Goal: Task Accomplishment & Management: Manage account settings

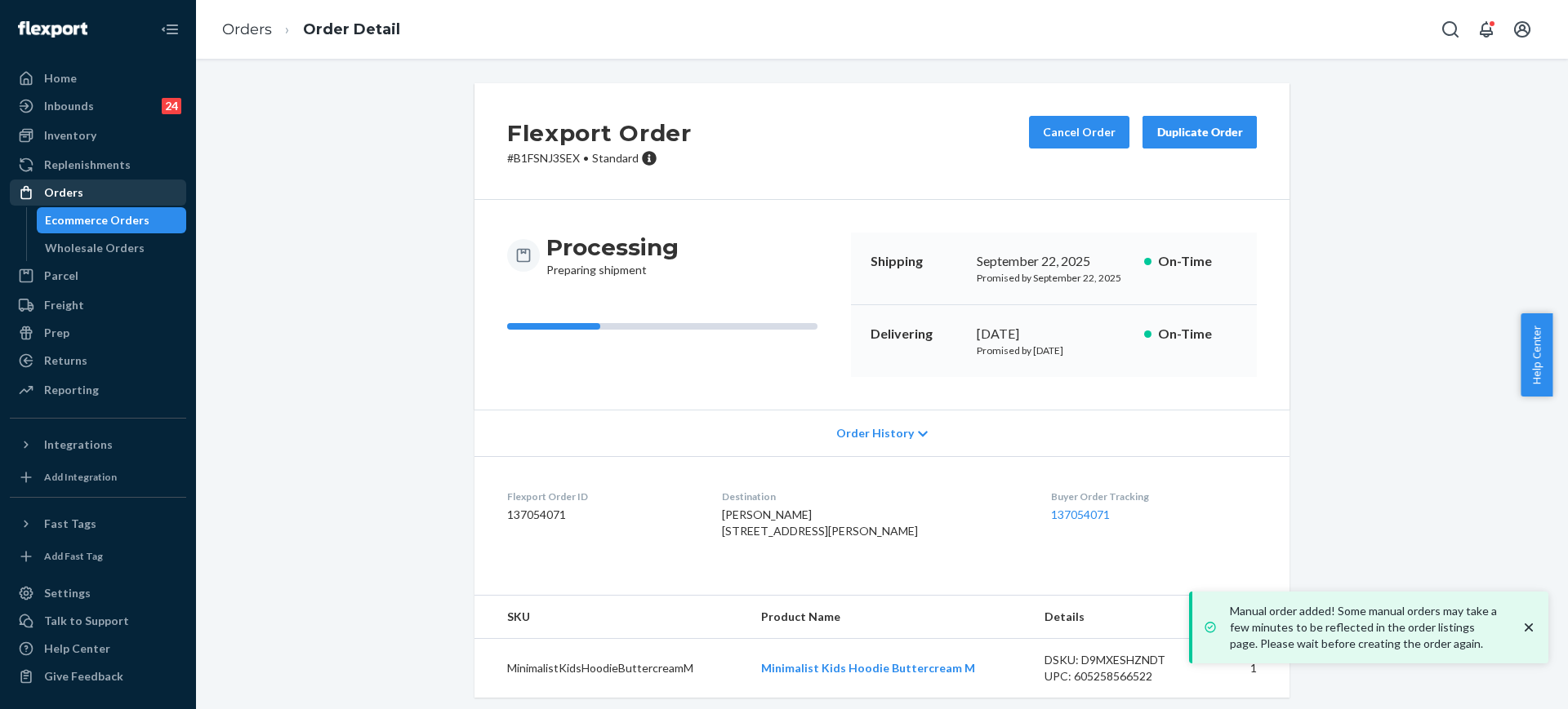
click at [97, 205] on link "Orders" at bounding box center [97, 193] width 176 height 26
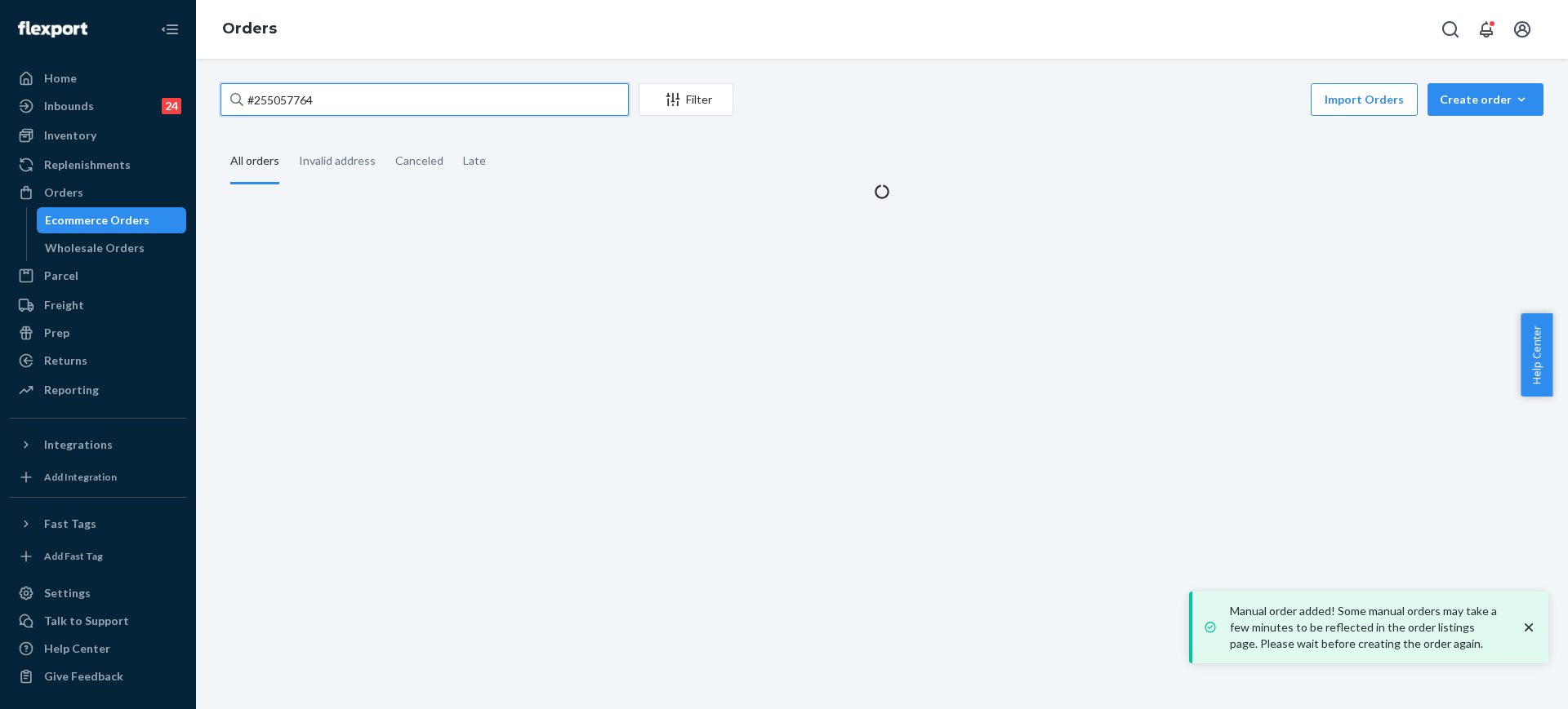
click at [392, 92] on input "#255057764" at bounding box center [425, 100] width 408 height 33
paste input "4380106"
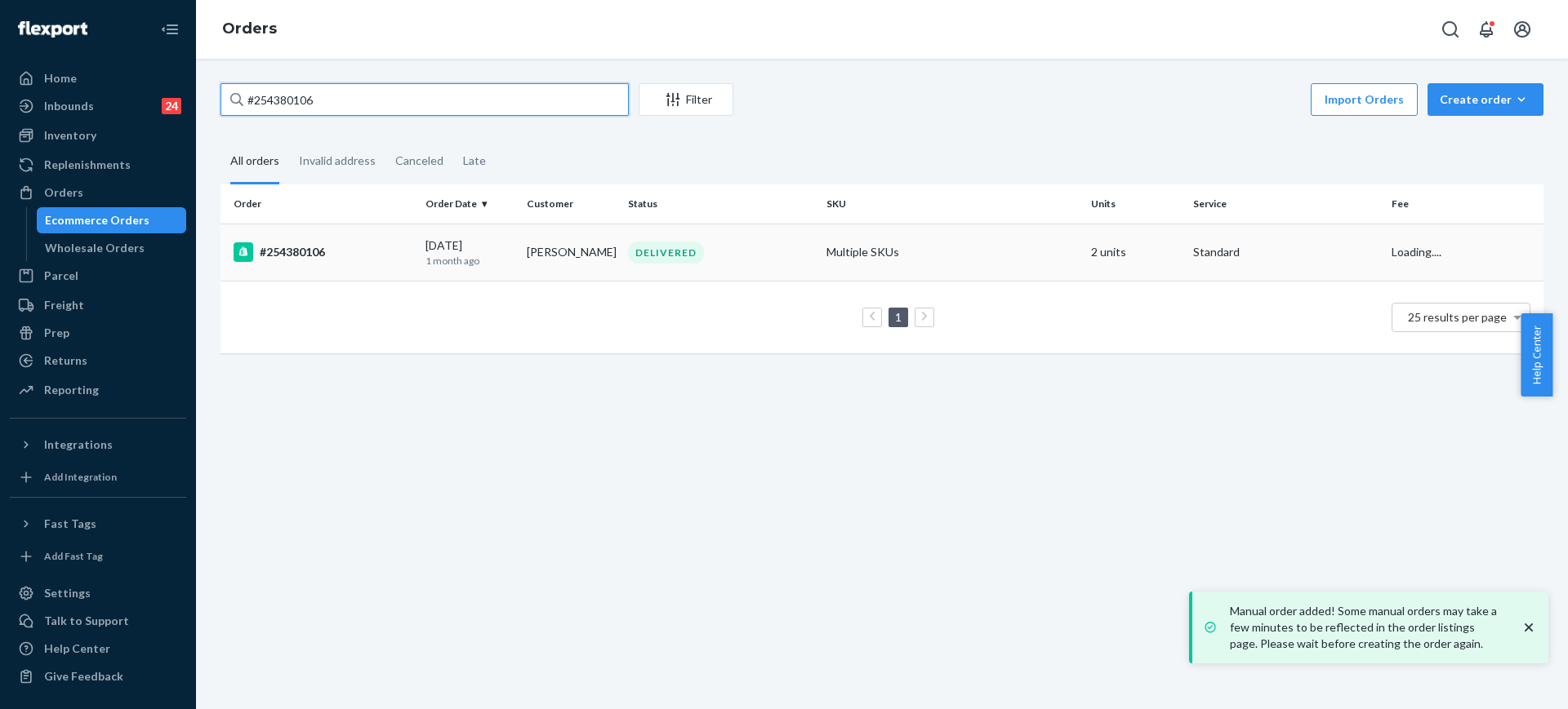
type input "#254380106"
click at [985, 255] on td "Multiple SKUs" at bounding box center [952, 253] width 265 height 57
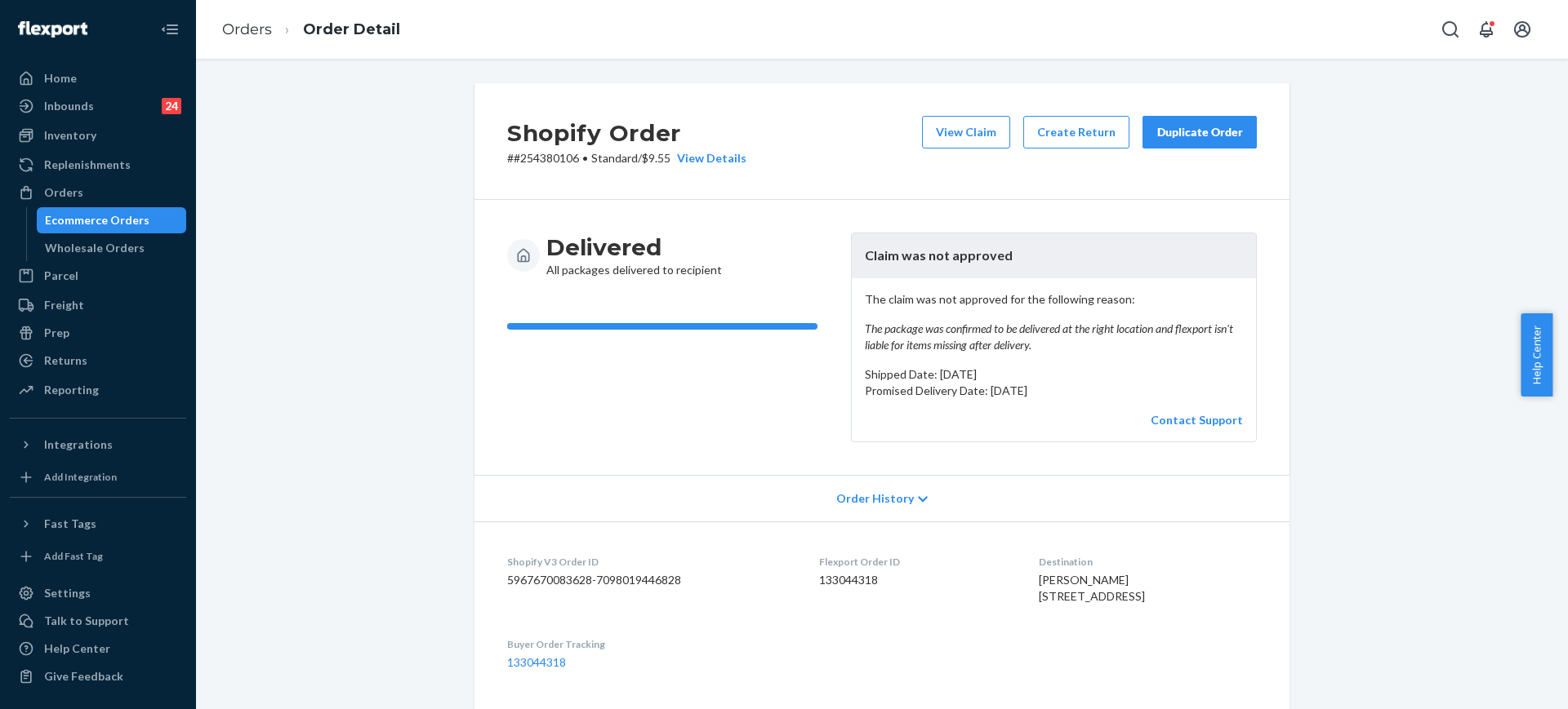
click at [1180, 128] on div "Duplicate Order" at bounding box center [1200, 132] width 87 height 16
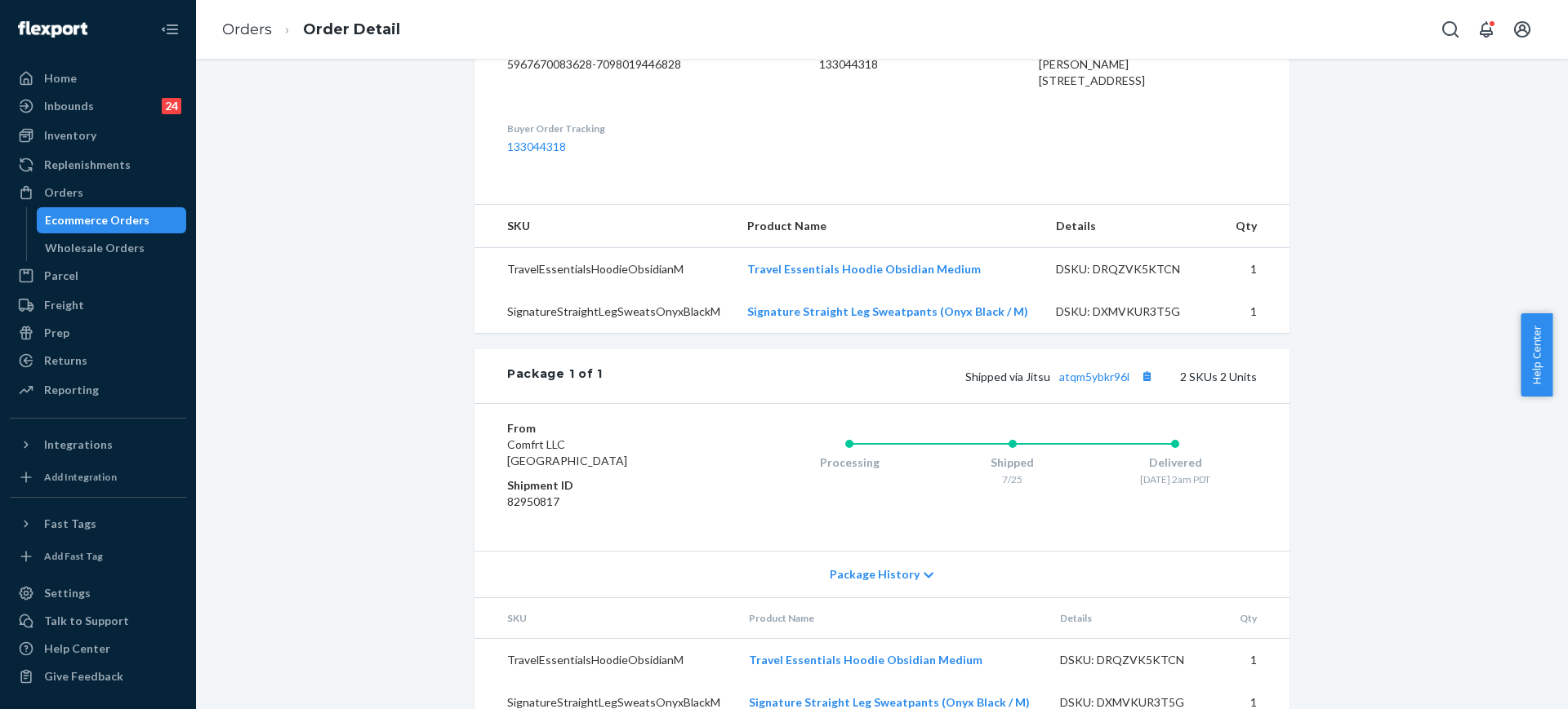
scroll to position [481, 0]
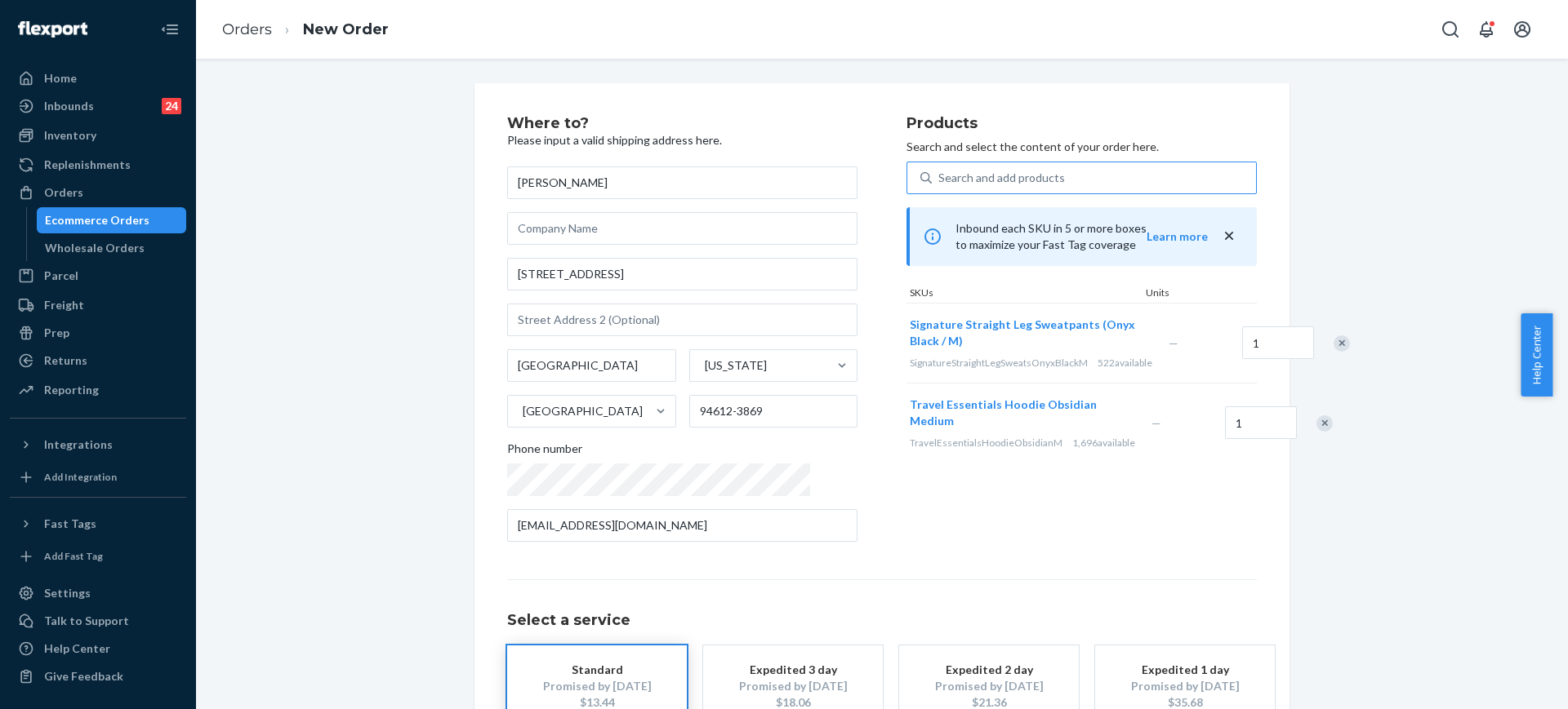
click at [1008, 175] on div "Search and add products" at bounding box center [1093, 178] width 324 height 30
click at [939, 175] on input "Search and add products" at bounding box center [939, 178] width 2 height 16
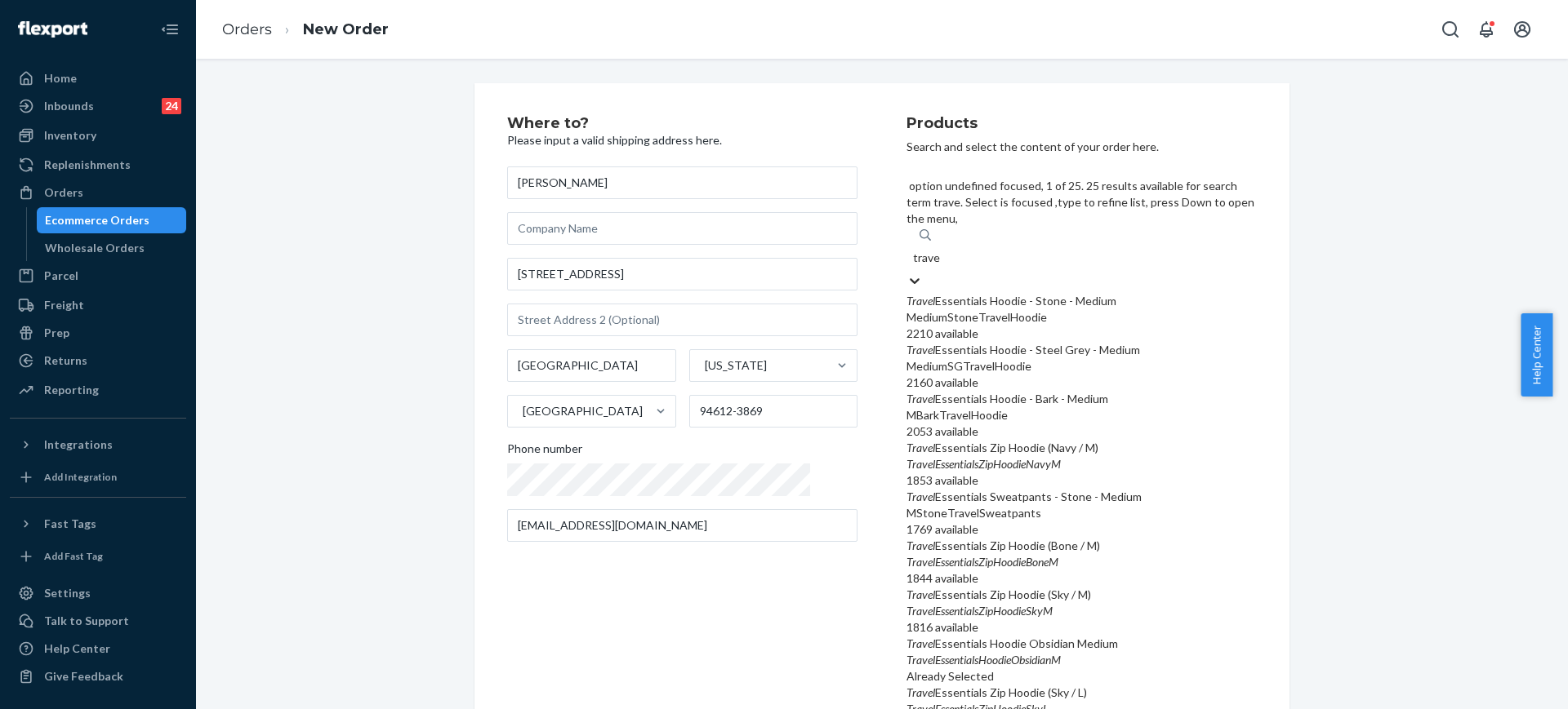
type input "trave"
type input "travel essential obsidian"
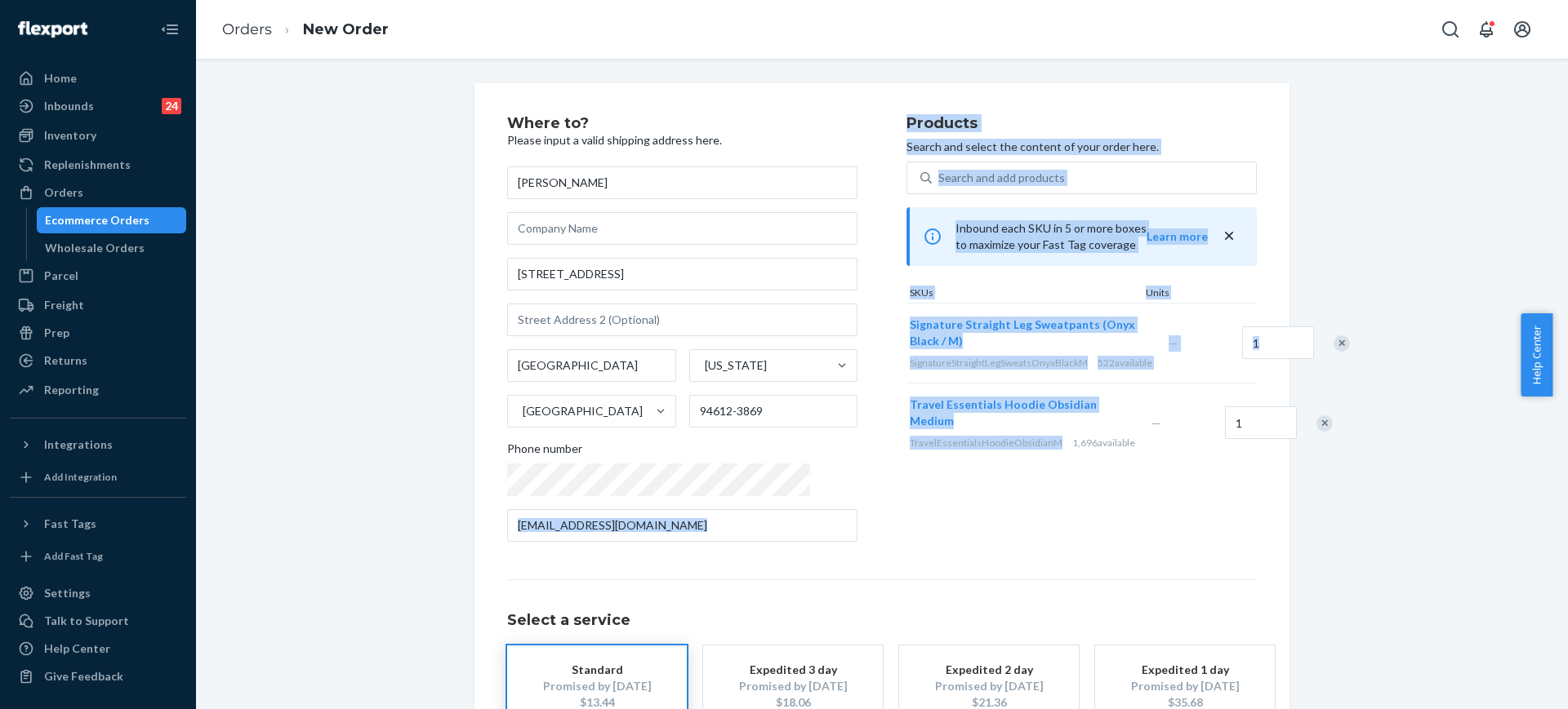
drag, startPoint x: 849, startPoint y: 453, endPoint x: 1000, endPoint y: 461, distance: 151.2
click at [1000, 461] on div "Where to? Please input a valid shipping address here. Adryanna Ruiz 385 14th St…" at bounding box center [881, 336] width 749 height 439
click at [1000, 449] on span "TravelEssentialsHoodieObsidianM" at bounding box center [986, 443] width 153 height 12
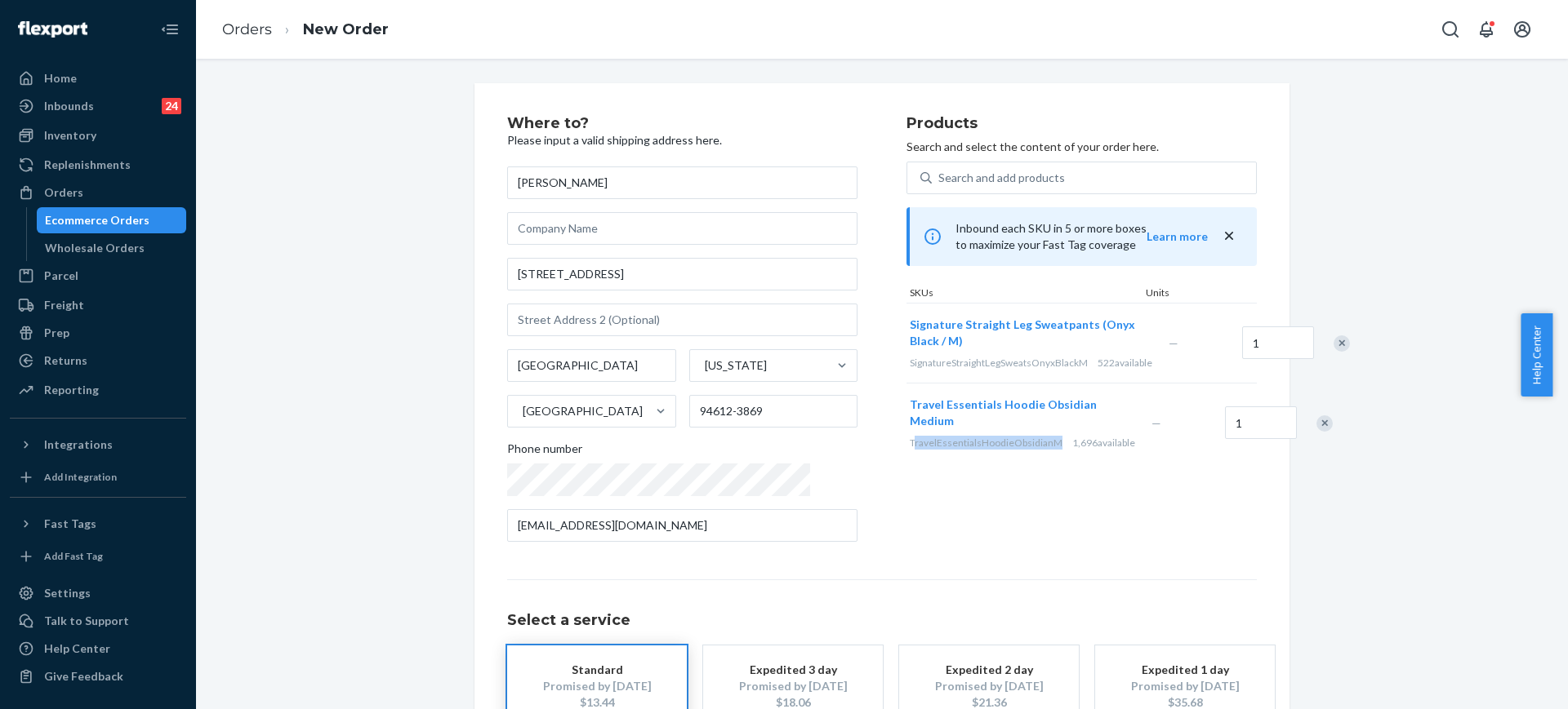
copy span "ravelEssentialsHoodieObsidianM"
copy span "TravelEssentialsHoodieObsidianM"
drag, startPoint x: 1001, startPoint y: 456, endPoint x: 852, endPoint y: 451, distance: 149.1
click at [906, 453] on div "Travel Essentials Hoodie Obsidian Medium TravelEssentialsHoodieObsidianM 1,696 …" at bounding box center [1027, 423] width 241 height 79
click at [964, 180] on div "Search and add products" at bounding box center [1002, 178] width 127 height 16
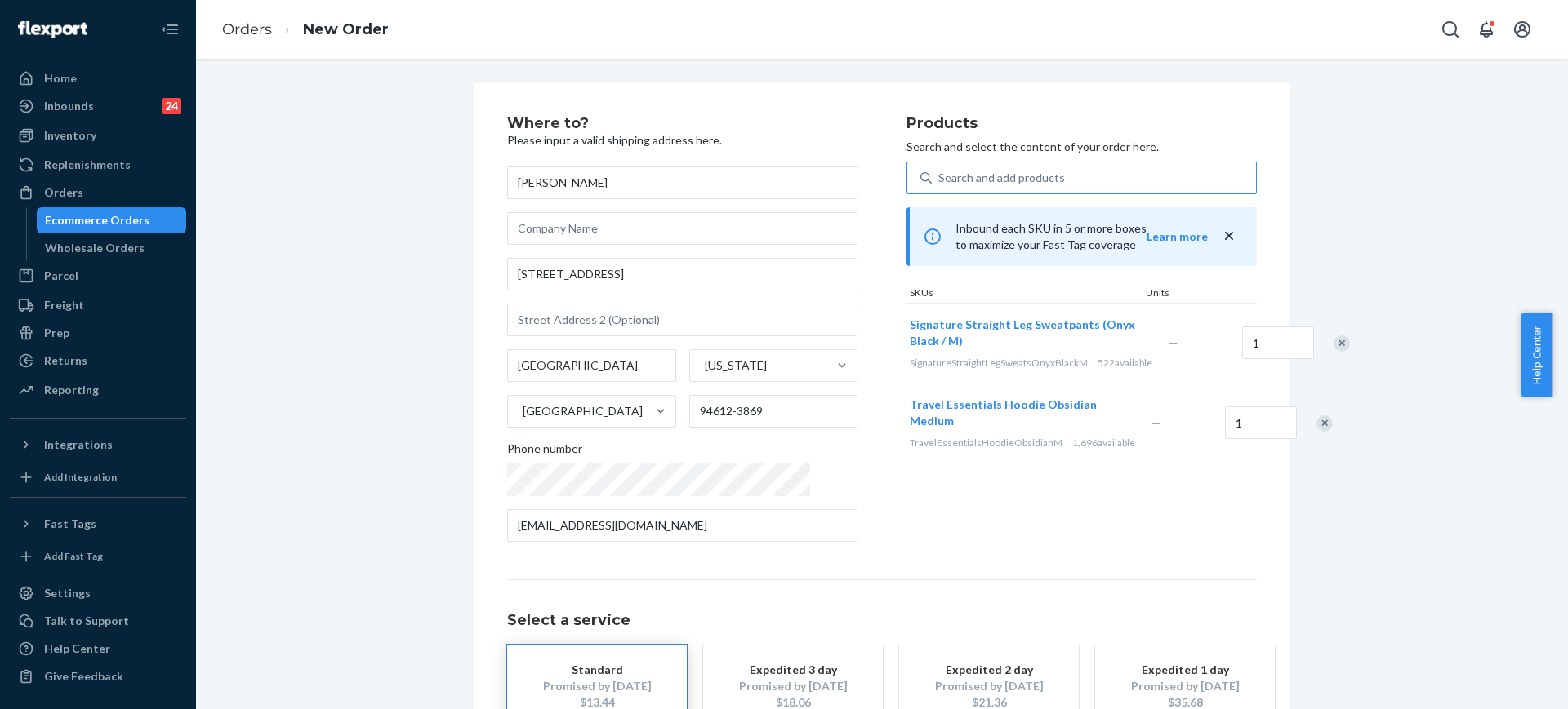
click at [939, 180] on input "Search and add products" at bounding box center [939, 178] width 2 height 16
paste input "TravelEssentialsHoodieObsidianM"
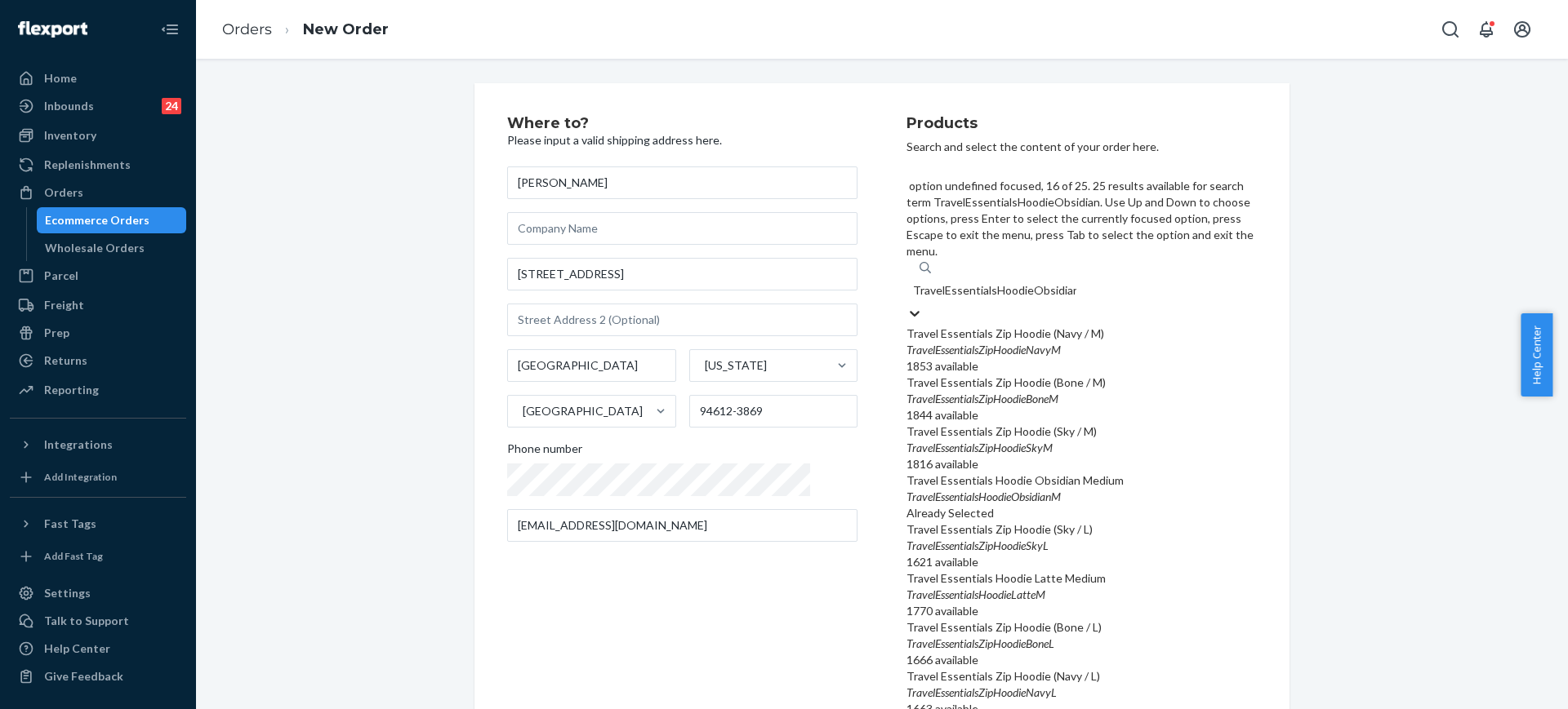
scroll to position [714, 0]
type input "TravelEssentialsHoodieObsidianl"
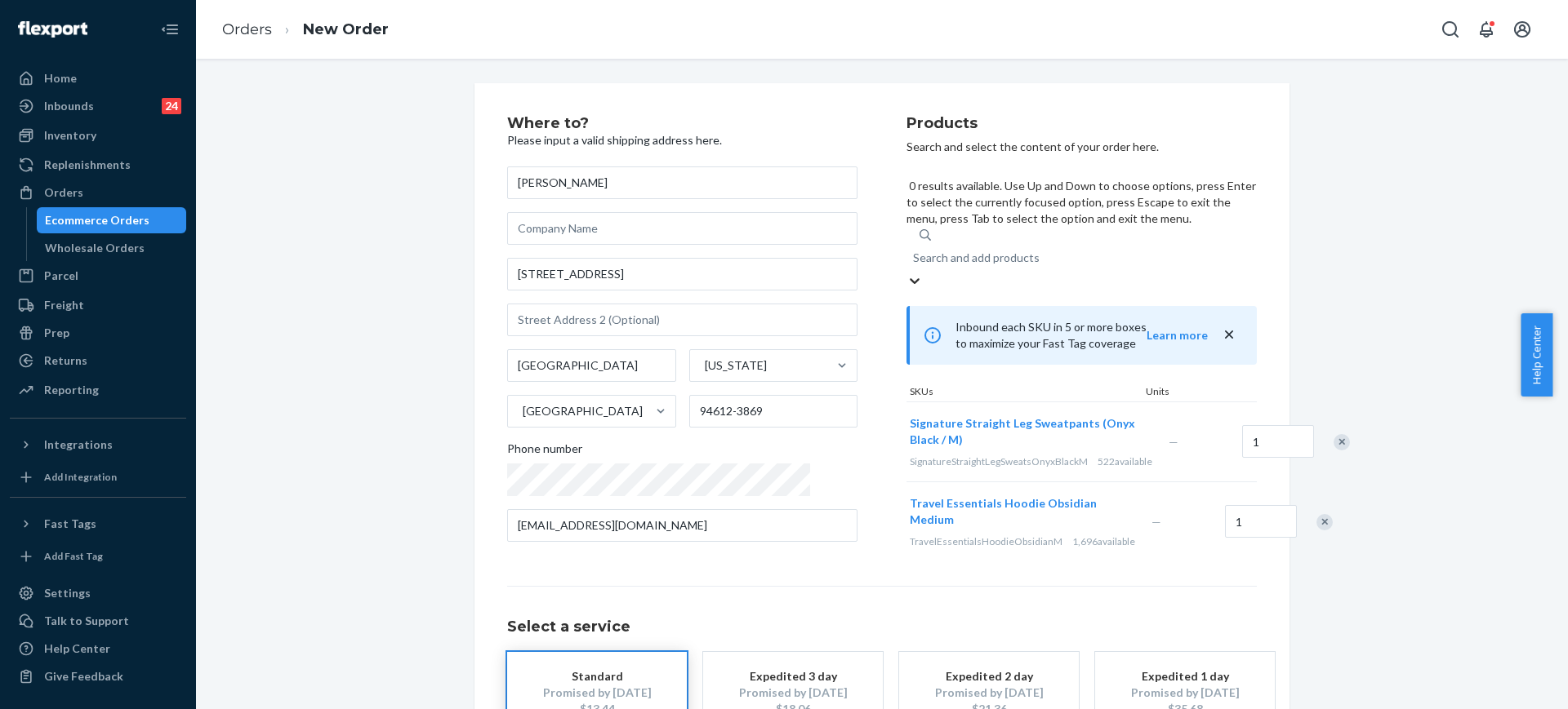
paste input "TravelEssentialsHoodieObsidianM"
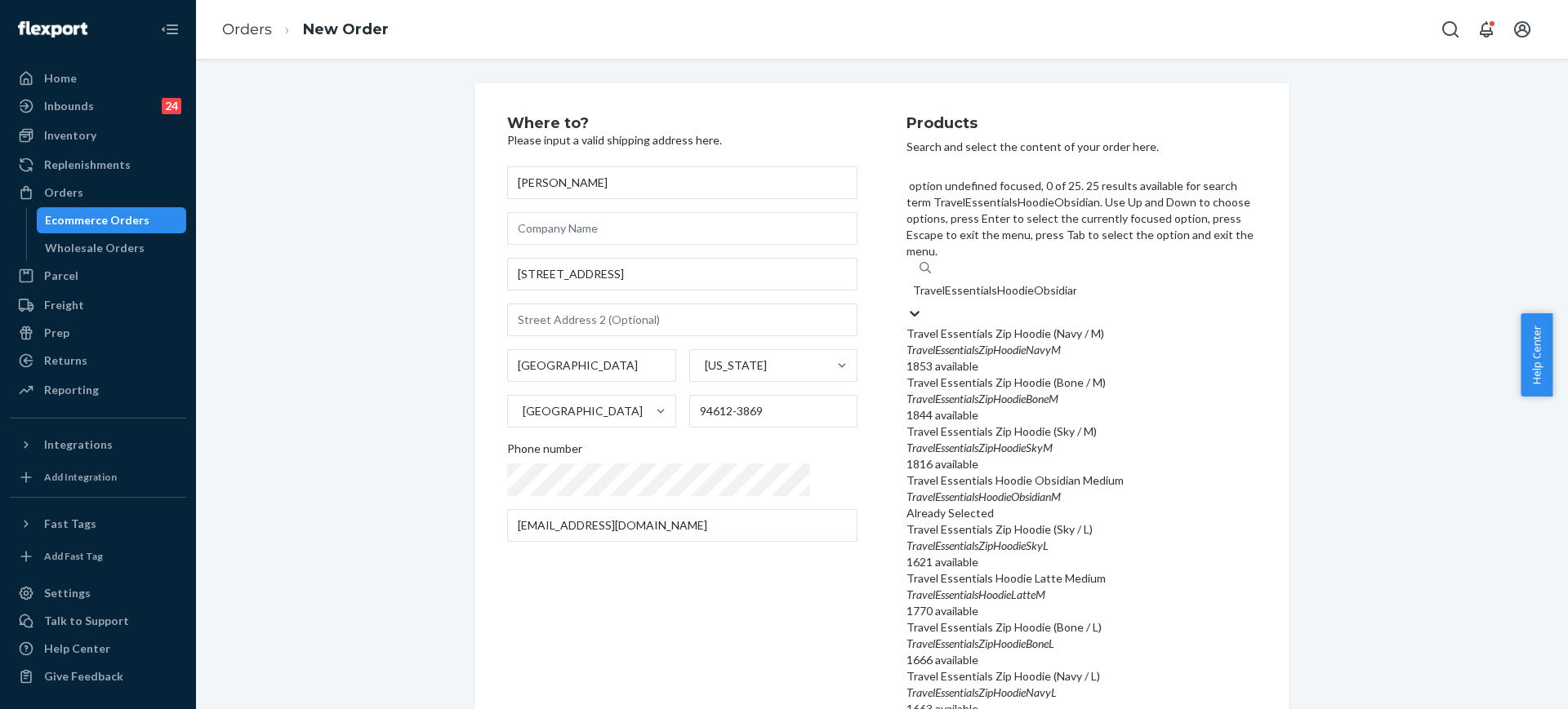
scroll to position [102, 0]
type input "TravelEssentialsHoodieObsidian"
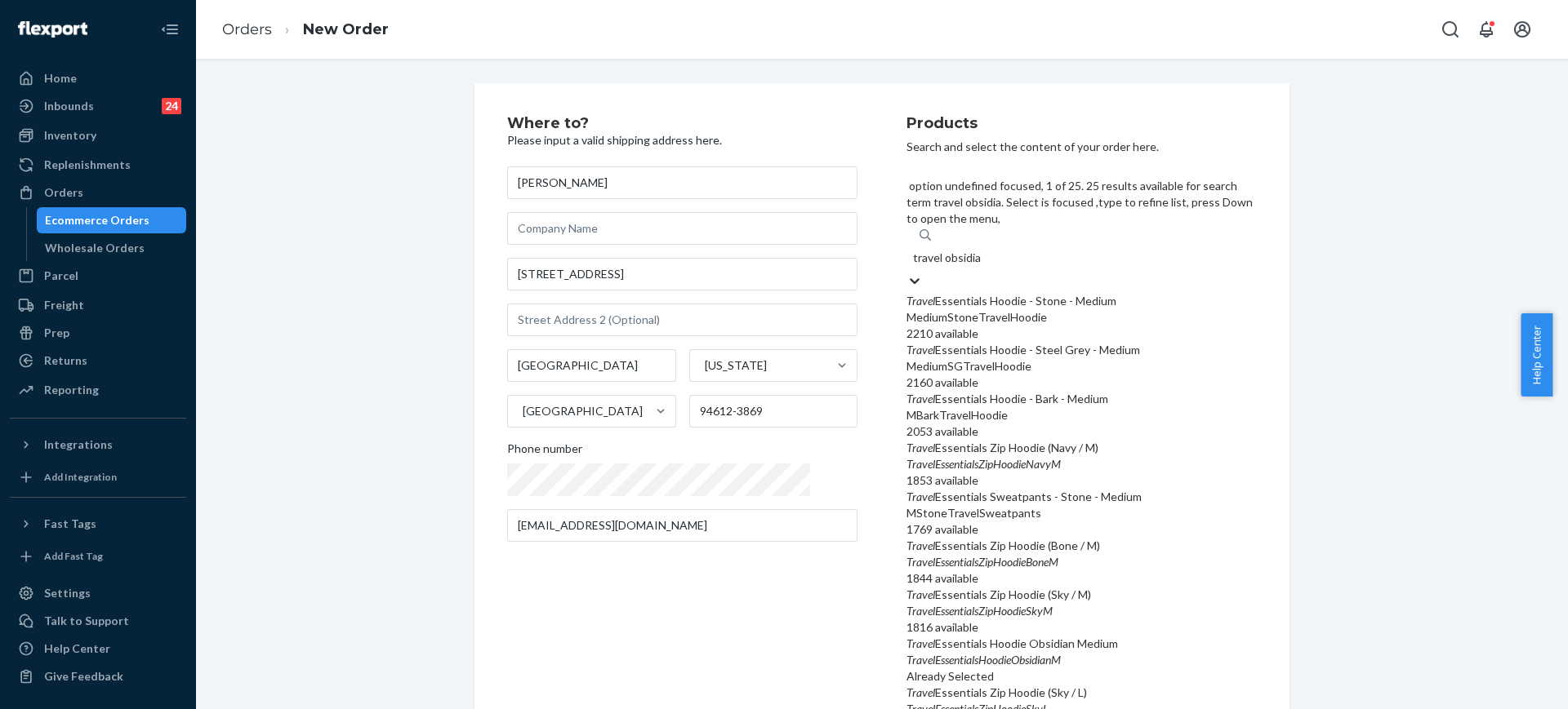
type input "travel obsidian"
click at [1035, 342] on div "Travel Essentials Hoodie Obsidian Large" at bounding box center [1081, 350] width 350 height 16
click at [988, 266] on input "travel obsidian" at bounding box center [950, 258] width 76 height 16
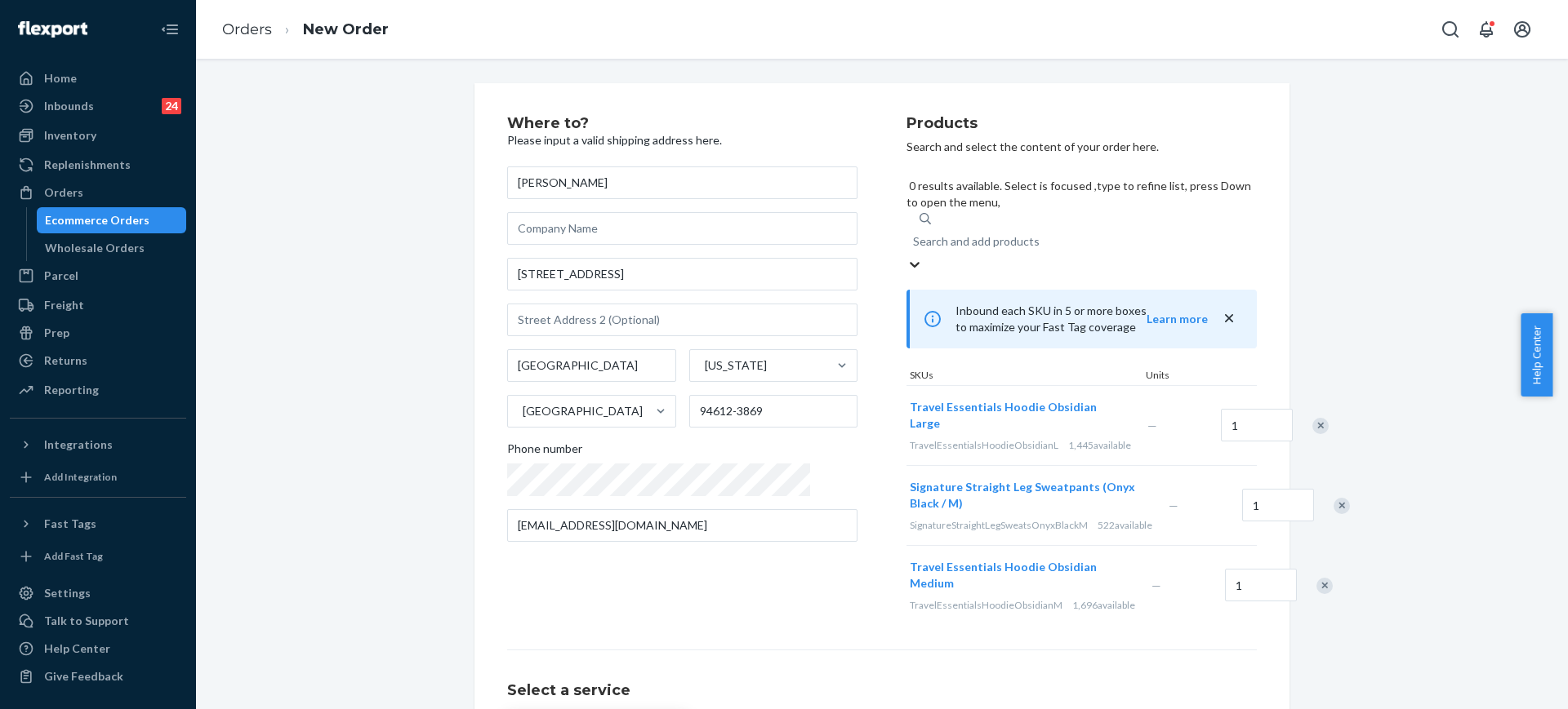
click at [1316, 578] on div "Remove Item" at bounding box center [1324, 586] width 16 height 16
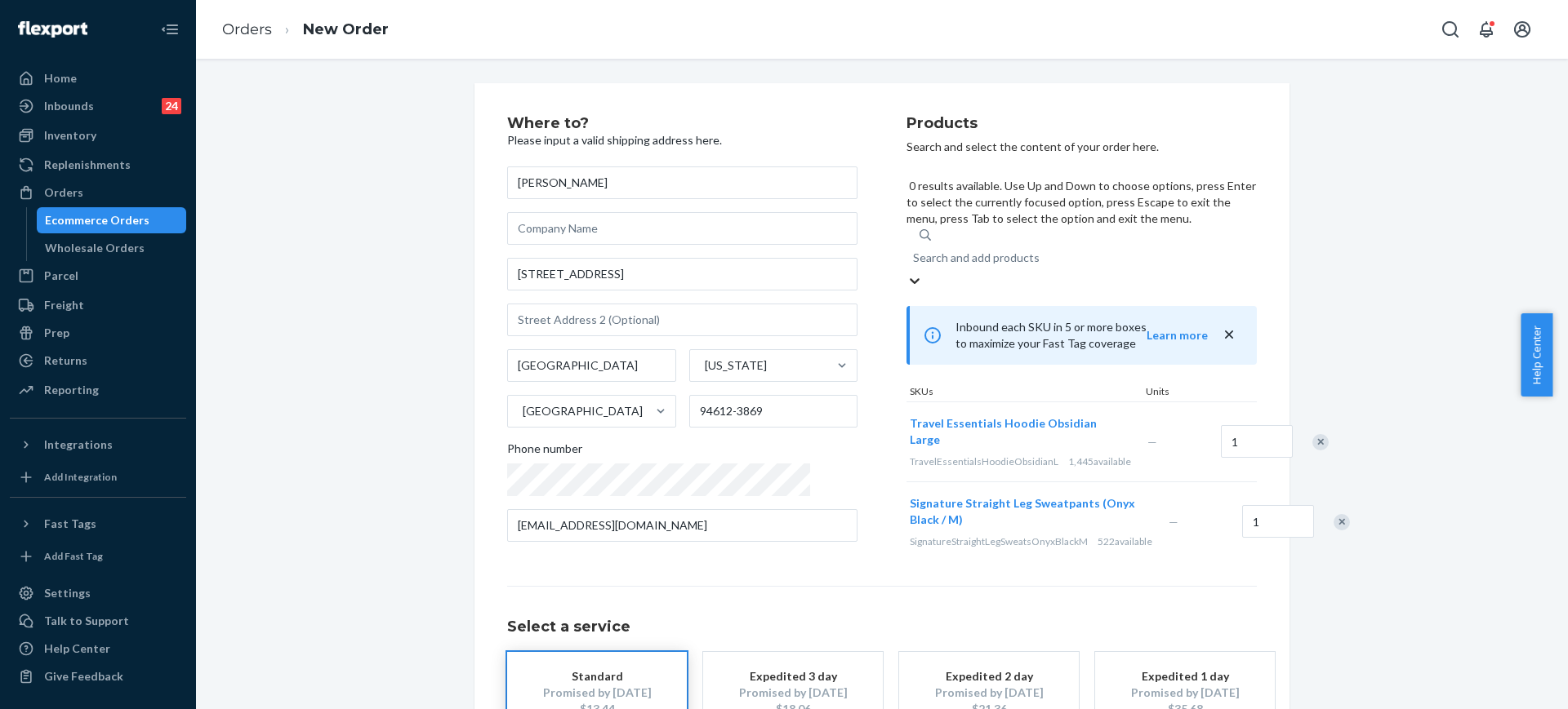
click at [952, 250] on div "Search and add products" at bounding box center [976, 258] width 127 height 16
click at [914, 250] on input "0 results available. Use Up and Down to choose options, press Enter to select t…" at bounding box center [913, 258] width 2 height 16
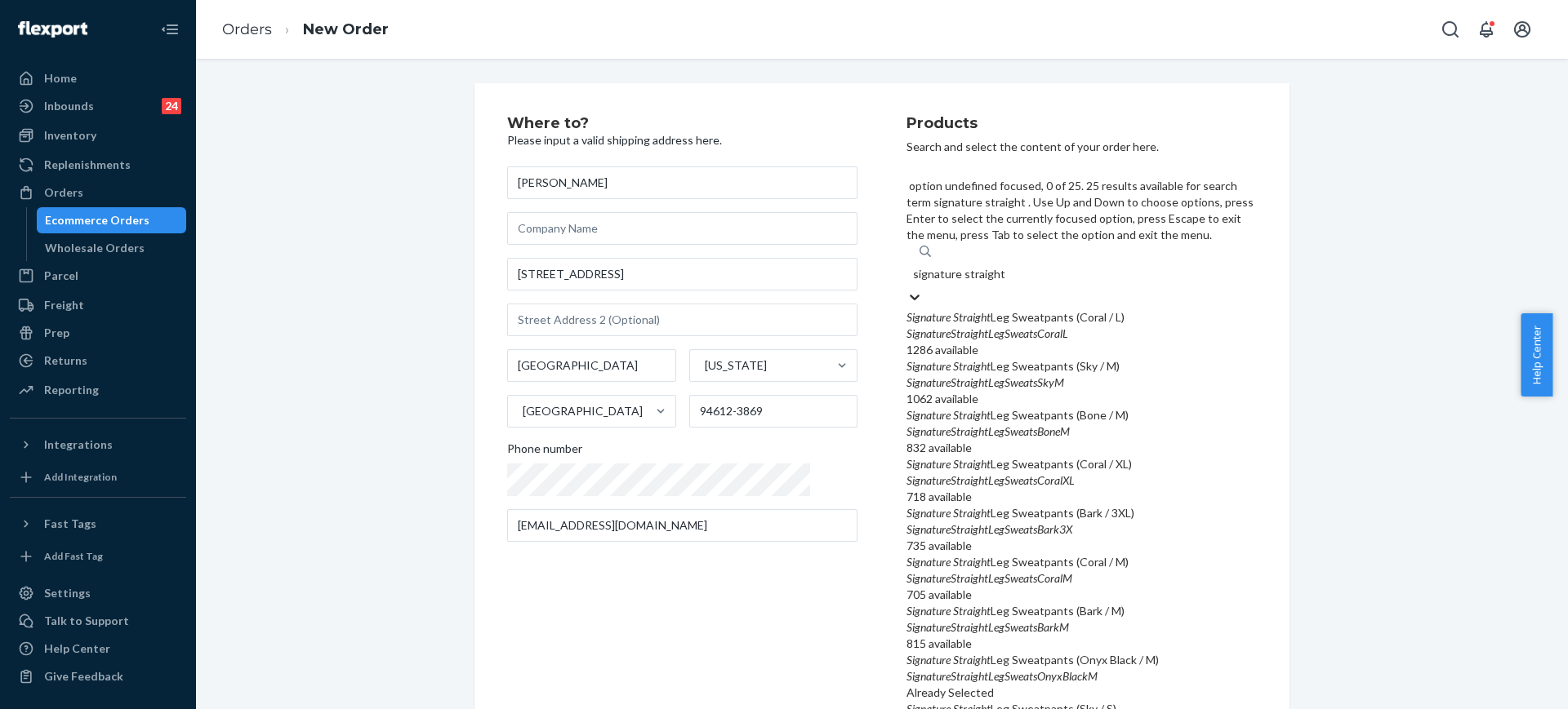
scroll to position [510, 0]
type input "signature straight onyx"
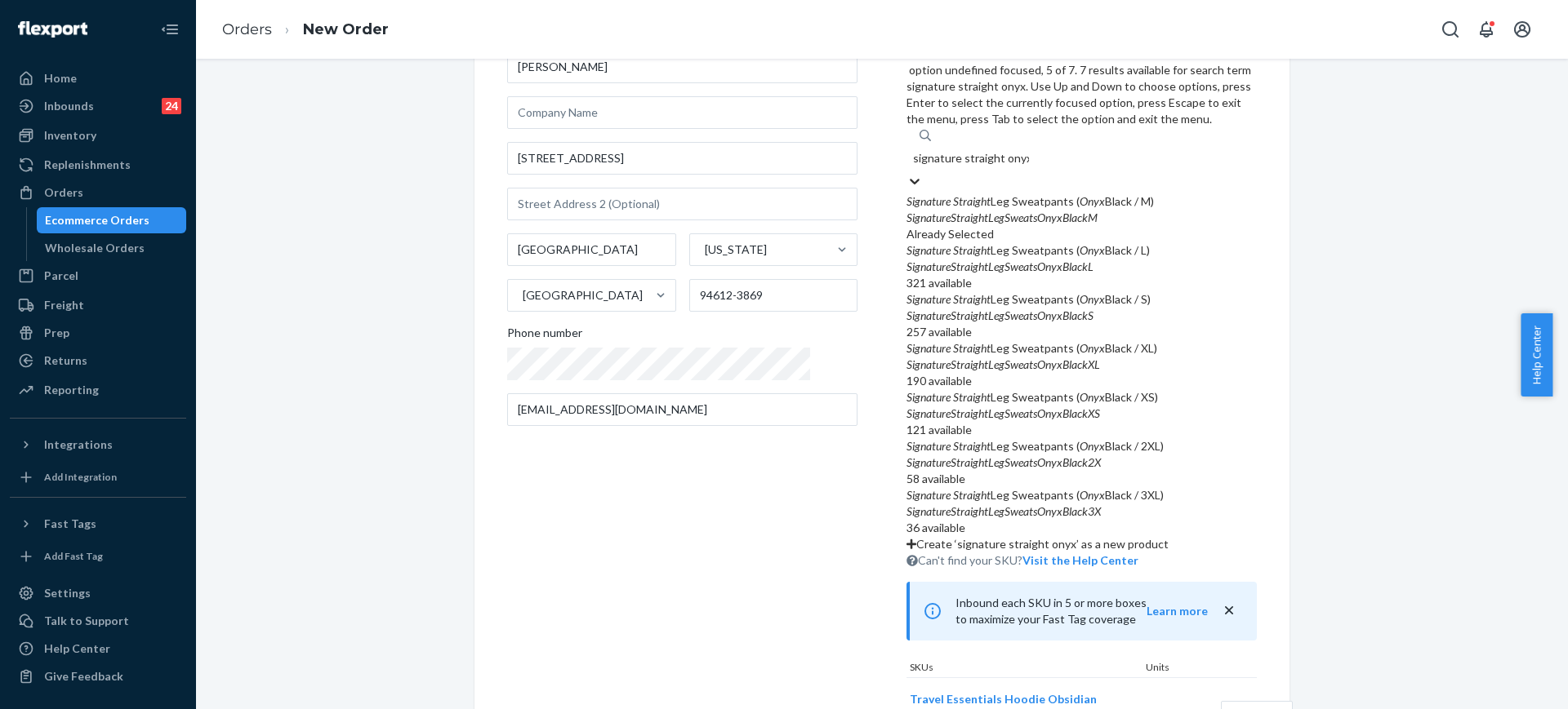
scroll to position [0, 0]
click at [1102, 242] on div "Signature Straight Leg Sweatpants ( Onyx Black / L)" at bounding box center [1081, 250] width 350 height 16
click at [1029, 150] on input "signature straight onyx" at bounding box center [971, 158] width 116 height 16
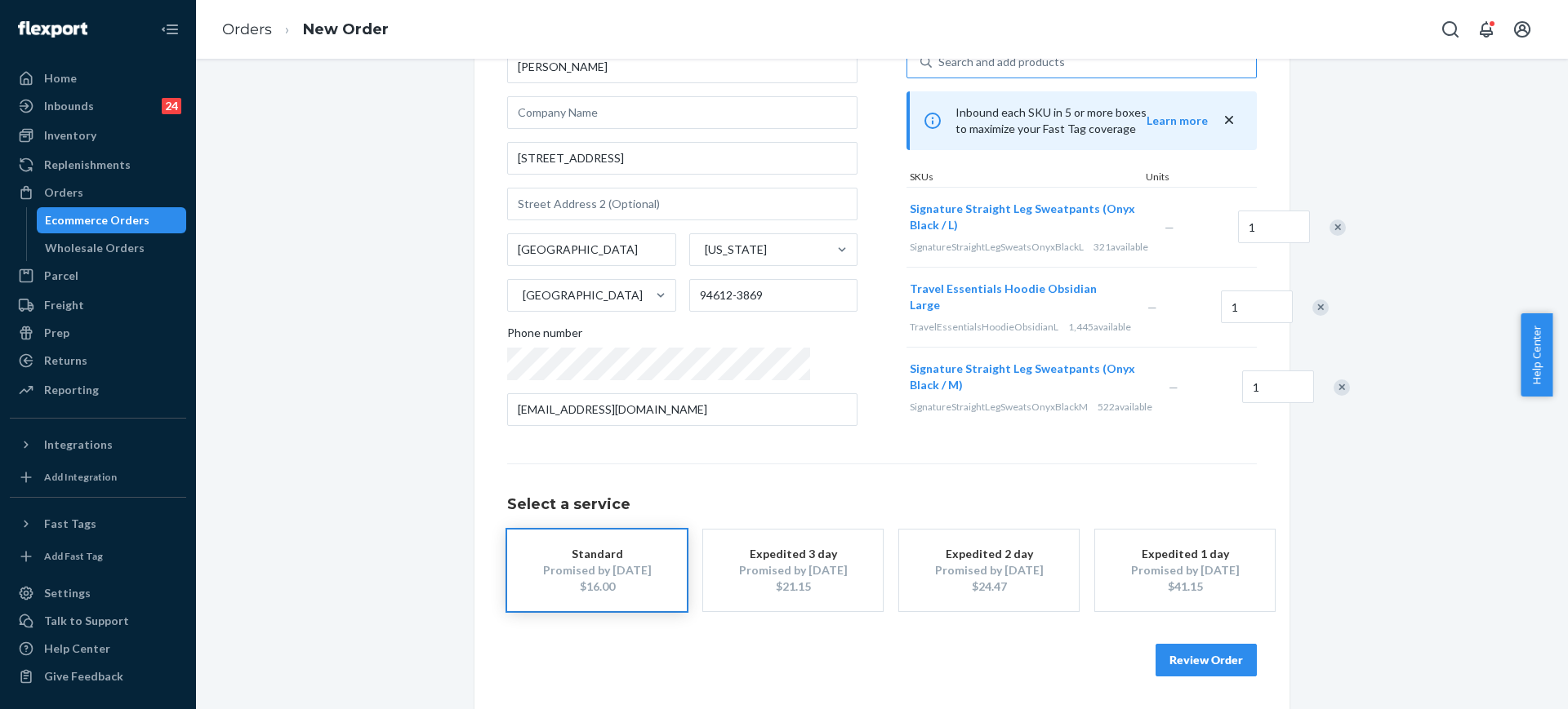
click at [1334, 396] on div "Remove Item" at bounding box center [1341, 387] width 16 height 16
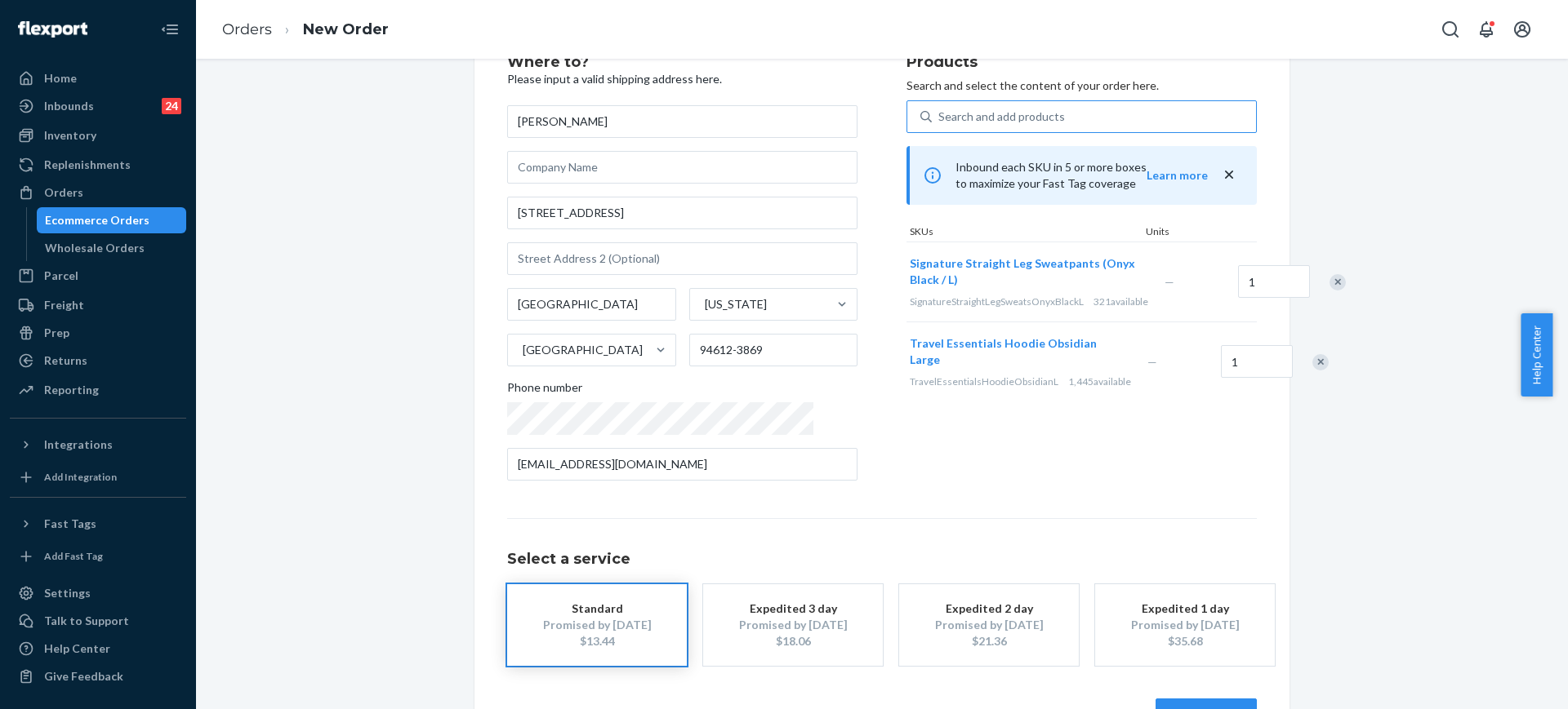
scroll to position [14, 0]
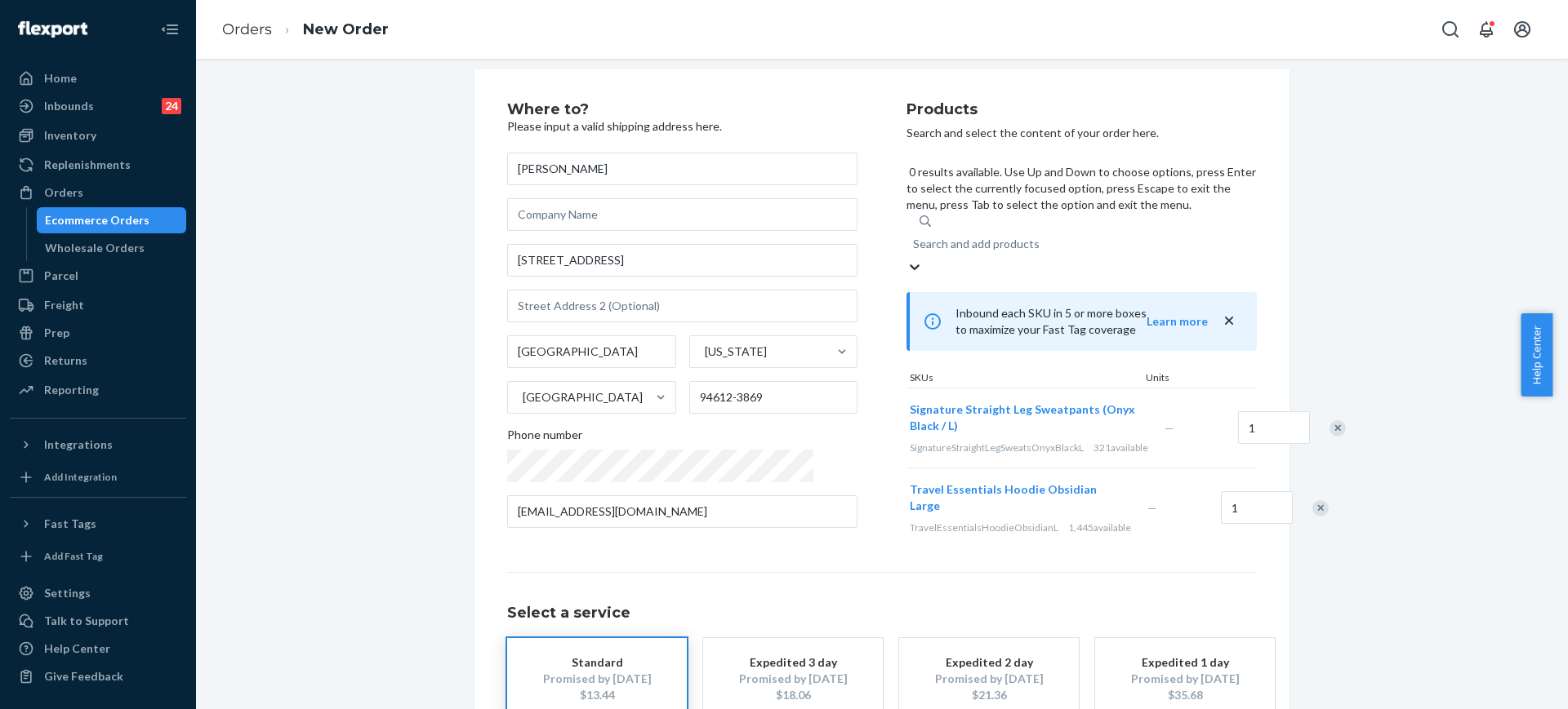
click at [973, 229] on div "Search and add products" at bounding box center [1081, 244] width 350 height 30
click at [914, 236] on input "0 results available. Use Up and Down to choose options, press Enter to select t…" at bounding box center [913, 244] width 2 height 16
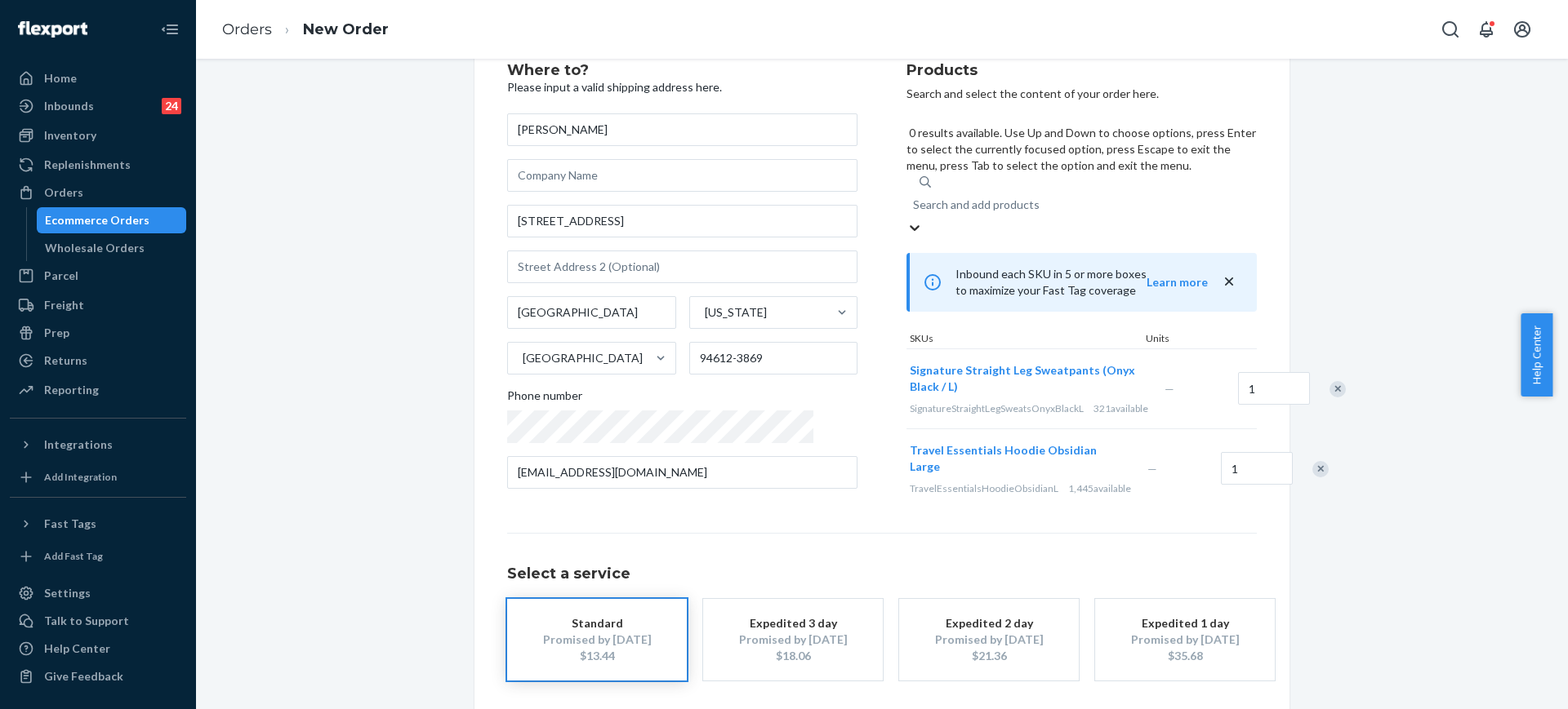
scroll to position [116, 0]
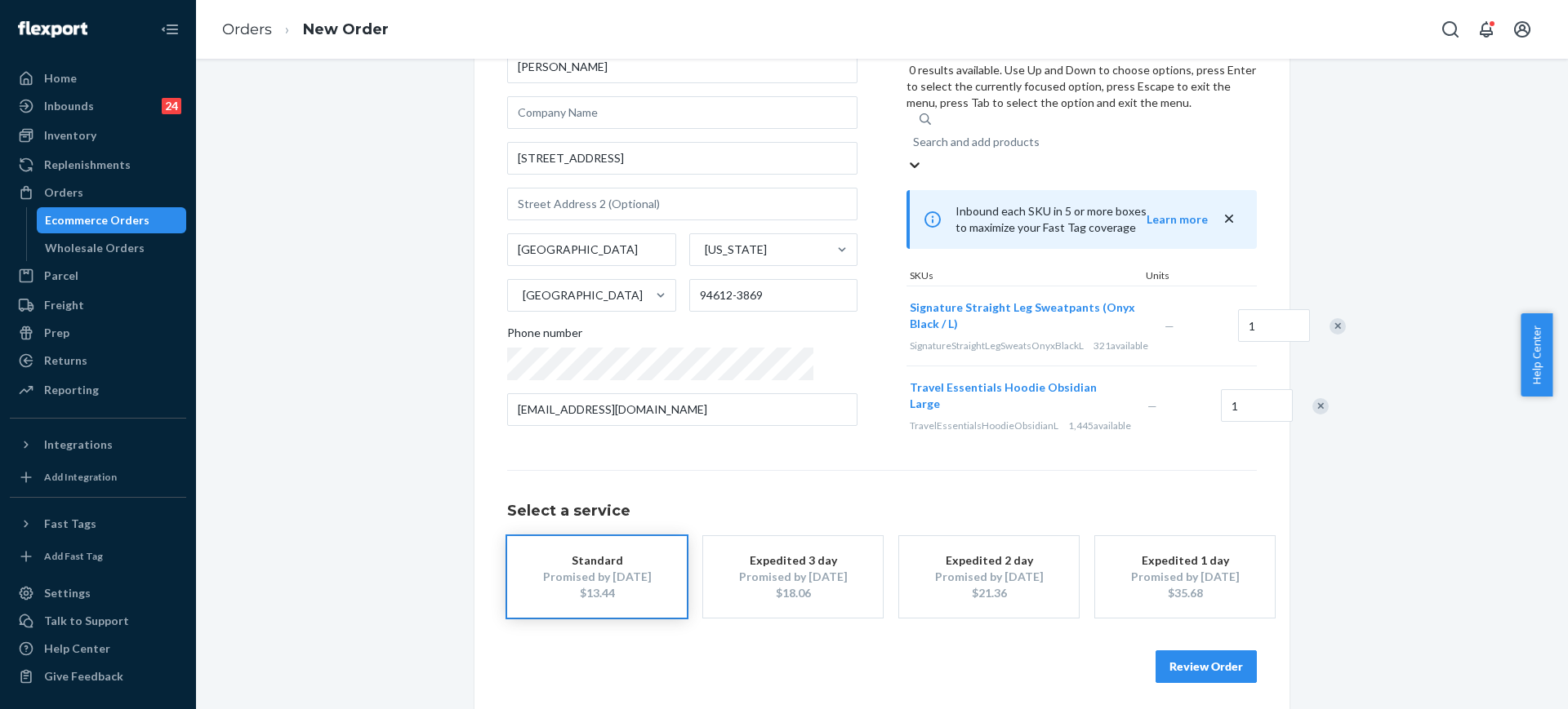
click at [1018, 436] on div "Products Search and select the content of your order here. 0 results available.…" at bounding box center [1081, 222] width 350 height 445
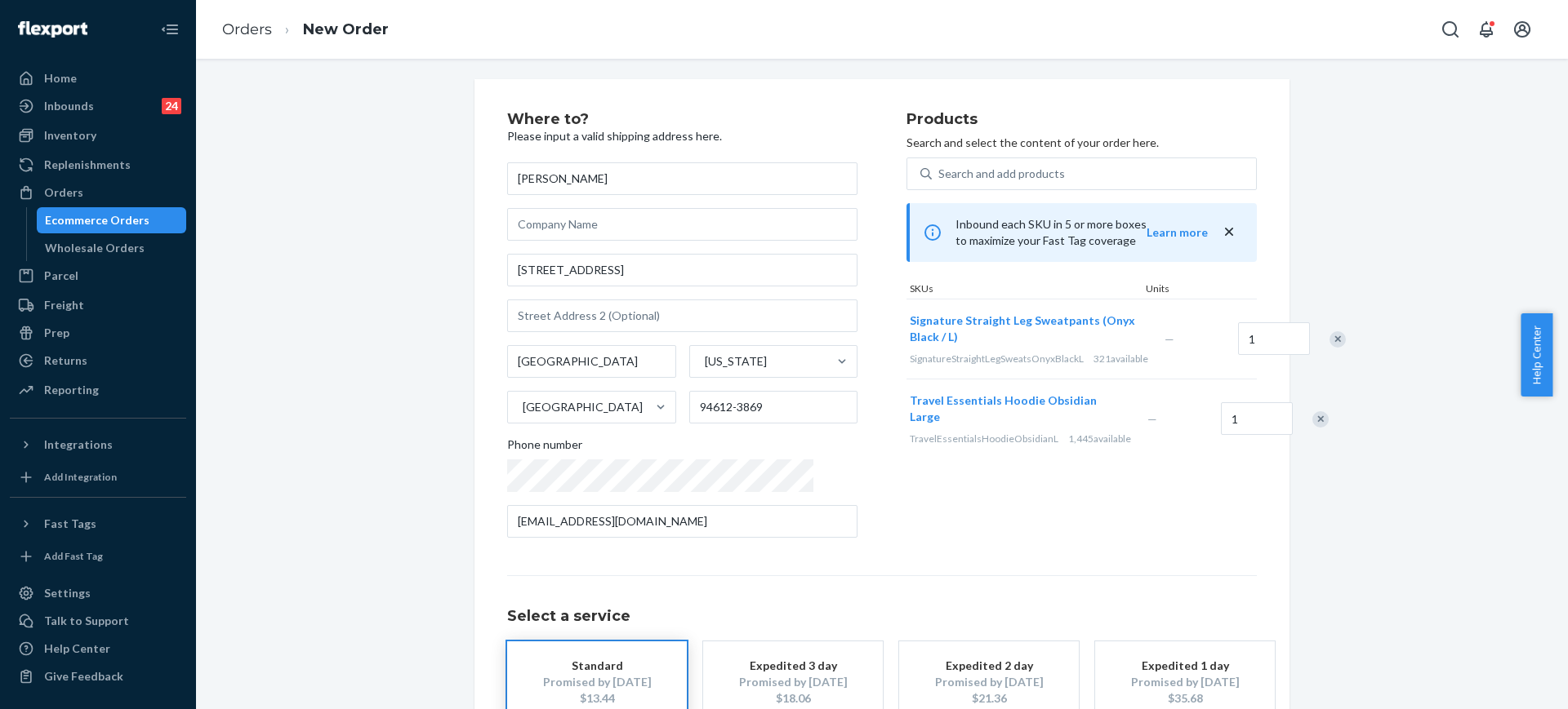
scroll to position [0, 0]
click at [1308, 350] on div at bounding box center [1328, 344] width 41 height 43
click at [1329, 345] on div "Remove Item" at bounding box center [1337, 344] width 16 height 16
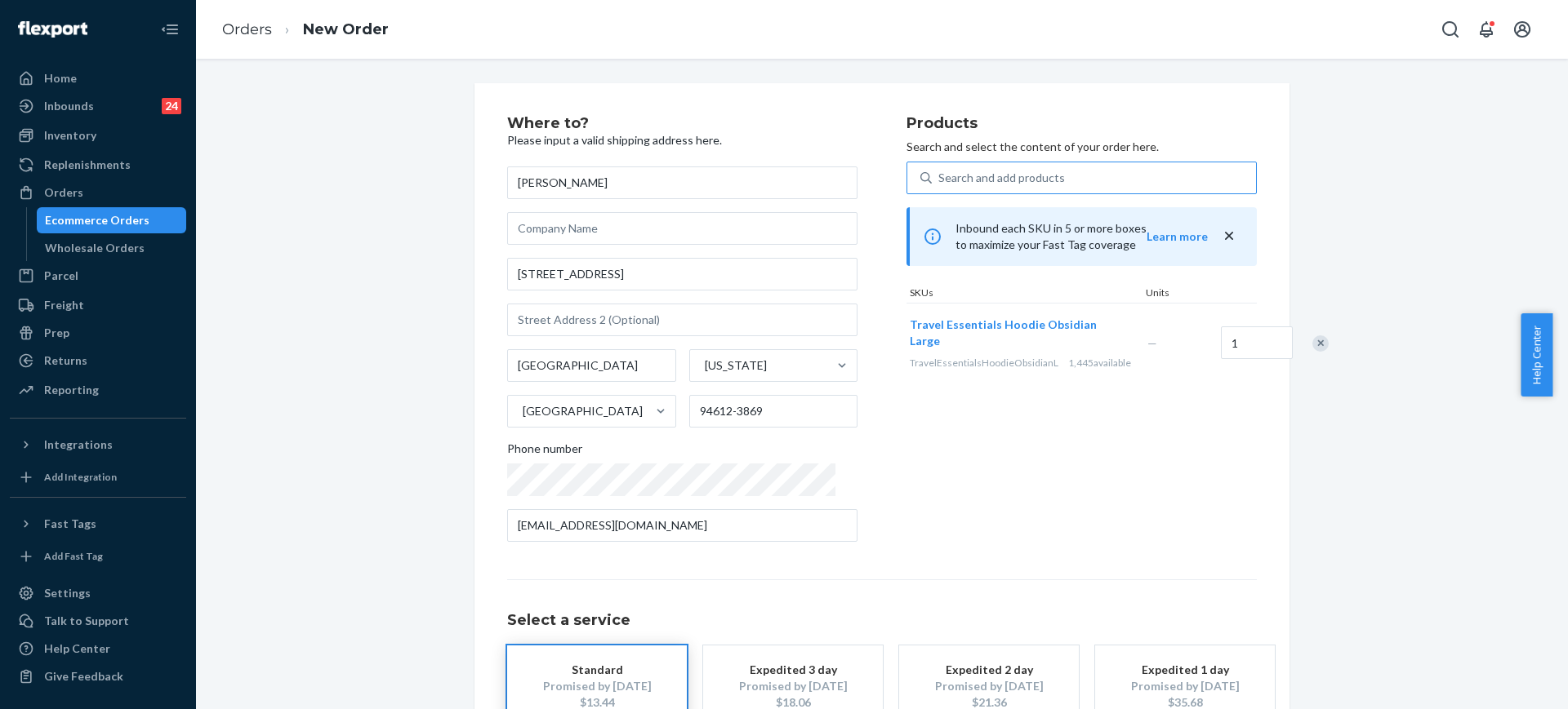
click at [1016, 178] on div "Search and add products" at bounding box center [1002, 178] width 127 height 16
click at [939, 178] on input "Search and add products" at bounding box center [939, 178] width 2 height 16
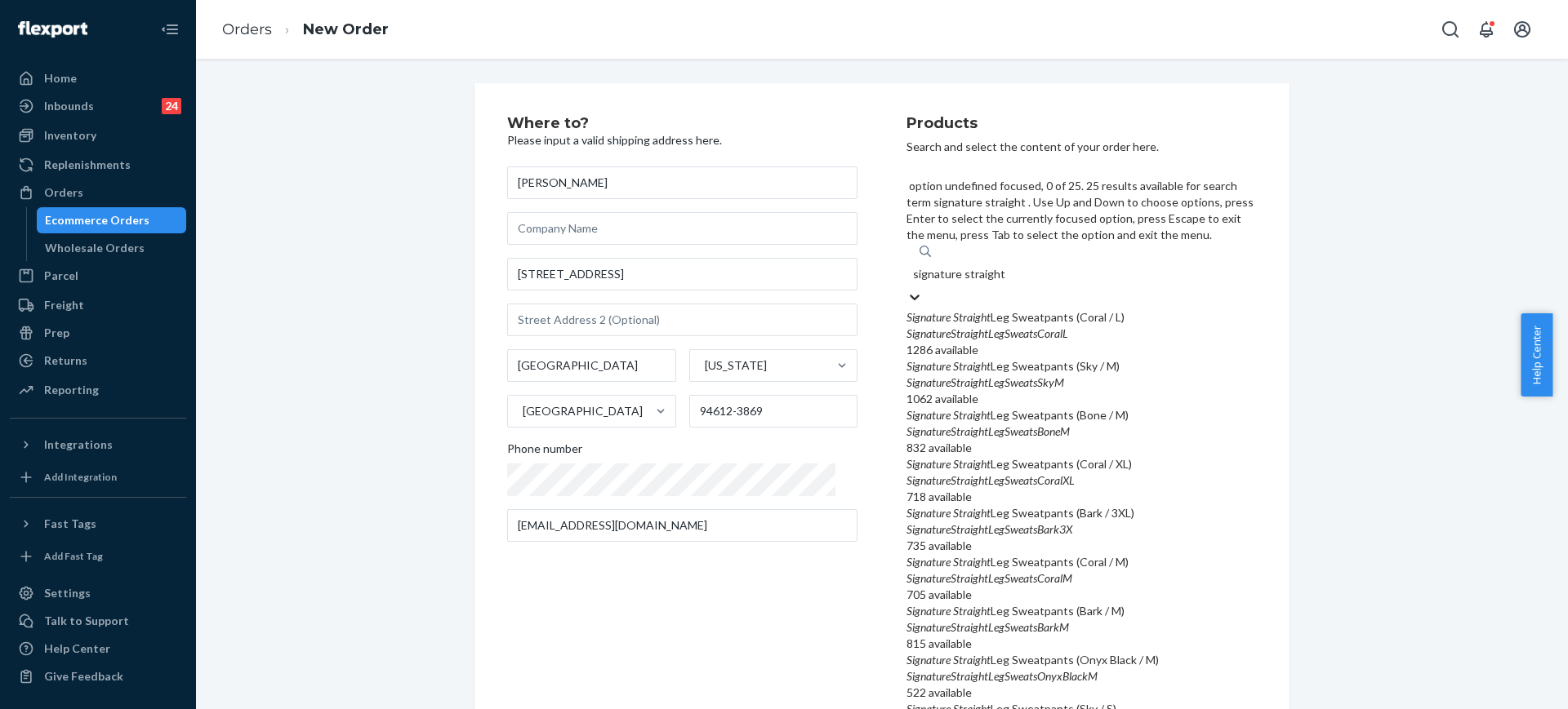
scroll to position [612, 0]
type input "signature straight onyx"
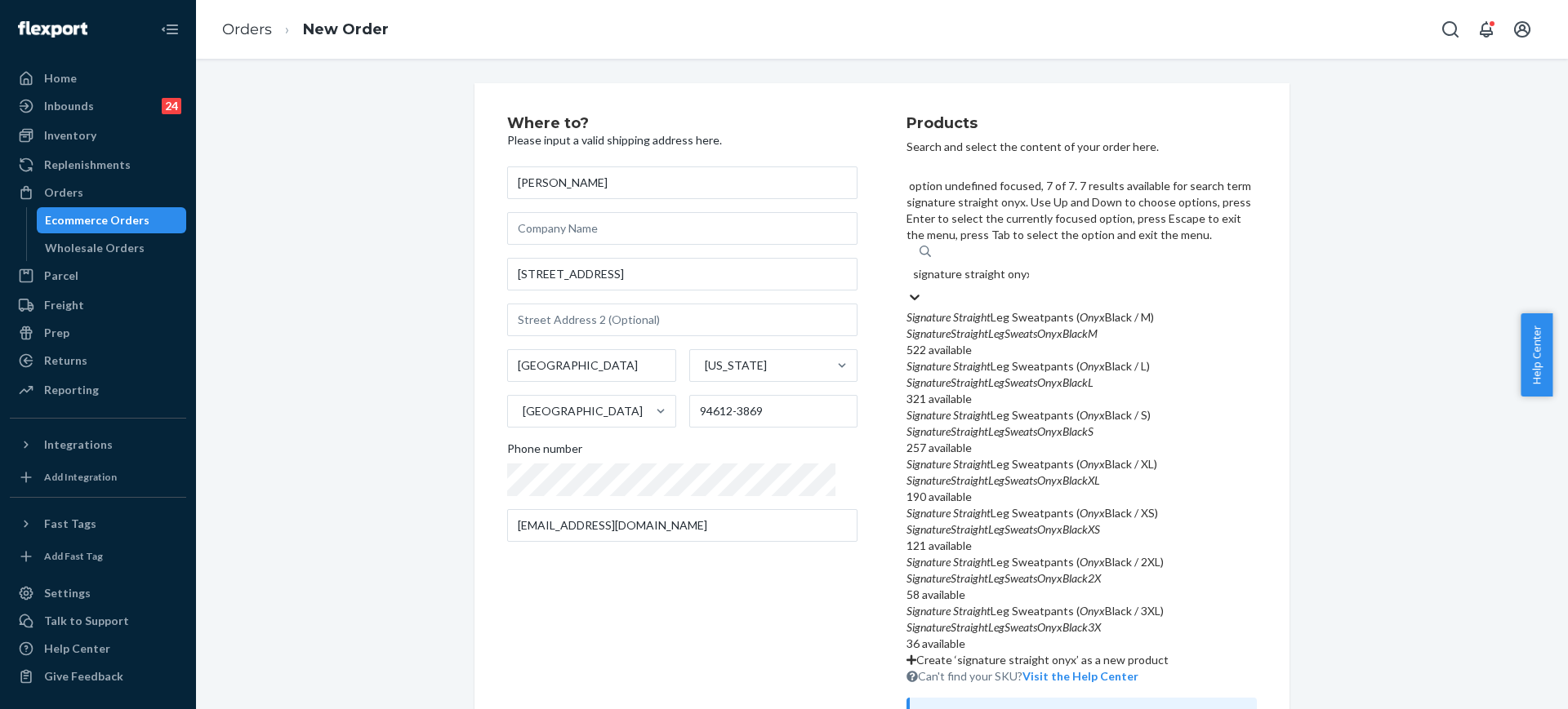
scroll to position [134, 0]
click at [1092, 456] on div "Signature Straight Leg Sweatpants ( Onyx Black / XL)" at bounding box center [1081, 464] width 350 height 16
click at [1029, 266] on input "signature straight onyx" at bounding box center [971, 274] width 116 height 16
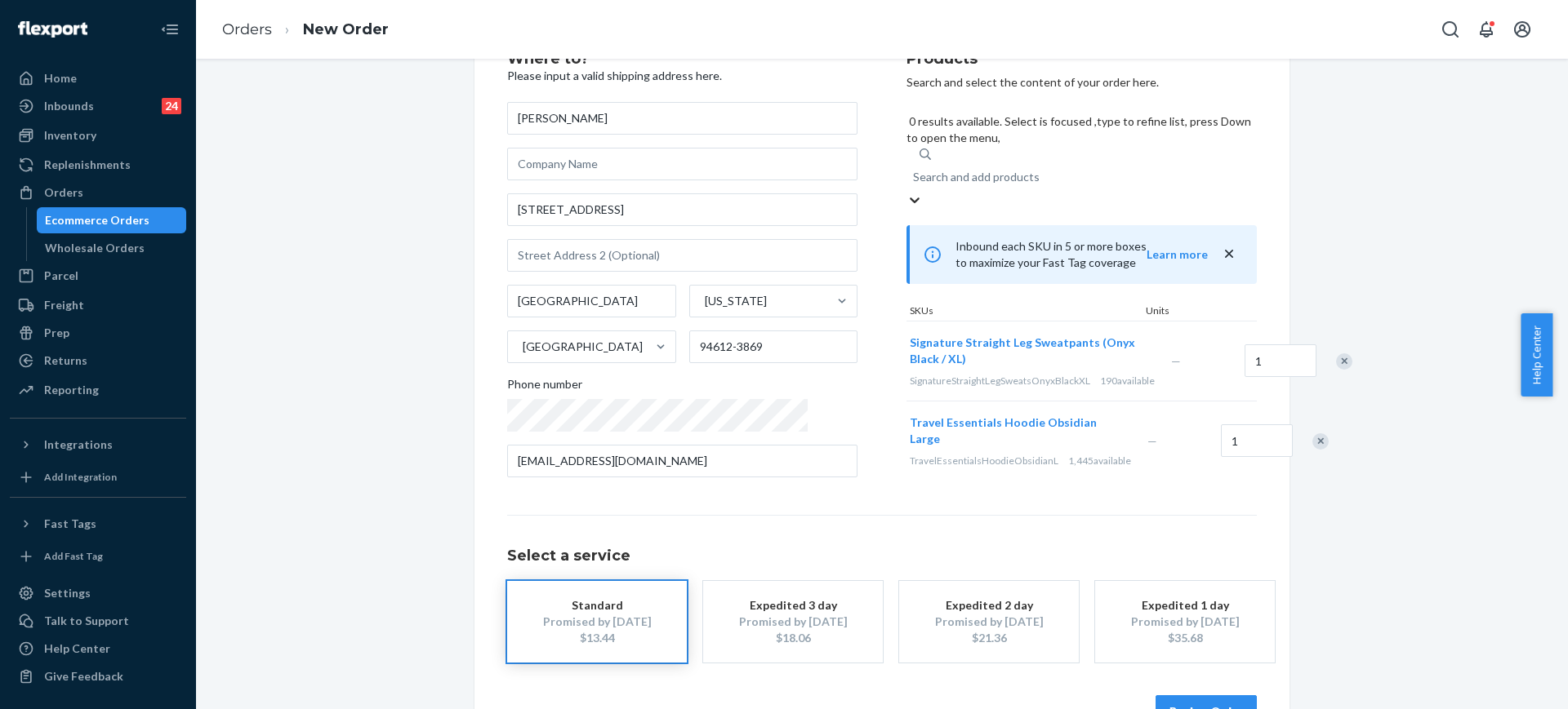
scroll to position [116, 0]
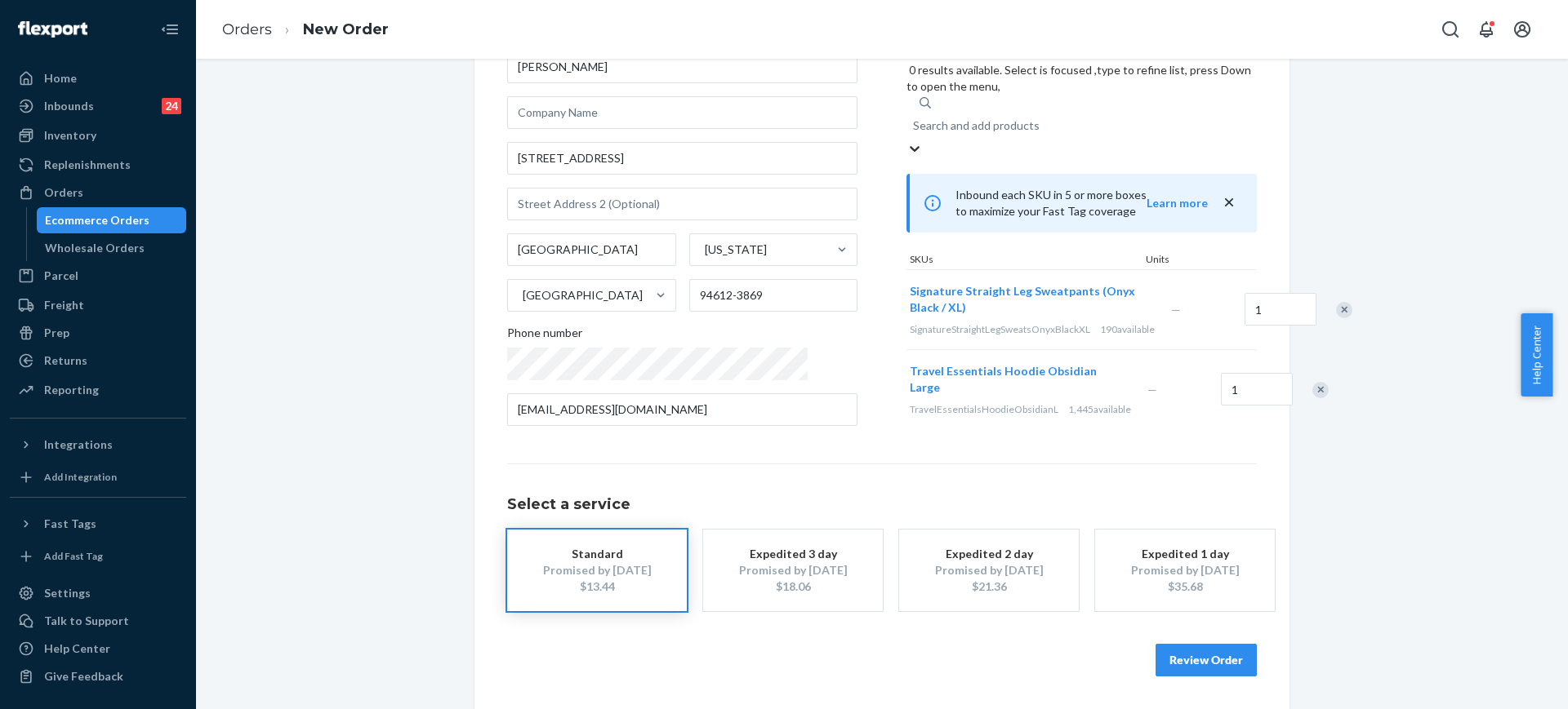
click at [1183, 659] on button "Review Order" at bounding box center [1206, 660] width 102 height 33
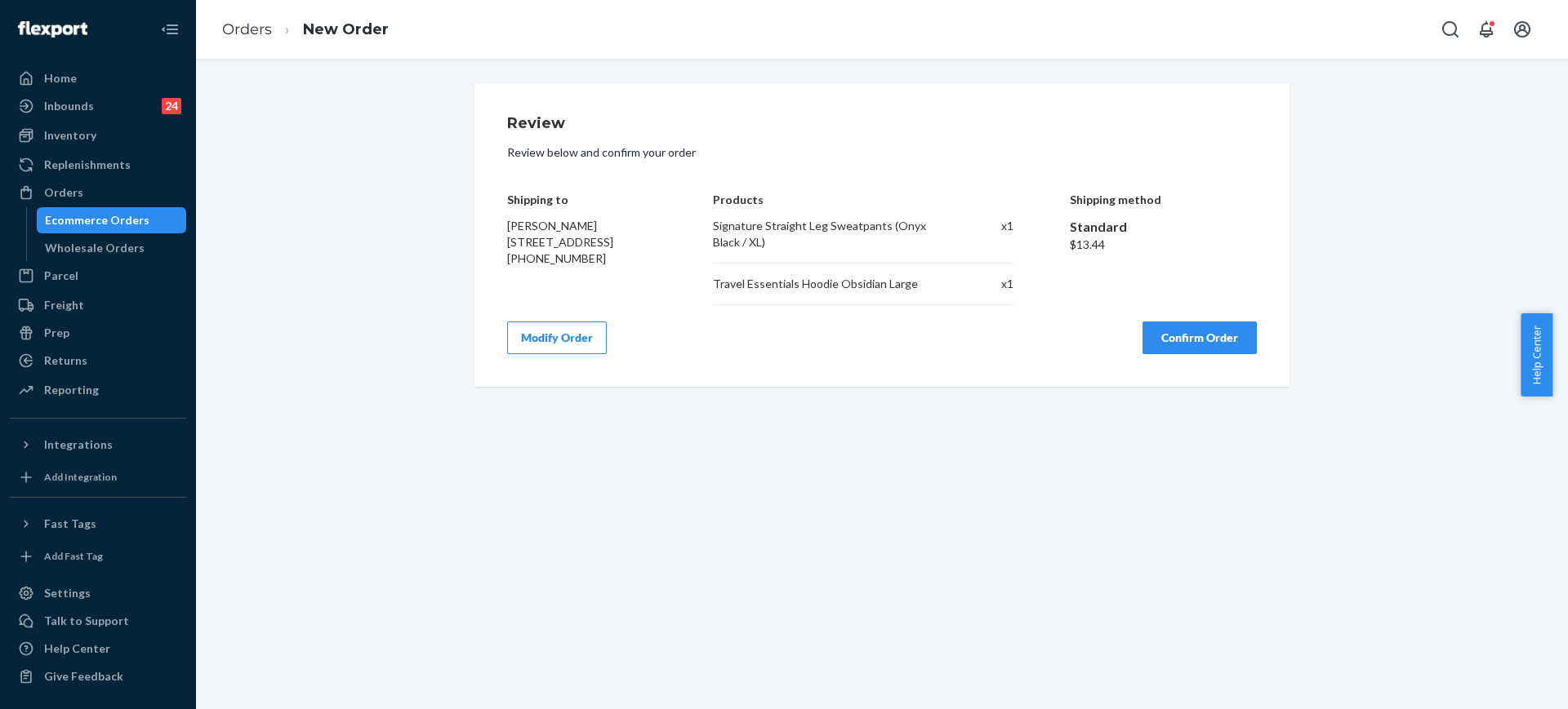
click at [1200, 350] on button "Confirm Order" at bounding box center [1200, 338] width 115 height 33
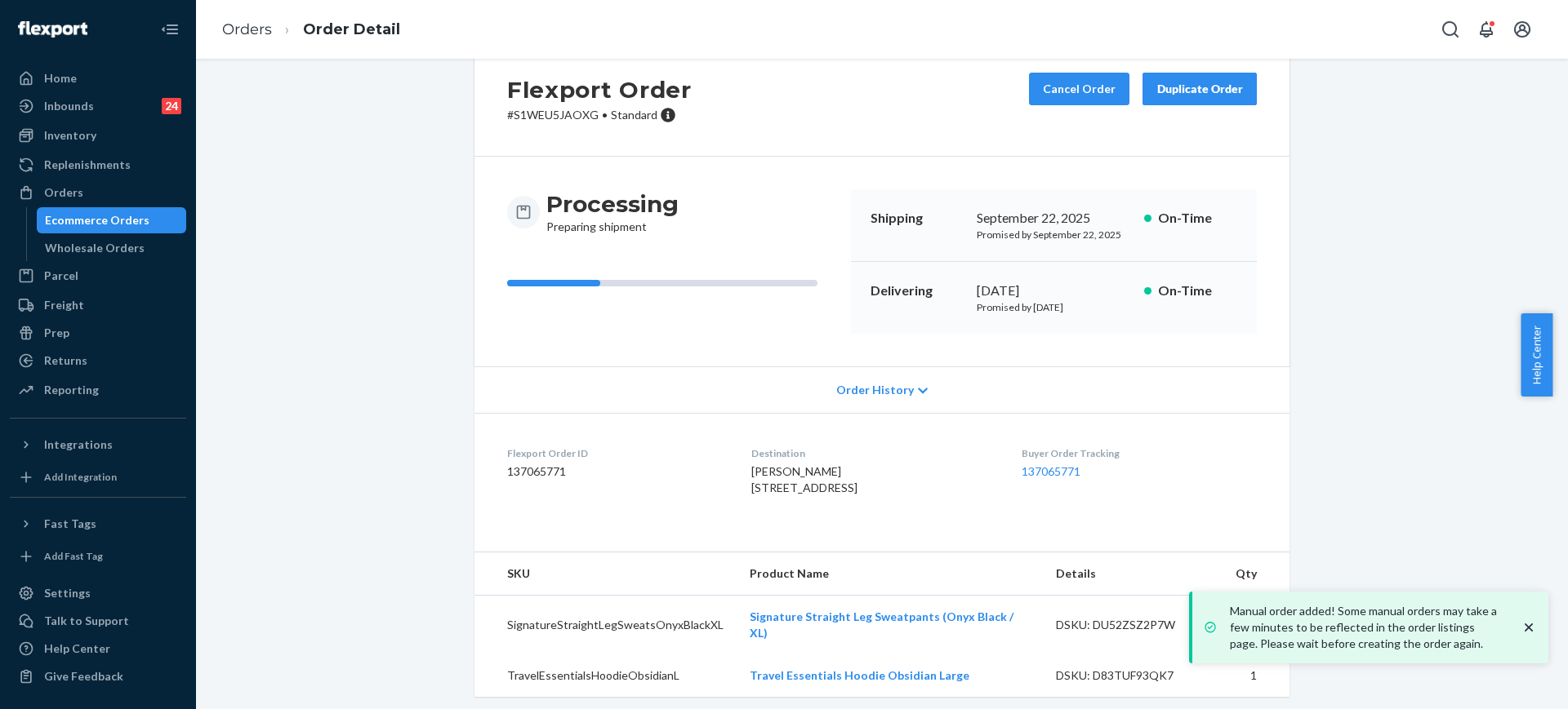
scroll to position [67, 0]
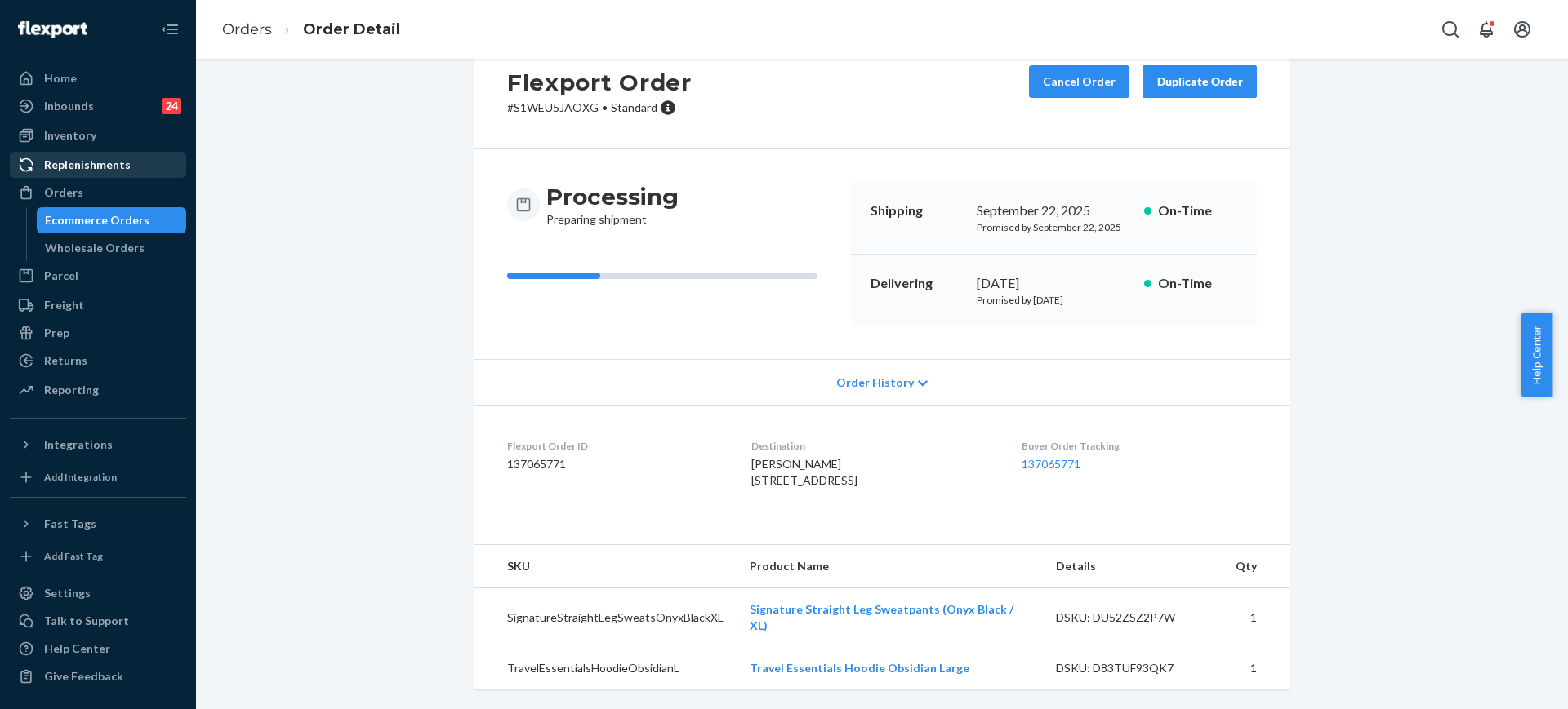
click at [122, 191] on div "Orders" at bounding box center [97, 193] width 173 height 23
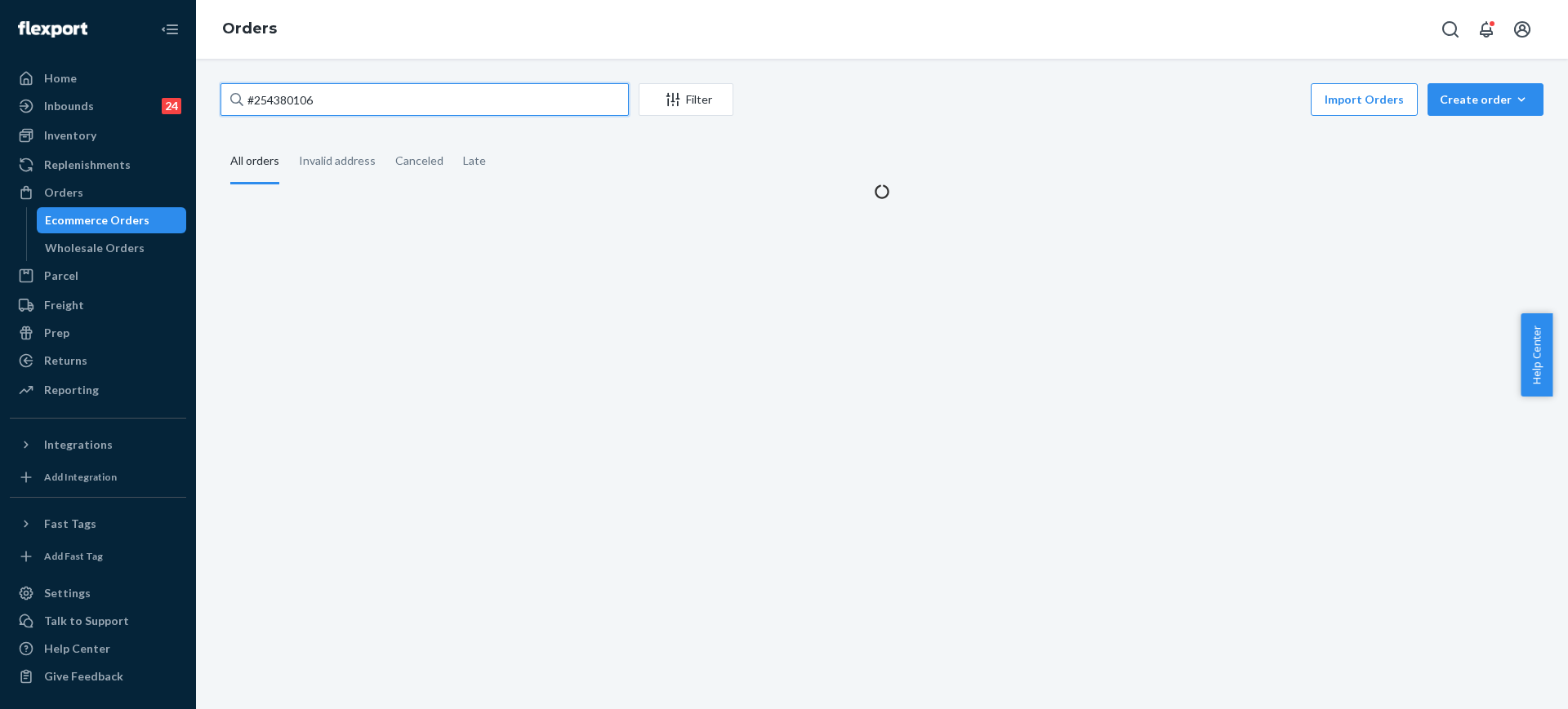
click at [388, 107] on input "#254380106" at bounding box center [425, 100] width 408 height 33
paste input "595153"
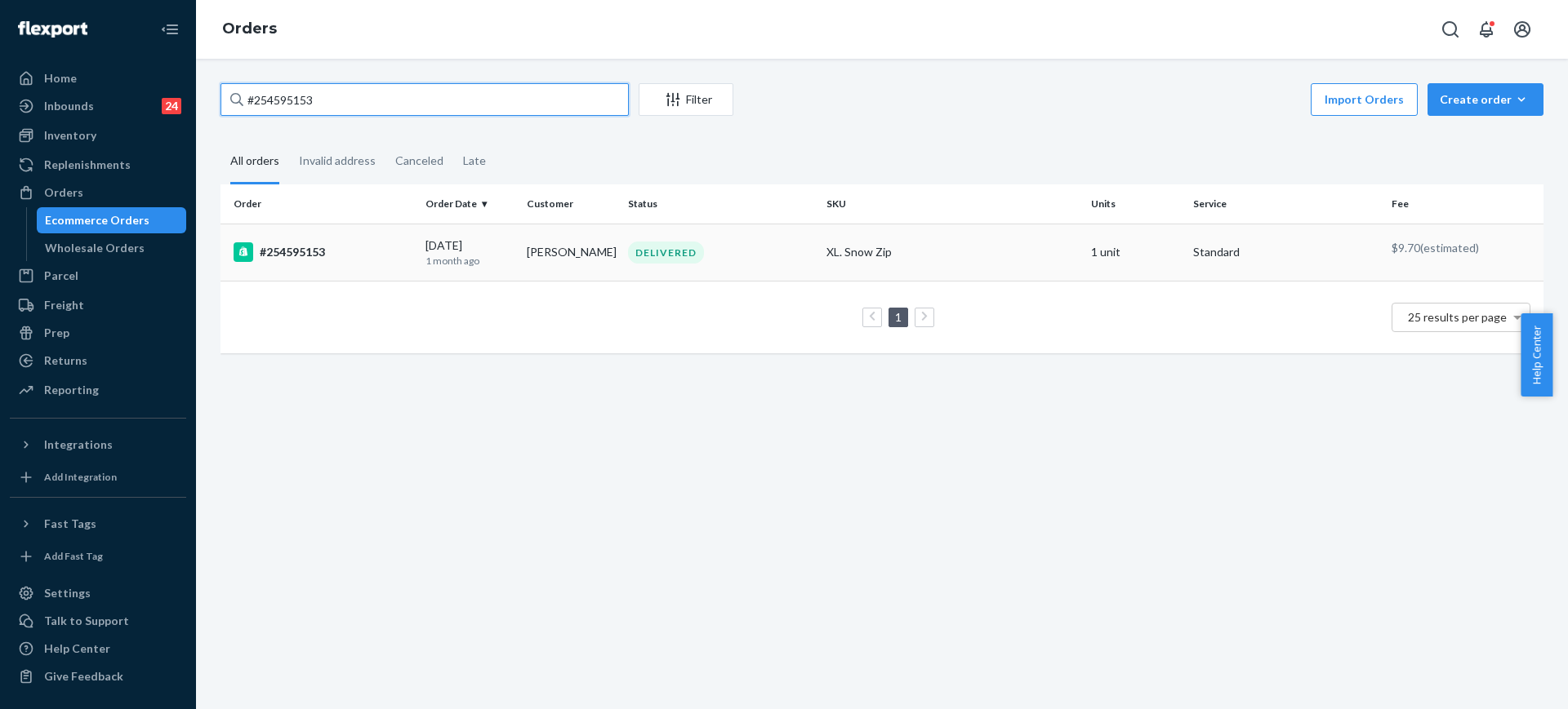
type input "#254595153"
click at [952, 257] on div "XL. Snow Zip" at bounding box center [952, 252] width 252 height 16
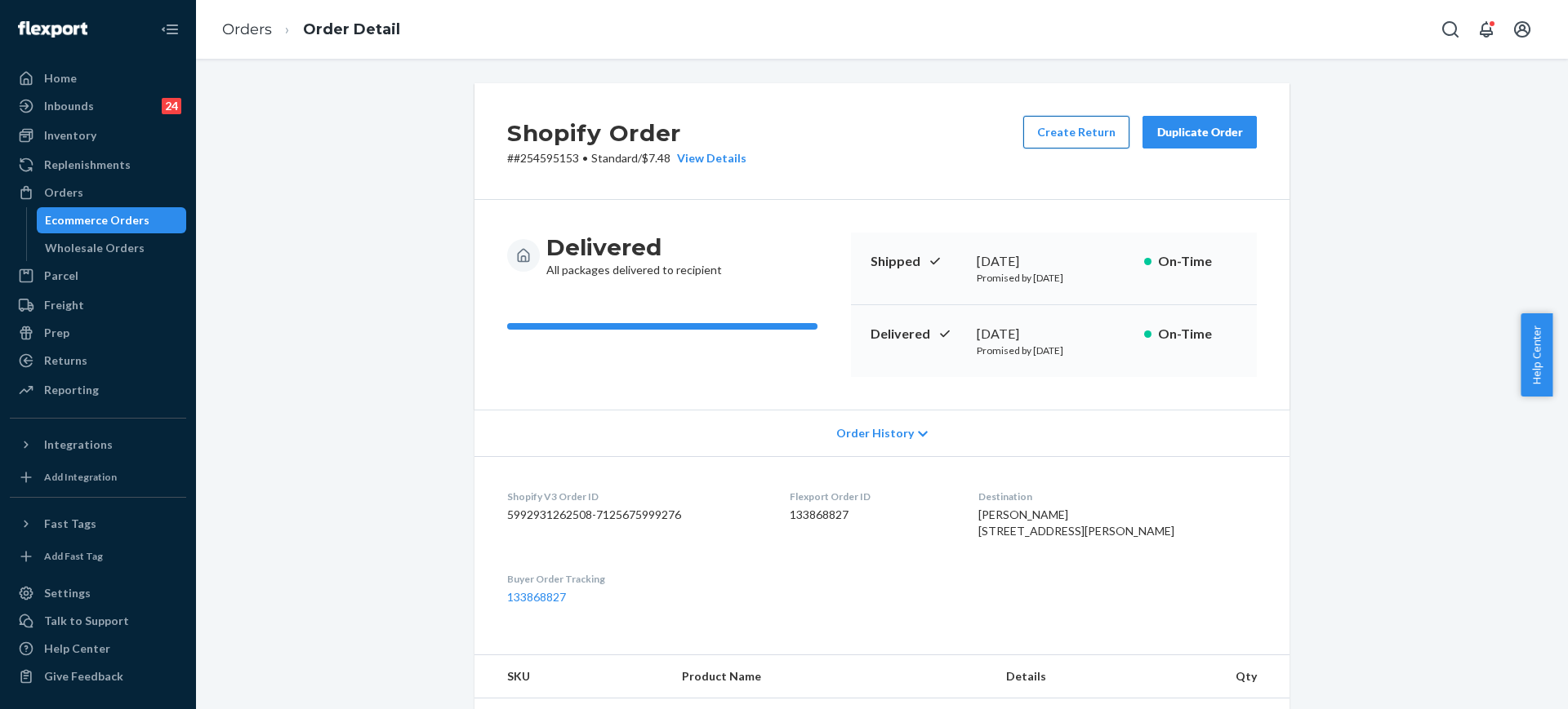
click at [1064, 134] on button "Create Return" at bounding box center [1076, 133] width 106 height 33
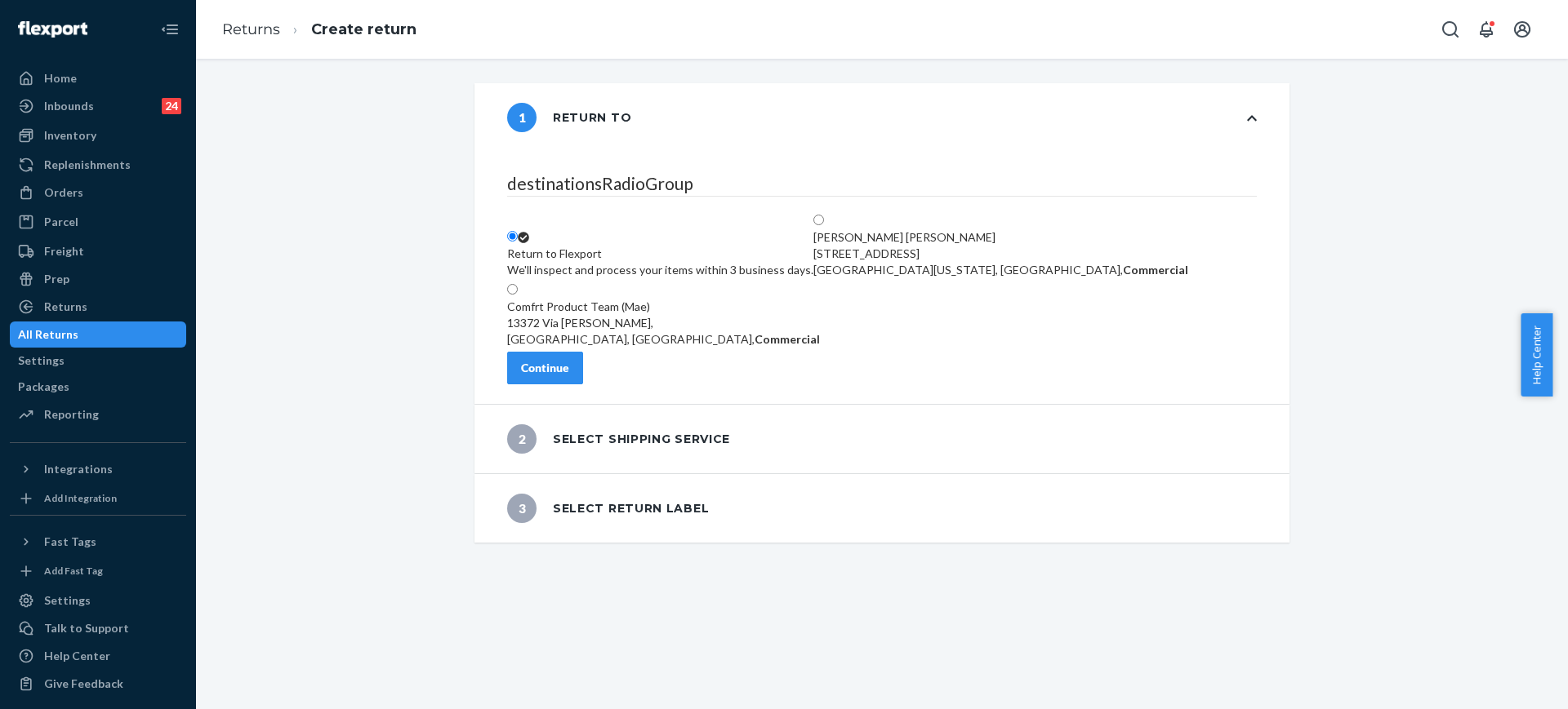
click at [569, 384] on button "Continue" at bounding box center [544, 368] width 76 height 33
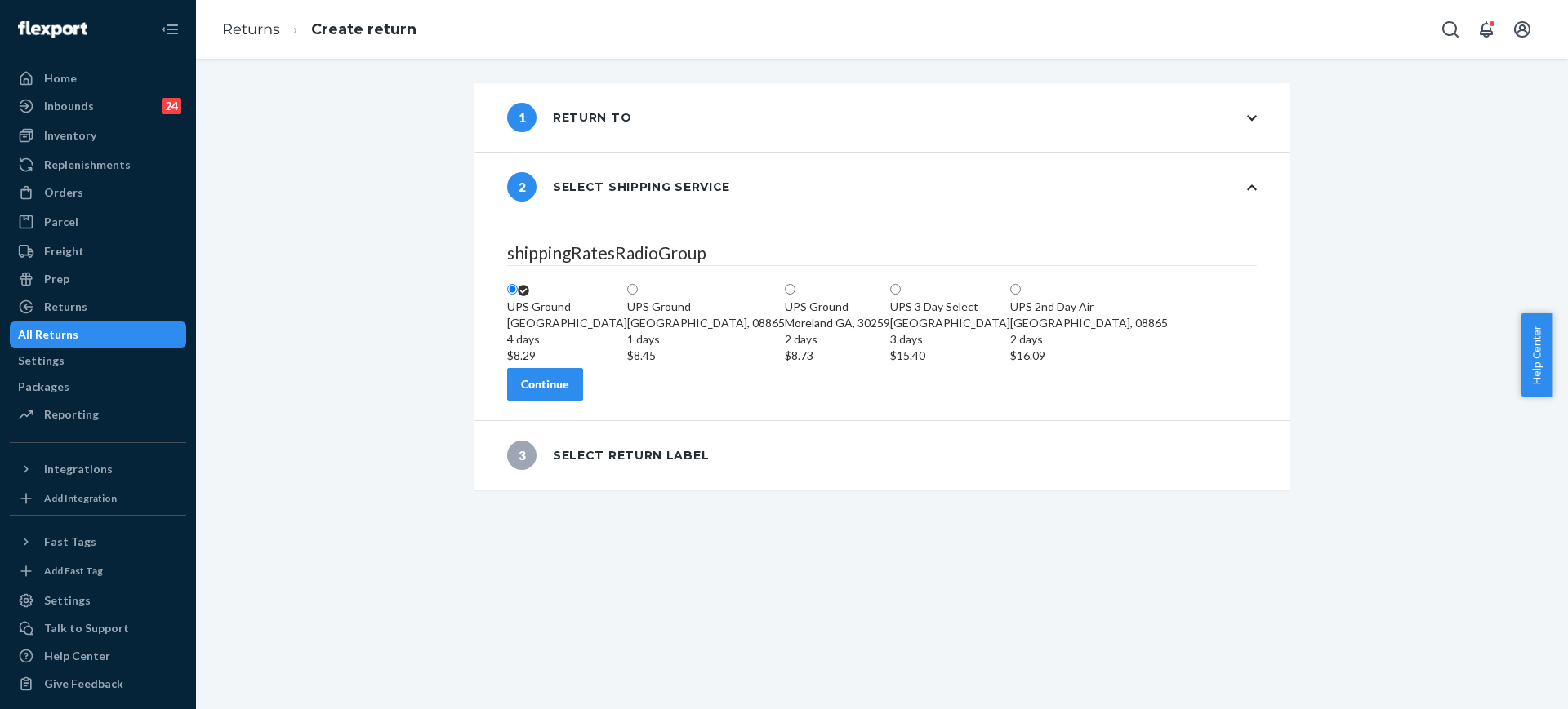
click at [562, 392] on div "Continue" at bounding box center [544, 384] width 48 height 16
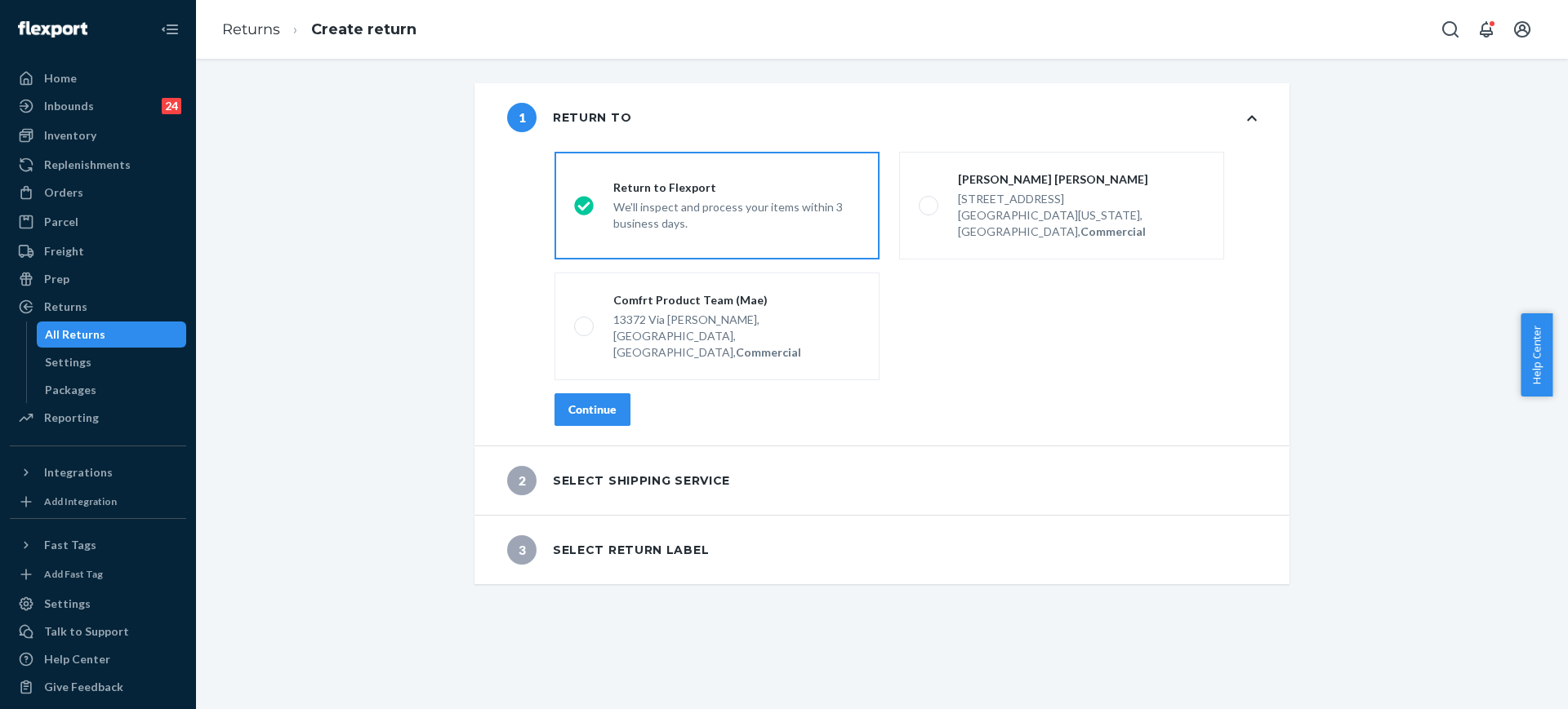
click at [577, 359] on div "destinationsRadioGroup Return to Flexport We'll inspect and process your items …" at bounding box center [906, 295] width 768 height 300
click at [582, 402] on div "Continue" at bounding box center [592, 410] width 48 height 16
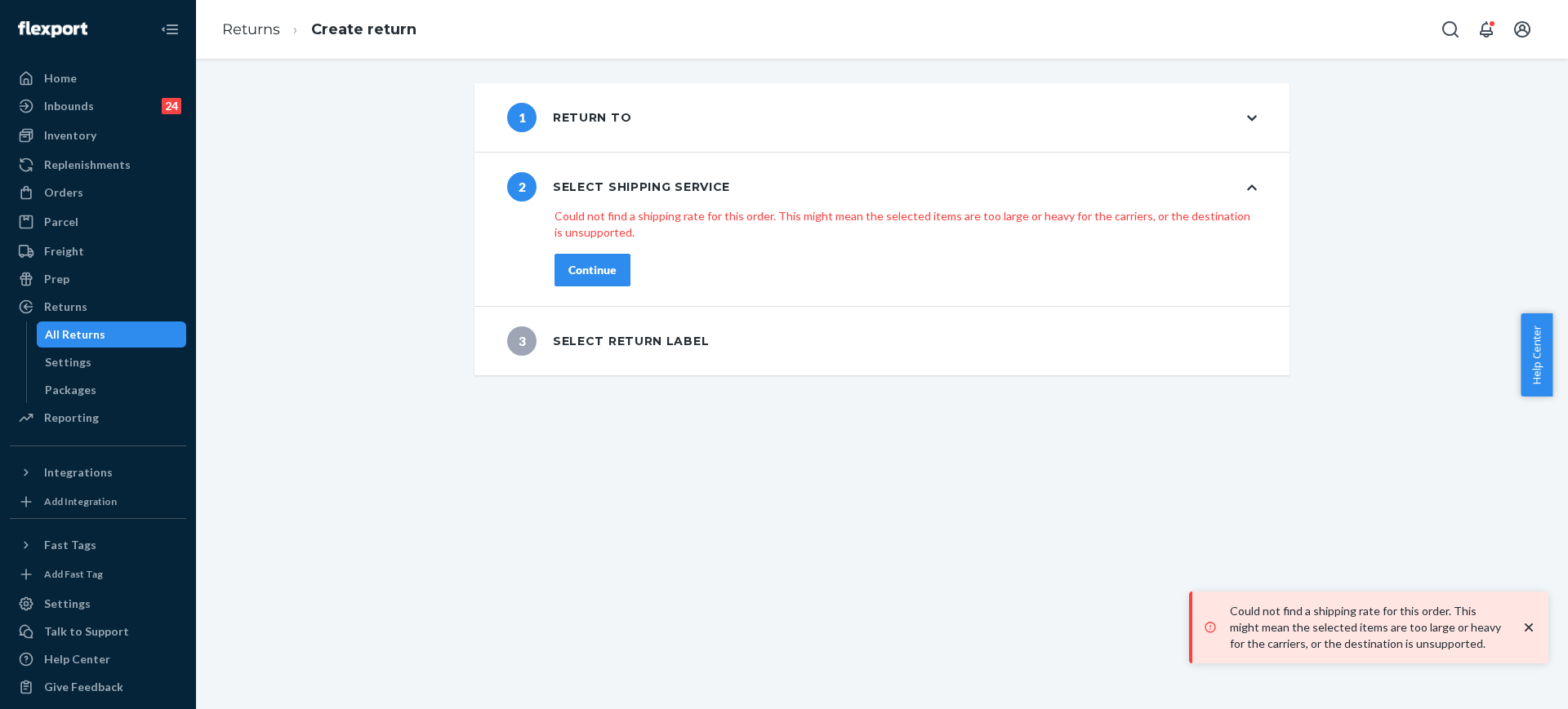
click at [607, 128] on div "1 Return to" at bounding box center [569, 117] width 124 height 30
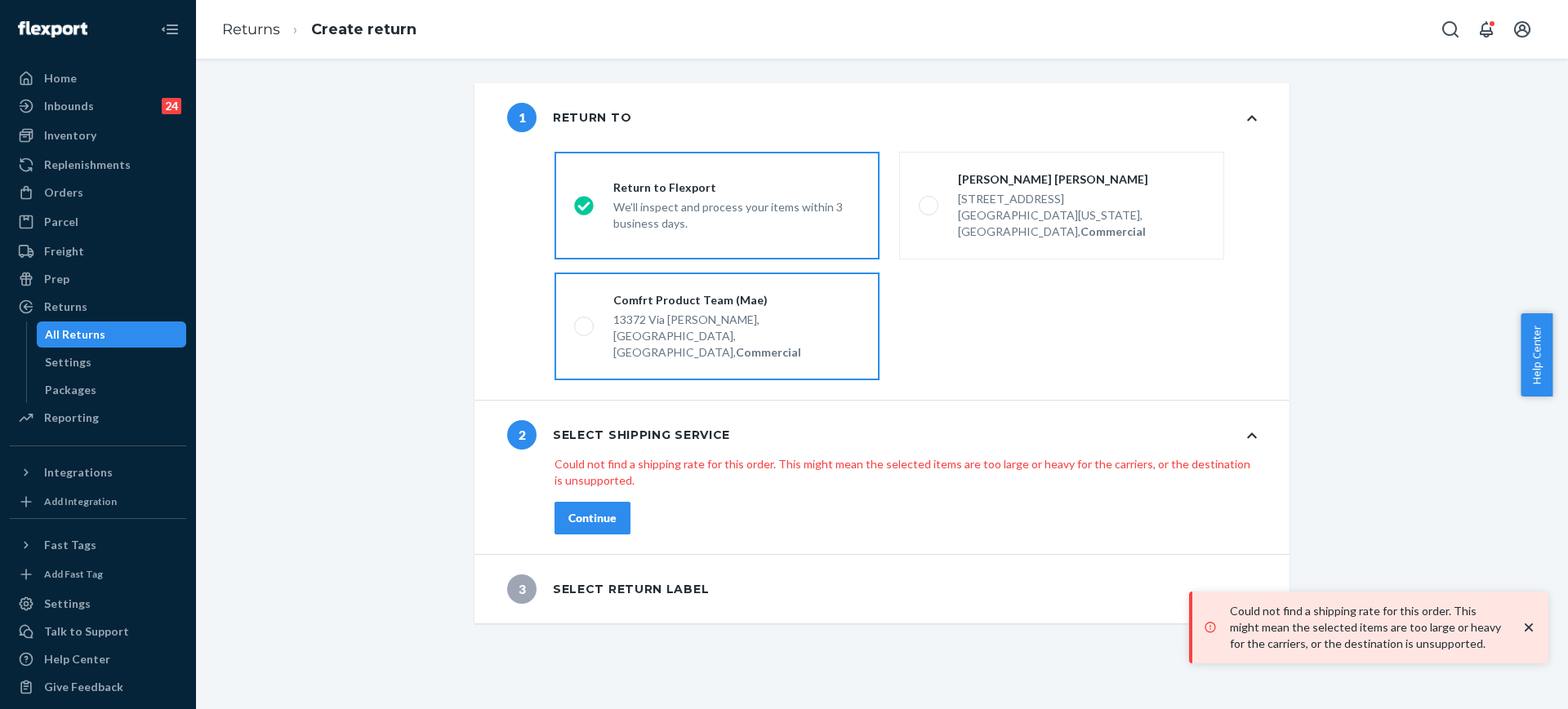
click at [764, 345] on strong "Commercial" at bounding box center [768, 352] width 65 height 14
click at [584, 322] on input "Comfrt Product Team (Mae) 13372 Via Stephen, Poway, CA 92064, US, Commercial" at bounding box center [579, 327] width 10 height 10
radio input "true"
click at [633, 200] on div "We'll inspect and process your items within 3 business days." at bounding box center [736, 213] width 247 height 36
click at [584, 200] on input "Return to Flexport We'll inspect and process your items within 3 business days." at bounding box center [579, 206] width 10 height 10
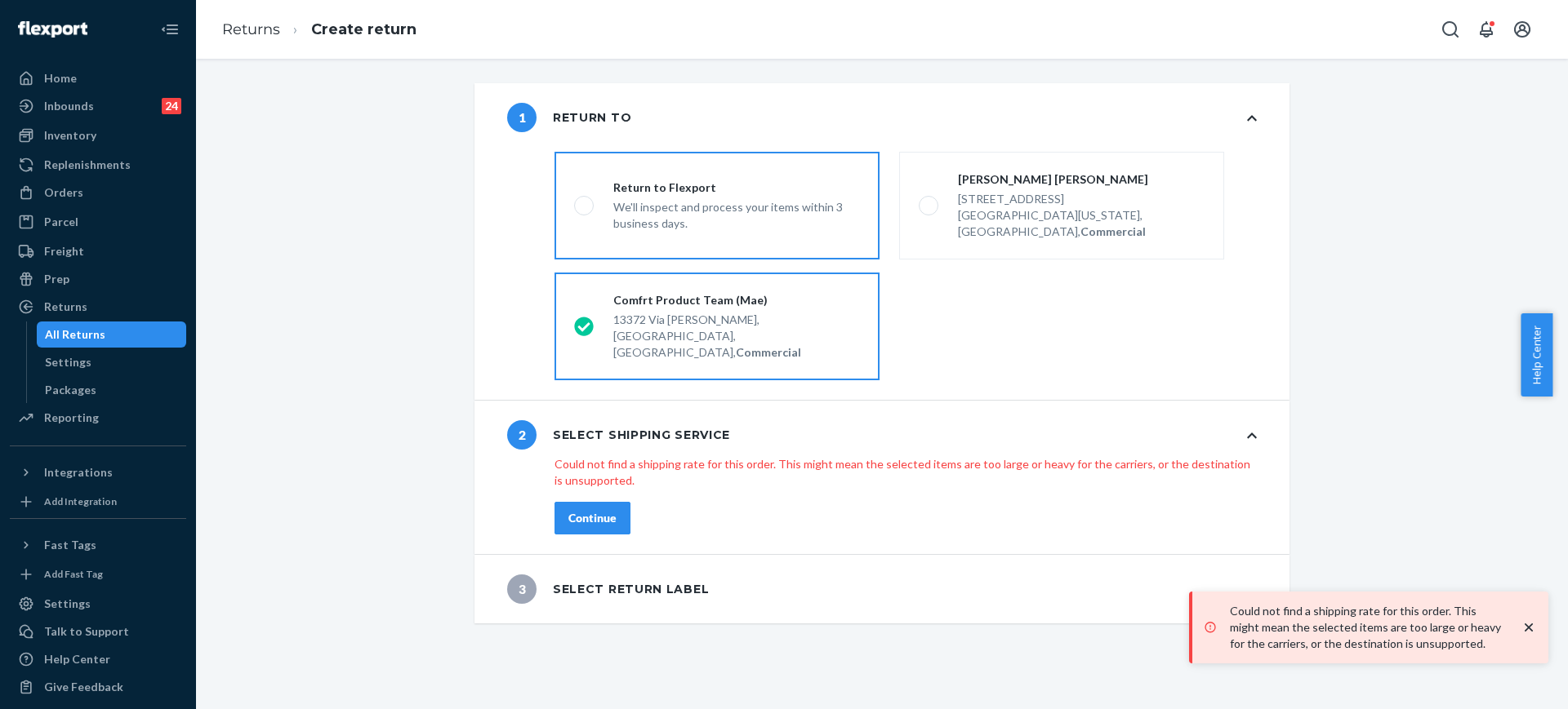
radio input "true"
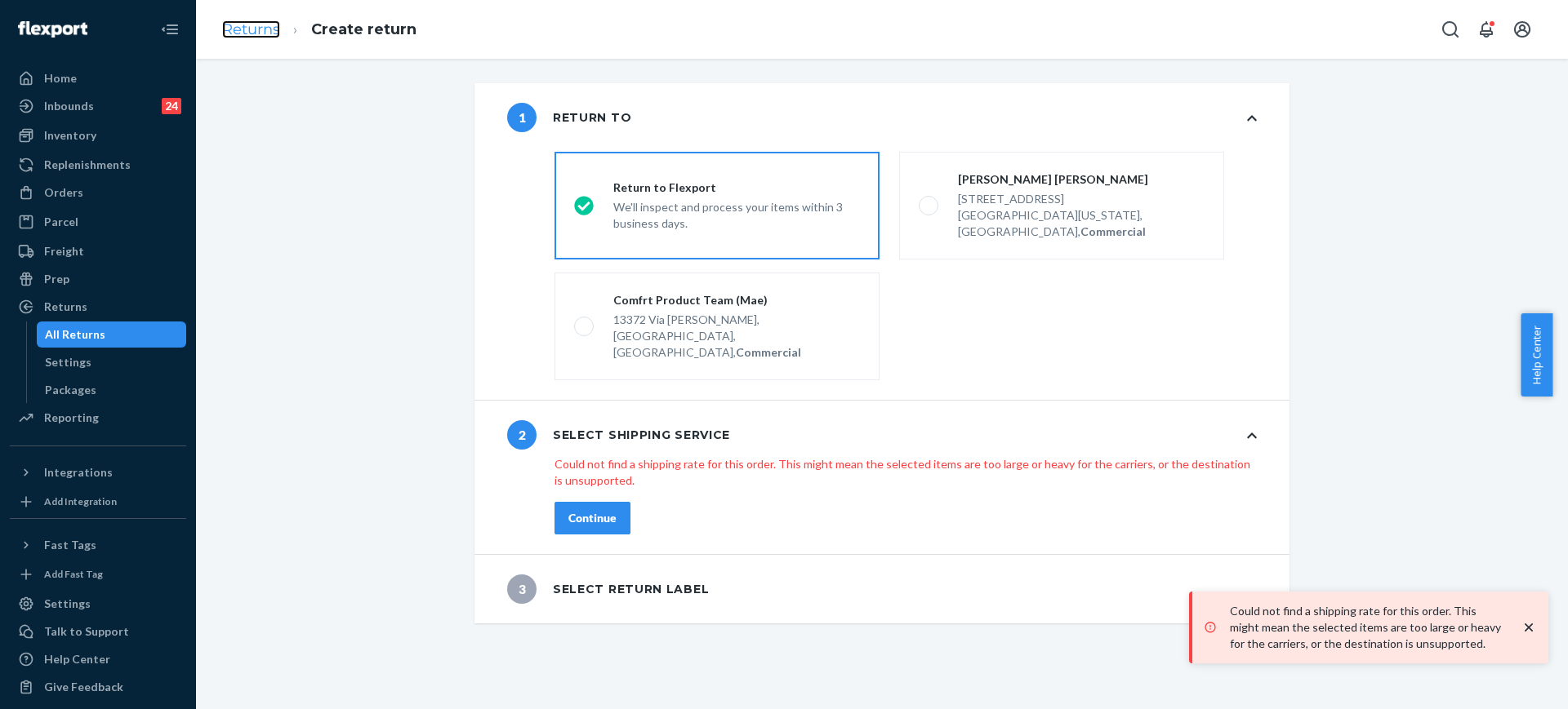
click at [273, 35] on link "Returns" at bounding box center [251, 30] width 58 height 18
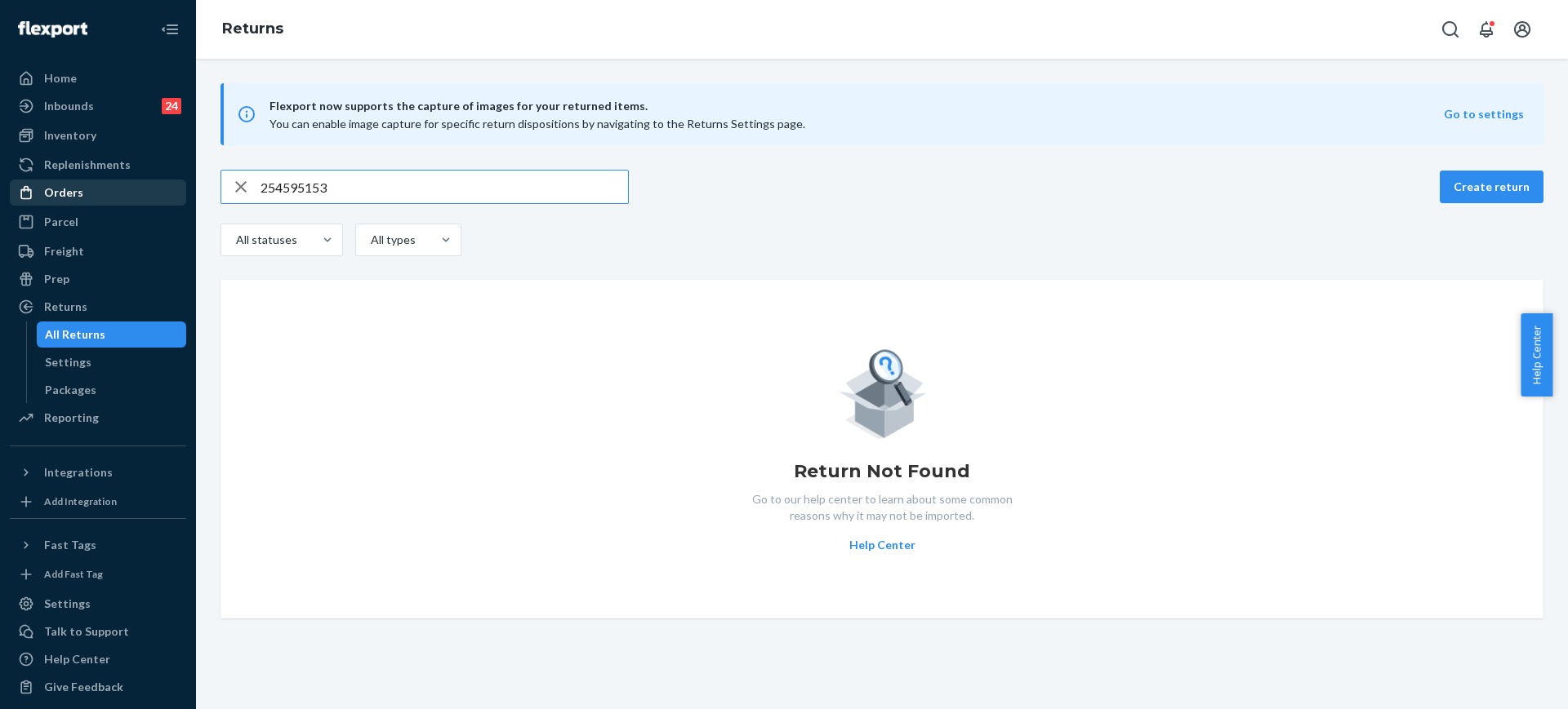
type input "254595153"
click at [117, 181] on div "Orders" at bounding box center [97, 193] width 173 height 23
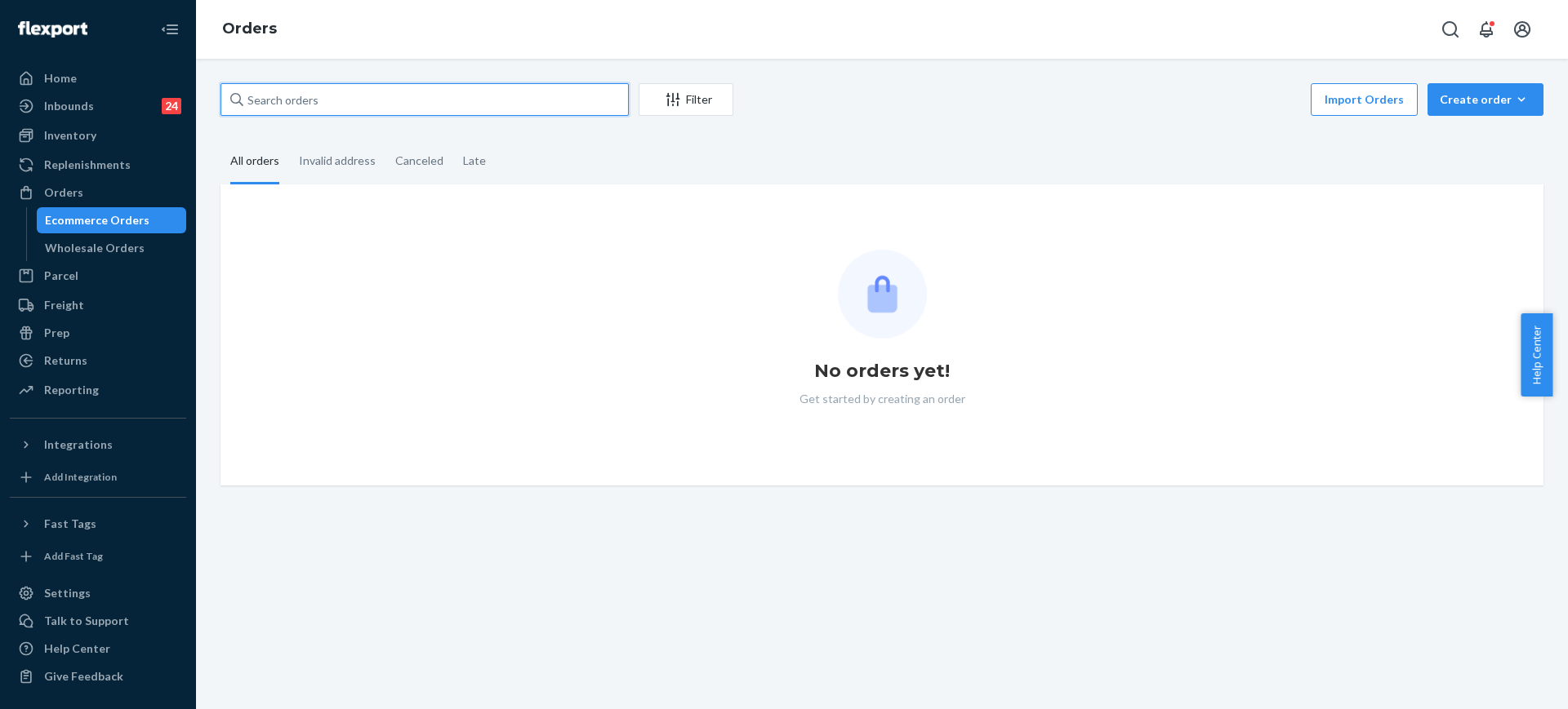
click at [380, 113] on input "text" at bounding box center [425, 100] width 408 height 33
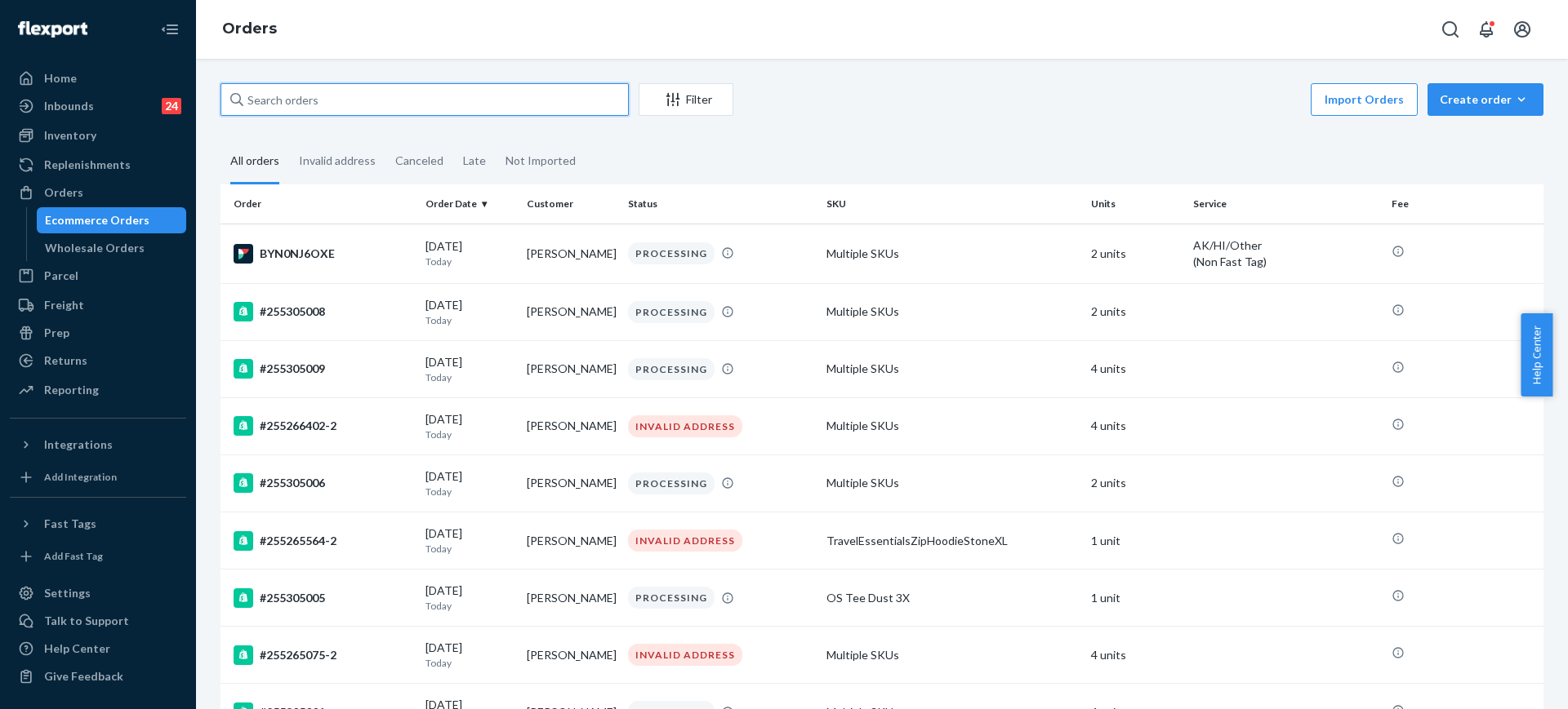
paste input "254595153"
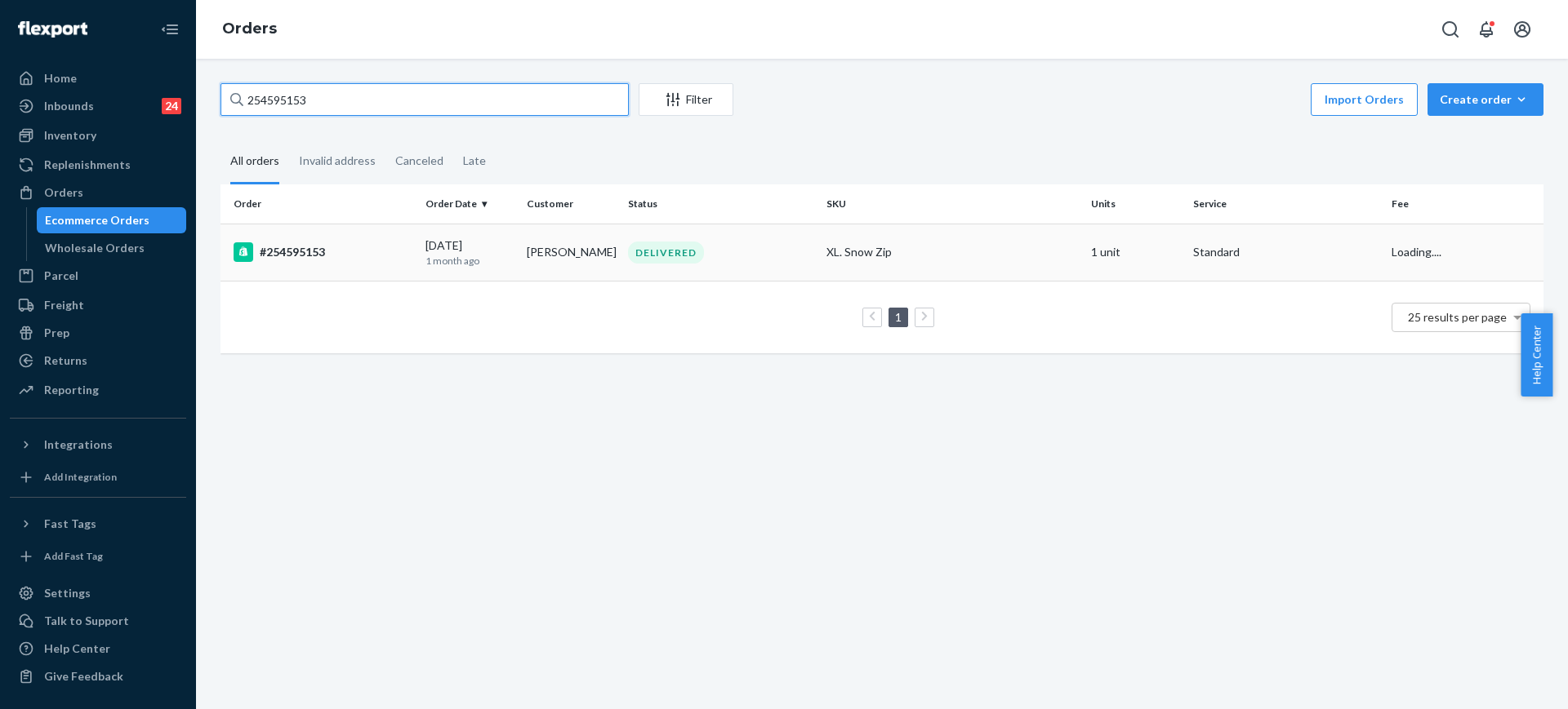
type input "254595153"
click at [791, 264] on td "DELIVERED" at bounding box center [721, 253] width 199 height 57
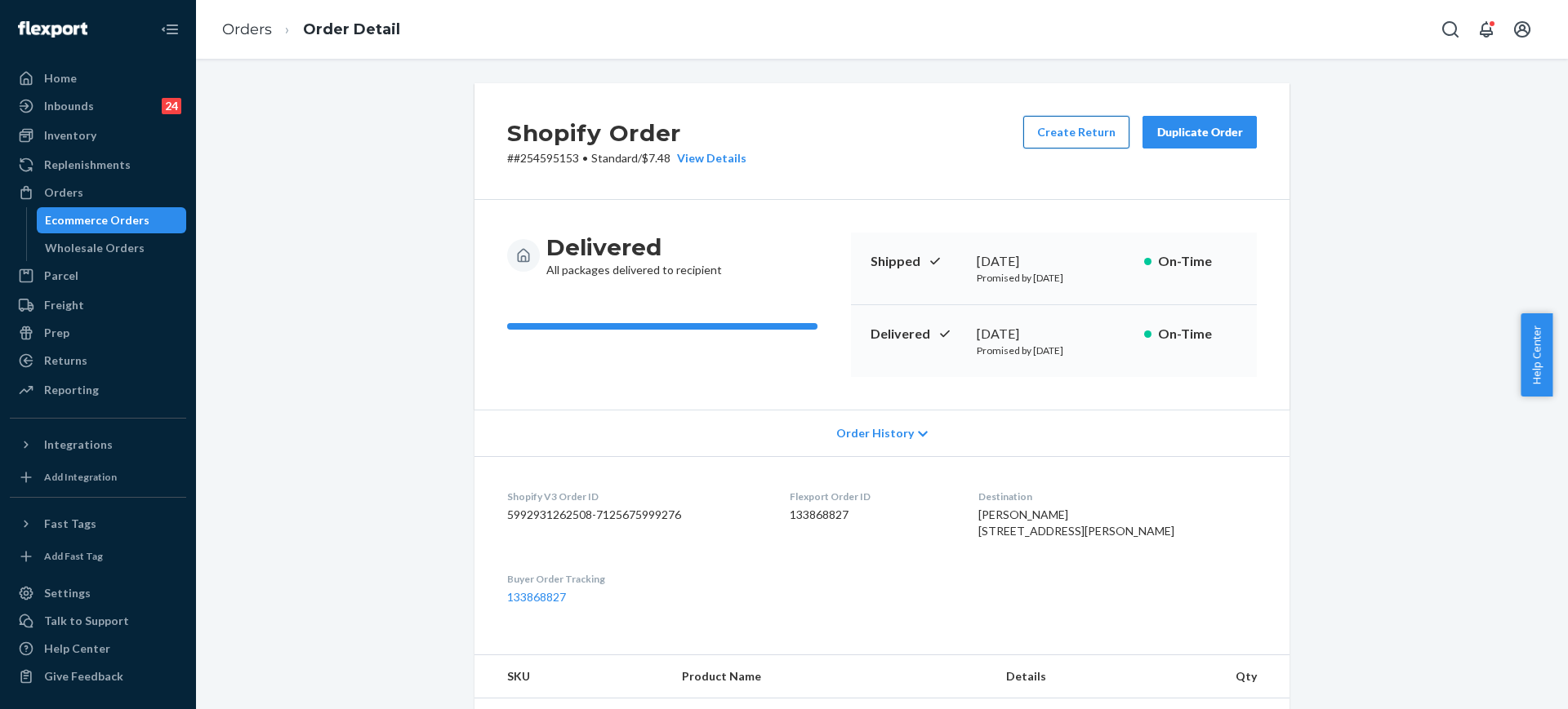
click at [1092, 144] on button "Create Return" at bounding box center [1076, 133] width 106 height 33
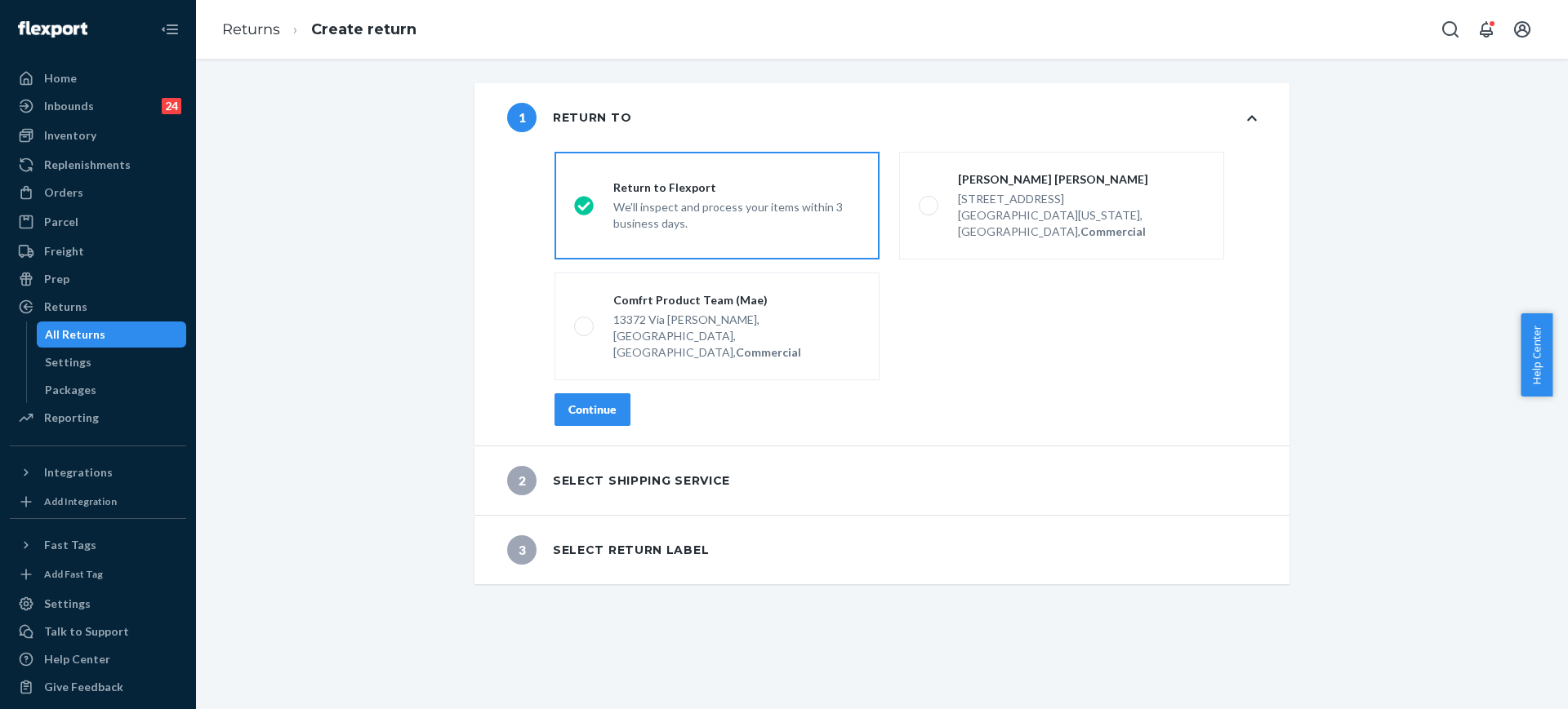
click at [586, 357] on div "destinationsRadioGroup Return to Flexport We'll inspect and process your items …" at bounding box center [906, 295] width 768 height 300
click at [594, 402] on div "Continue" at bounding box center [592, 410] width 48 height 16
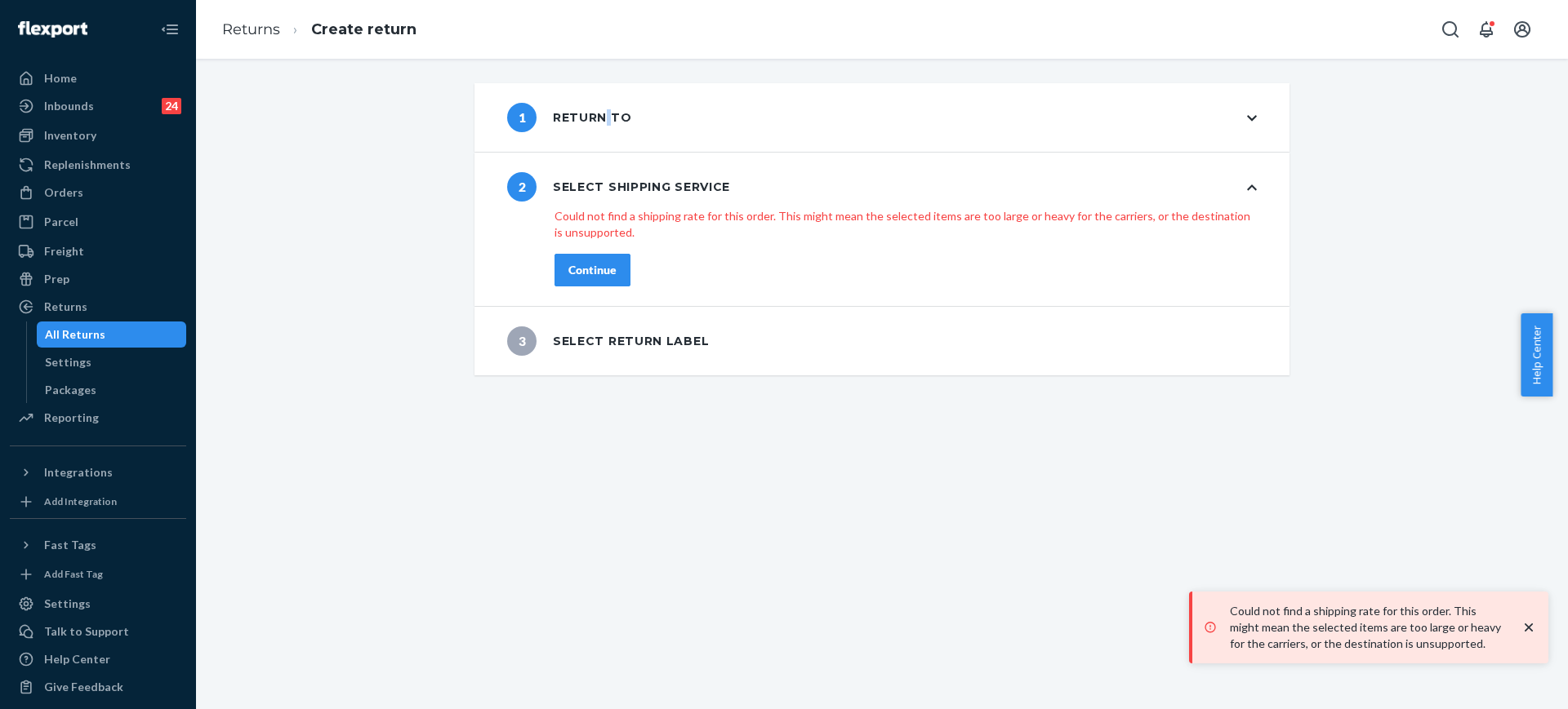
click at [600, 140] on div "1 Return to" at bounding box center [881, 117] width 815 height 69
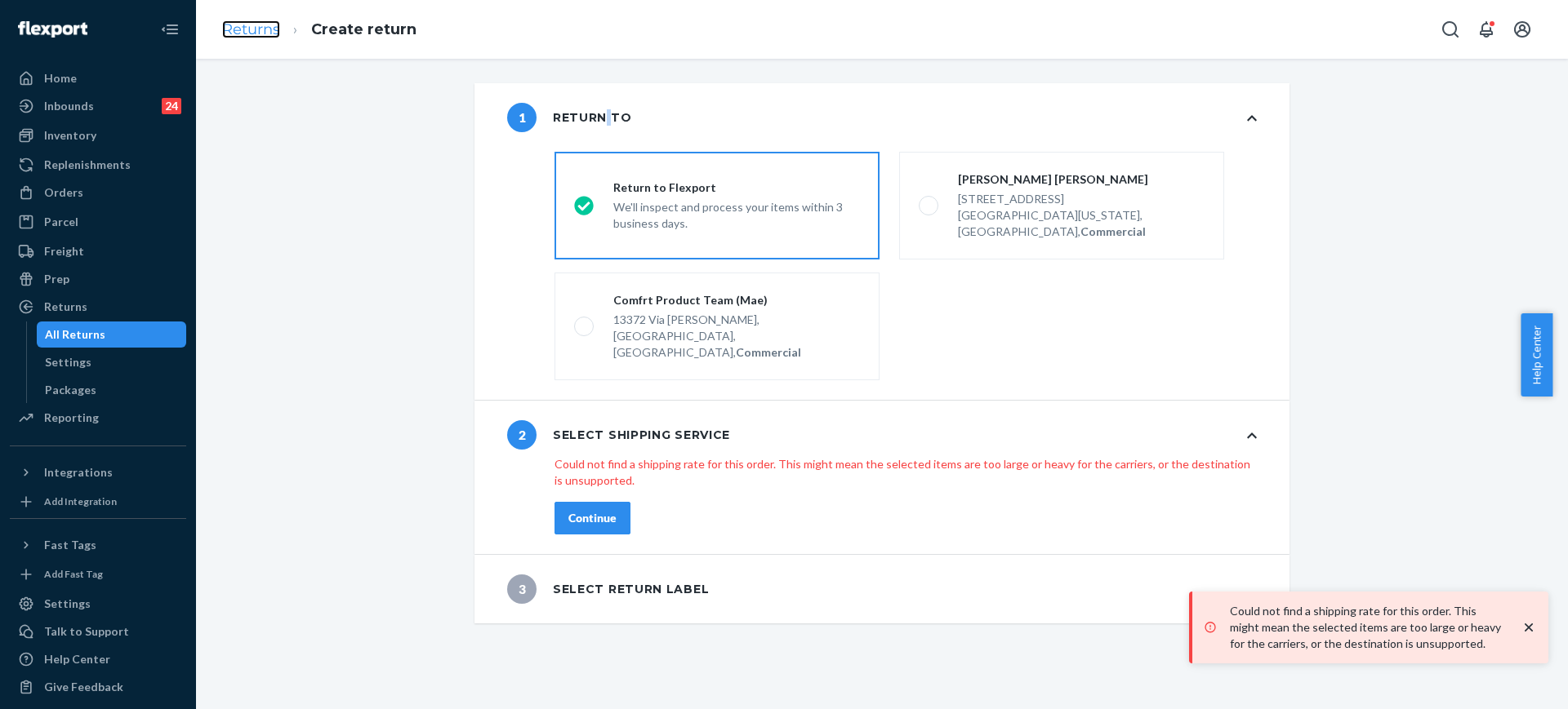
click at [269, 34] on link "Returns" at bounding box center [251, 30] width 58 height 18
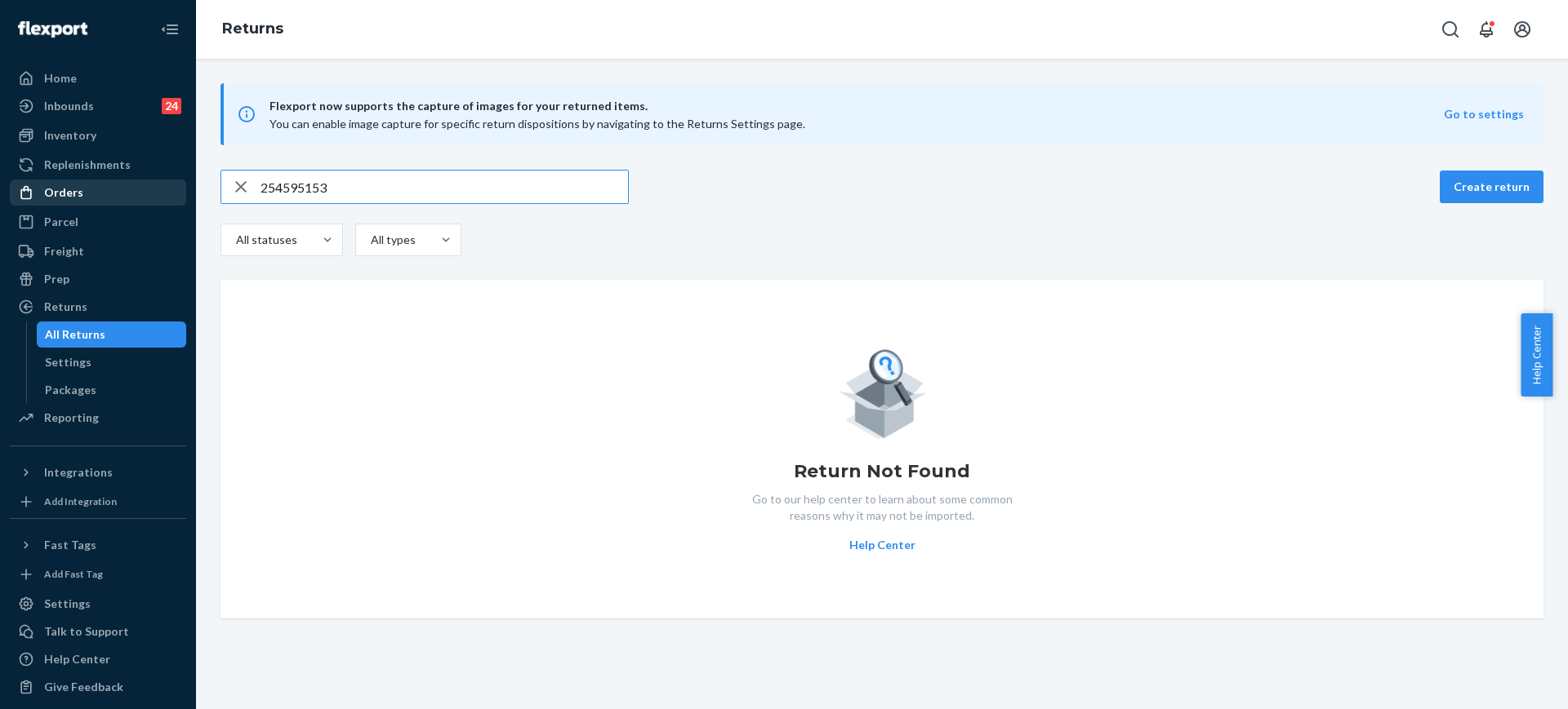
click at [131, 184] on div "Orders" at bounding box center [97, 193] width 173 height 23
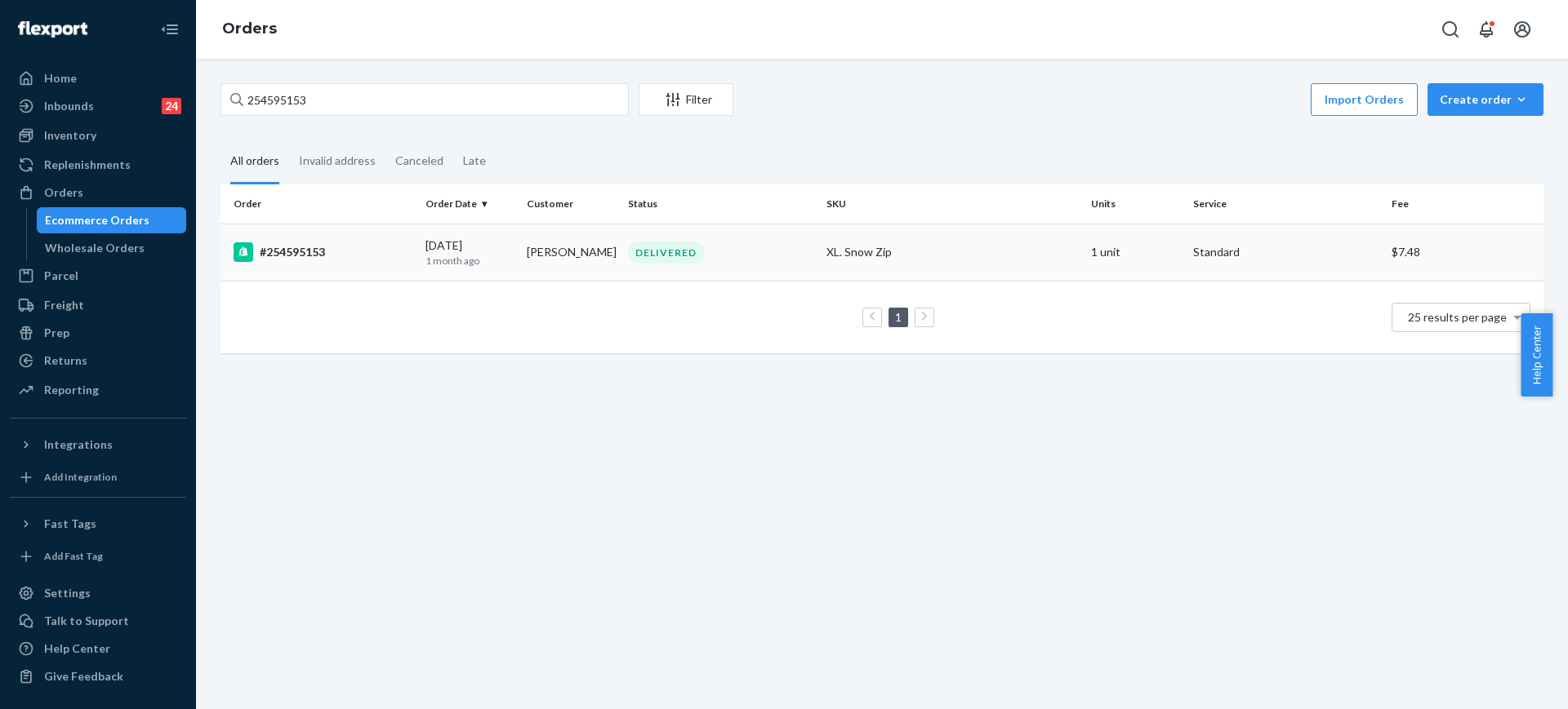
copy td "Anthony Attale"
drag, startPoint x: 604, startPoint y: 259, endPoint x: 524, endPoint y: 253, distance: 80.2
click at [524, 253] on td "Anthony Attale" at bounding box center [570, 253] width 102 height 57
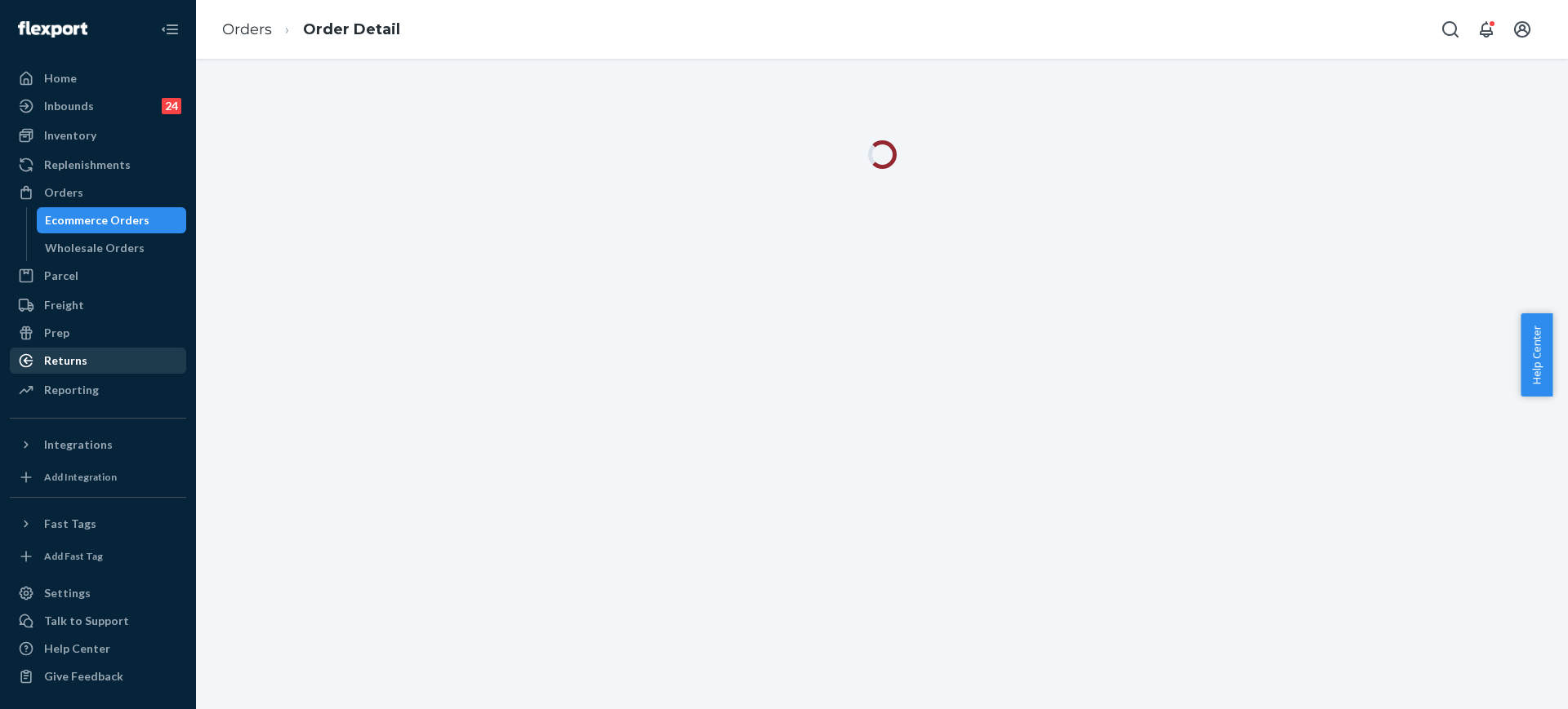
click at [155, 372] on link "Returns" at bounding box center [97, 361] width 176 height 26
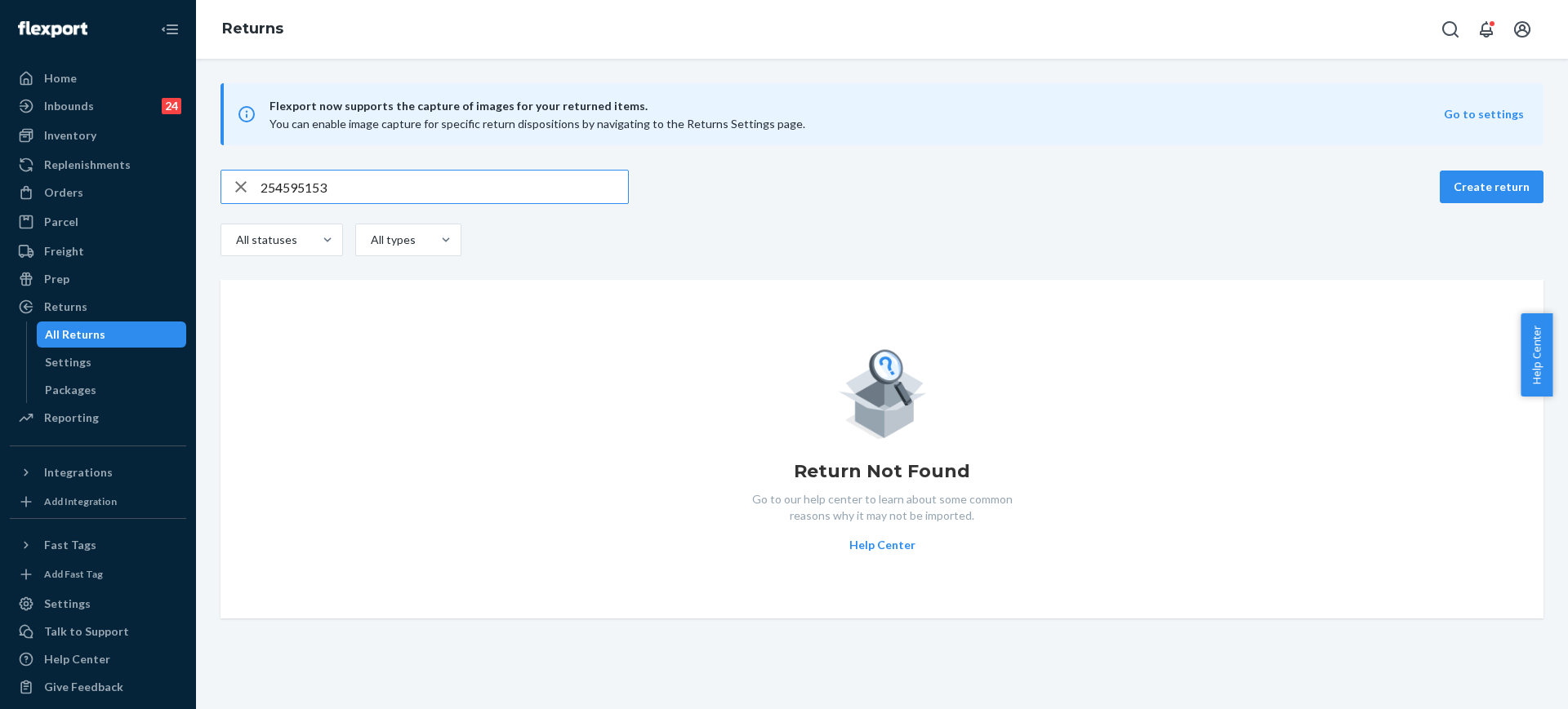
click at [537, 198] on input "254595153" at bounding box center [444, 187] width 367 height 33
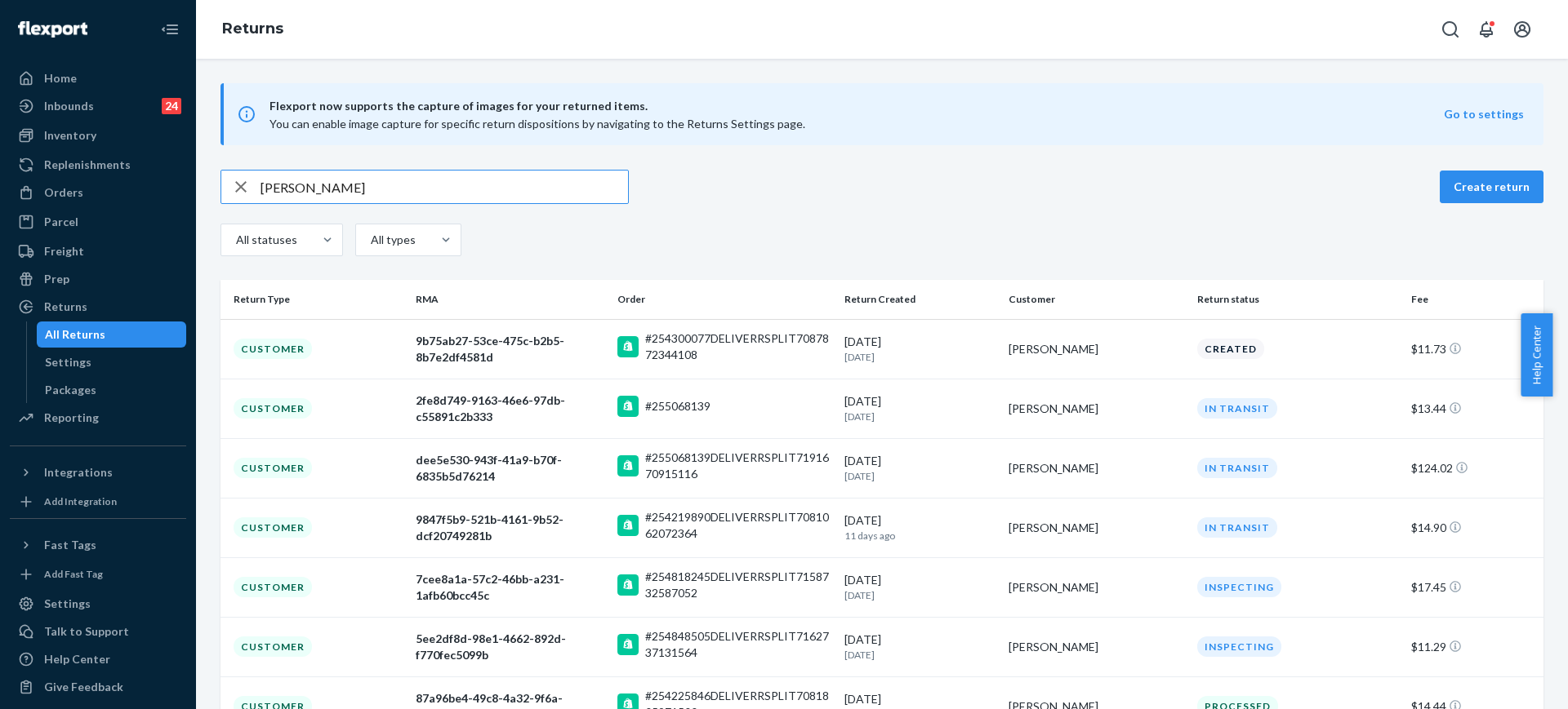
click at [322, 177] on input "Anthony Attale" at bounding box center [444, 187] width 367 height 33
type input "Anthony"
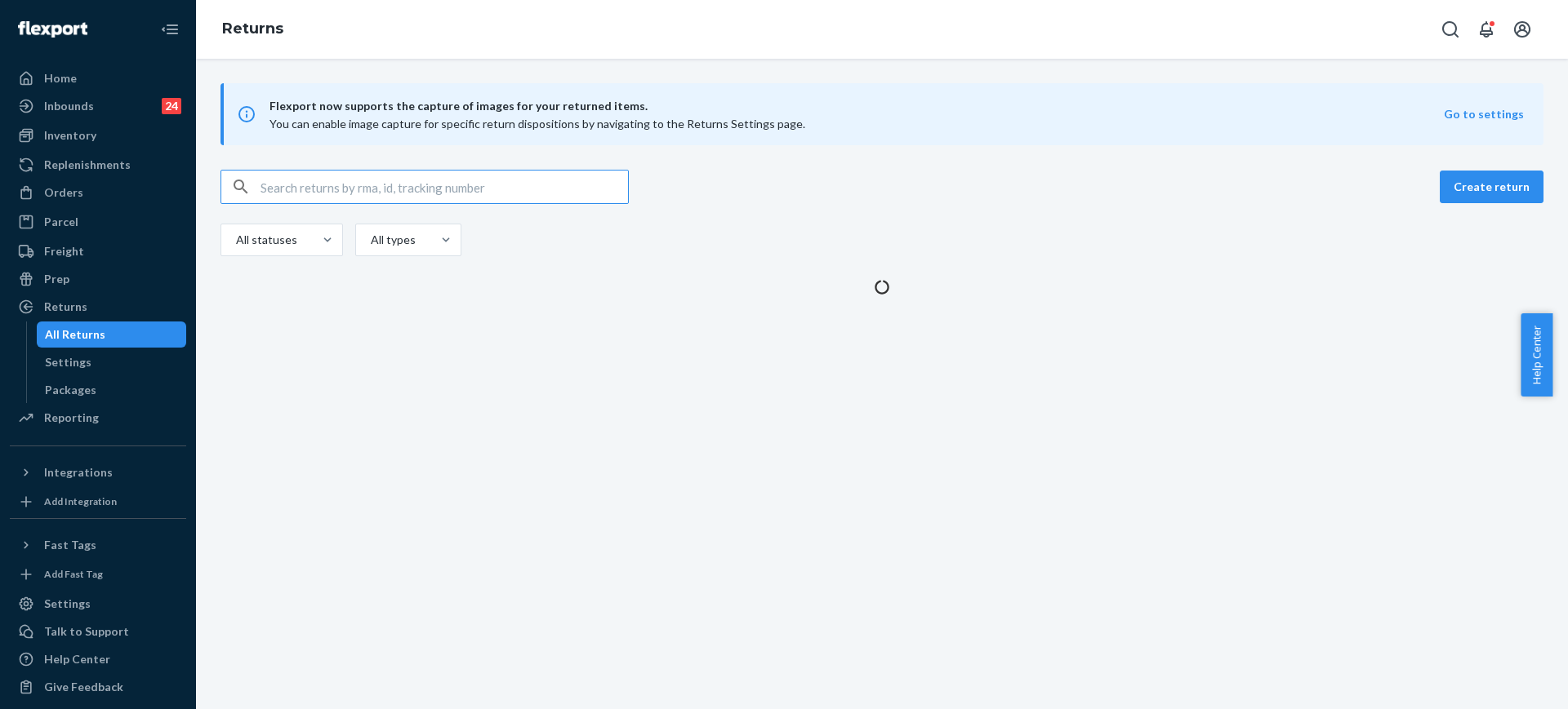
paste input "254595153"
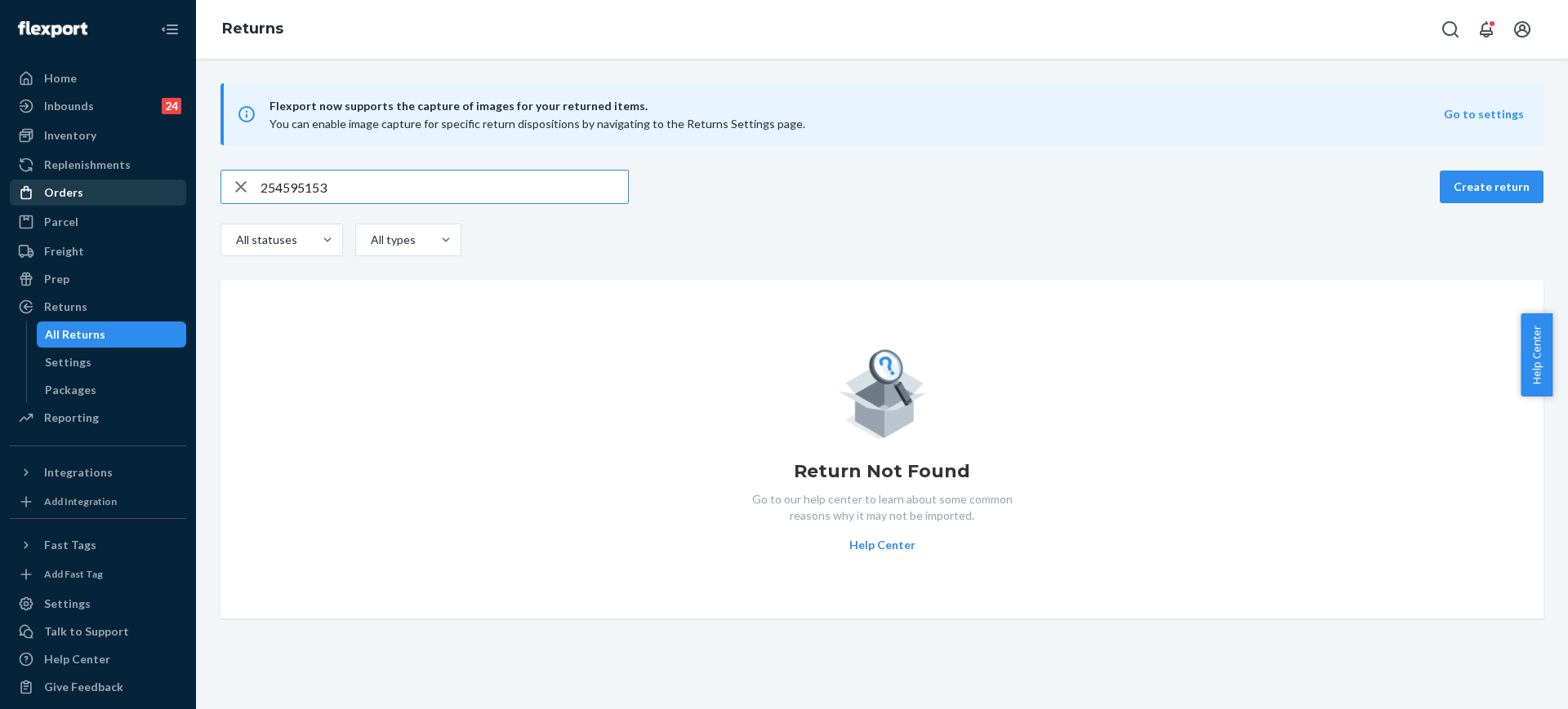
type input "254595153"
click at [101, 198] on div "Orders" at bounding box center [97, 193] width 173 height 23
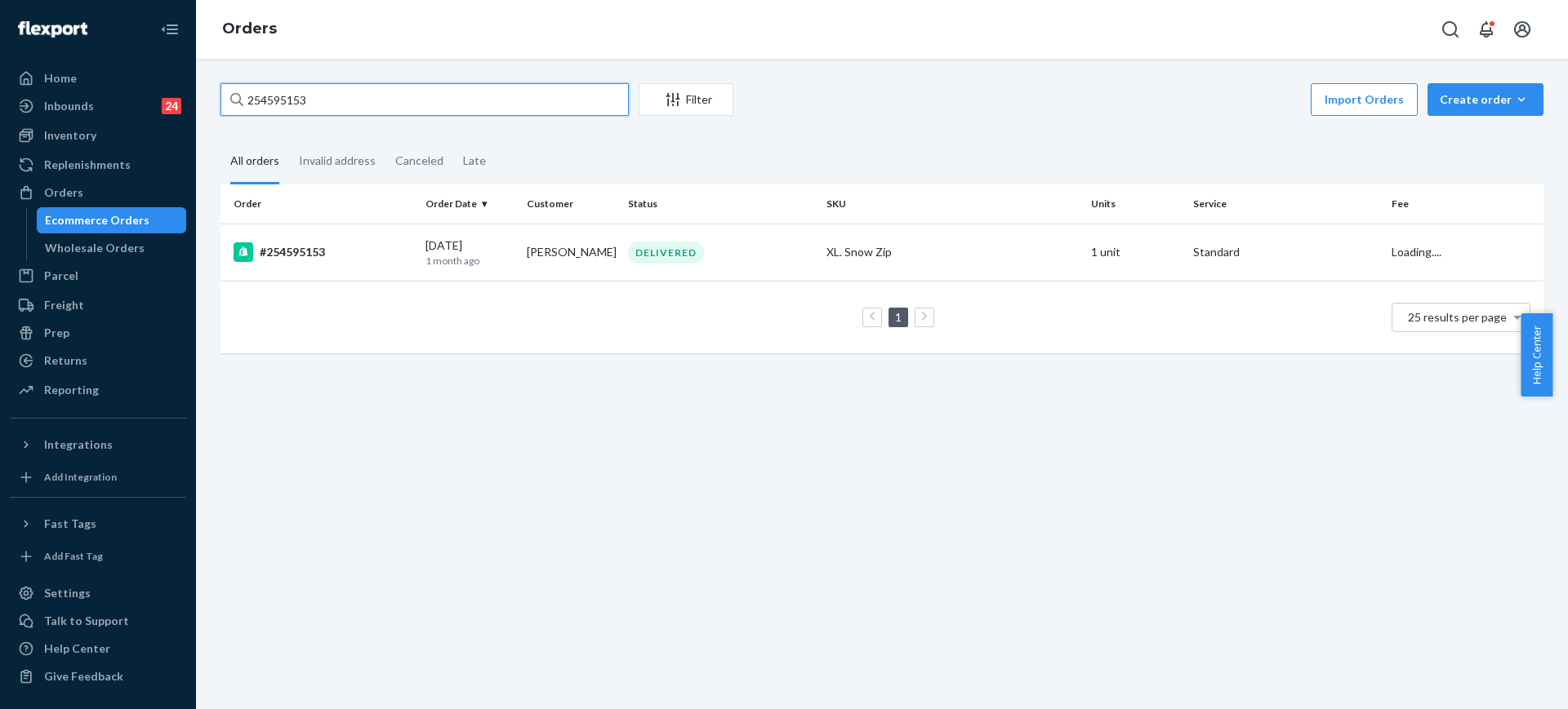
click at [448, 101] on input "254595153" at bounding box center [425, 100] width 408 height 33
paste input "254595153"
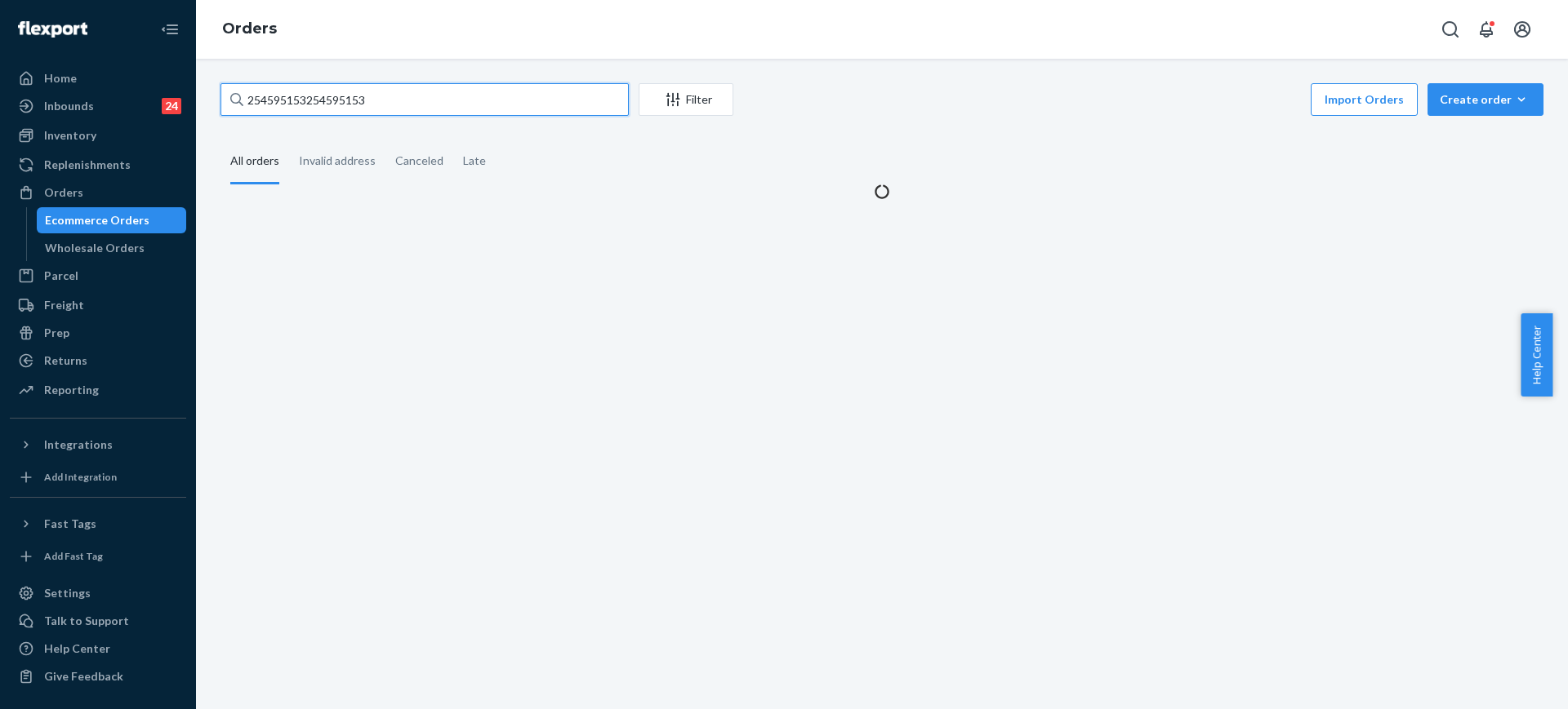
paste input "text"
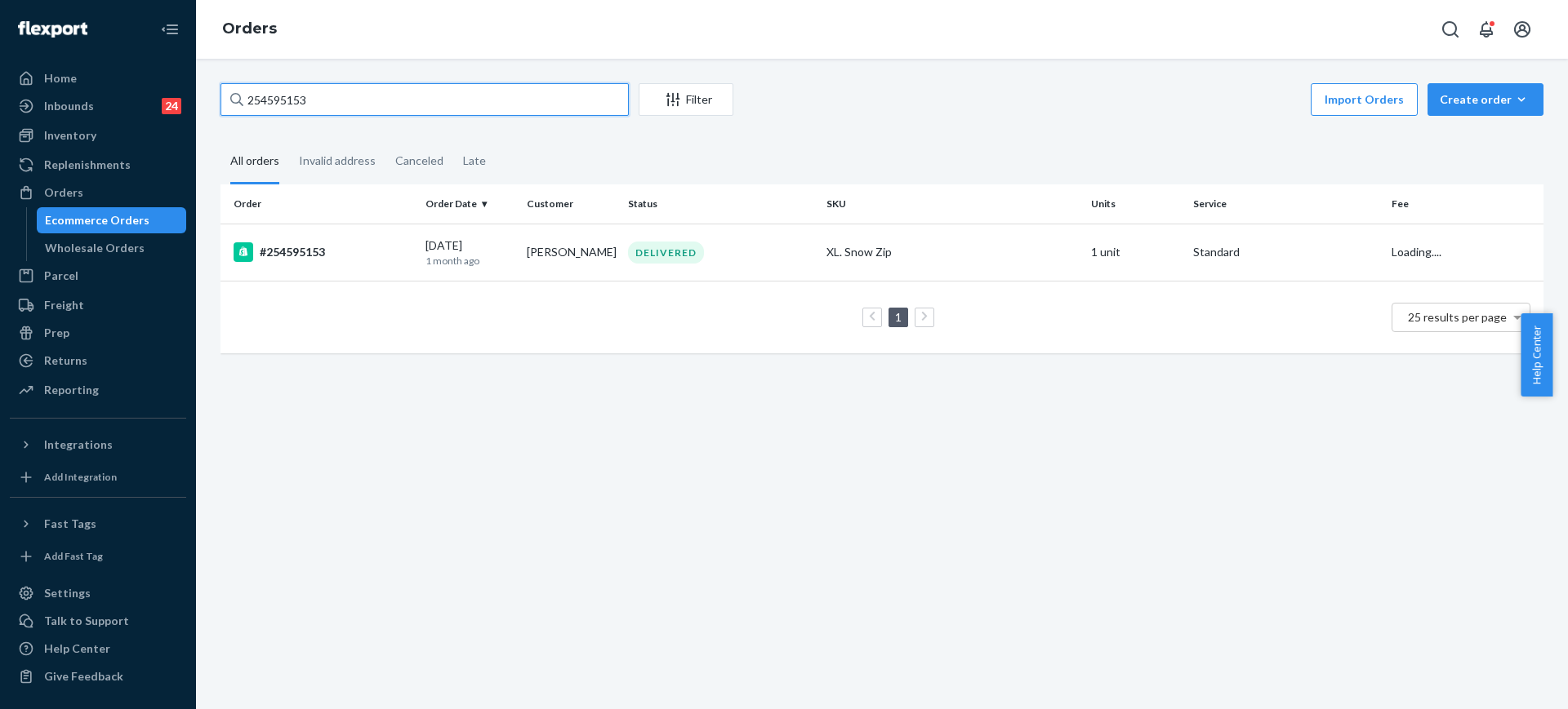
type input "254595153"
click at [895, 222] on th "SKU" at bounding box center [952, 204] width 265 height 39
click at [906, 233] on td "XL. Snow Zip" at bounding box center [952, 253] width 265 height 57
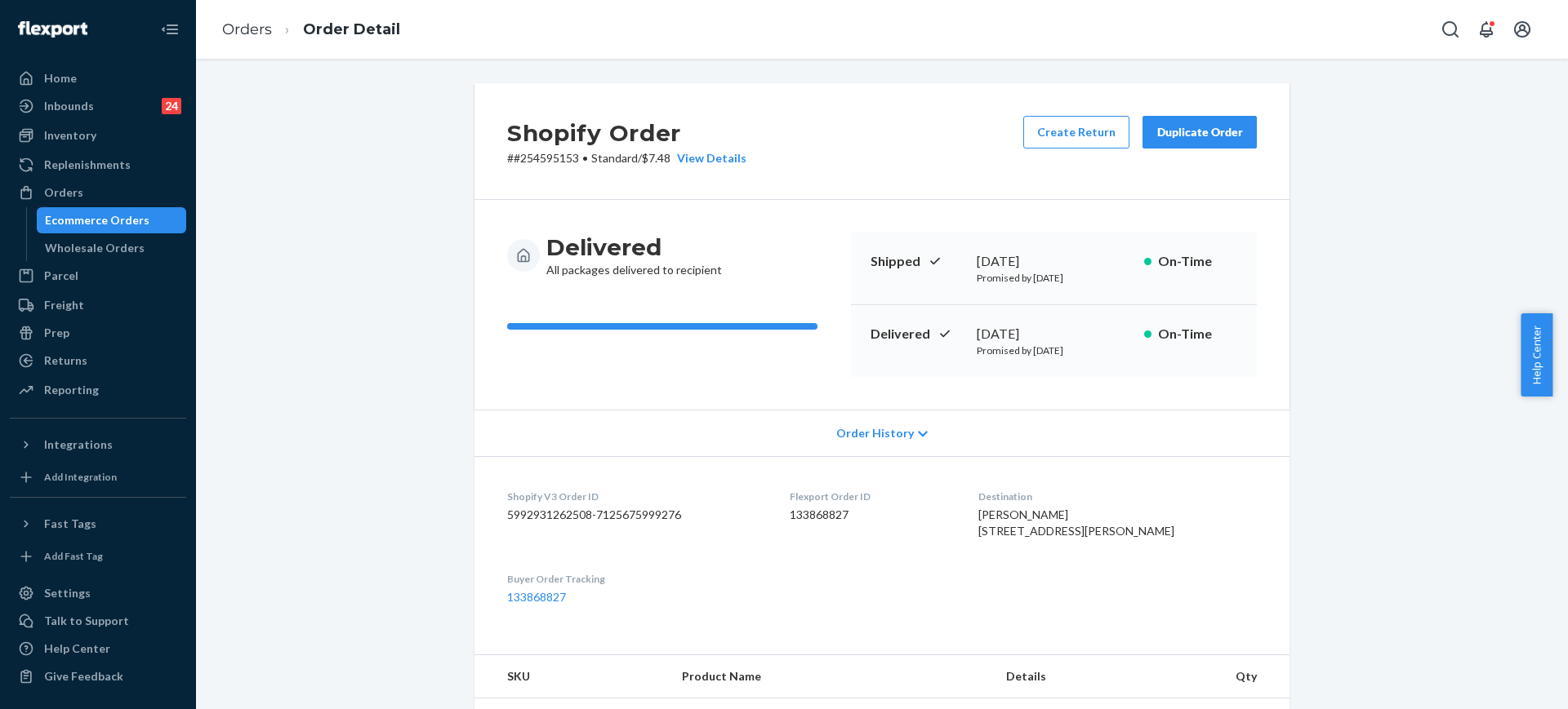
click at [1089, 113] on div "Shopify Order # #254595153 • Standard / $7.48 View Details Create Return Duplic…" at bounding box center [881, 141] width 815 height 116
click at [1037, 137] on button "Create Return" at bounding box center [1076, 133] width 106 height 33
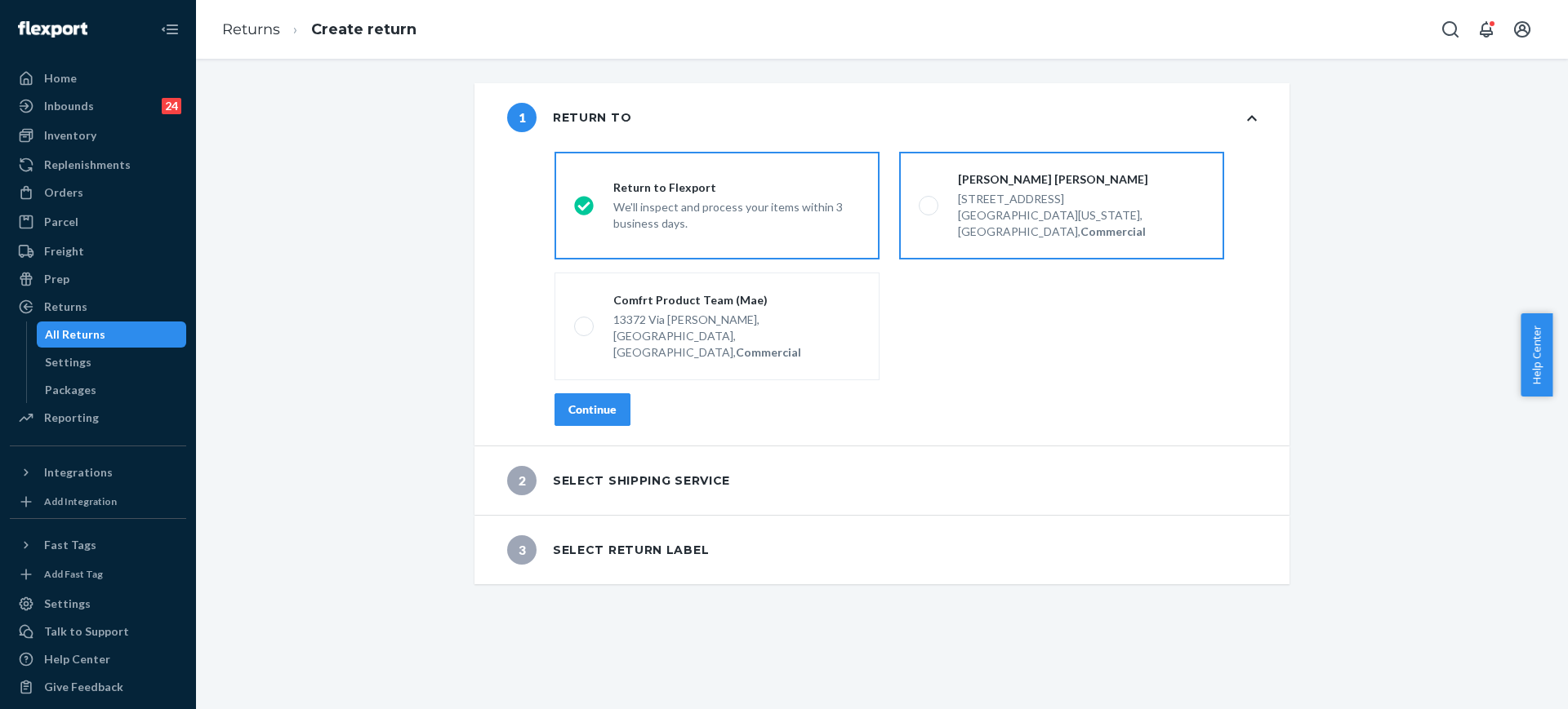
click at [1023, 173] on div "Hudson Leogrande" at bounding box center [1081, 179] width 247 height 16
click at [929, 200] on input "Hudson Leogrande 650 Northeast 2nd Avenue, 4305 Miami, Florida 33132, US, Comme…" at bounding box center [924, 206] width 10 height 10
radio input "true"
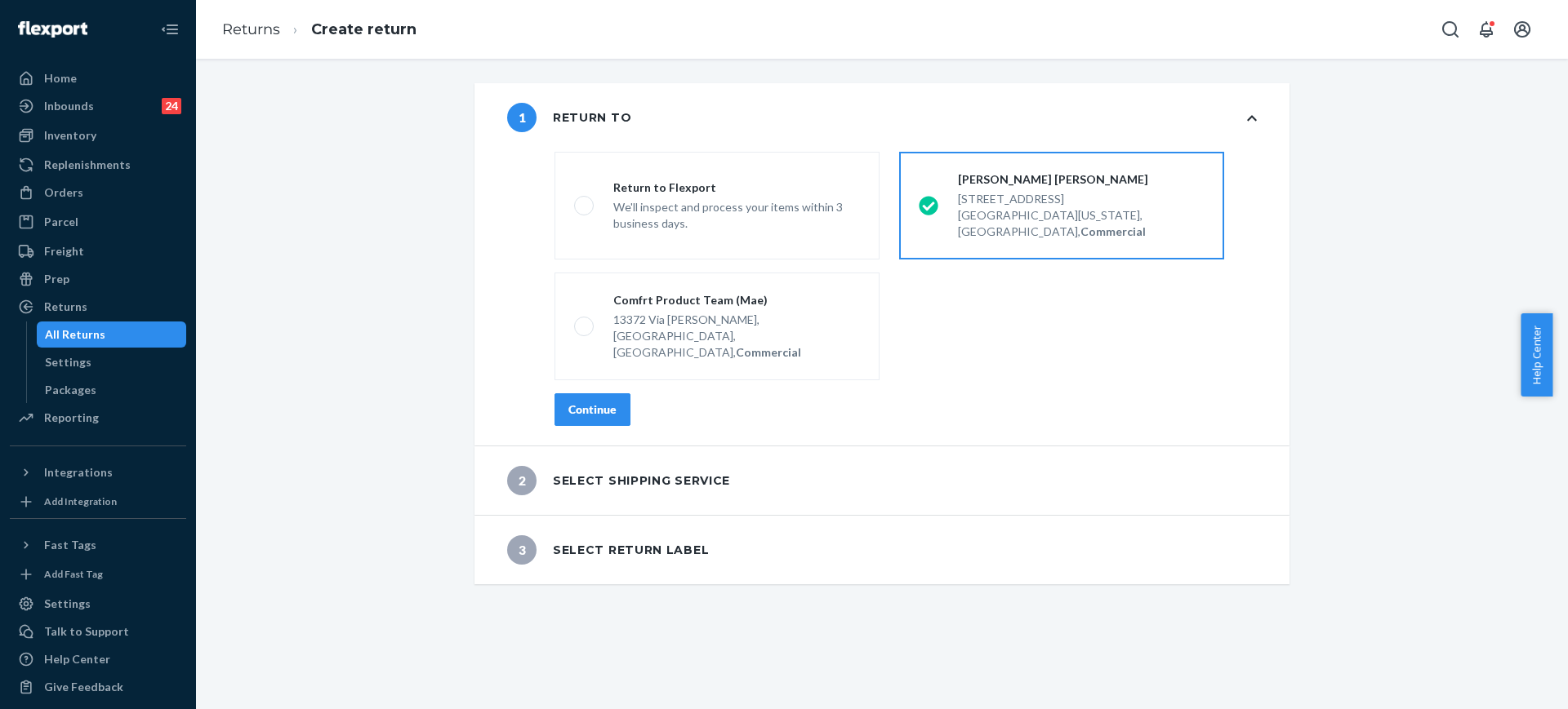
click at [583, 393] on button "Continue" at bounding box center [592, 410] width 76 height 33
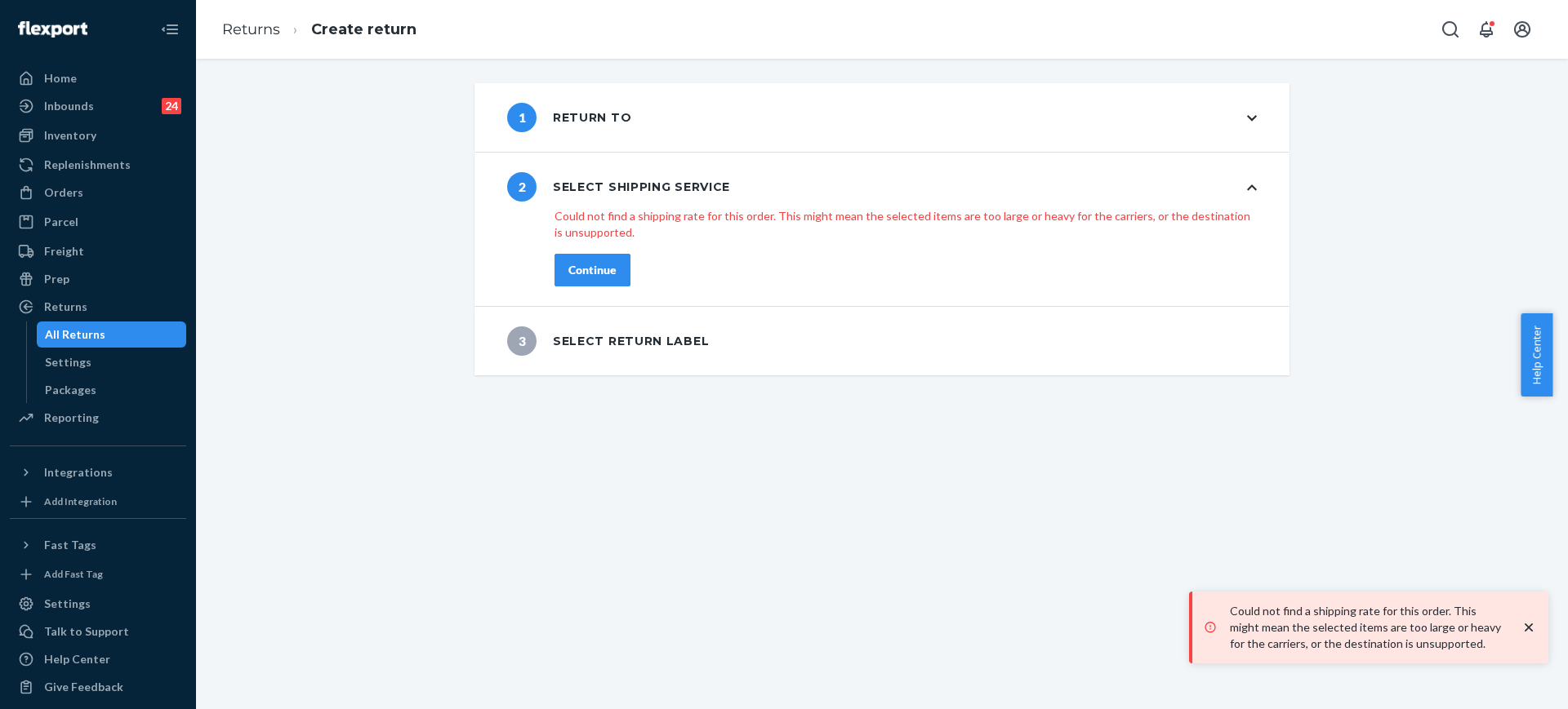
click at [952, 142] on div "1 Return to" at bounding box center [881, 117] width 815 height 69
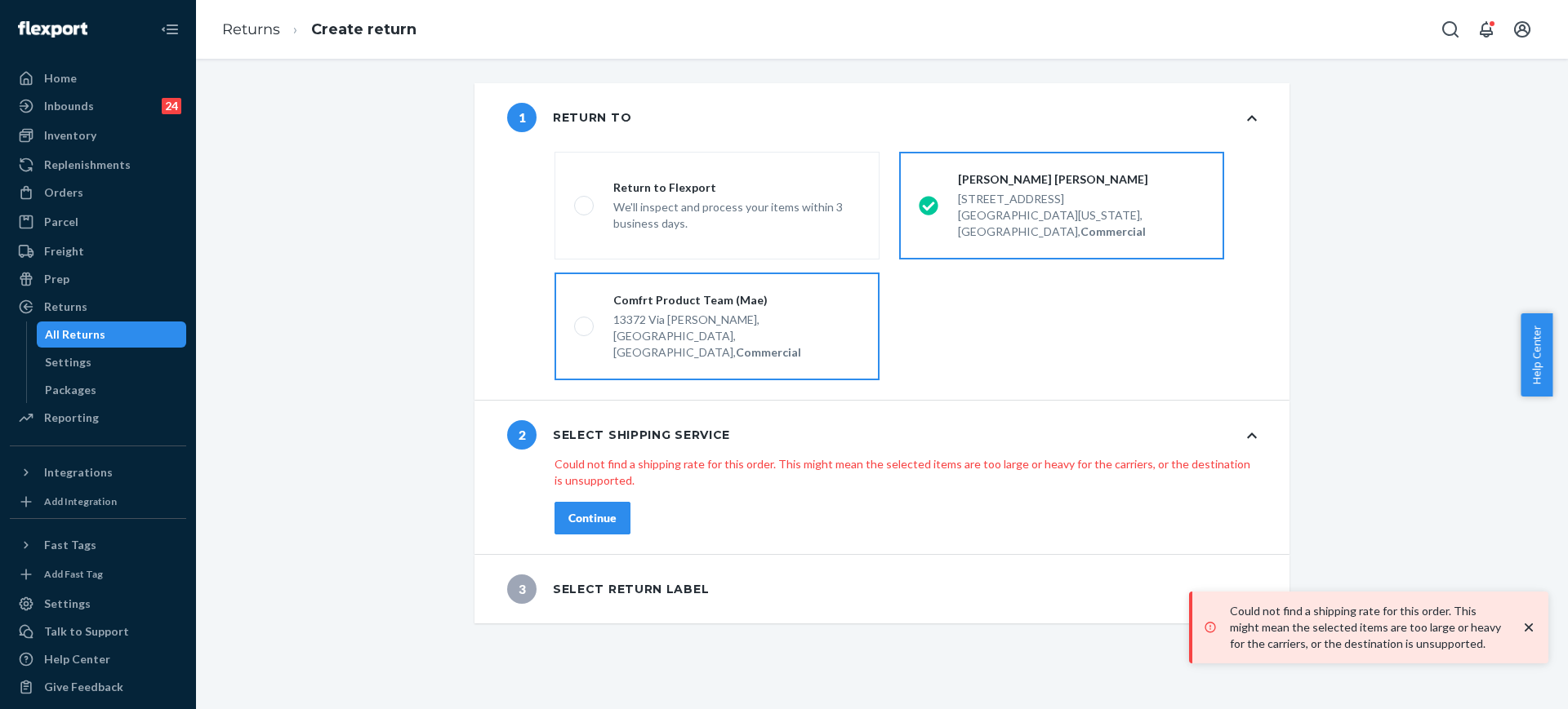
click at [769, 276] on label "Comfrt Product Team (Mae) 13372 Via Stephen, Poway, CA 92064, US, Commercial" at bounding box center [717, 326] width 325 height 108
click at [584, 322] on input "Comfrt Product Team (Mae) 13372 Via Stephen, Poway, CA 92064, US, Commercial" at bounding box center [579, 327] width 10 height 10
radio input "true"
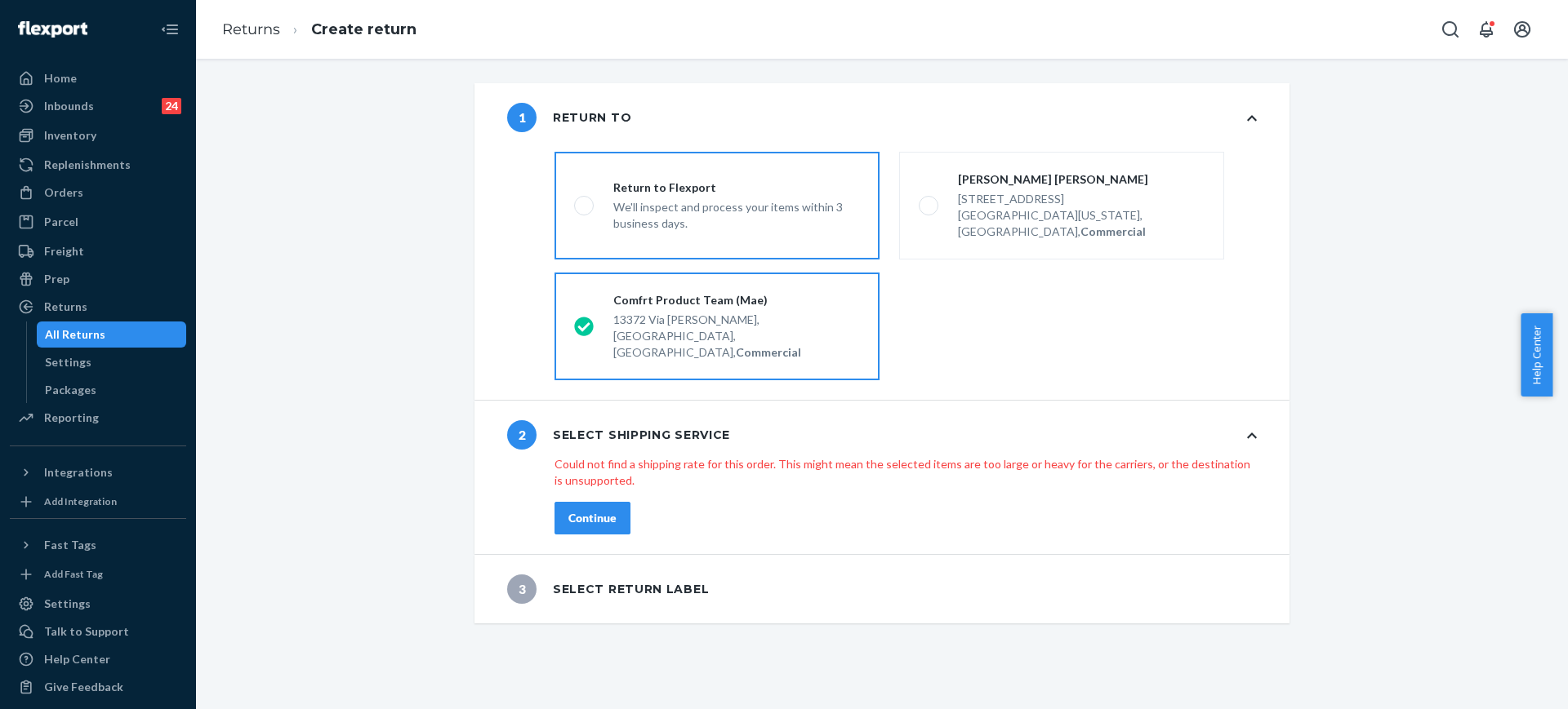
click at [582, 201] on span at bounding box center [583, 206] width 20 height 20
click at [582, 201] on input "Return to Flexport We'll inspect and process your items within 3 business days." at bounding box center [579, 206] width 10 height 10
radio input "true"
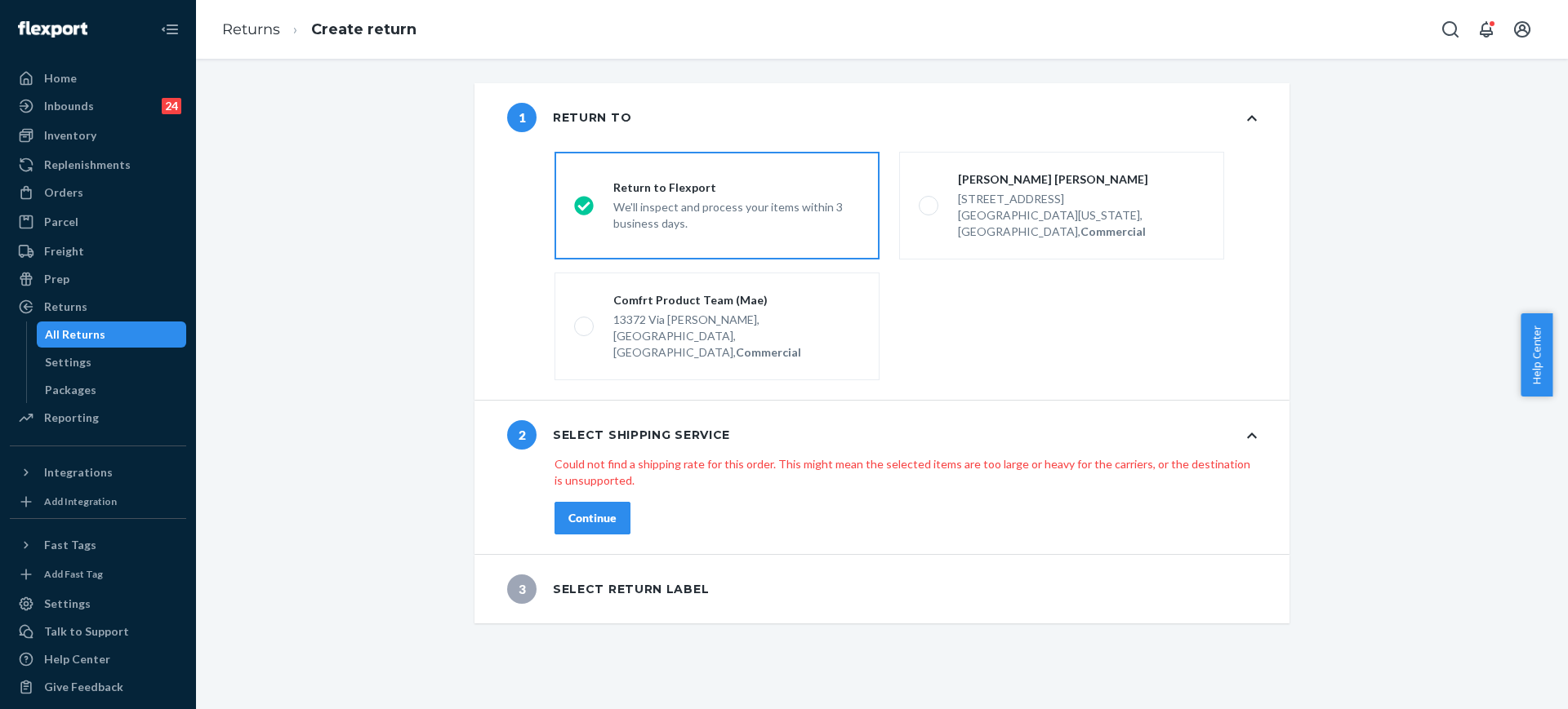
click at [605, 468] on div "shippingRatesRadioGroup Could not find a shipping rate for this order. This mig…" at bounding box center [906, 508] width 768 height 91
click at [609, 502] on button "Continue" at bounding box center [592, 518] width 76 height 33
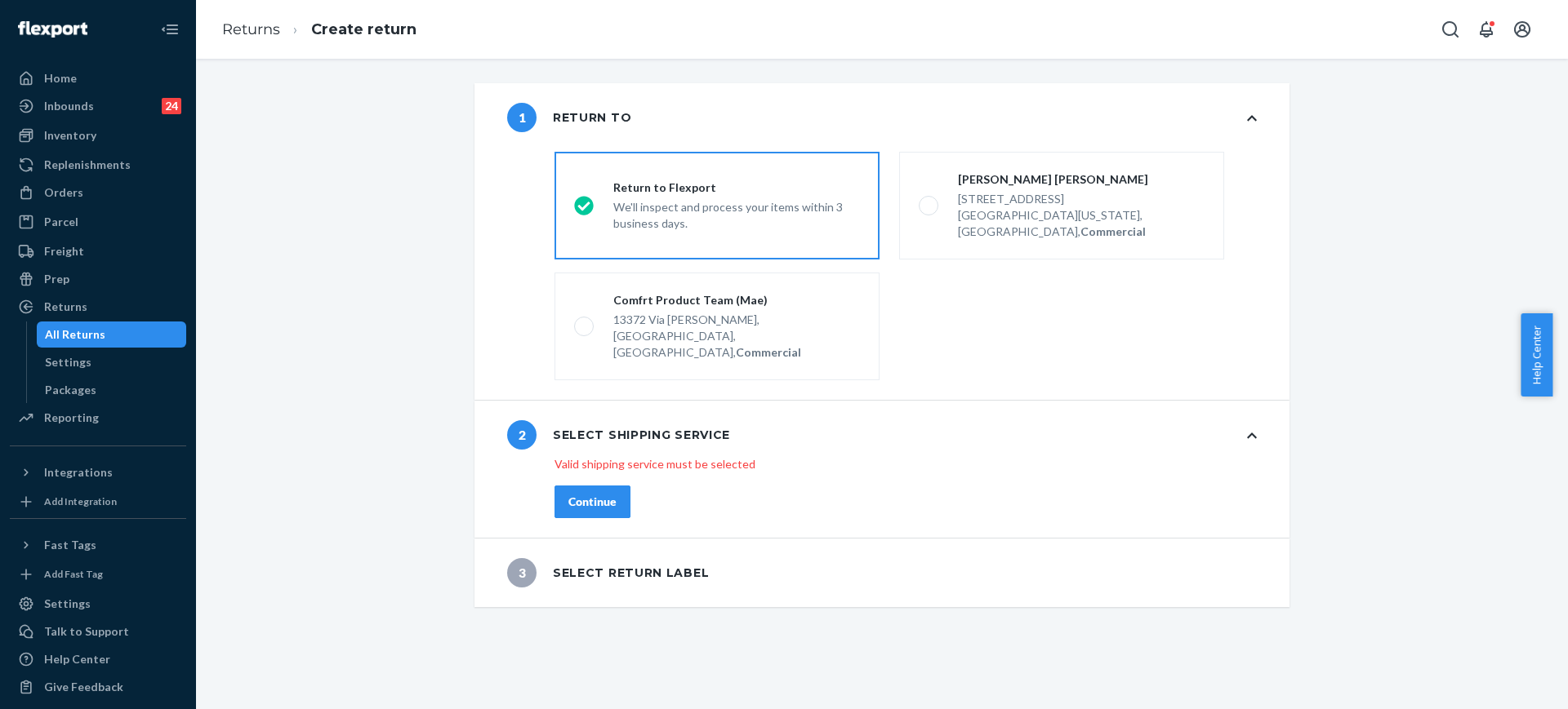
click at [583, 463] on div "shippingRatesRadioGroup Valid shipping service must be selected Continue" at bounding box center [906, 500] width 768 height 75
click at [588, 486] on button "Continue" at bounding box center [592, 502] width 76 height 33
click at [1233, 405] on div "2 Select shipping service" at bounding box center [881, 435] width 815 height 69
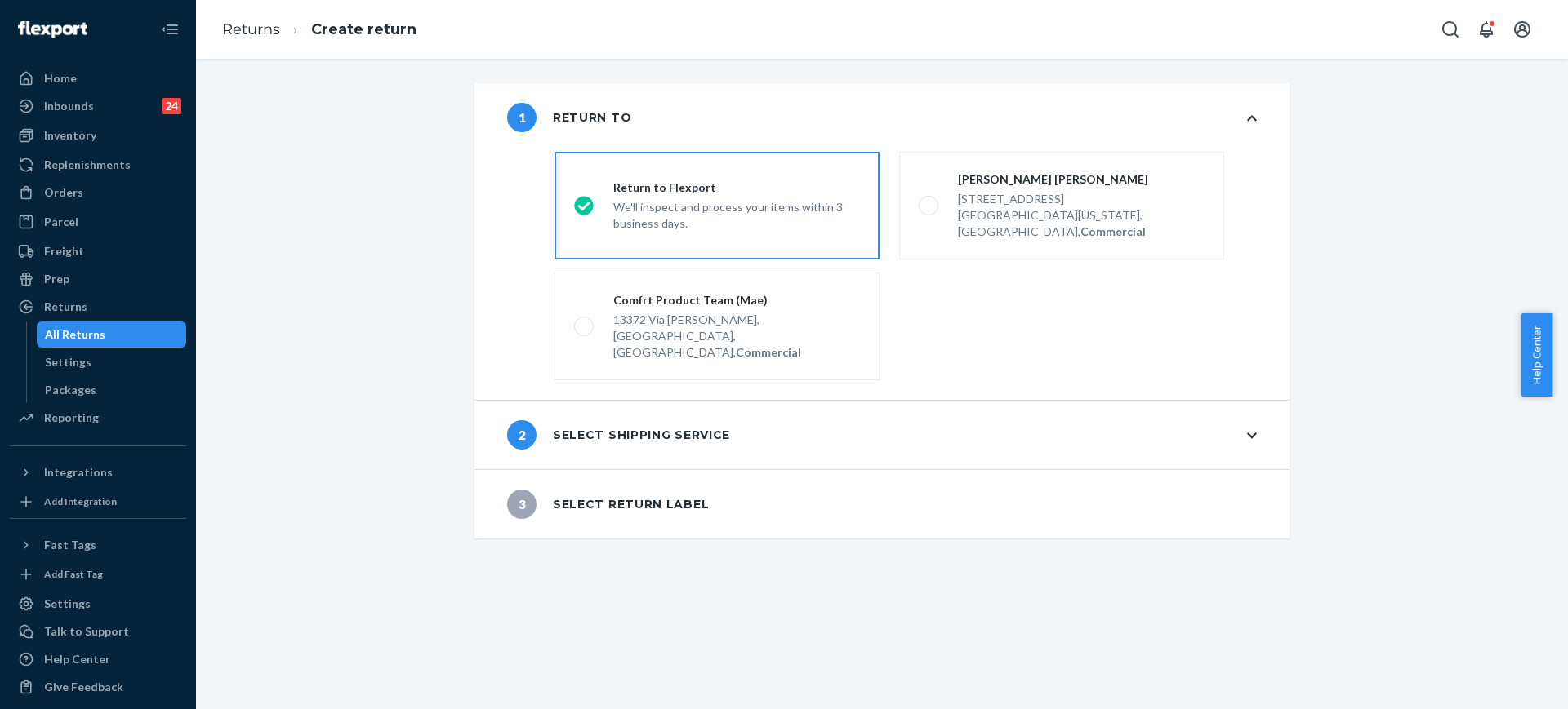
click at [1233, 405] on div "2 Select shipping service" at bounding box center [881, 435] width 815 height 69
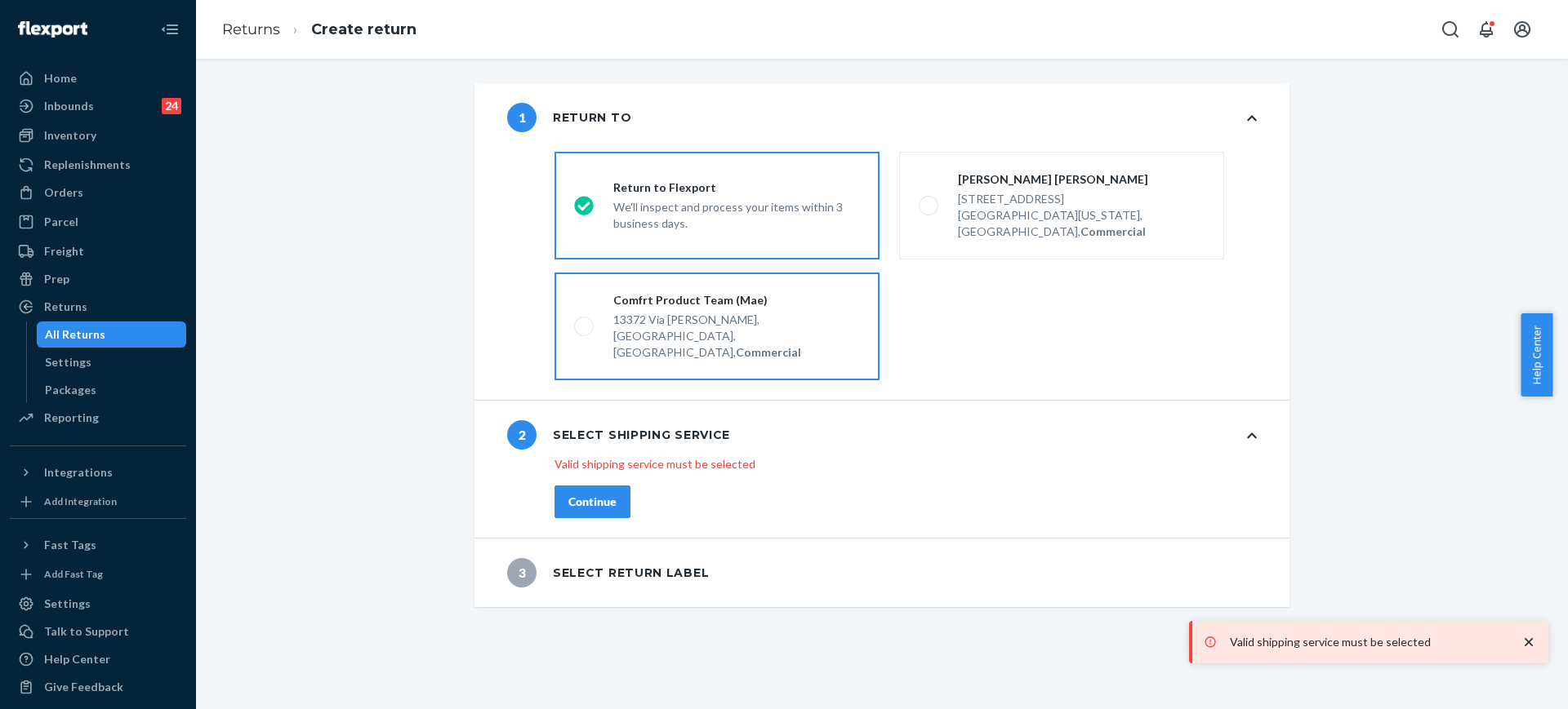
click at [718, 330] on label "Comfrt Product Team (Mae) 13372 Via Stephen, Poway, CA 92064, US, Commercial" at bounding box center [717, 326] width 325 height 108
click at [584, 330] on input "Comfrt Product Team (Mae) 13372 Via Stephen, Poway, CA 92064, US, Commercial" at bounding box center [579, 327] width 10 height 10
radio input "true"
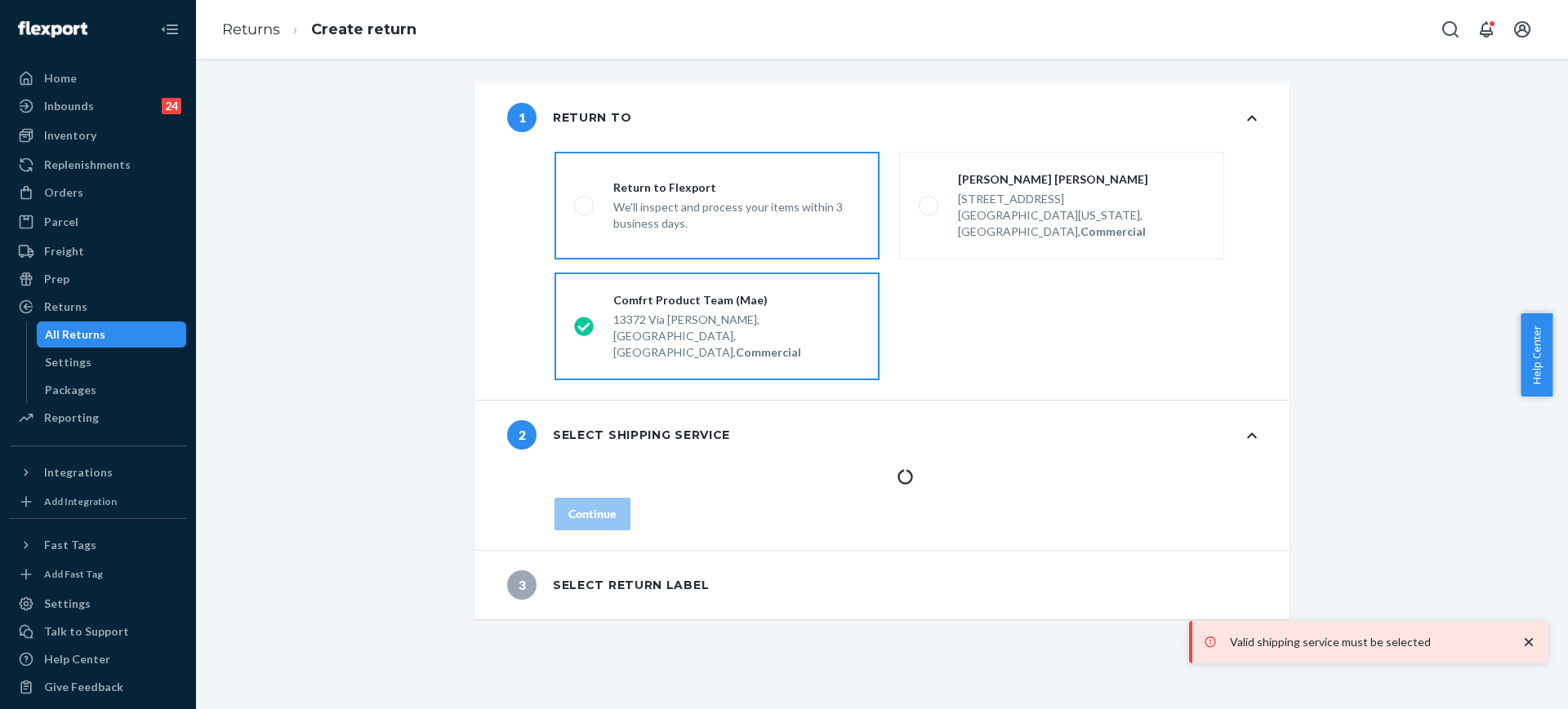
click at [688, 207] on div "We'll inspect and process your items within 3 business days." at bounding box center [736, 213] width 247 height 36
click at [584, 207] on input "Return to Flexport We'll inspect and process your items within 3 business days." at bounding box center [579, 206] width 10 height 10
radio input "true"
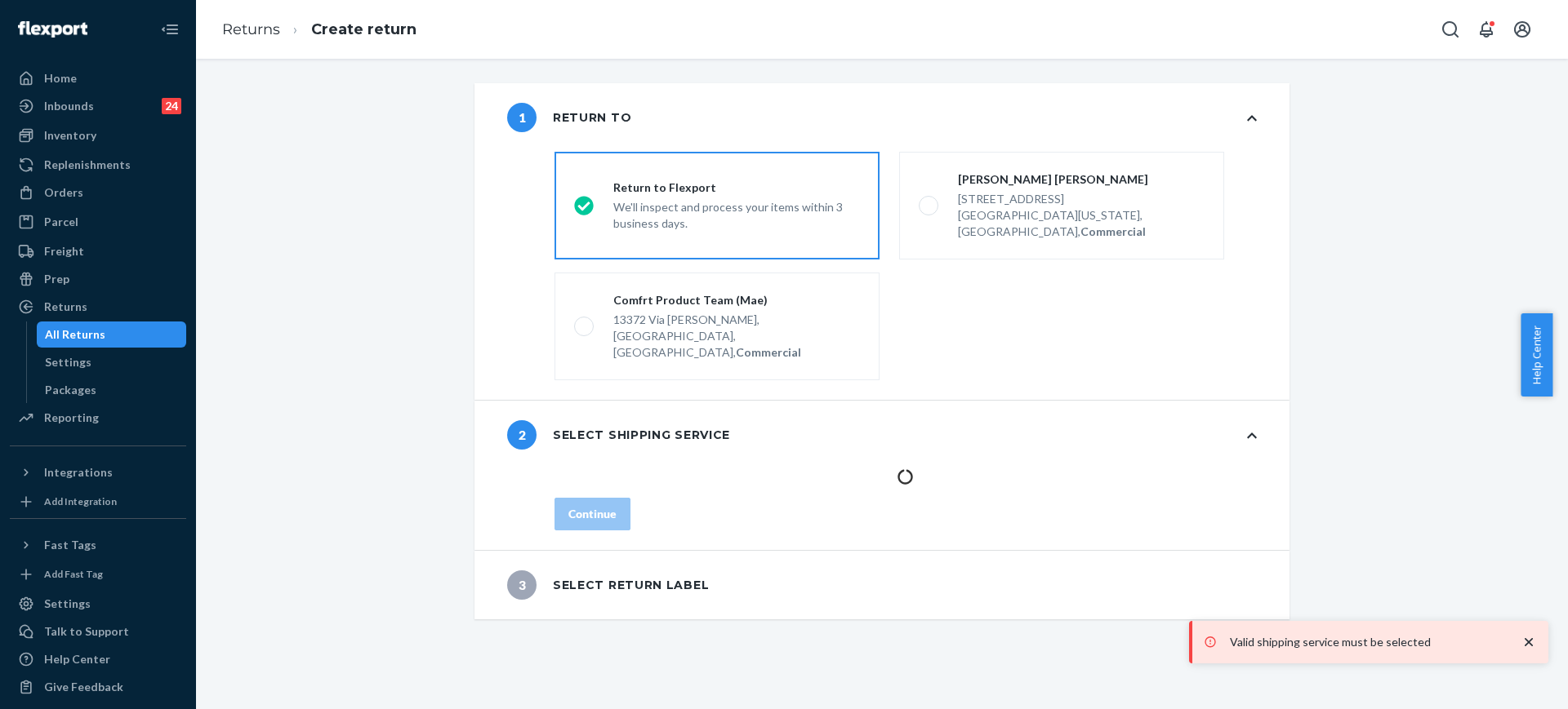
click at [662, 570] on div "3 Select return label" at bounding box center [608, 585] width 201 height 30
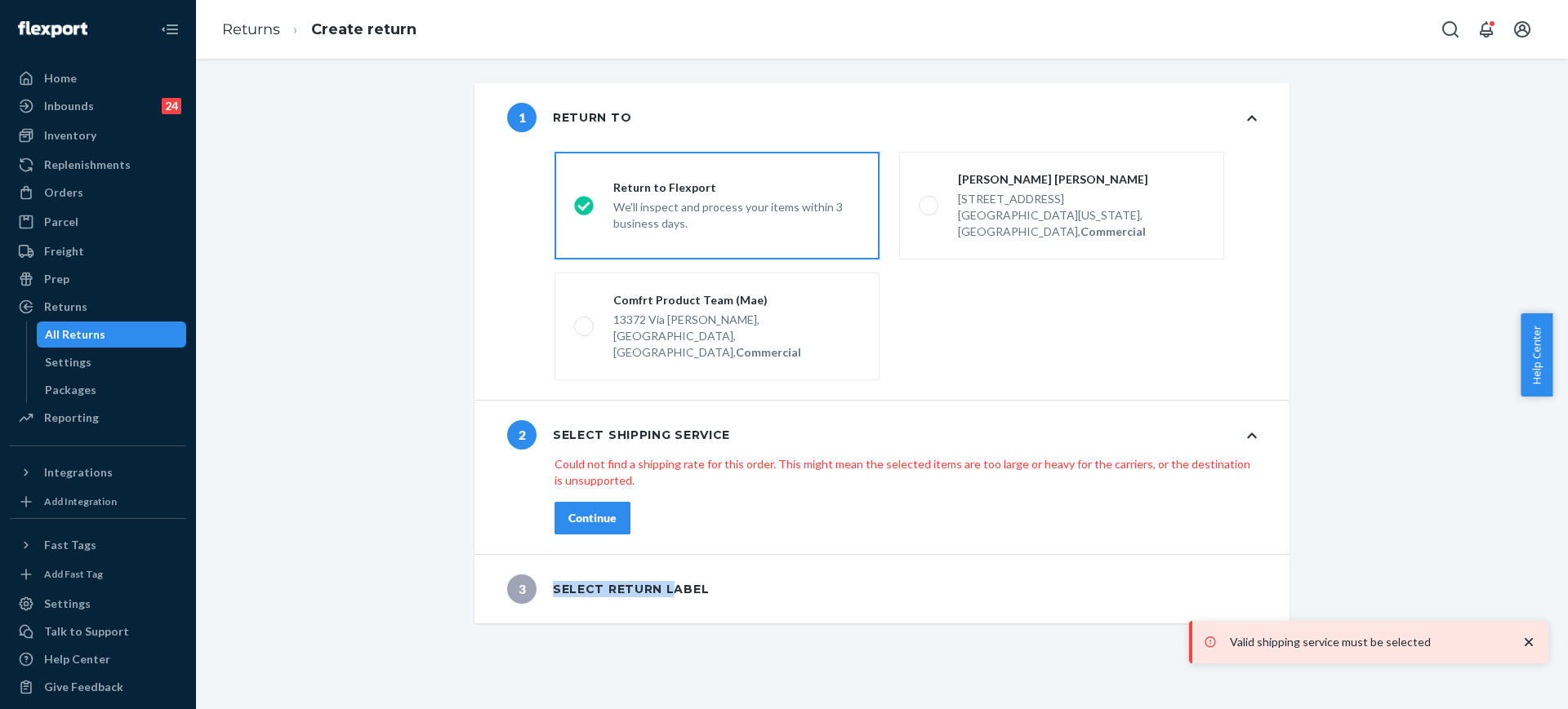
click at [665, 574] on div "3 Select return label" at bounding box center [608, 589] width 201 height 30
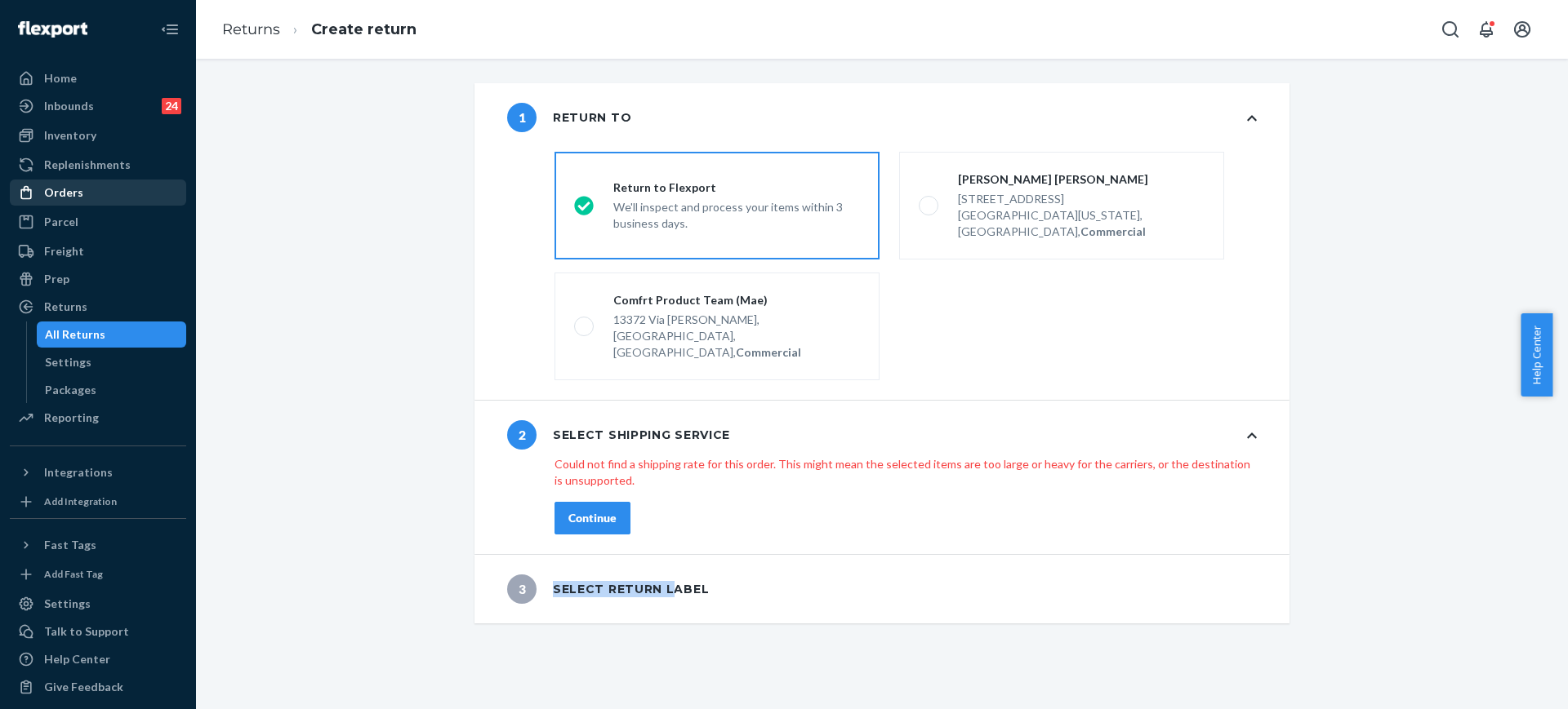
click at [112, 194] on div "Orders" at bounding box center [97, 193] width 173 height 23
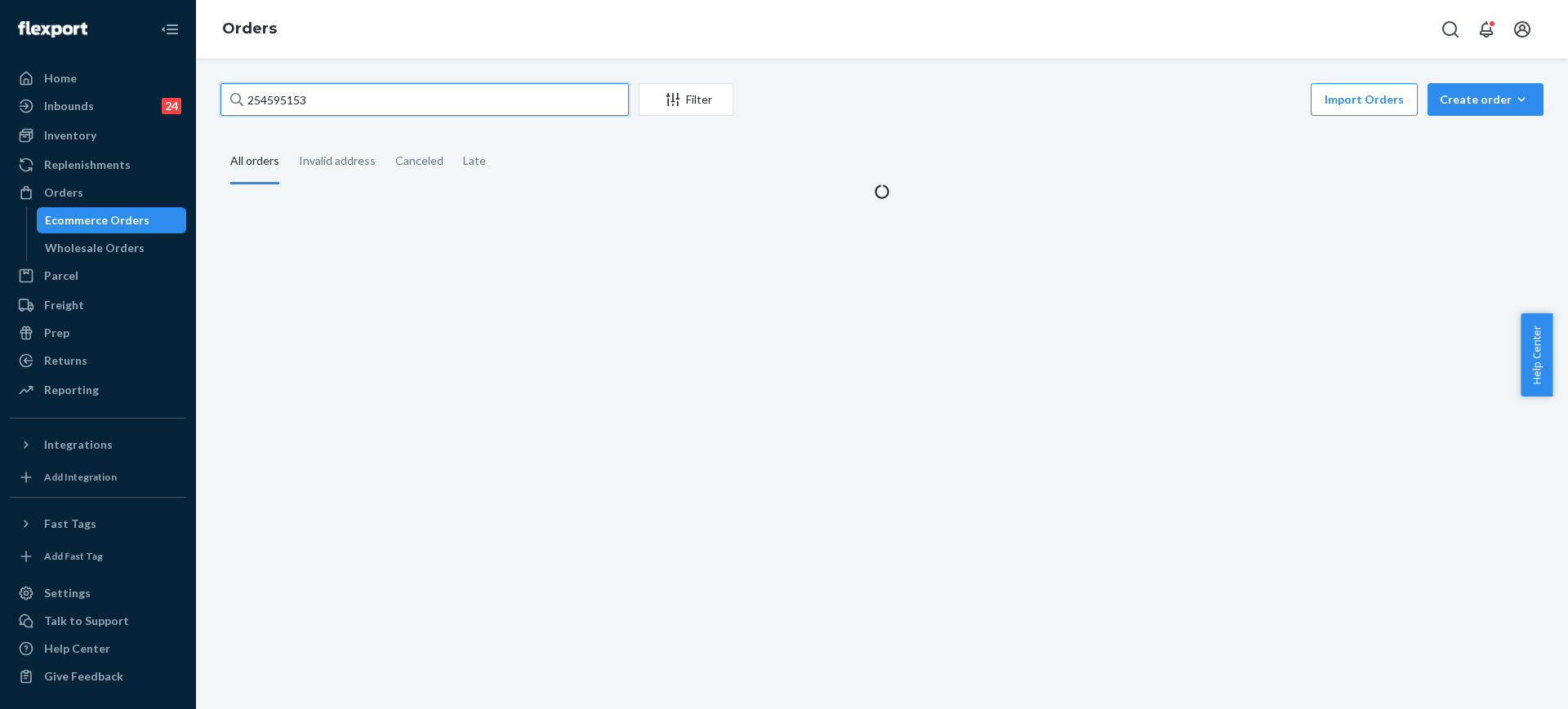
click at [371, 87] on input "254595153" at bounding box center [425, 100] width 408 height 33
paste input "816746"
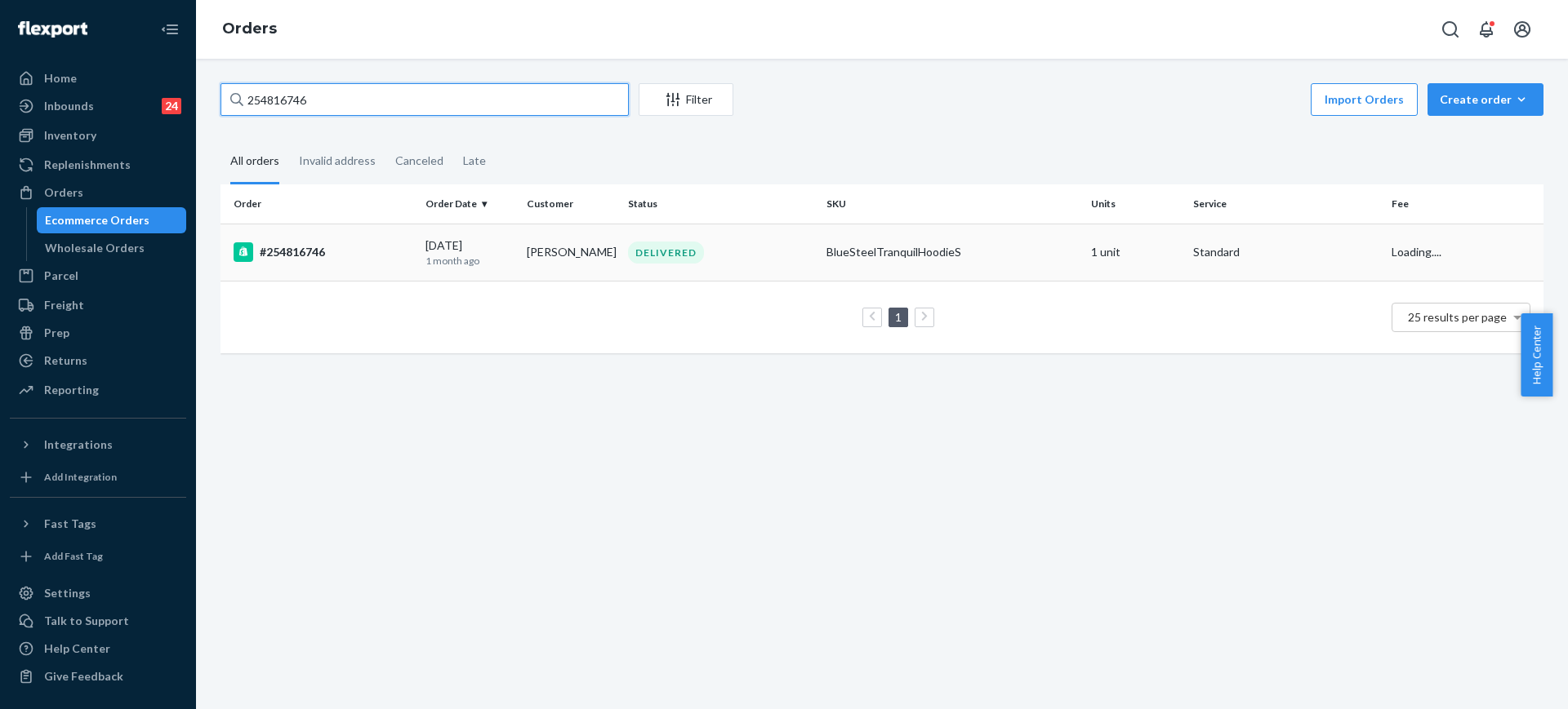
type input "254816746"
click at [843, 244] on td "BlueSteelTranquilHoodieS" at bounding box center [952, 253] width 265 height 57
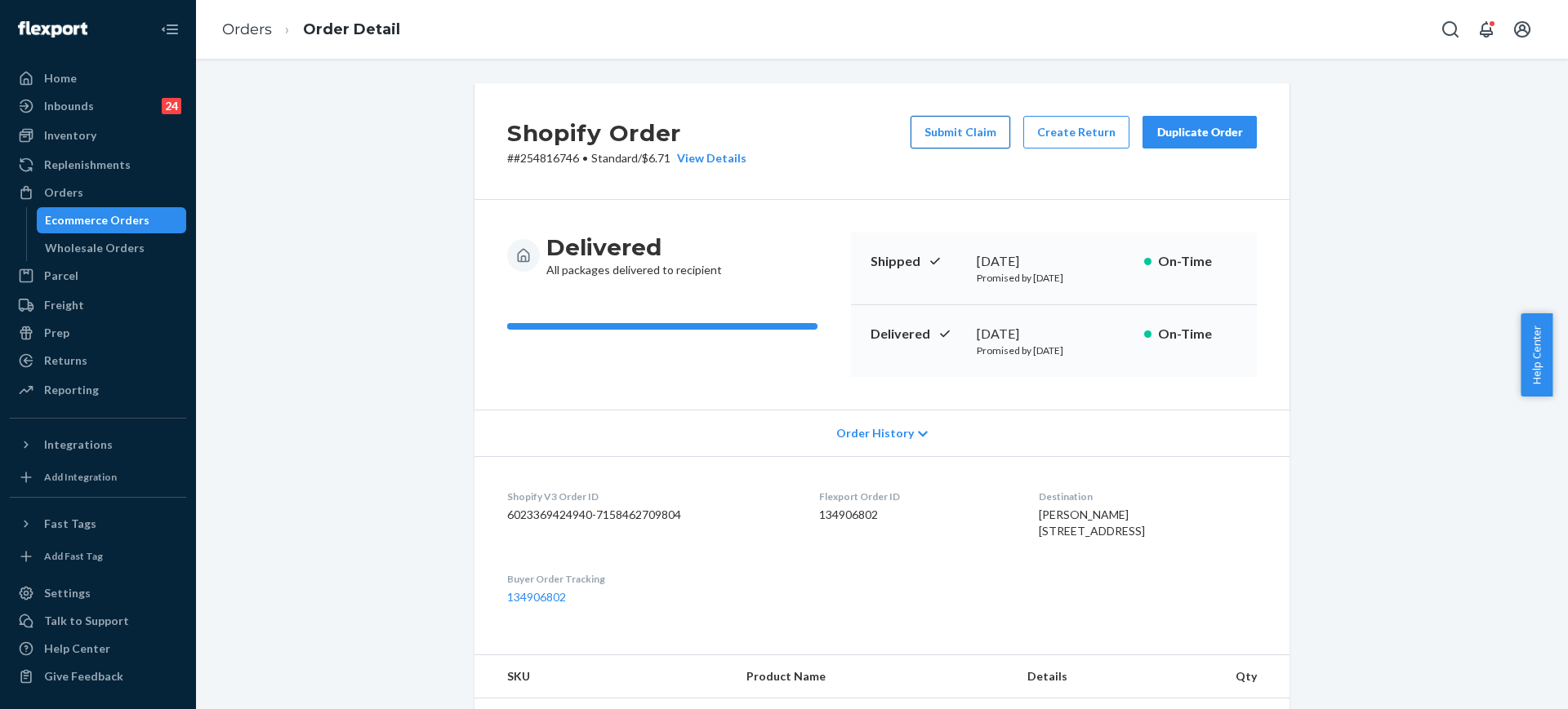
click at [947, 135] on button "Submit Claim" at bounding box center [960, 133] width 100 height 33
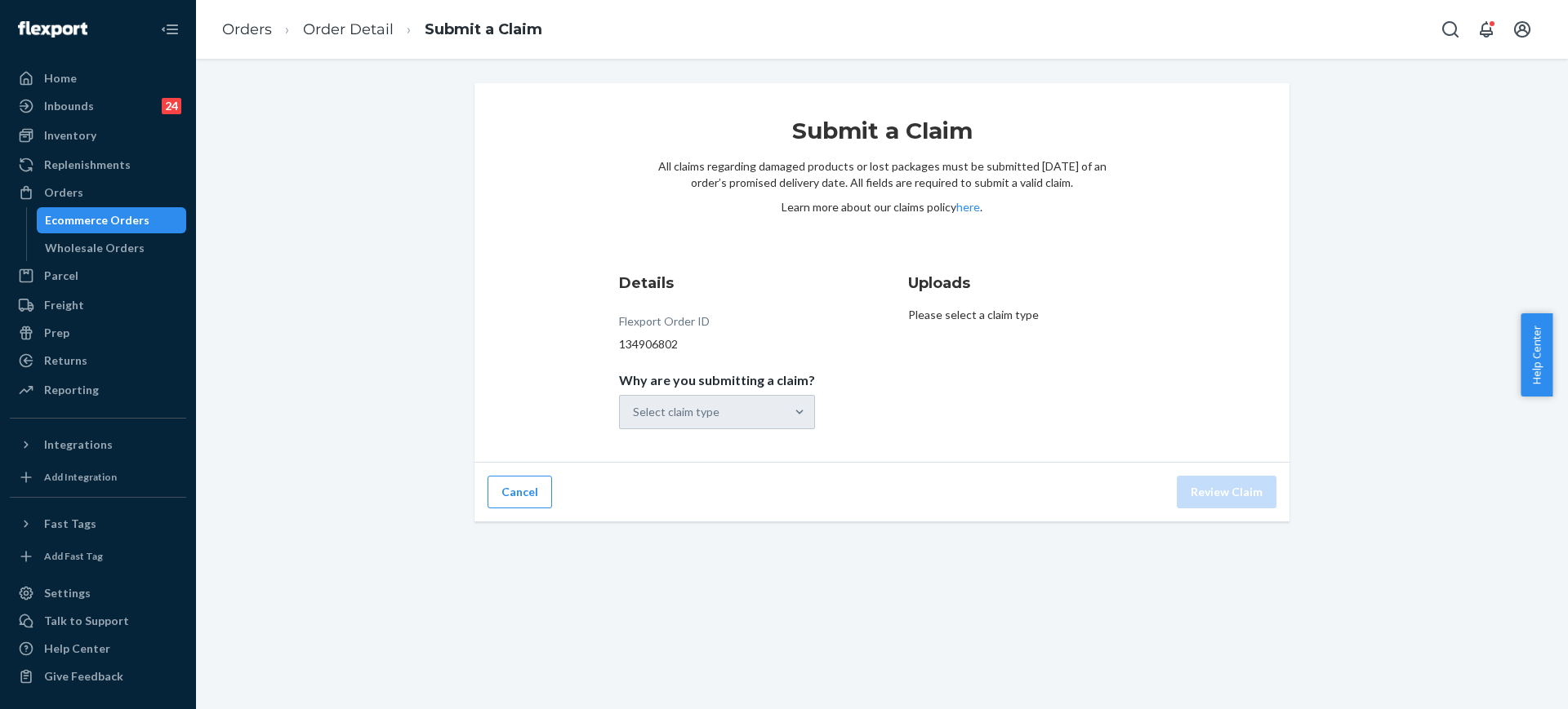
click at [665, 397] on div "Select claim type" at bounding box center [717, 411] width 196 height 34
click at [709, 426] on div "Select claim type" at bounding box center [717, 411] width 196 height 34
click at [843, 391] on div "Details Flexport Order ID 134906802 Why are you submitting a claim? Select clai…" at bounding box center [737, 351] width 237 height 176
click at [768, 433] on div "Details Flexport Order ID 134906802 Why are you submitting a claim? Select clai…" at bounding box center [737, 351] width 237 height 176
click at [770, 418] on div "Select claim type" at bounding box center [702, 412] width 165 height 33
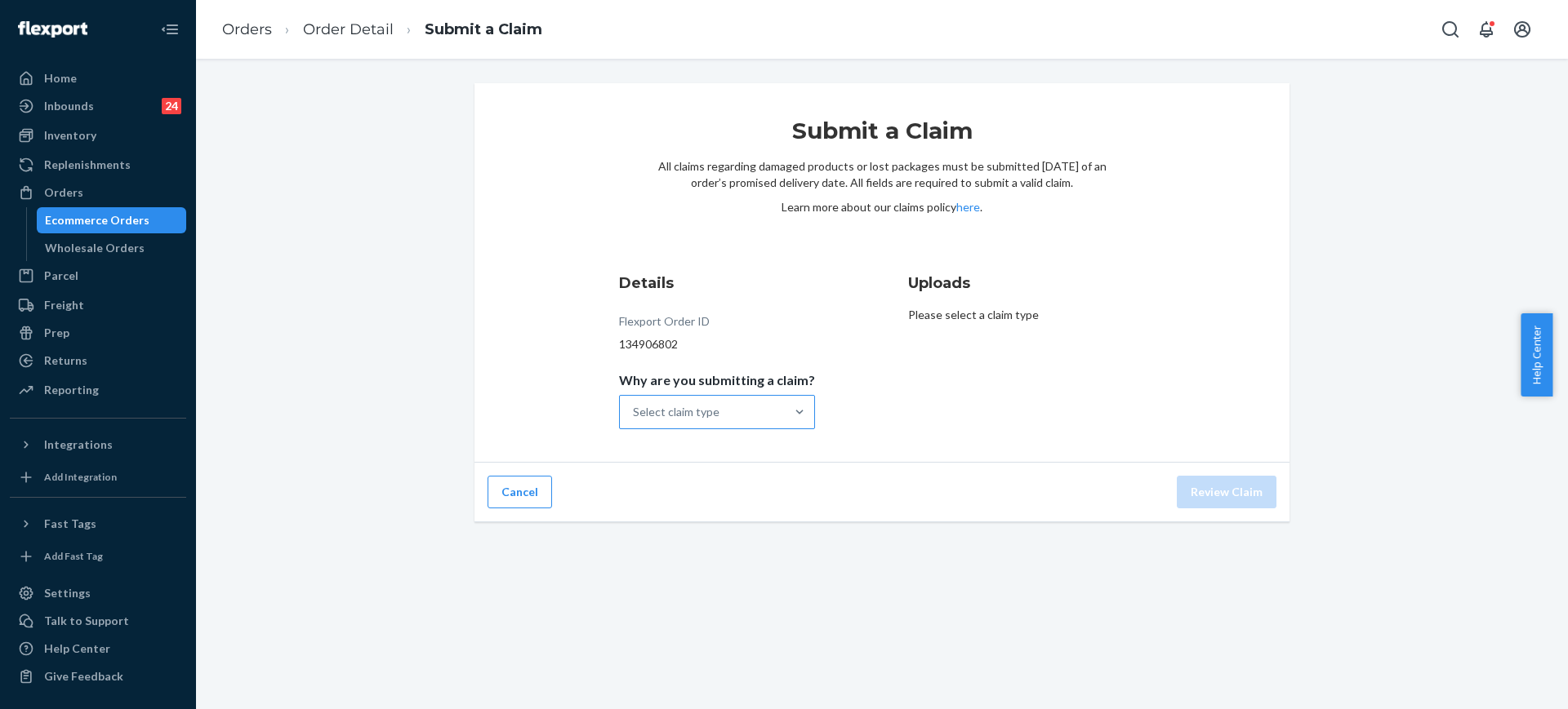
click at [635, 418] on input "Why are you submitting a claim? Select claim type" at bounding box center [634, 412] width 2 height 16
drag, startPoint x: 751, startPoint y: 536, endPoint x: 894, endPoint y: 601, distance: 157.1
click at [893, 601] on div "Submit a Claim All claims regarding damaged products or lost packages must be s…" at bounding box center [882, 384] width 1372 height 651
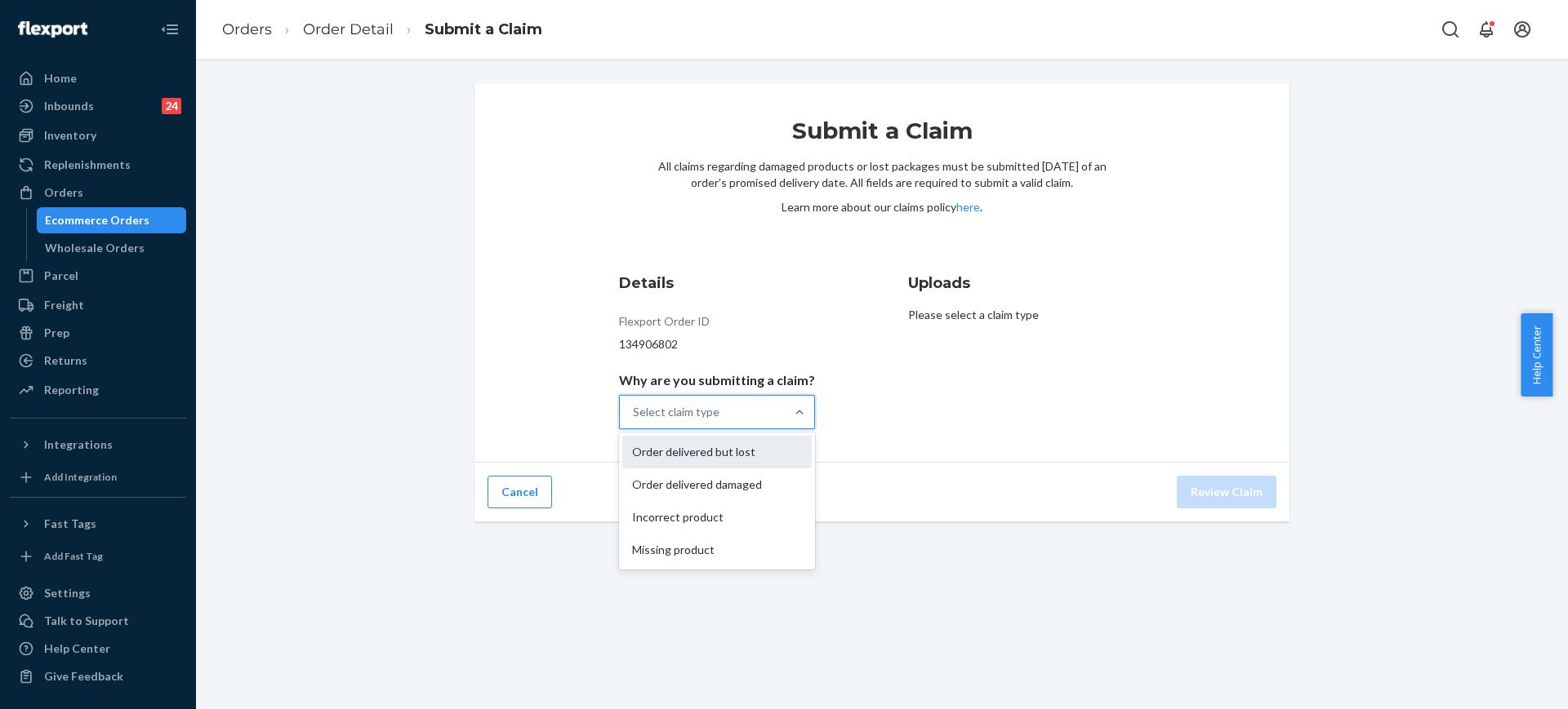
click at [720, 466] on div "Order delivered but lost" at bounding box center [717, 452] width 189 height 33
click at [635, 420] on input "Why are you submitting a claim? option Order delivered damaged focused, 0 of 4.…" at bounding box center [634, 412] width 2 height 16
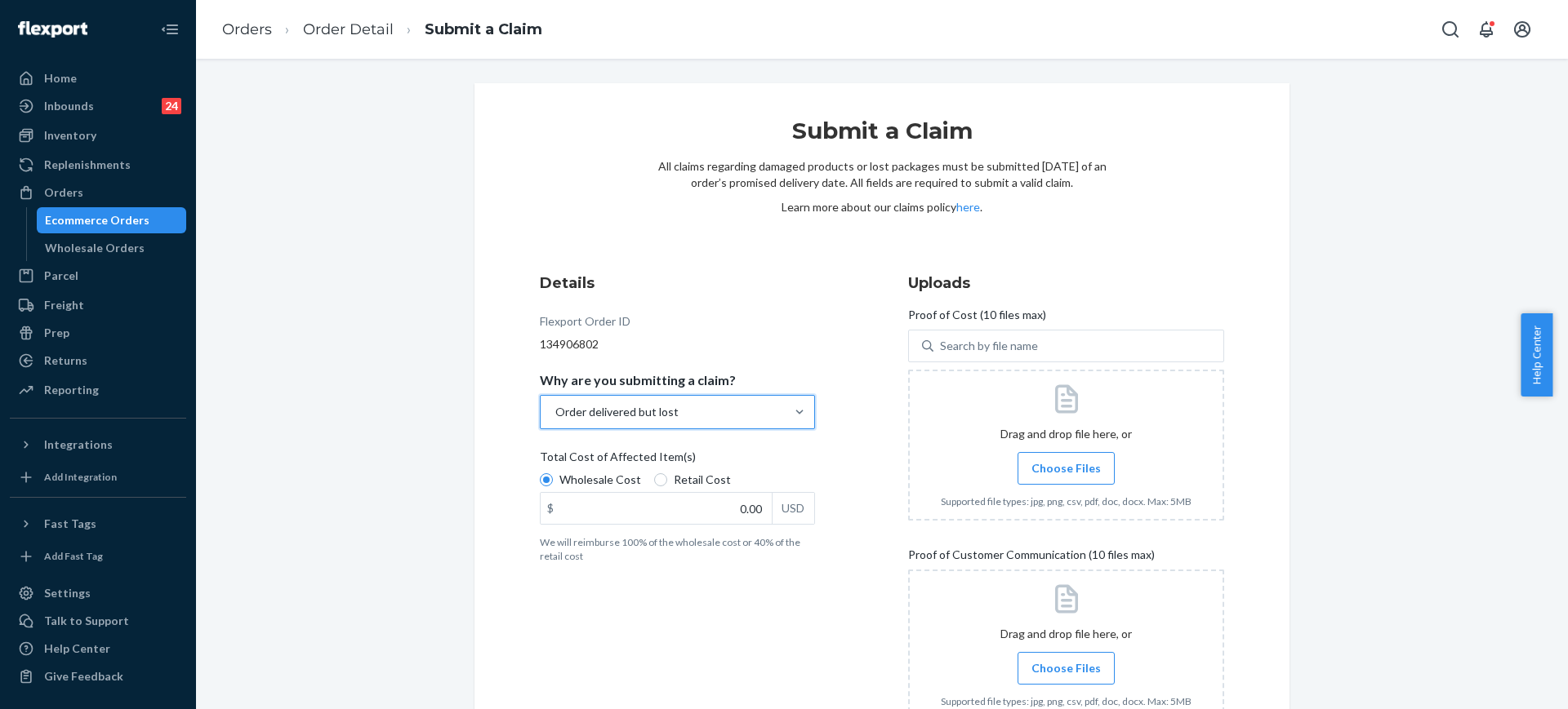
click at [664, 410] on div "Order delivered but lost" at bounding box center [617, 412] width 123 height 16
click at [556, 410] on input "Why are you submitting a claim? option Order delivered but lost, selected. 0 re…" at bounding box center [555, 412] width 2 height 16
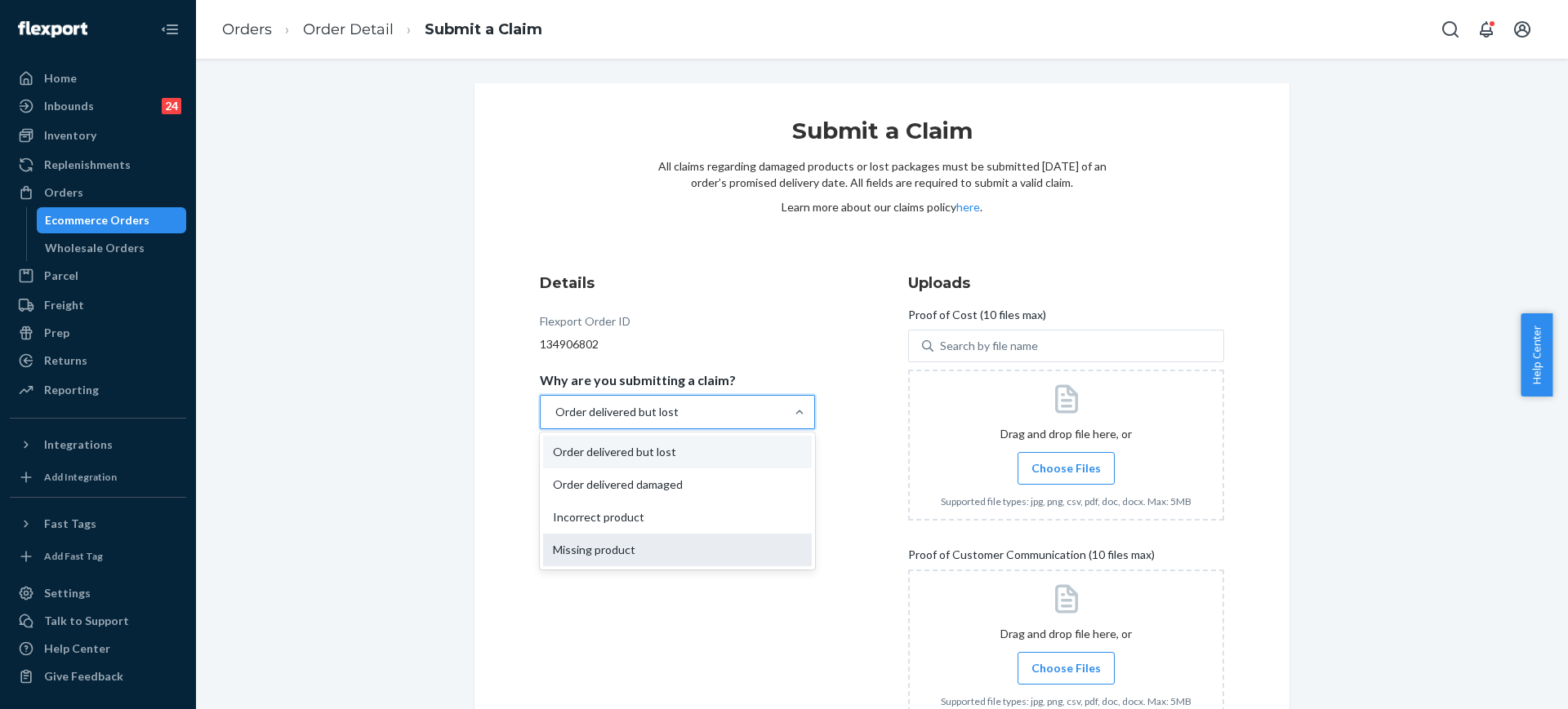
click at [669, 538] on div "Missing product" at bounding box center [676, 550] width 268 height 33
click at [556, 420] on input "Why are you submitting a claim? option Order delivered but lost, selected. opti…" at bounding box center [555, 412] width 2 height 16
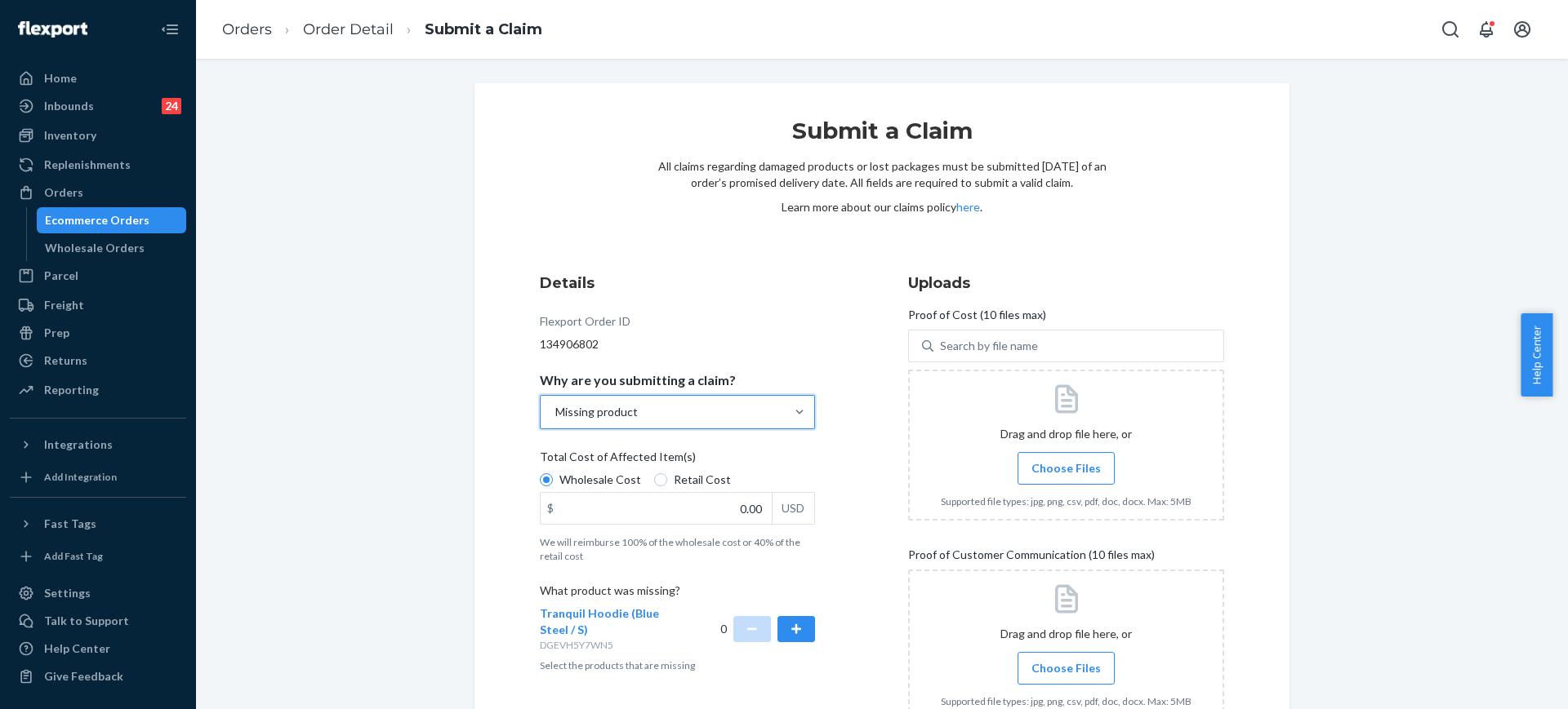
click at [799, 647] on div "0" at bounding box center [768, 629] width 96 height 47
click at [802, 632] on button "button" at bounding box center [795, 629] width 37 height 26
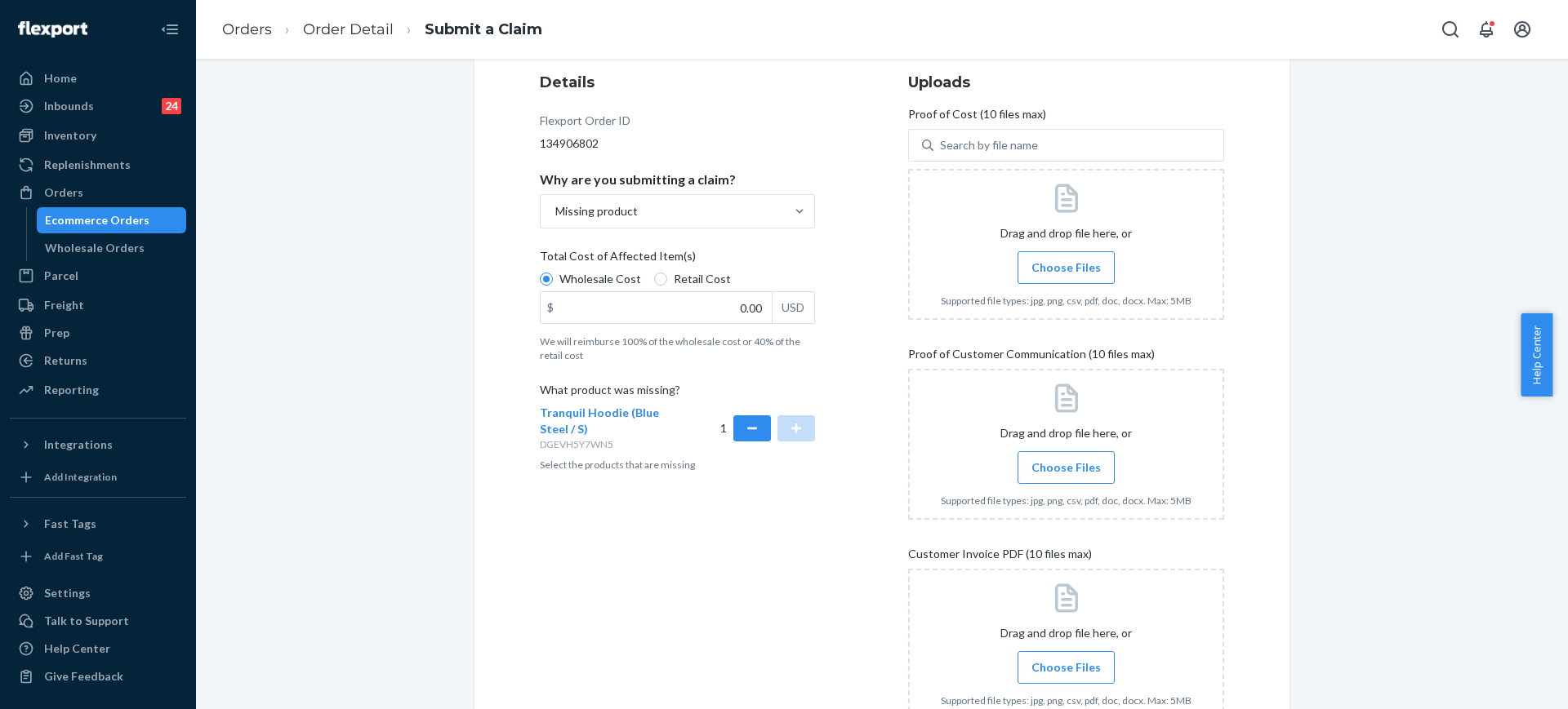
scroll to position [204, 0]
click at [739, 305] on input "0.00" at bounding box center [656, 305] width 231 height 31
type input "47.00"
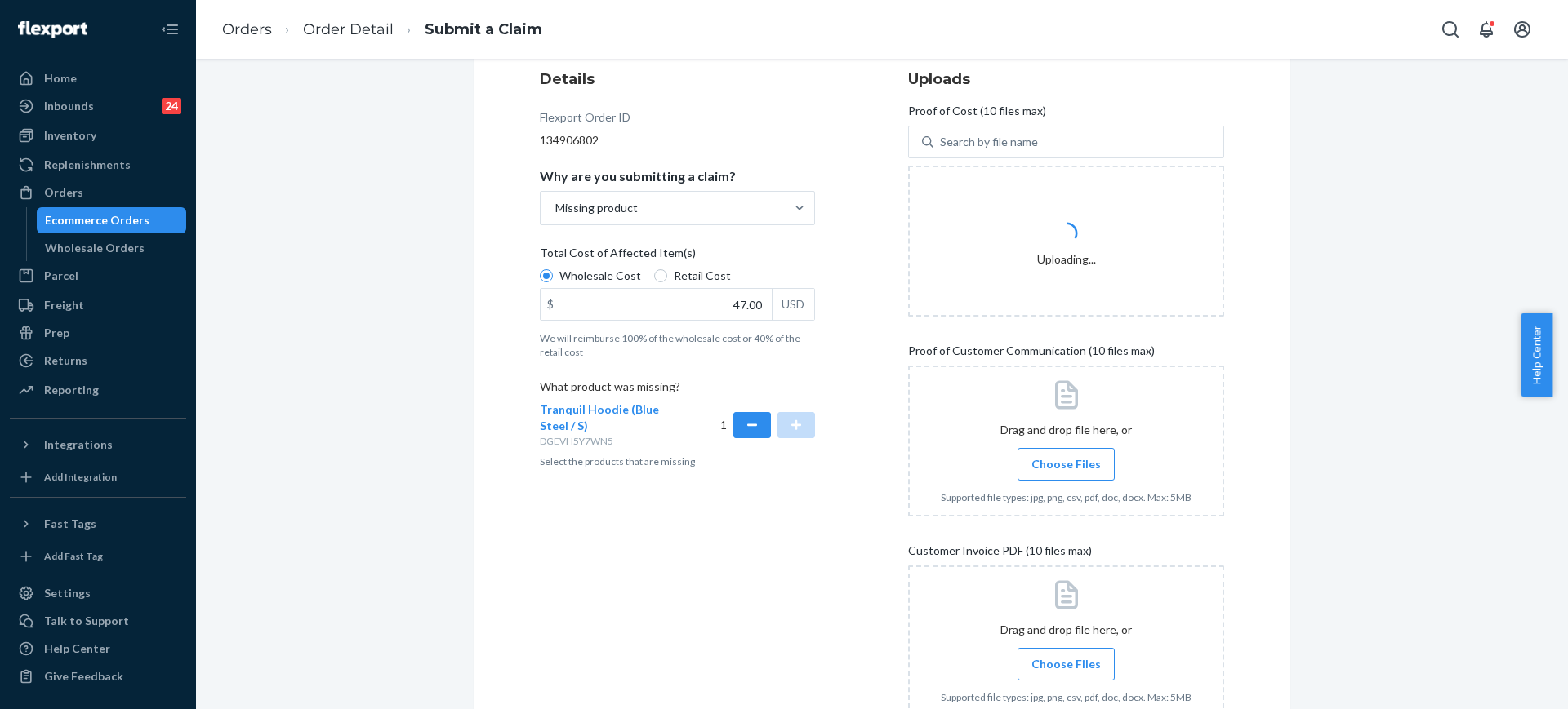
click at [753, 510] on div "Details Flexport Order ID 134906802 Why are you submitting a claim? Missing pro…" at bounding box center [698, 410] width 316 height 701
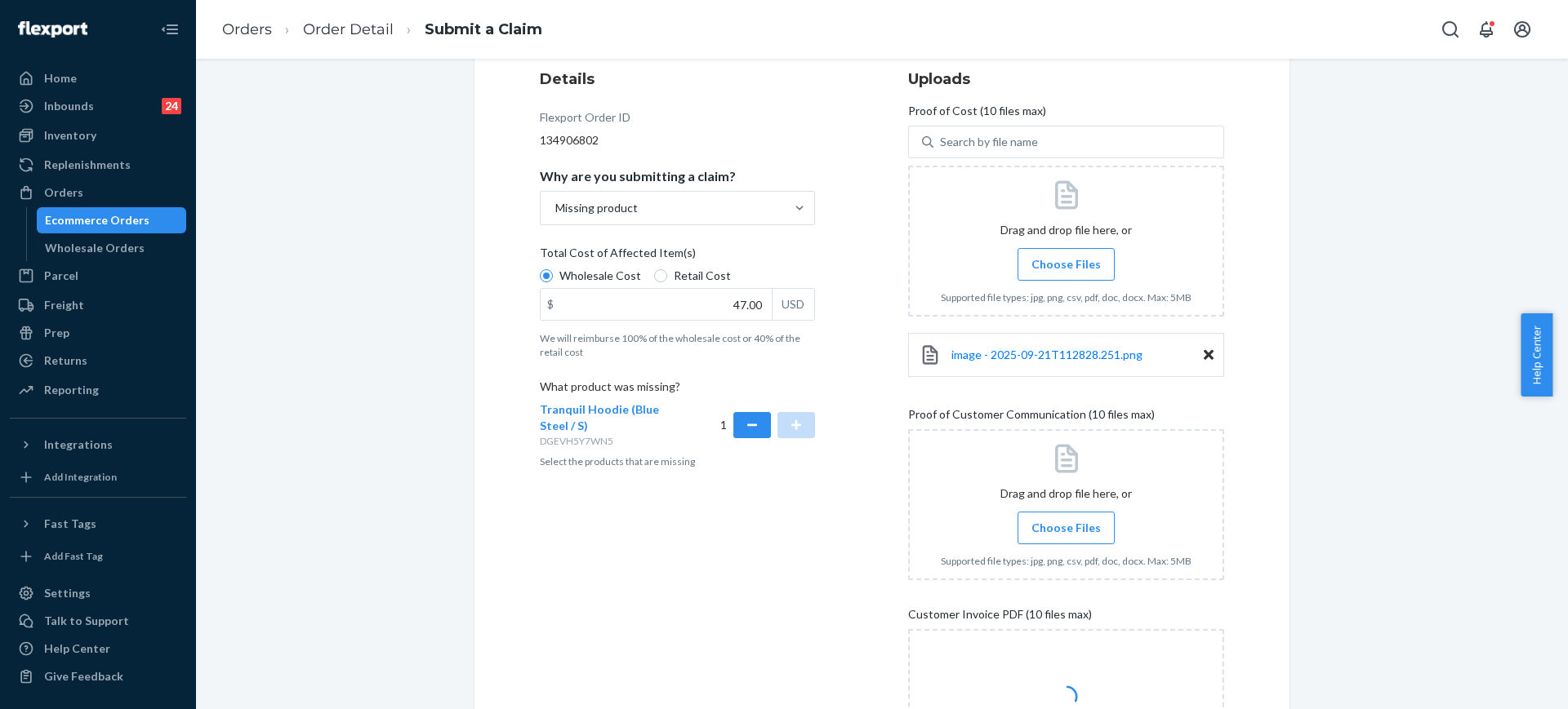
click at [718, 592] on div "Details Flexport Order ID 134906802 Why are you submitting a claim? Missing pro…" at bounding box center [698, 441] width 316 height 765
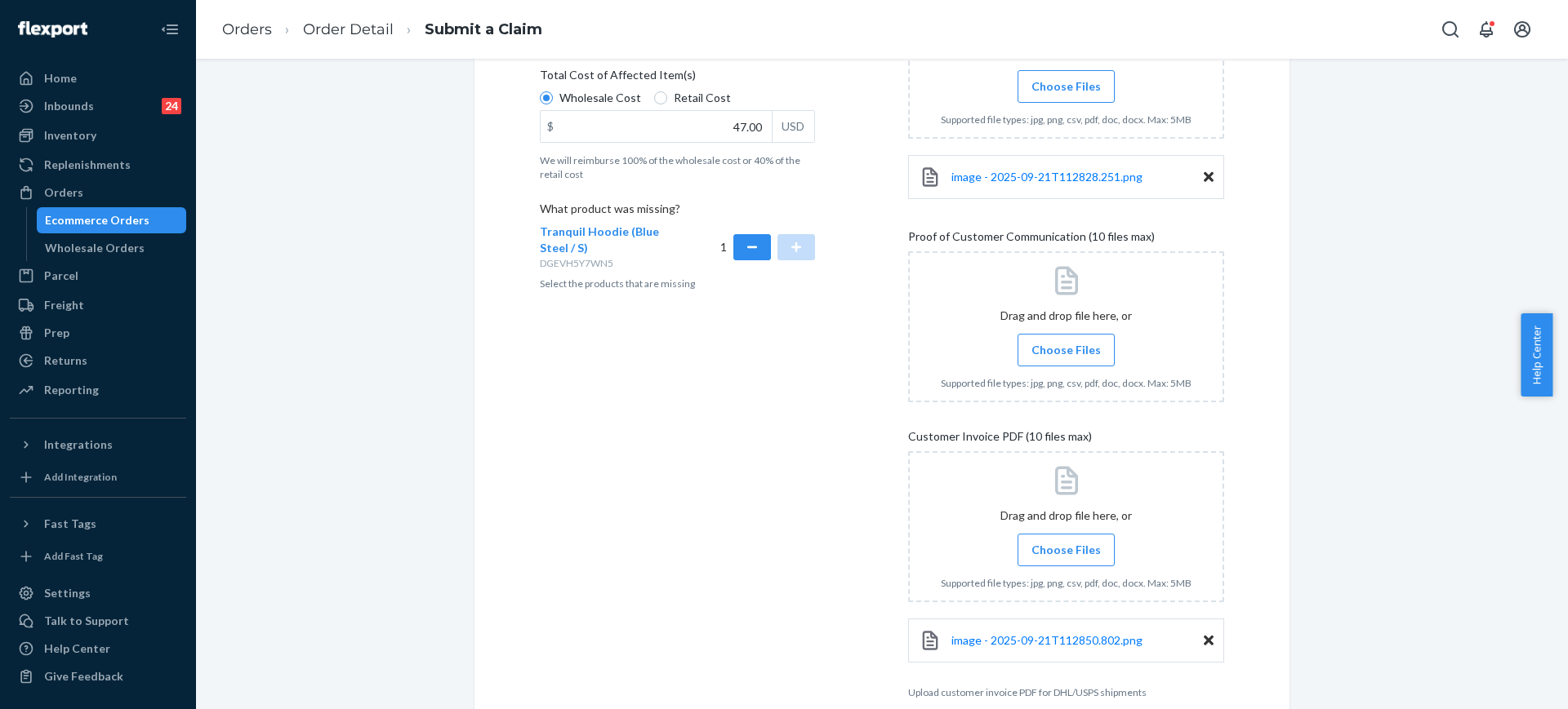
scroll to position [465, 0]
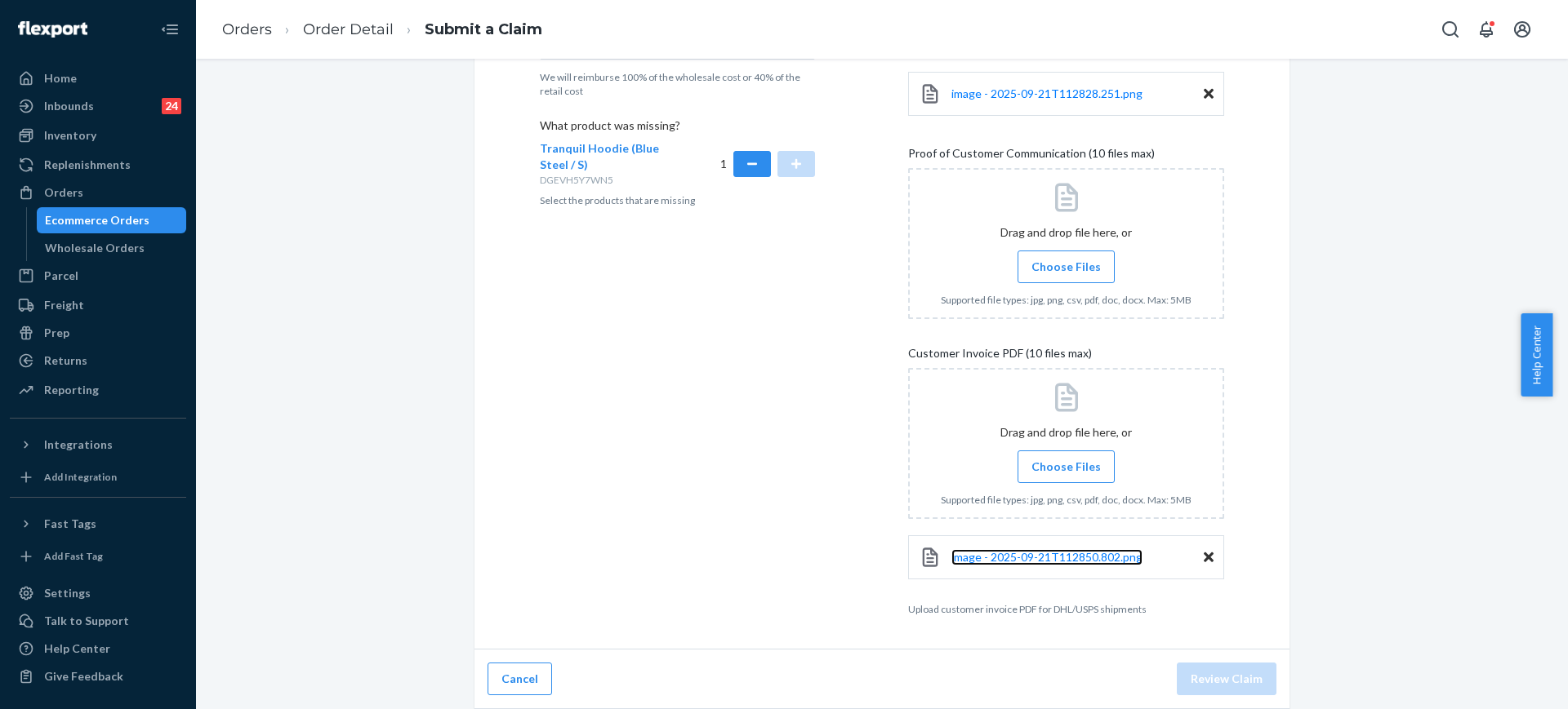
click at [1062, 564] on link "image - 2025-09-21T112850.802.png" at bounding box center [1047, 557] width 191 height 16
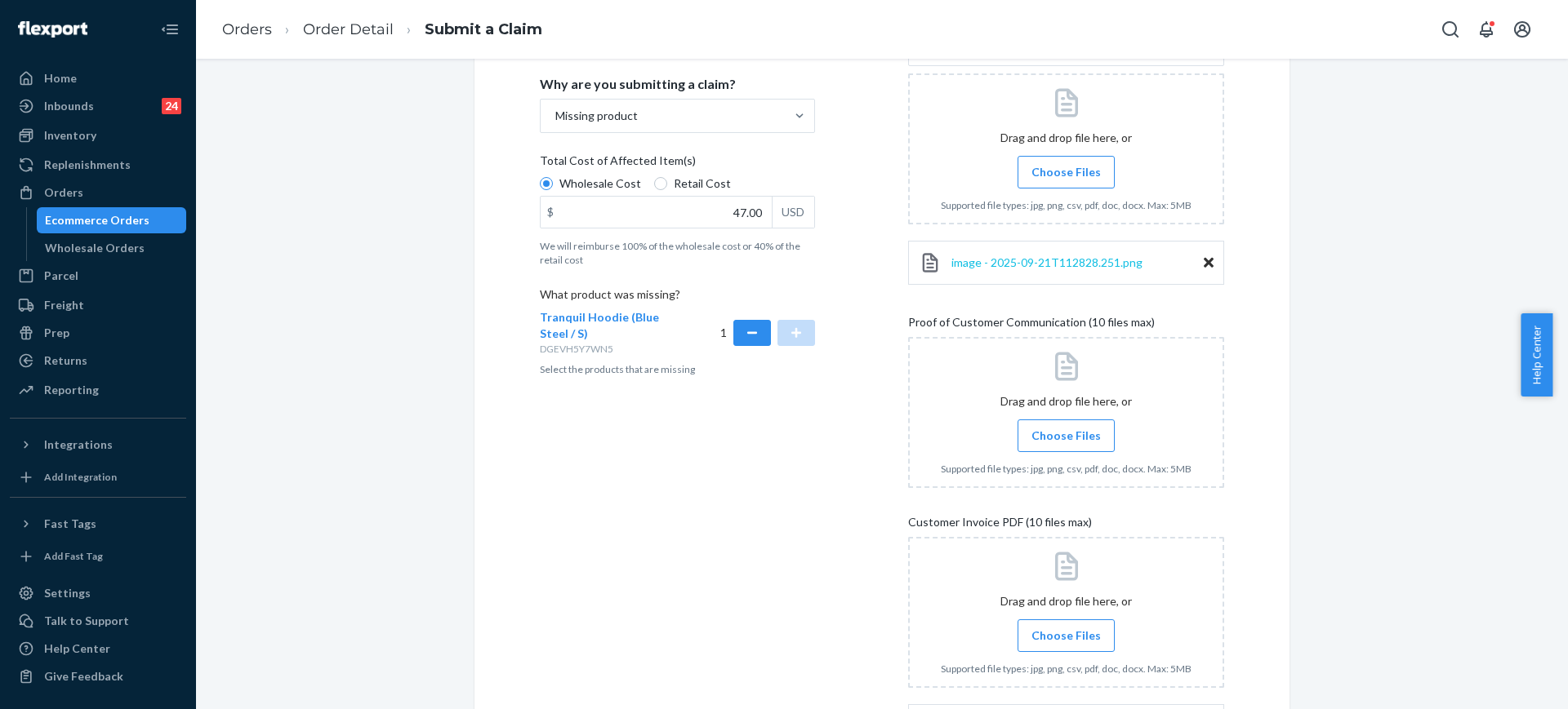
scroll to position [408, 0]
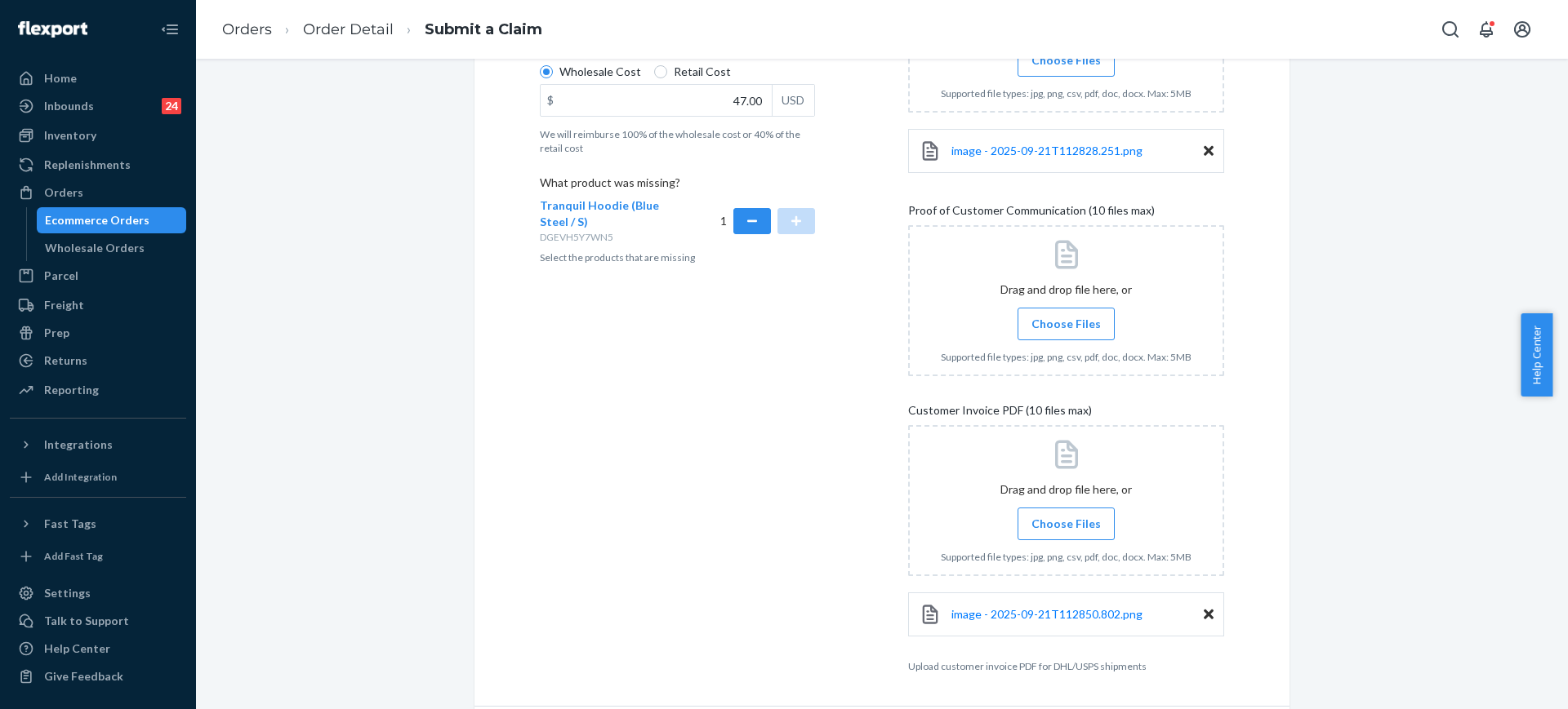
click at [799, 378] on div "Details Flexport Order ID 134906802 Why are you submitting a claim? Missing pro…" at bounding box center [698, 269] width 316 height 829
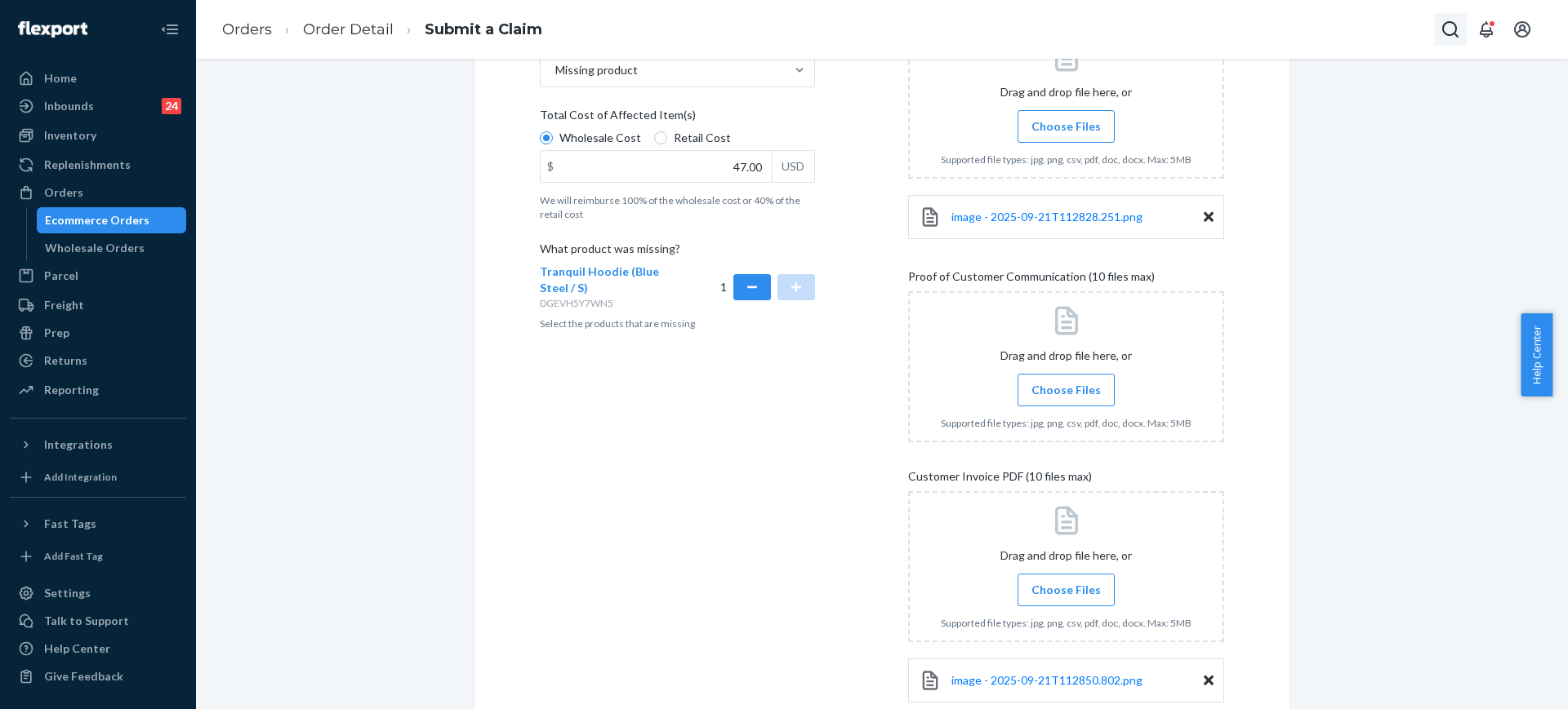
scroll to position [306, 0]
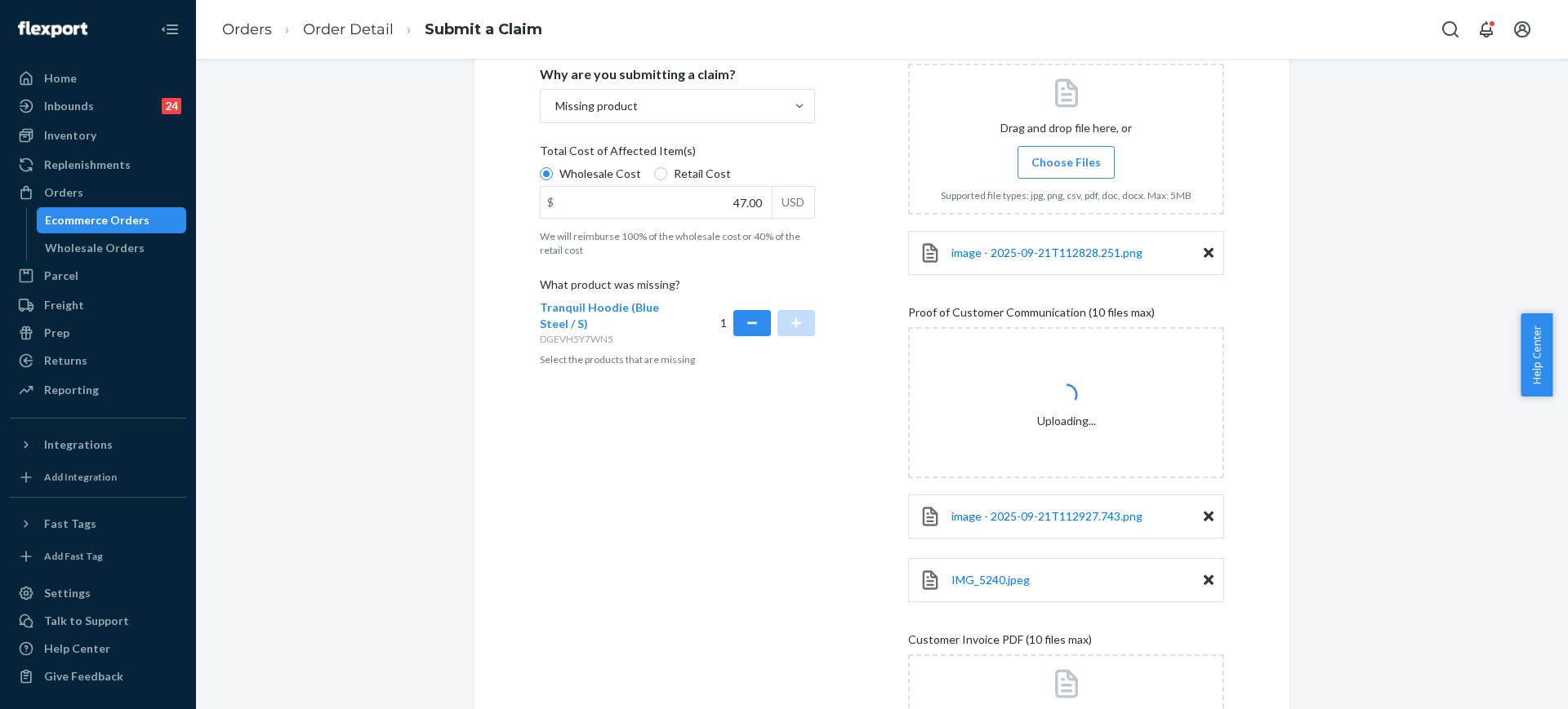
click at [774, 525] on div "Details Flexport Order ID 134906802 Why are you submitting a claim? Missing pro…" at bounding box center [698, 434] width 316 height 955
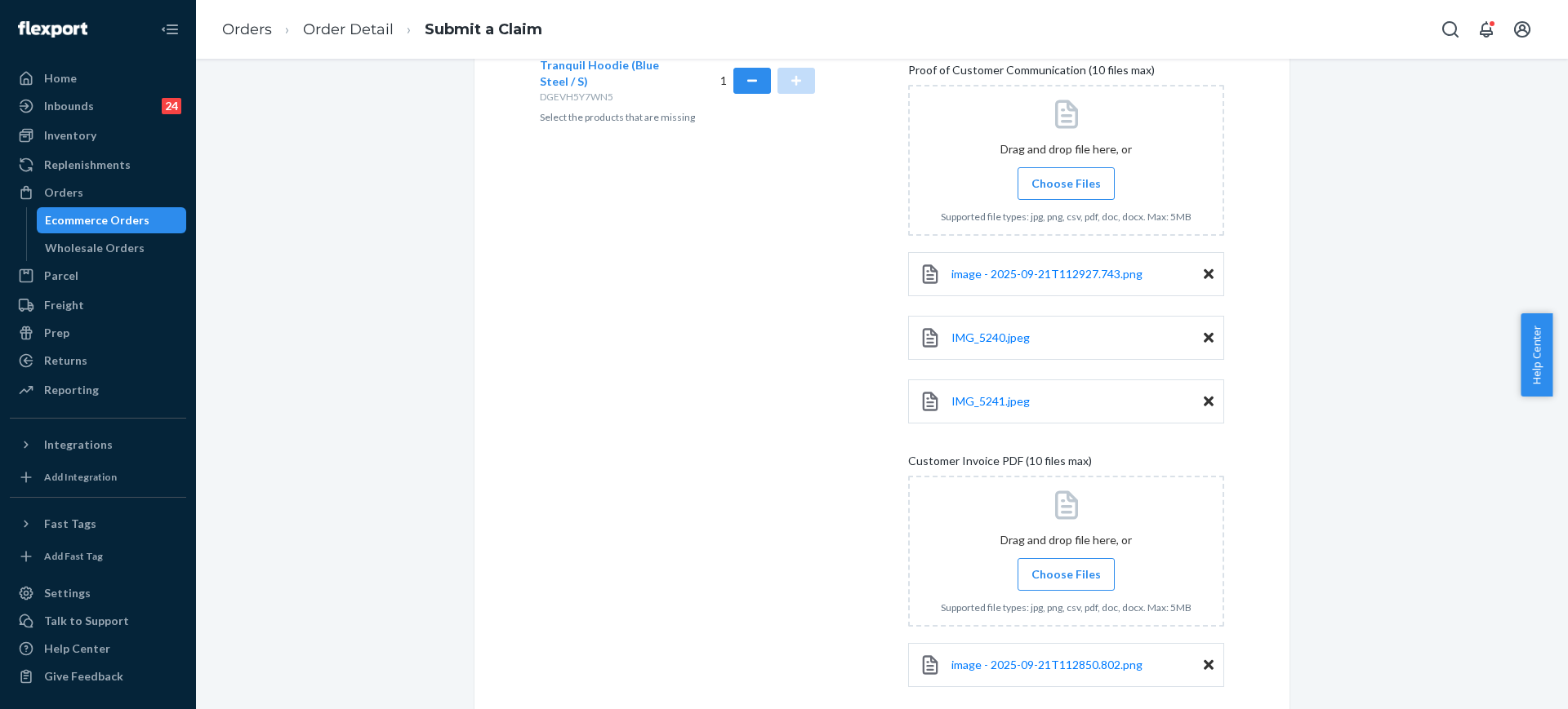
scroll to position [656, 0]
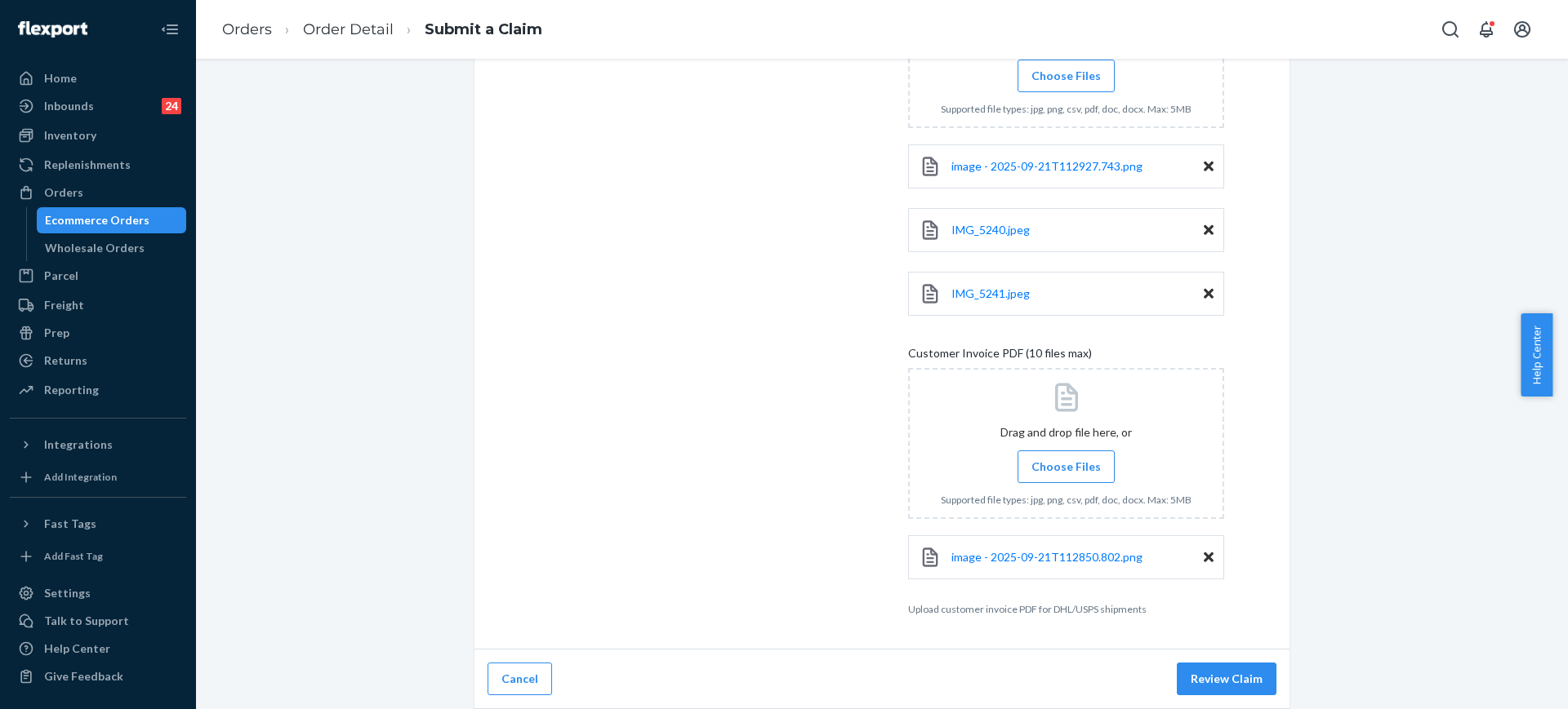
click at [1241, 697] on div "Cancel Review Claim" at bounding box center [881, 679] width 815 height 60
click at [1246, 683] on button "Review Claim" at bounding box center [1226, 679] width 100 height 33
click at [1248, 681] on button "Review Claim" at bounding box center [1226, 679] width 100 height 33
click at [1248, 683] on button "Review Claim" at bounding box center [1226, 679] width 100 height 33
click at [1255, 679] on button "Review Claim" at bounding box center [1226, 679] width 100 height 33
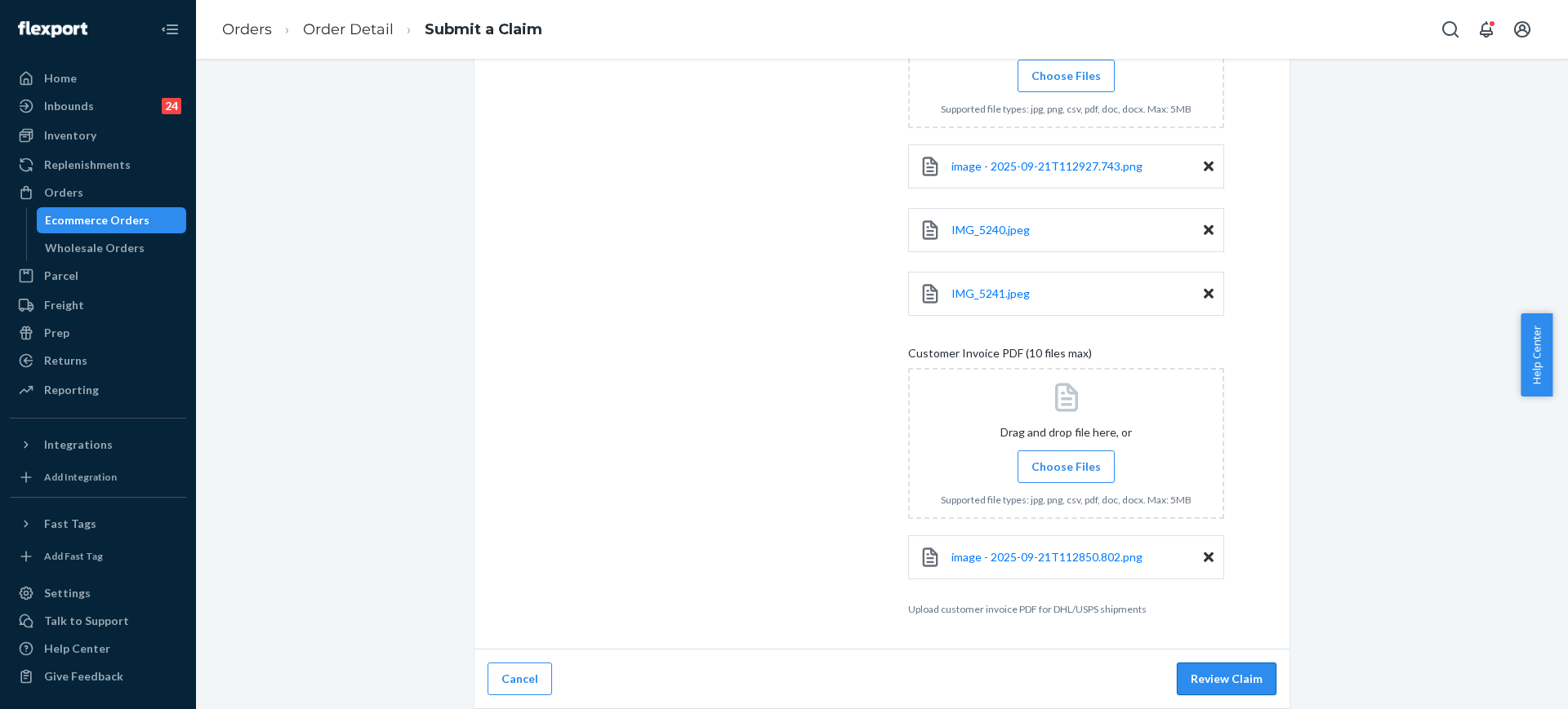
click at [1198, 676] on button "Review Claim" at bounding box center [1226, 679] width 100 height 33
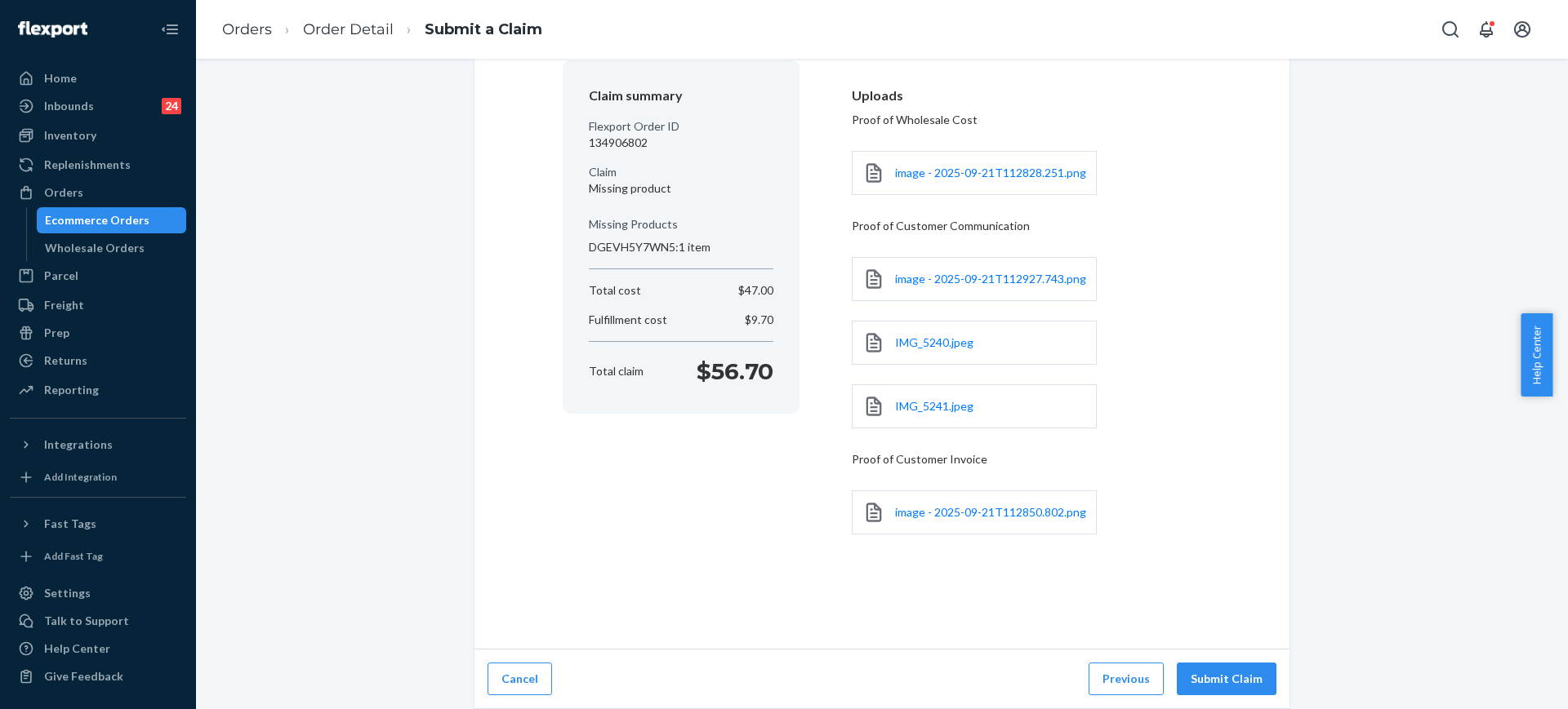
click at [1198, 675] on button "Submit Claim" at bounding box center [1226, 679] width 100 height 33
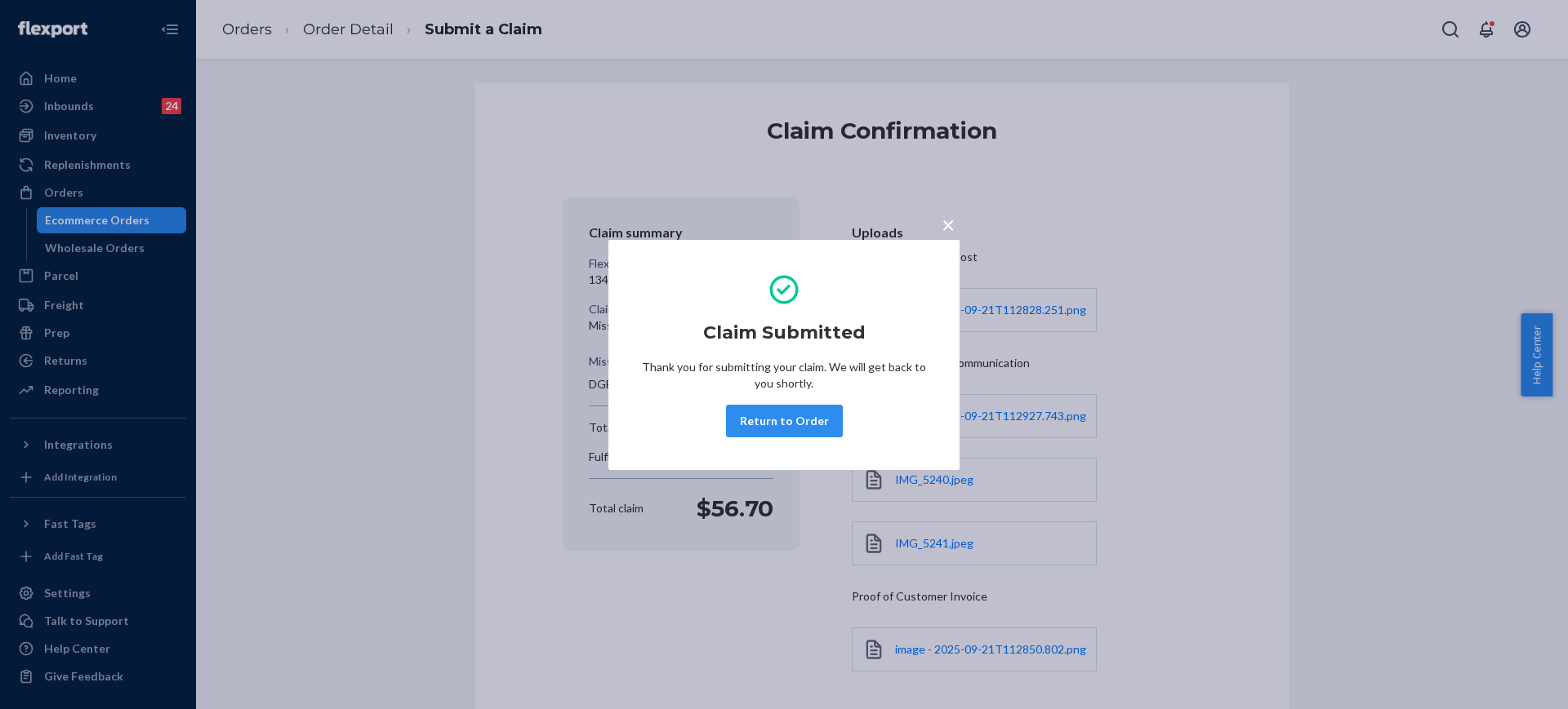
click at [748, 399] on div "Claim Submitted Thank you for submitting your claim. We will get back to you sh…" at bounding box center [783, 355] width 286 height 178
click at [758, 417] on button "Return to Order" at bounding box center [784, 421] width 116 height 33
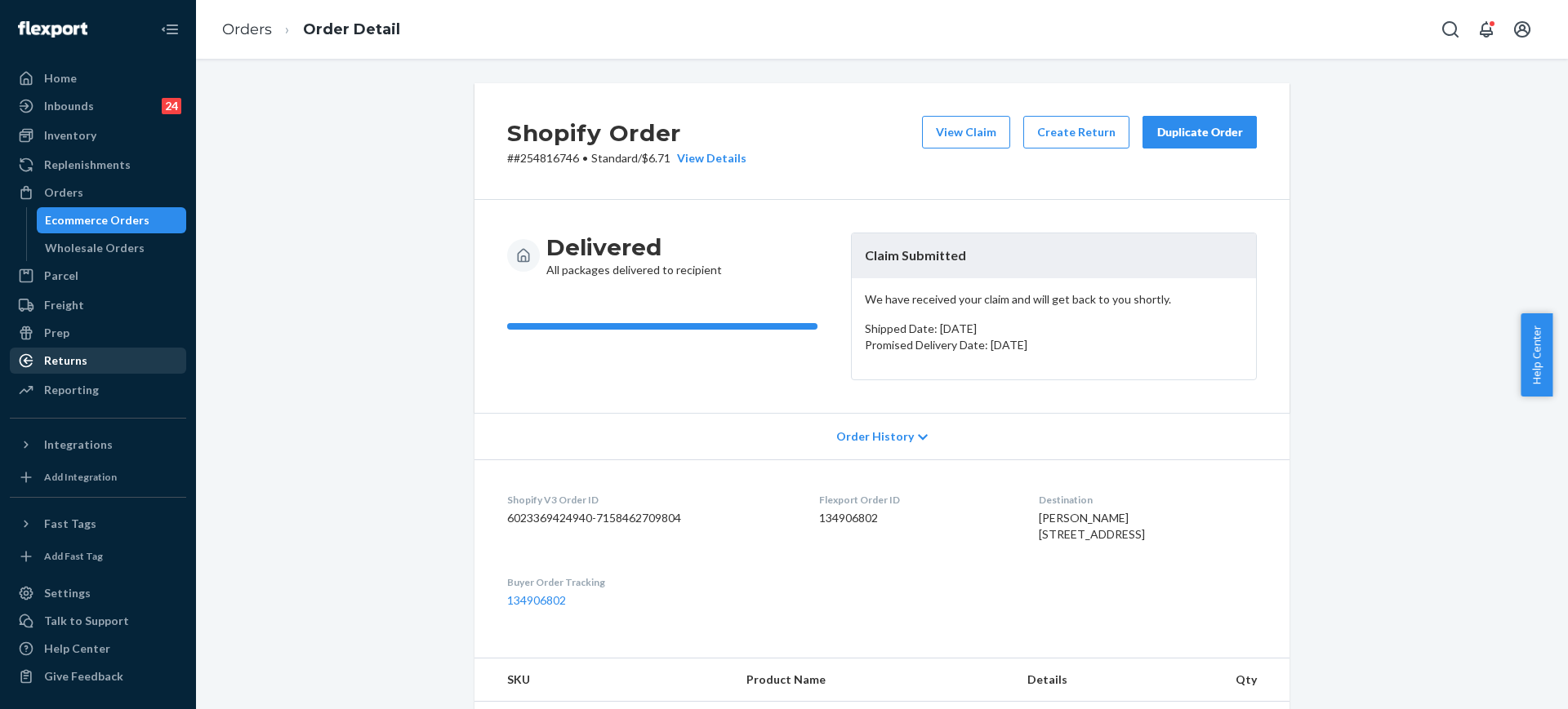
click at [108, 360] on div "Returns" at bounding box center [97, 361] width 173 height 23
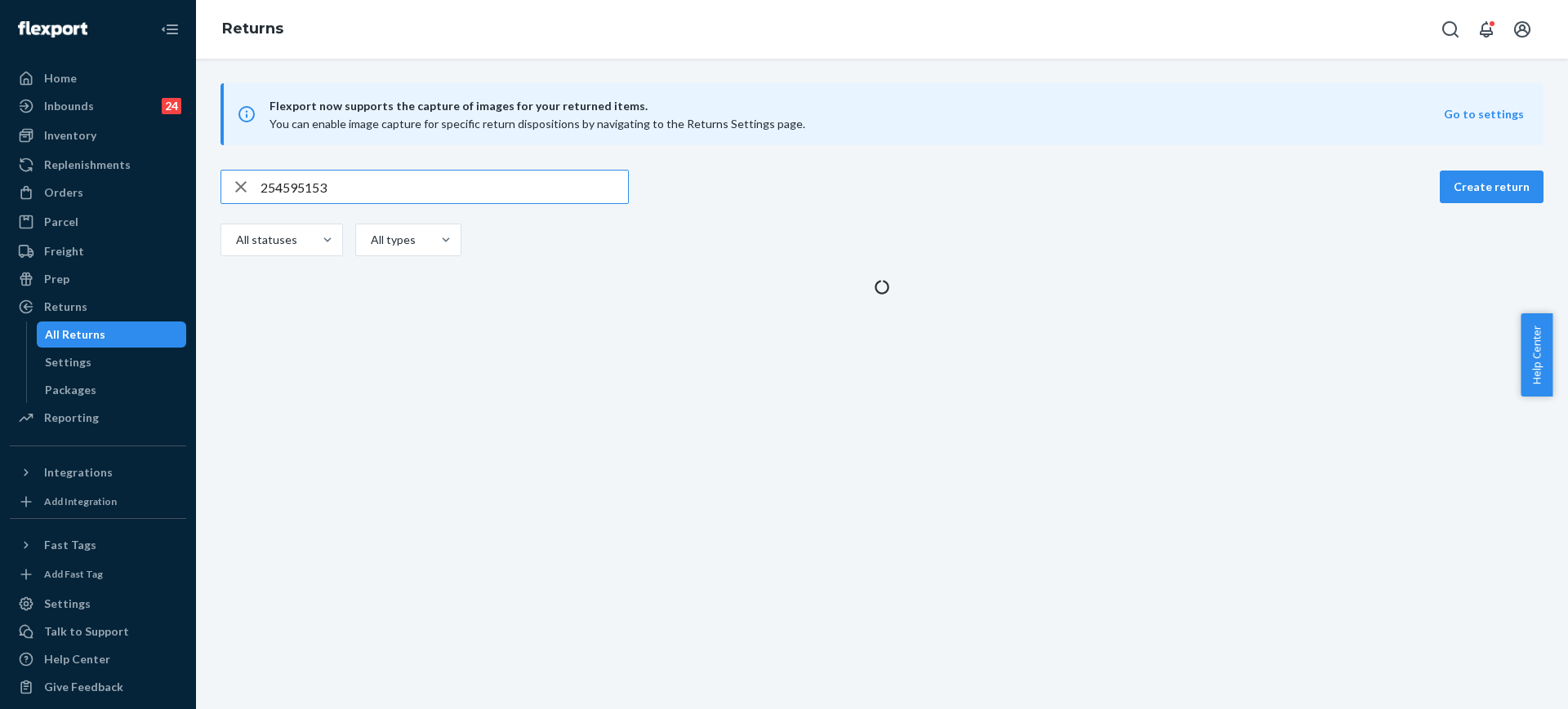
click at [502, 187] on input "254595153" at bounding box center [444, 187] width 367 height 33
click at [501, 189] on input "254595153" at bounding box center [444, 187] width 367 height 33
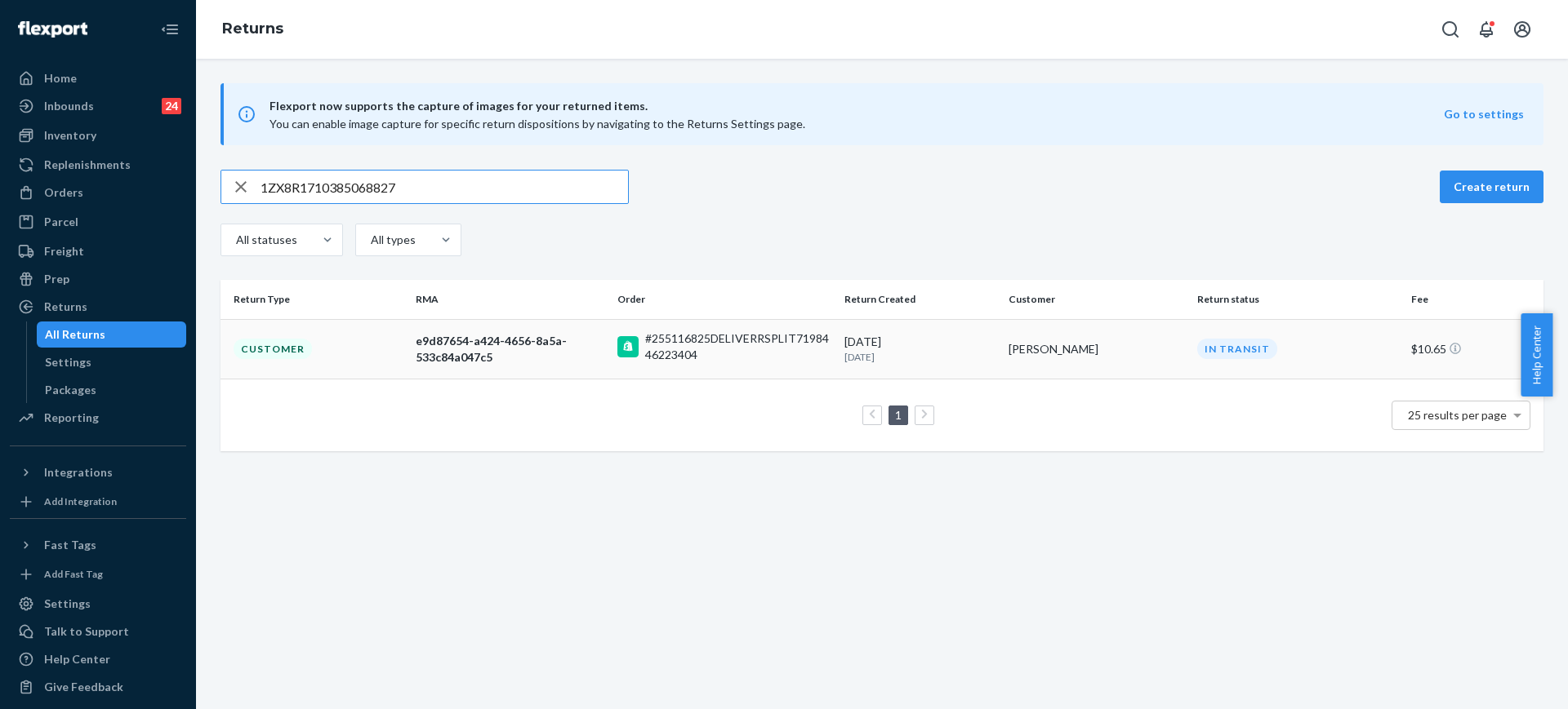
type input "1ZX8R1710385068827"
click at [747, 338] on div "#255116825DELIVERRSPLIT7198446223404" at bounding box center [738, 347] width 186 height 33
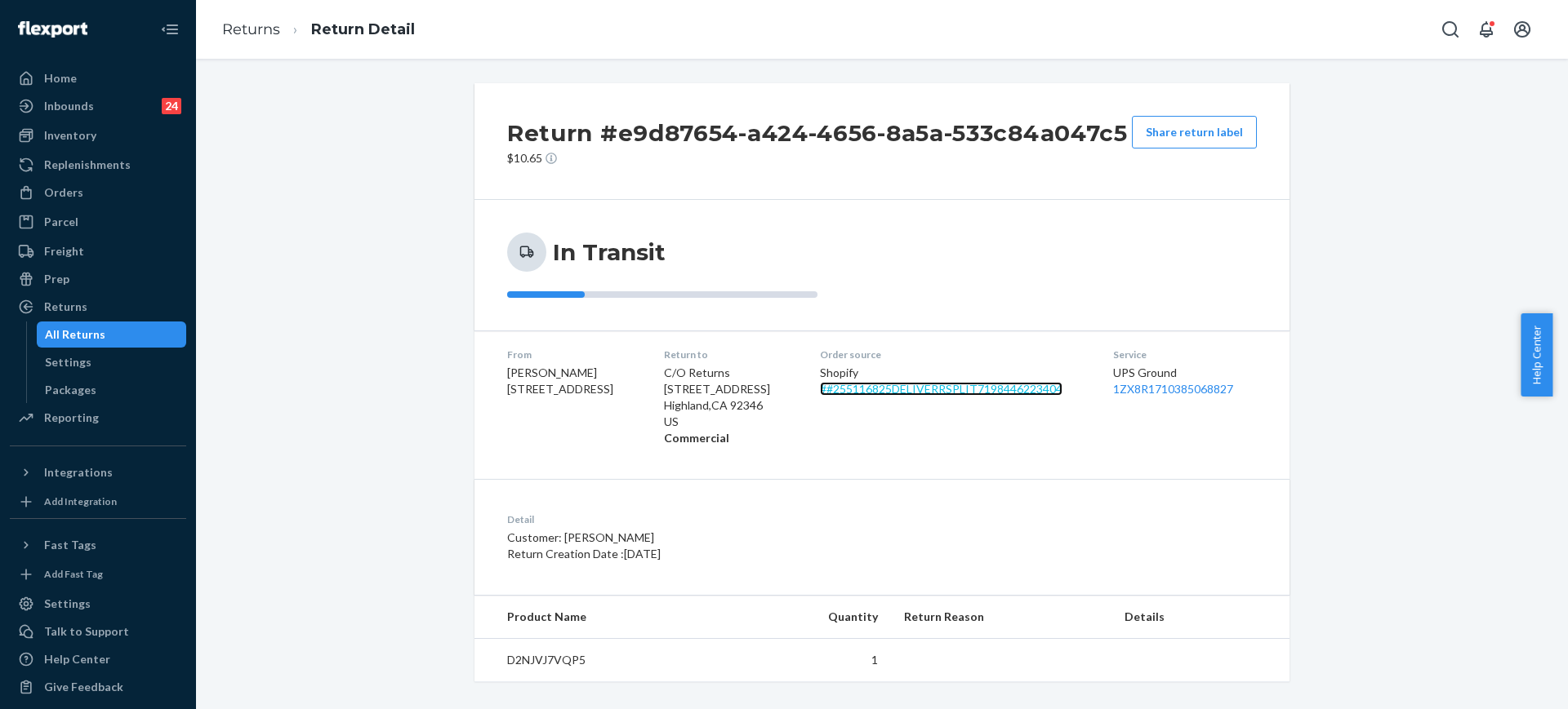
click at [846, 385] on link "# #255116825DELIVERRSPLIT7198446223404" at bounding box center [940, 389] width 242 height 14
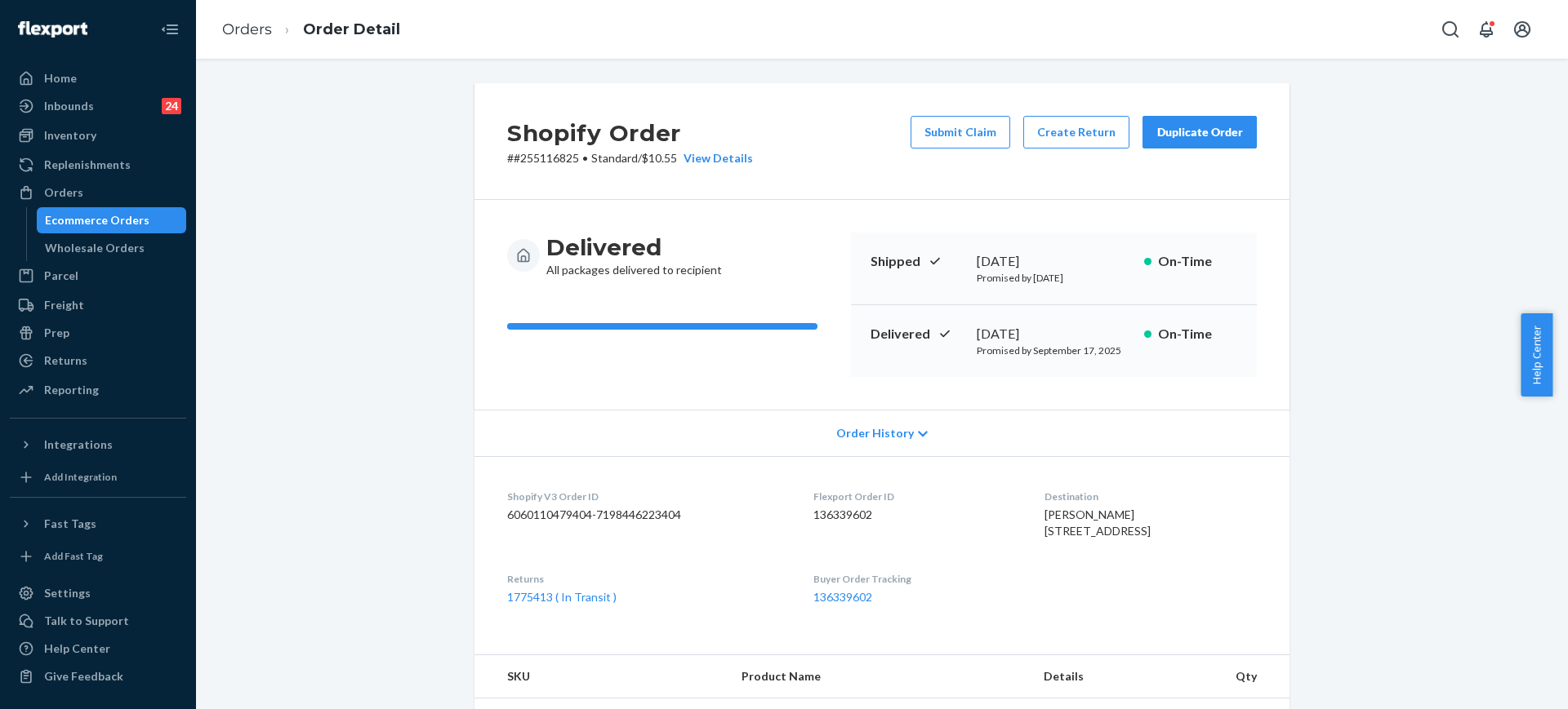
click at [1229, 131] on div "Duplicate Order" at bounding box center [1200, 132] width 87 height 16
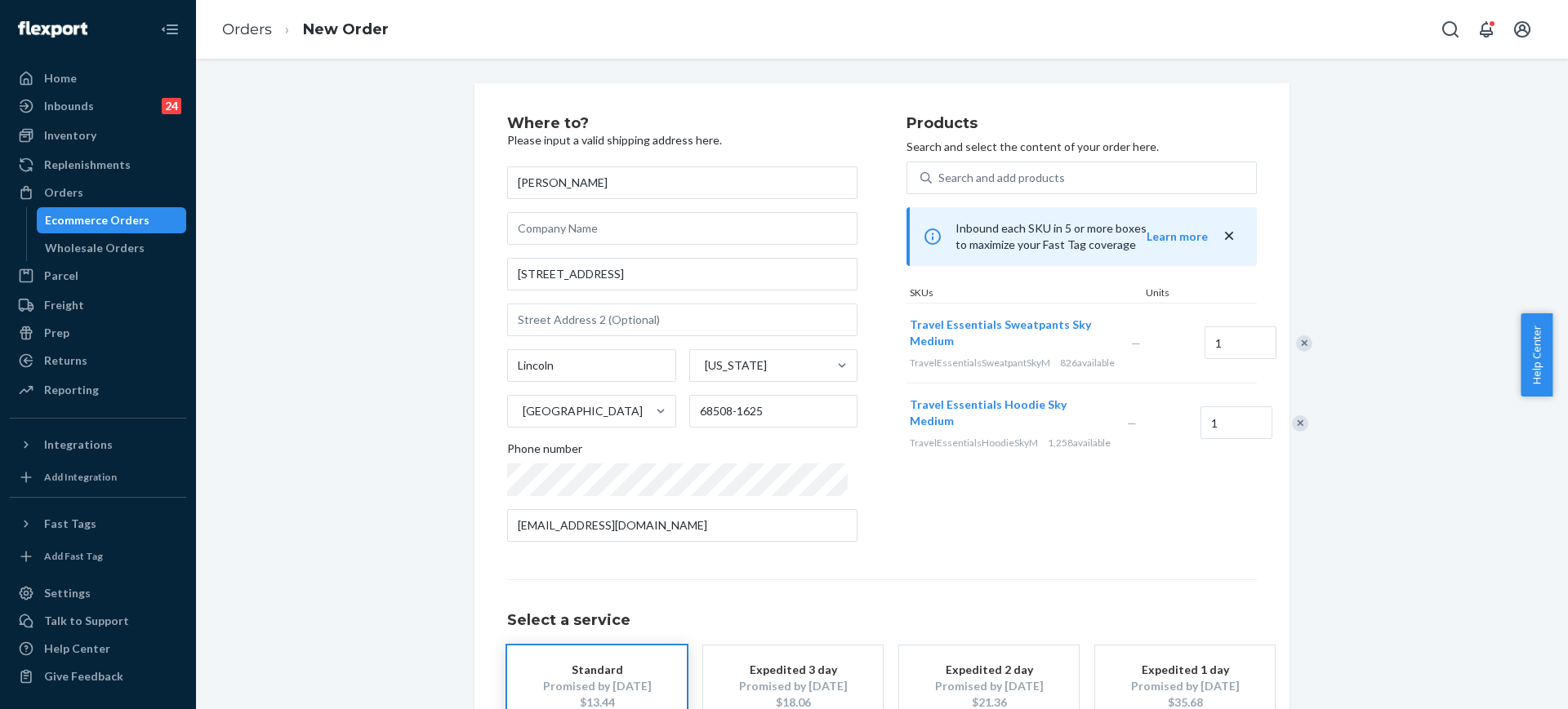
click at [1292, 431] on div "Remove Item" at bounding box center [1300, 423] width 16 height 16
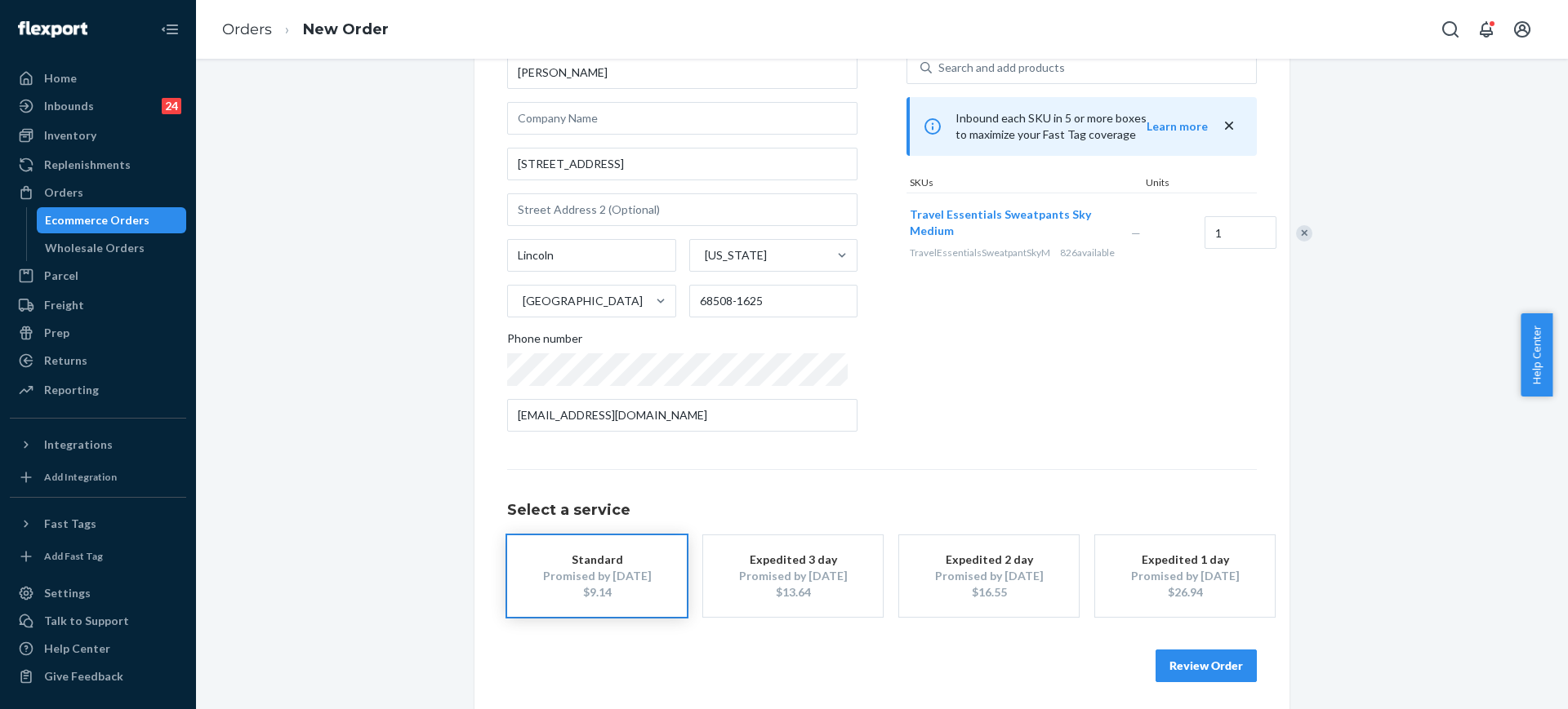
scroll to position [116, 0]
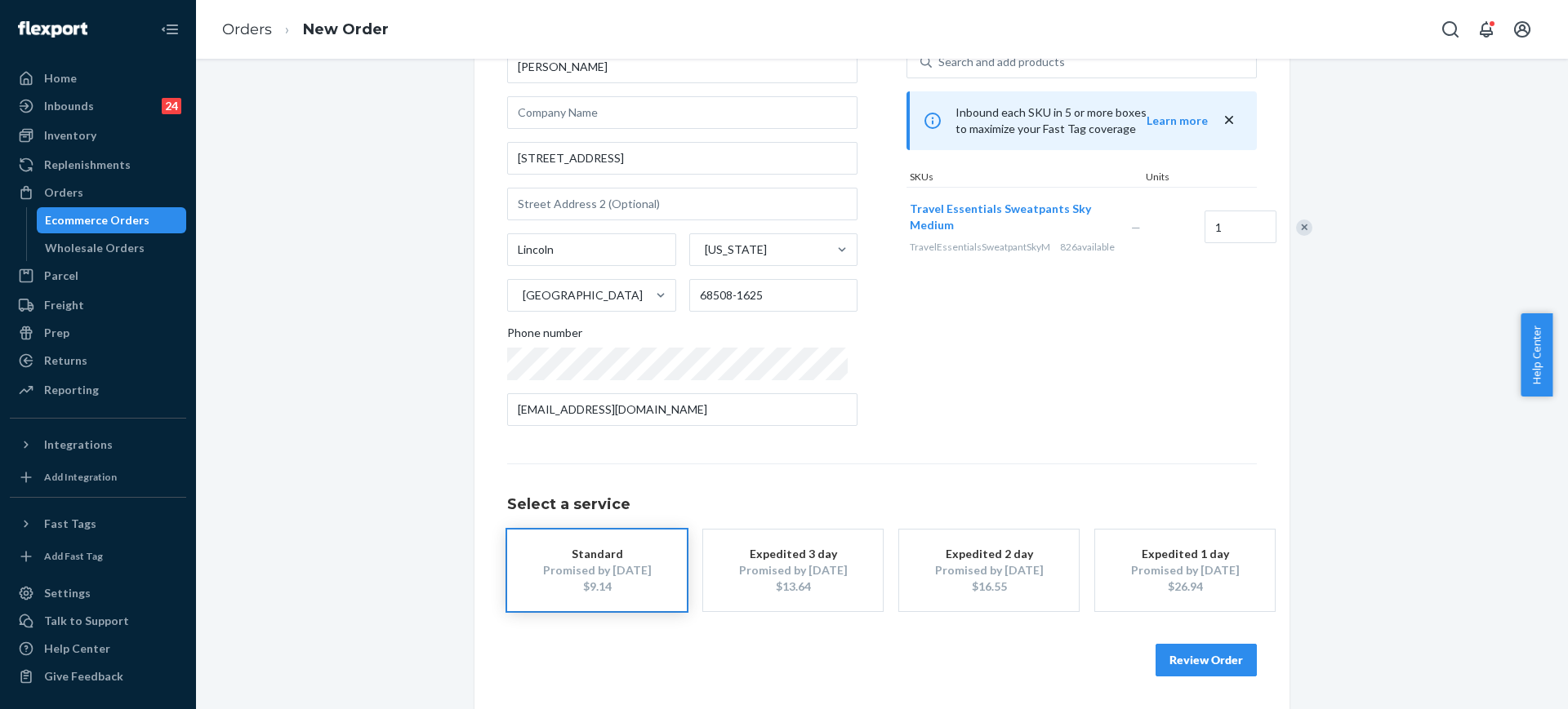
click at [1192, 685] on div "Where to? Please input a valid shipping address here. Anna Tews 1801 R St Apt 4…" at bounding box center [881, 338] width 815 height 742
click at [1208, 666] on button "Review Order" at bounding box center [1206, 660] width 102 height 33
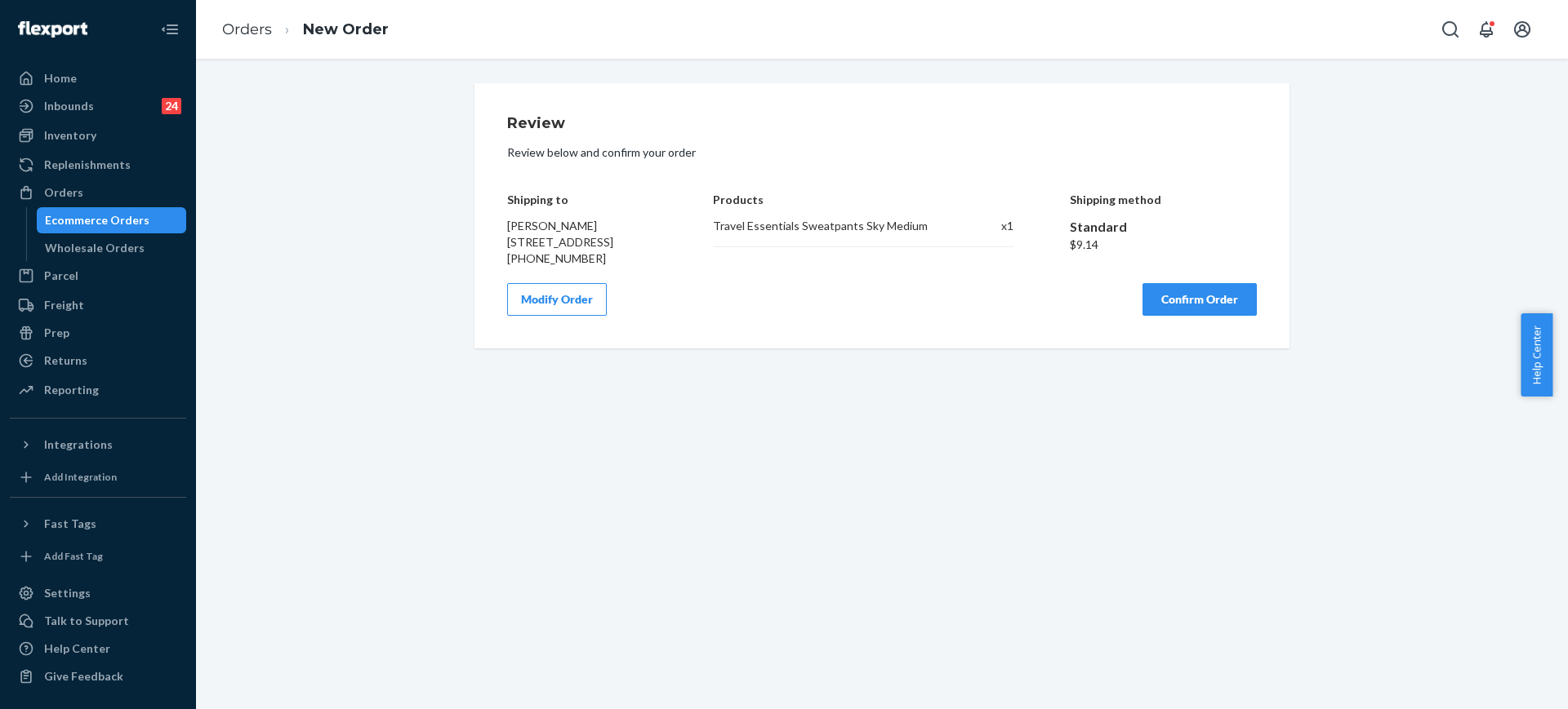
scroll to position [0, 0]
click at [1213, 316] on button "Confirm Order" at bounding box center [1200, 299] width 115 height 33
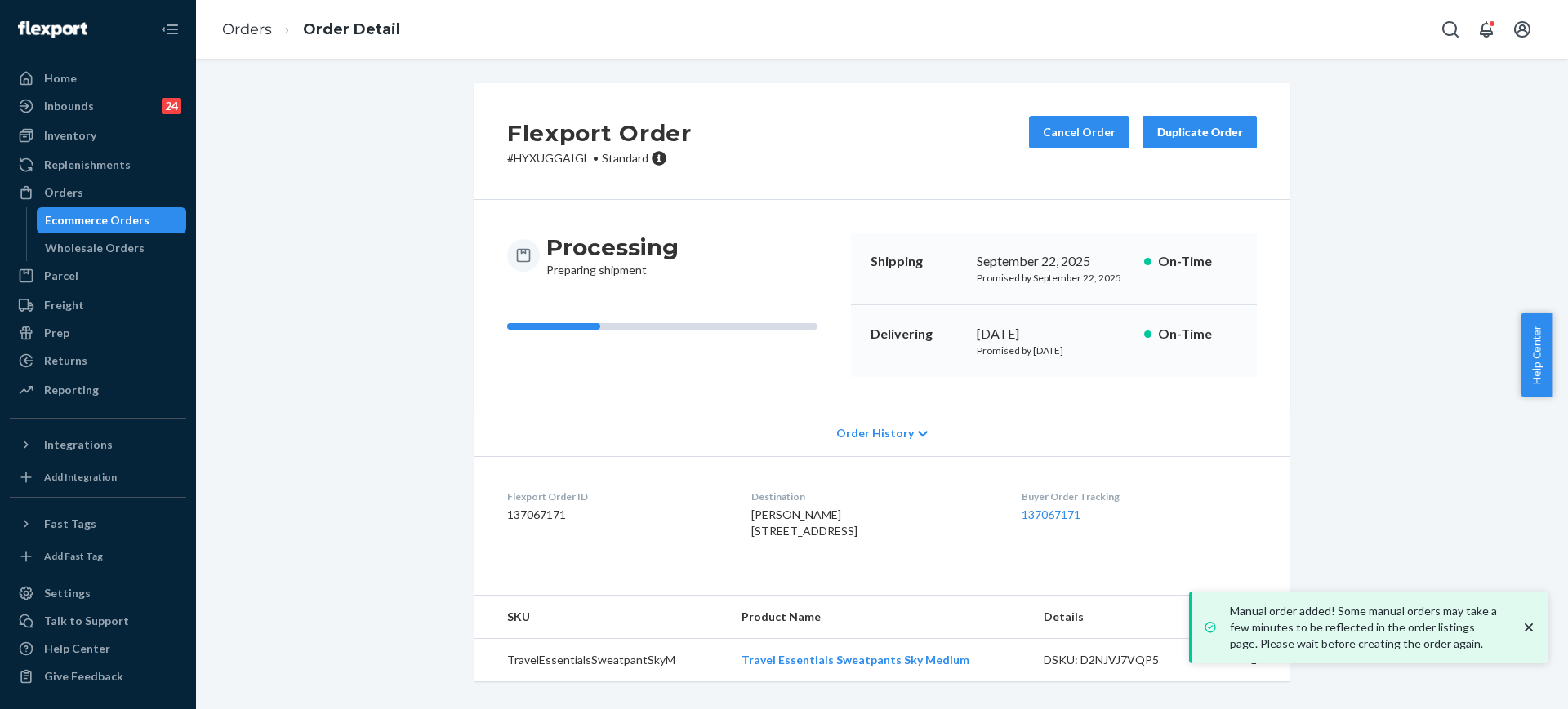
scroll to position [24, 0]
drag, startPoint x: 954, startPoint y: 662, endPoint x: 715, endPoint y: 660, distance: 239.0
click at [715, 663] on tr "TravelEssentialsSweatpantSkyM Travel Essentials Sweatpants Sky Medium DSKU: D2N…" at bounding box center [881, 660] width 815 height 43
copy tr "Travel Essentials Sweatpants Sky Medium"
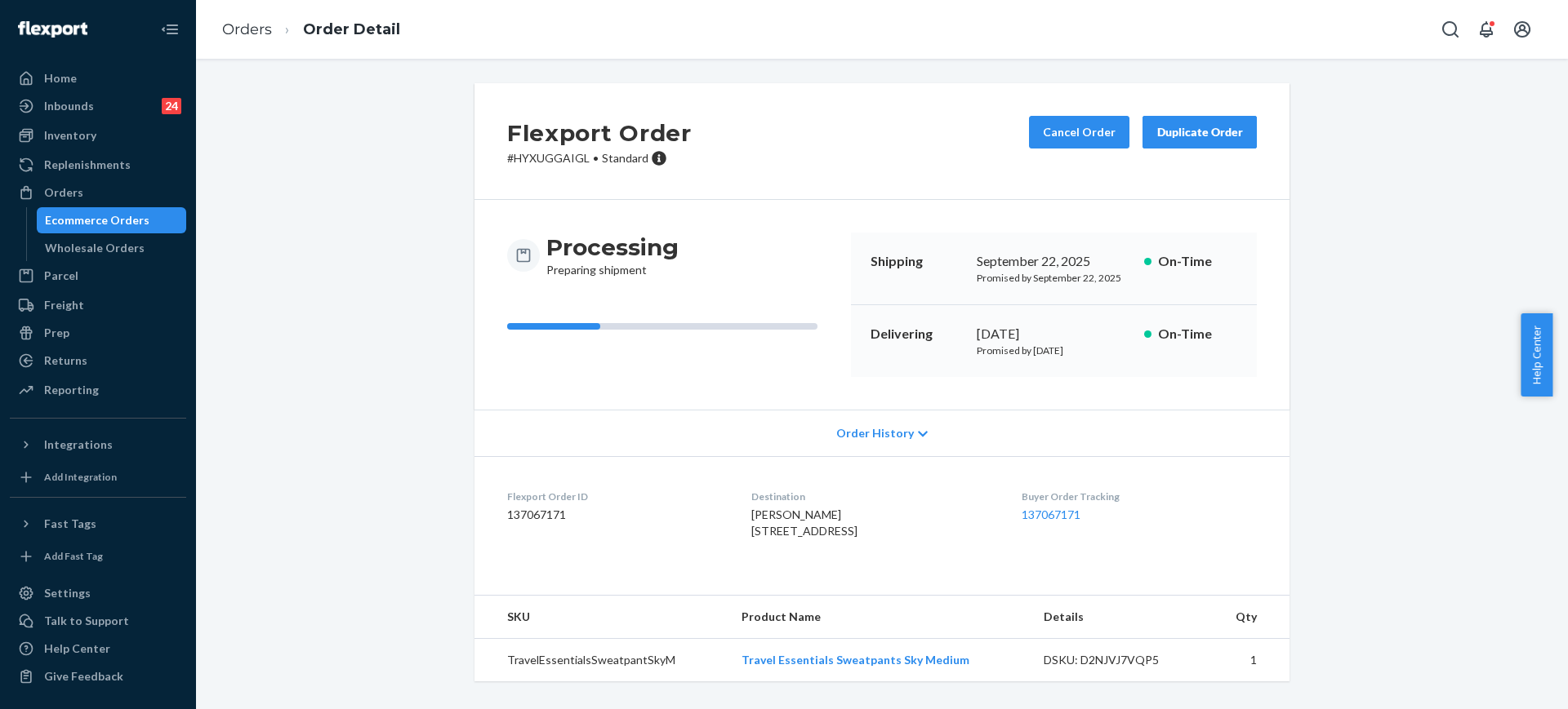
click at [920, 540] on div "Anna Tews 1801 R St Apt 401 Lincoln, NE 68508-1625 US" at bounding box center [873, 523] width 243 height 33
drag, startPoint x: 82, startPoint y: 345, endPoint x: 92, endPoint y: 362, distance: 19.7
click at [82, 345] on link "Prep" at bounding box center [97, 333] width 176 height 26
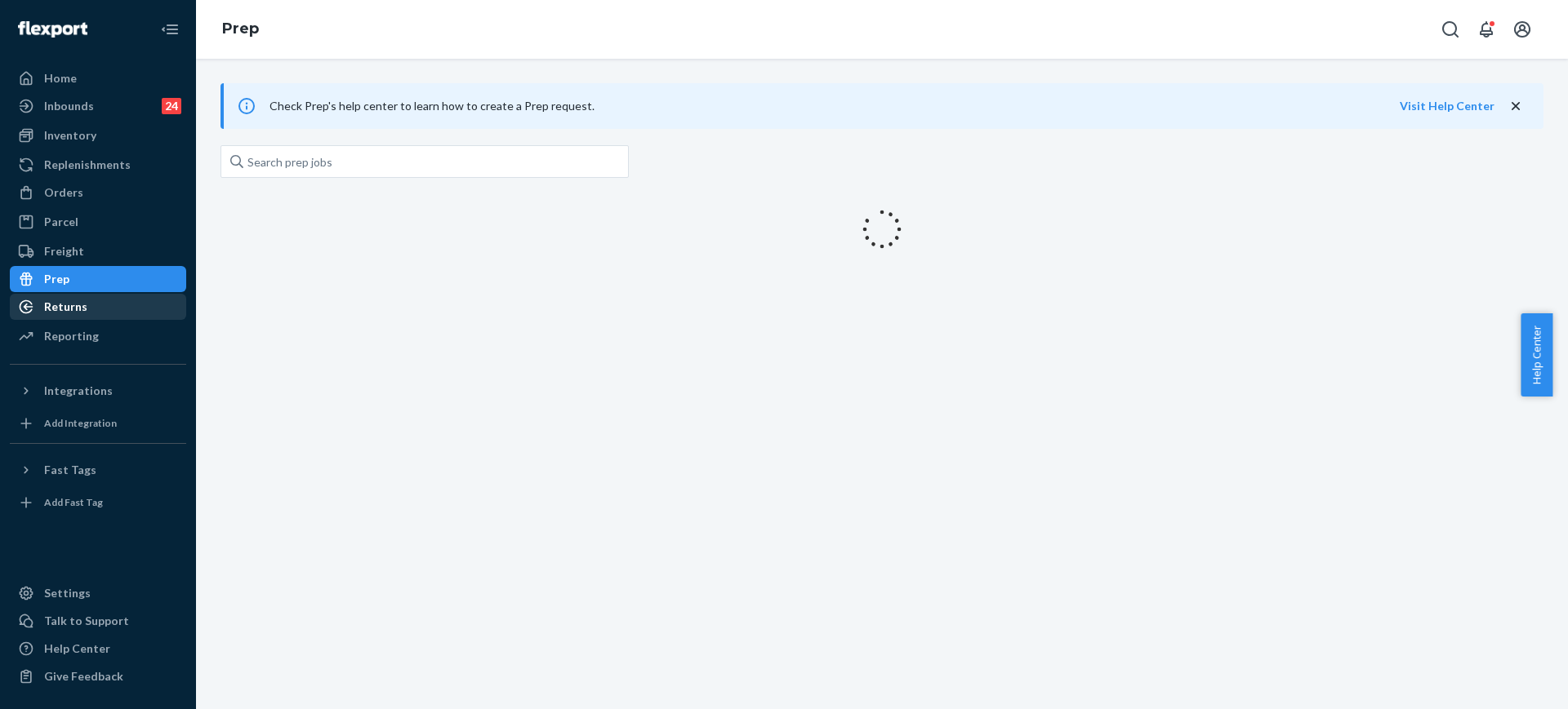
click at [92, 362] on div "Home Inbounds 24 Shipping Plans Problems 24 Inventory Products Replenishments O…" at bounding box center [98, 354] width 196 height 709
click at [114, 305] on div "Returns" at bounding box center [97, 306] width 173 height 23
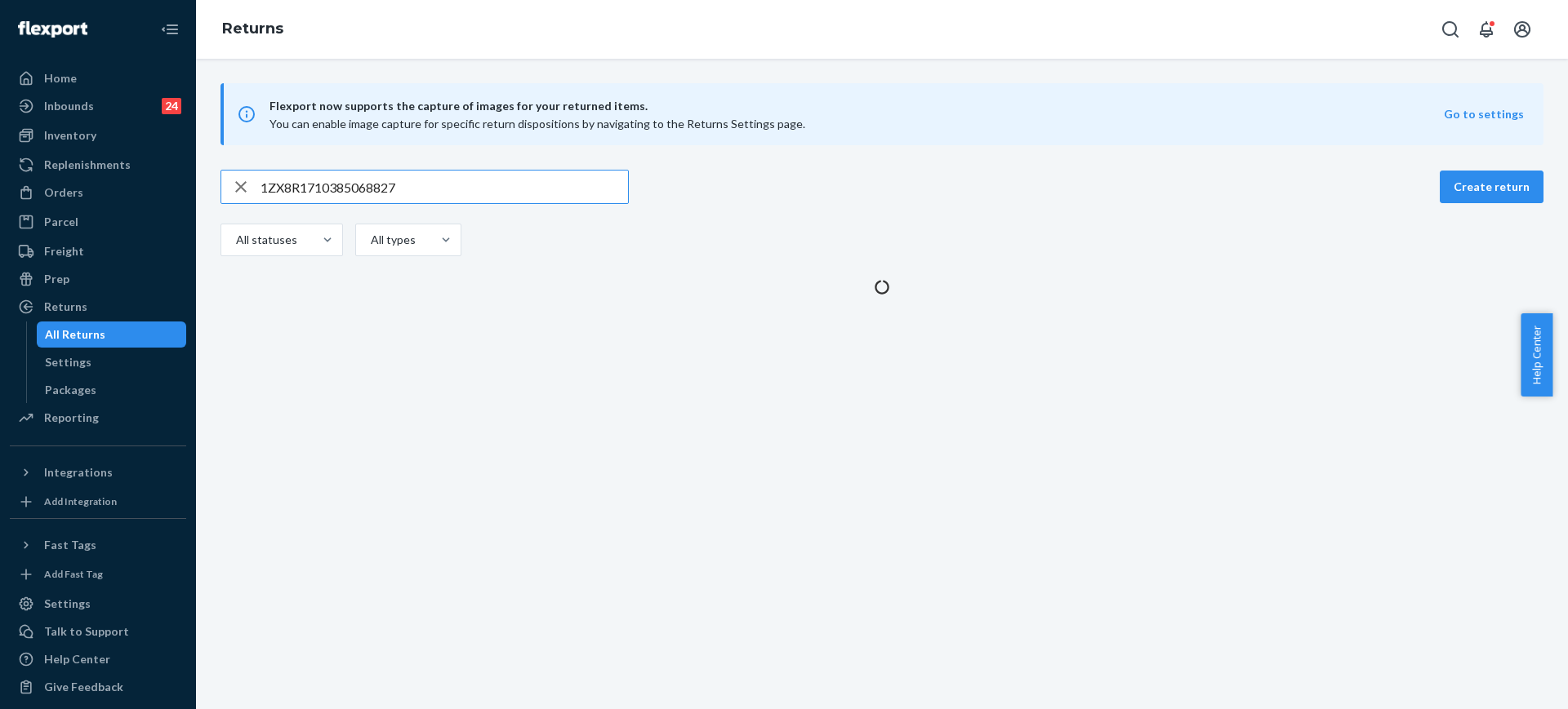
click at [432, 198] on input "1ZX8R1710385068827" at bounding box center [444, 187] width 367 height 33
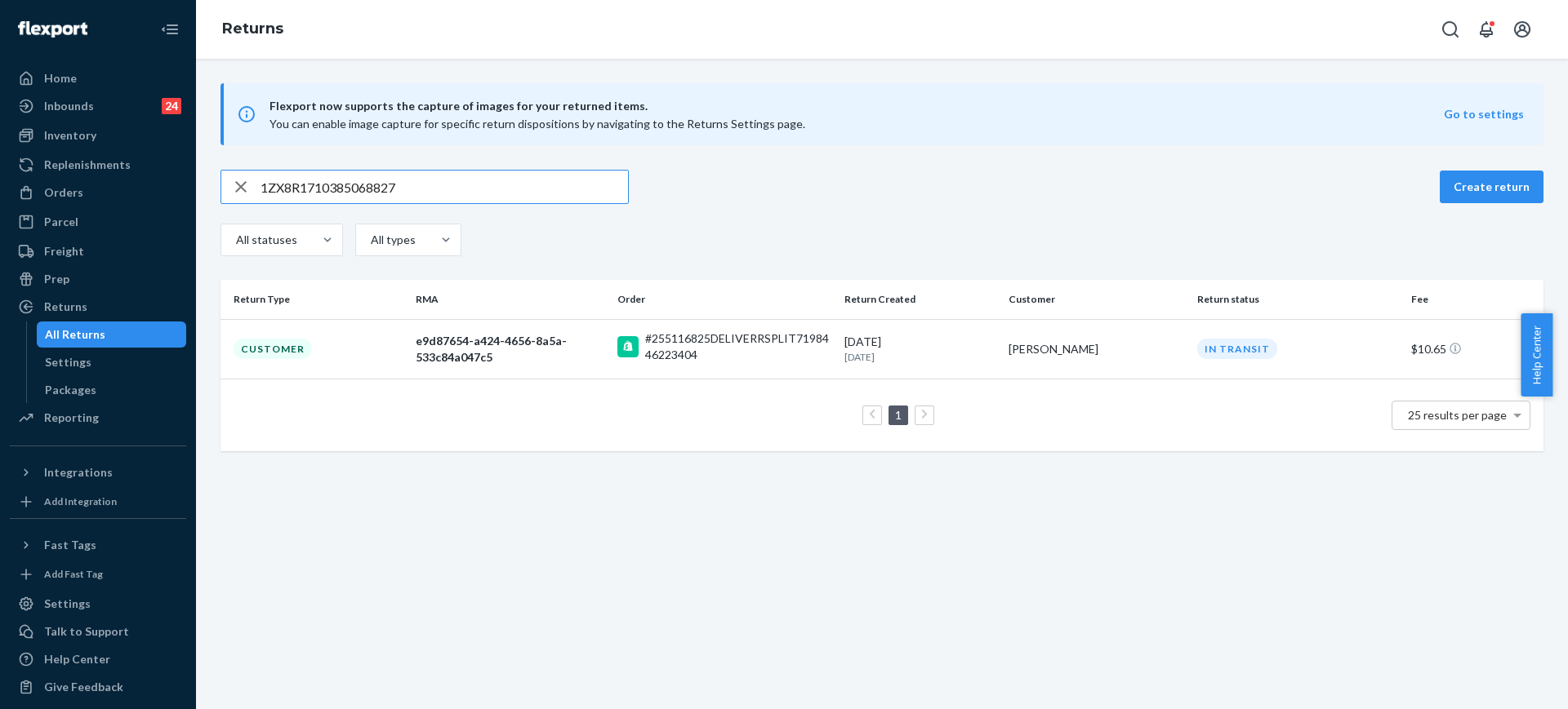
click at [432, 198] on input "1ZX8R1710385068827" at bounding box center [444, 187] width 367 height 33
type input "1ZX8R1710376798912"
click at [1024, 358] on td "Camden Lynn" at bounding box center [1096, 349] width 188 height 60
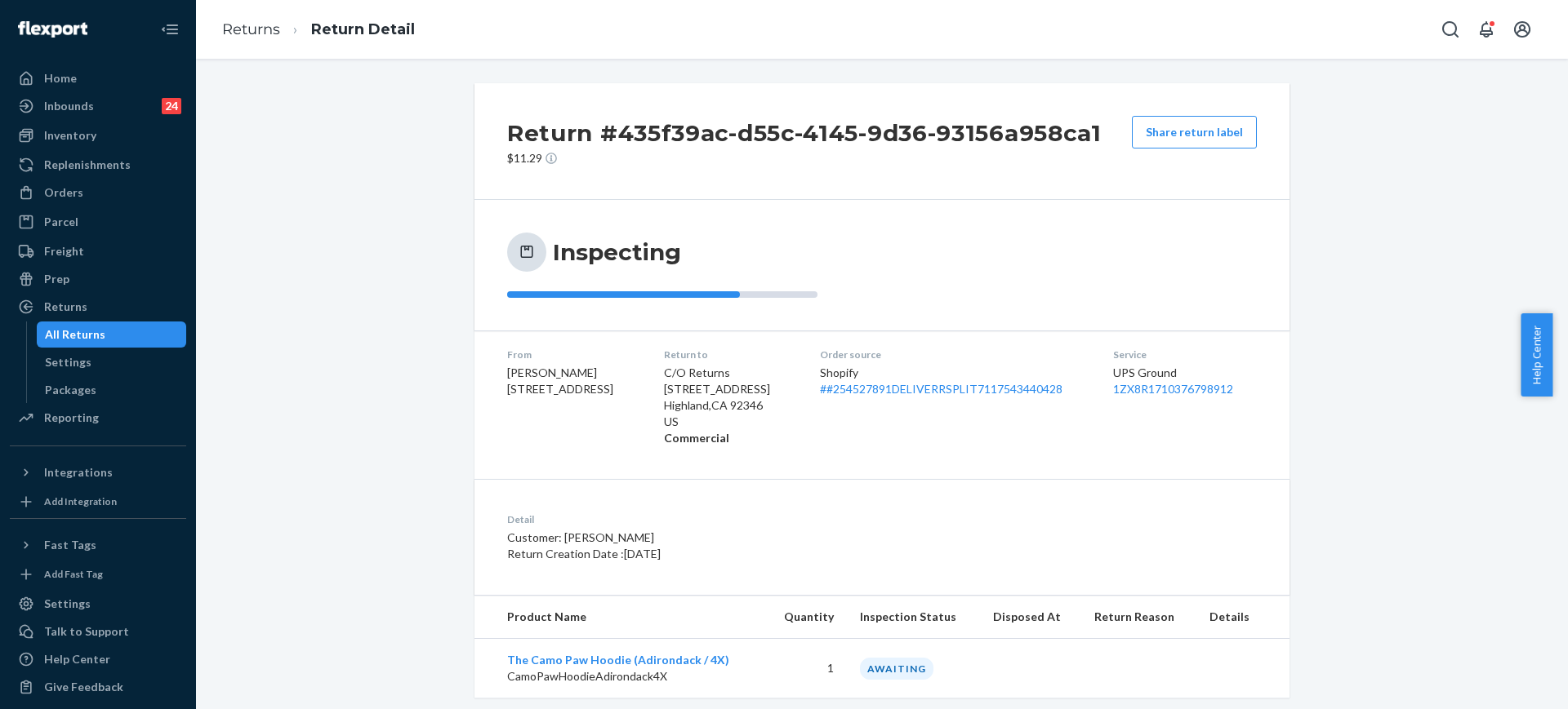
scroll to position [30, 0]
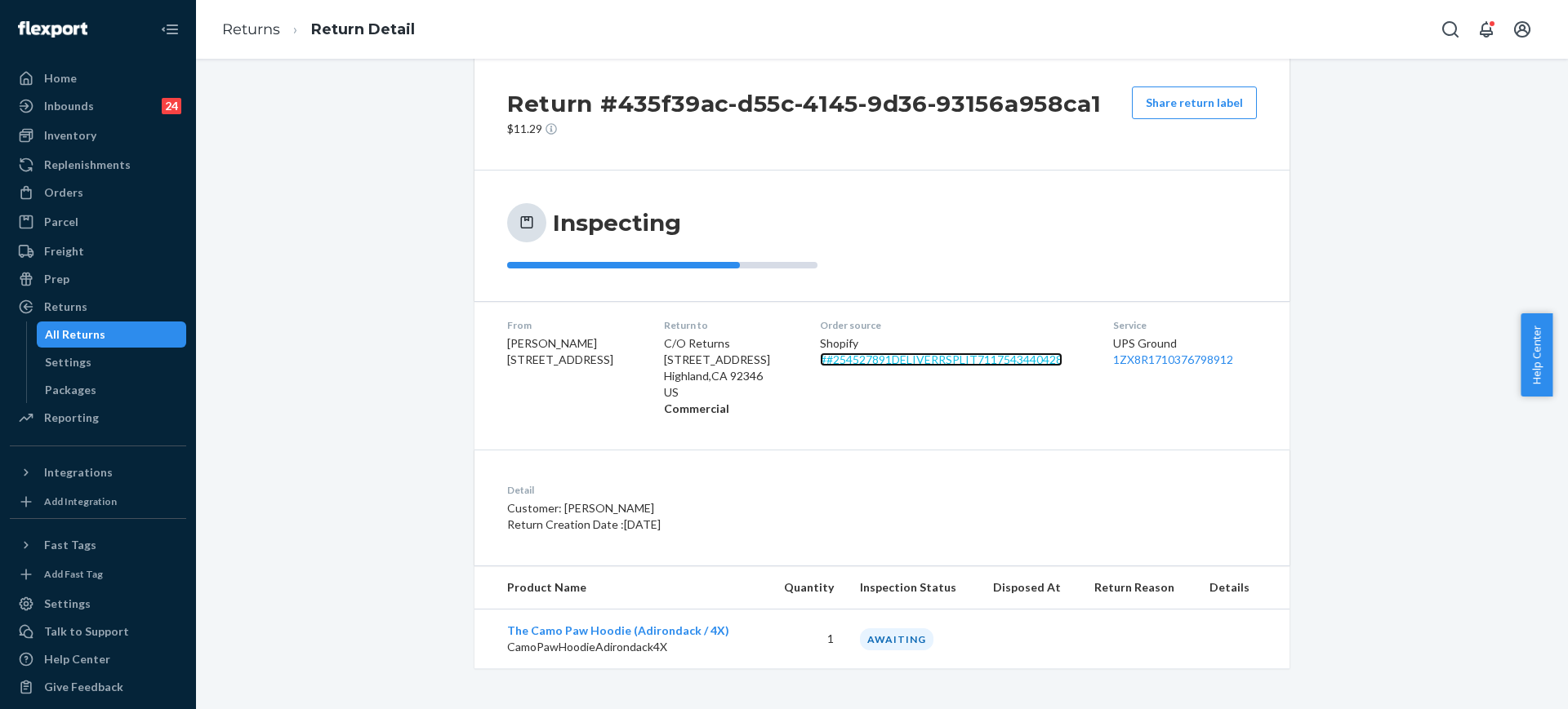
click at [906, 363] on link "# #254527891DELIVERRSPLIT7117543440428" at bounding box center [940, 359] width 242 height 14
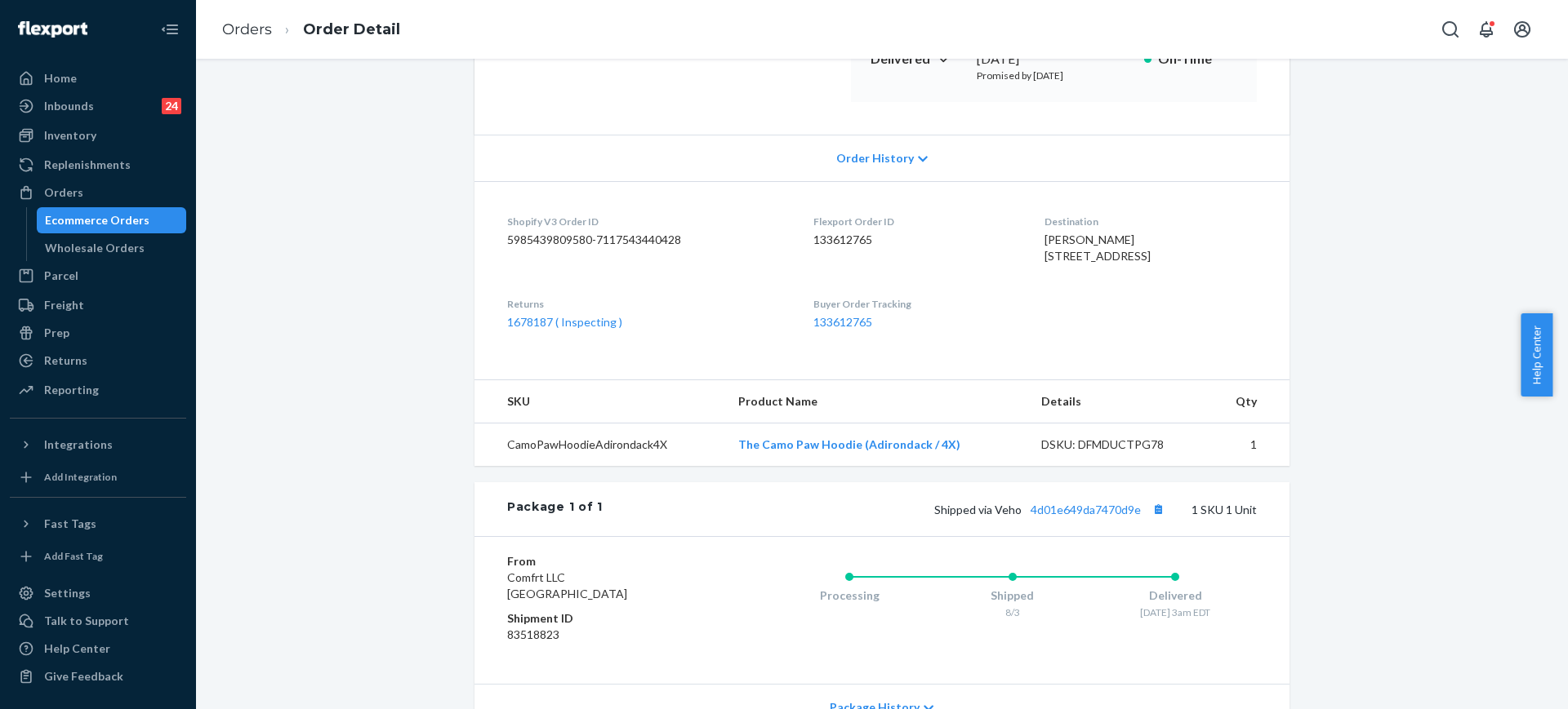
scroll to position [24, 0]
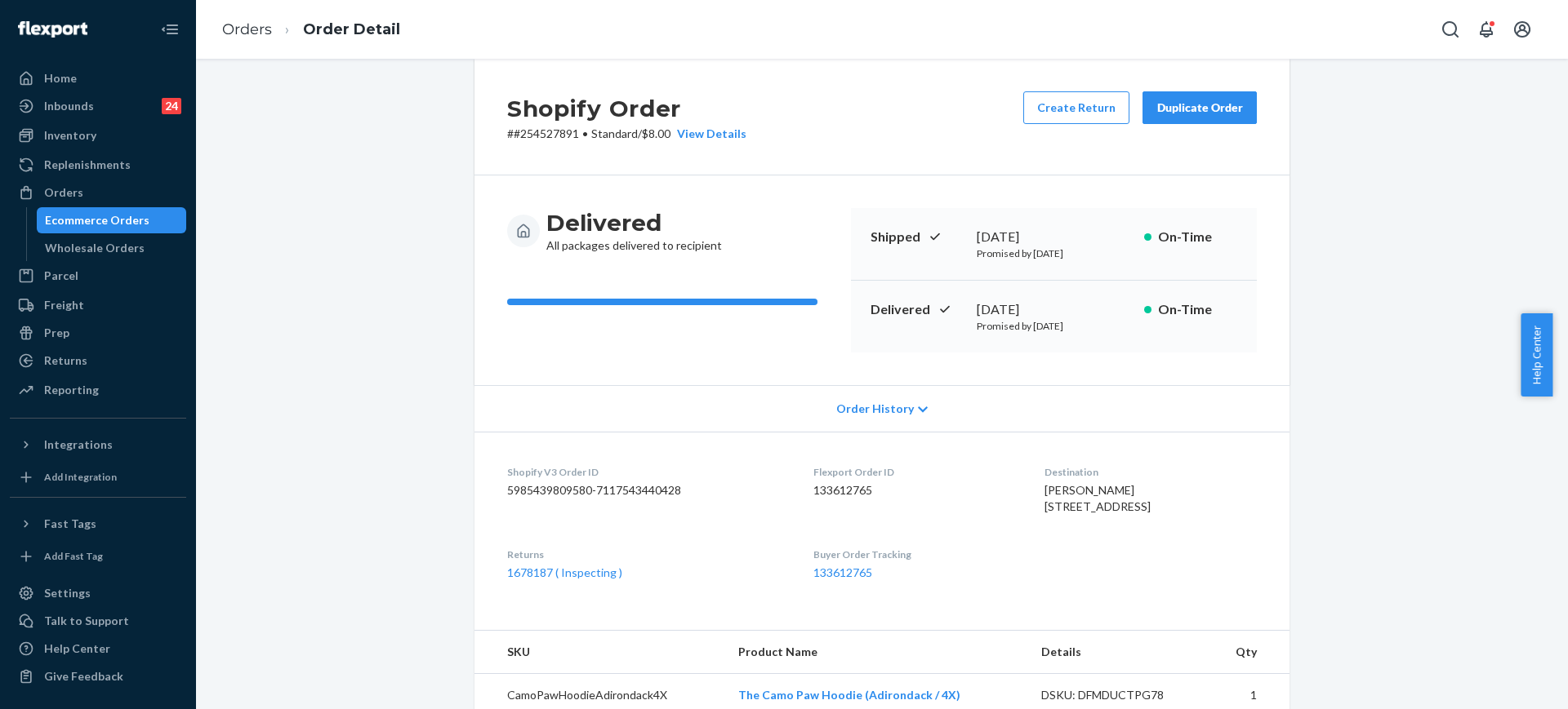
click at [1185, 107] on div "Duplicate Order" at bounding box center [1200, 108] width 87 height 16
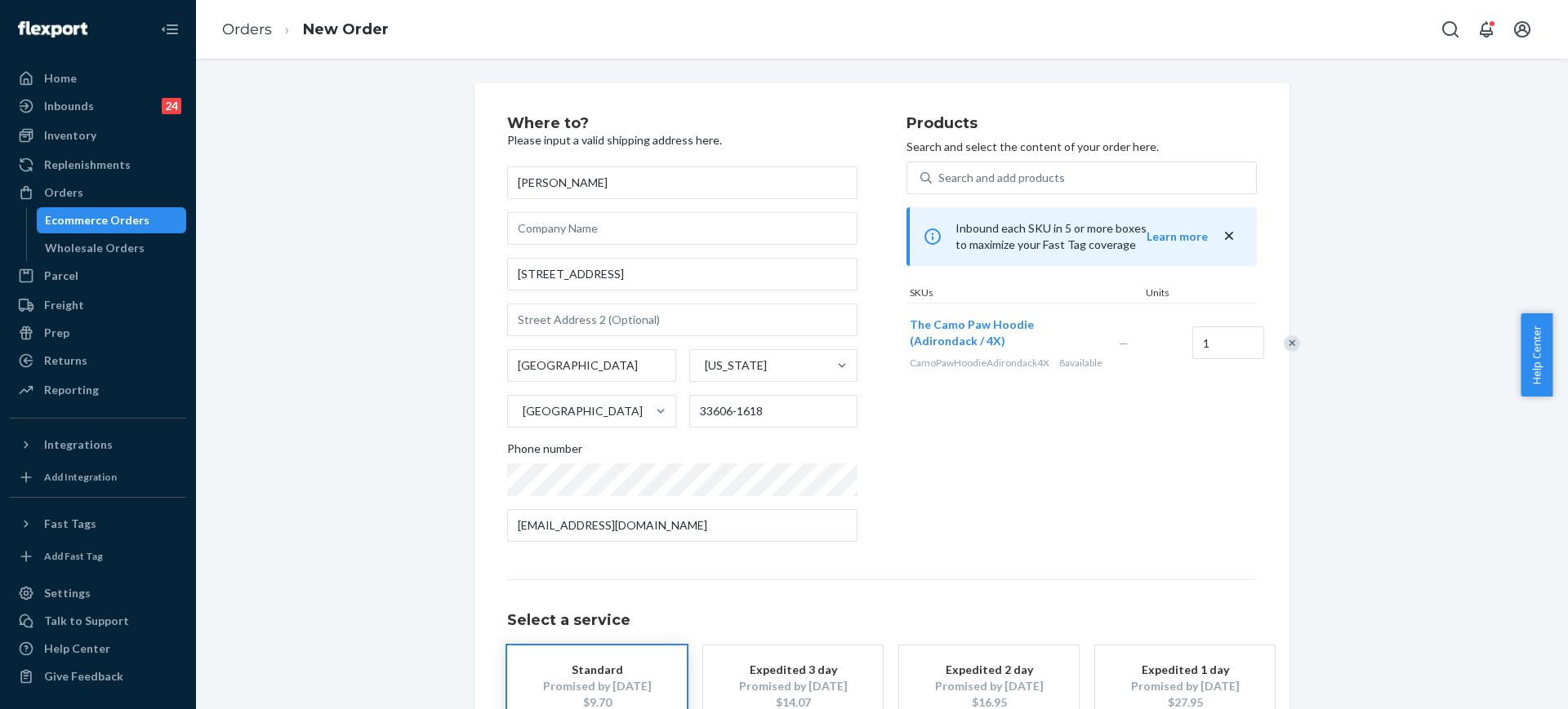
click at [261, 8] on ol "Orders New Order" at bounding box center [306, 30] width 193 height 48
click at [158, 172] on div "Replenishments" at bounding box center [97, 165] width 173 height 23
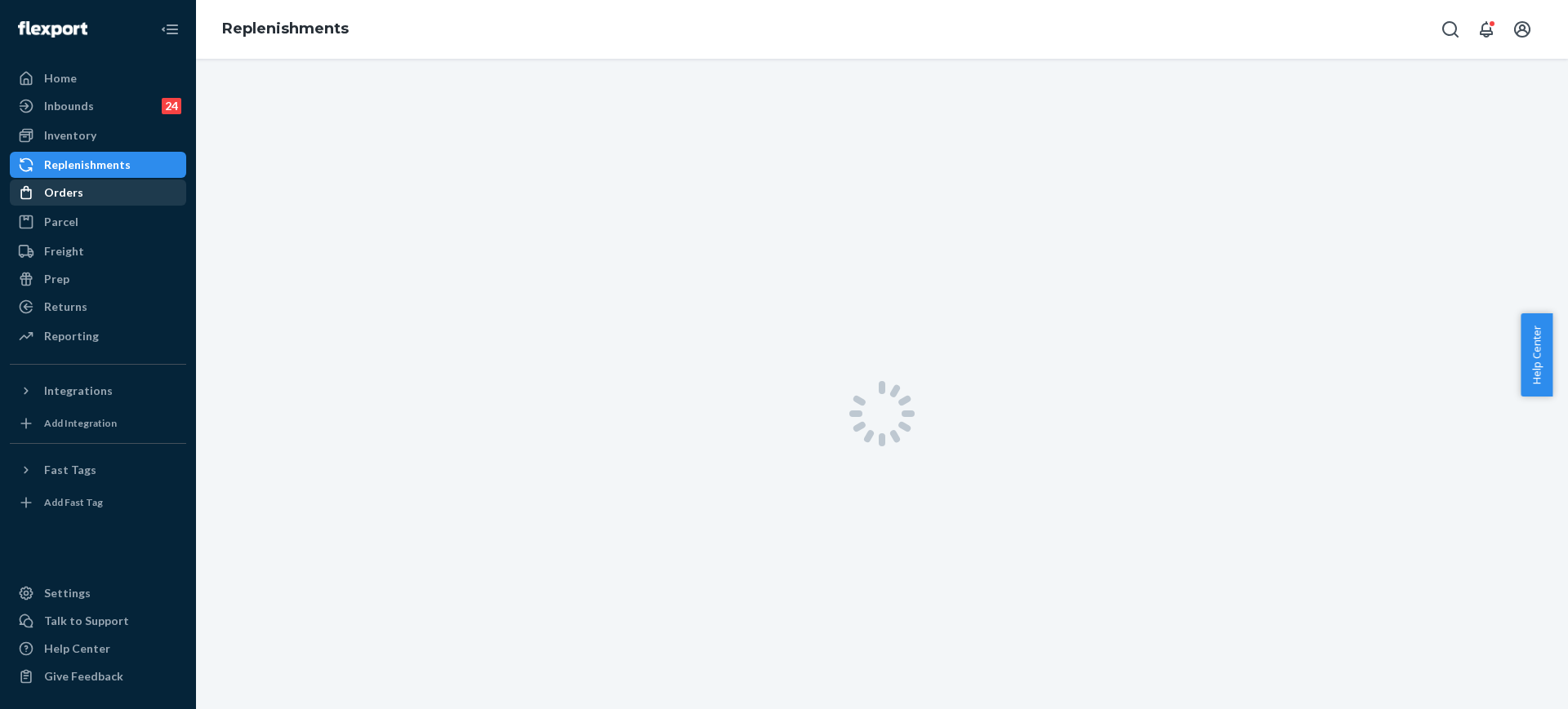
click at [151, 183] on div "Orders" at bounding box center [97, 193] width 173 height 23
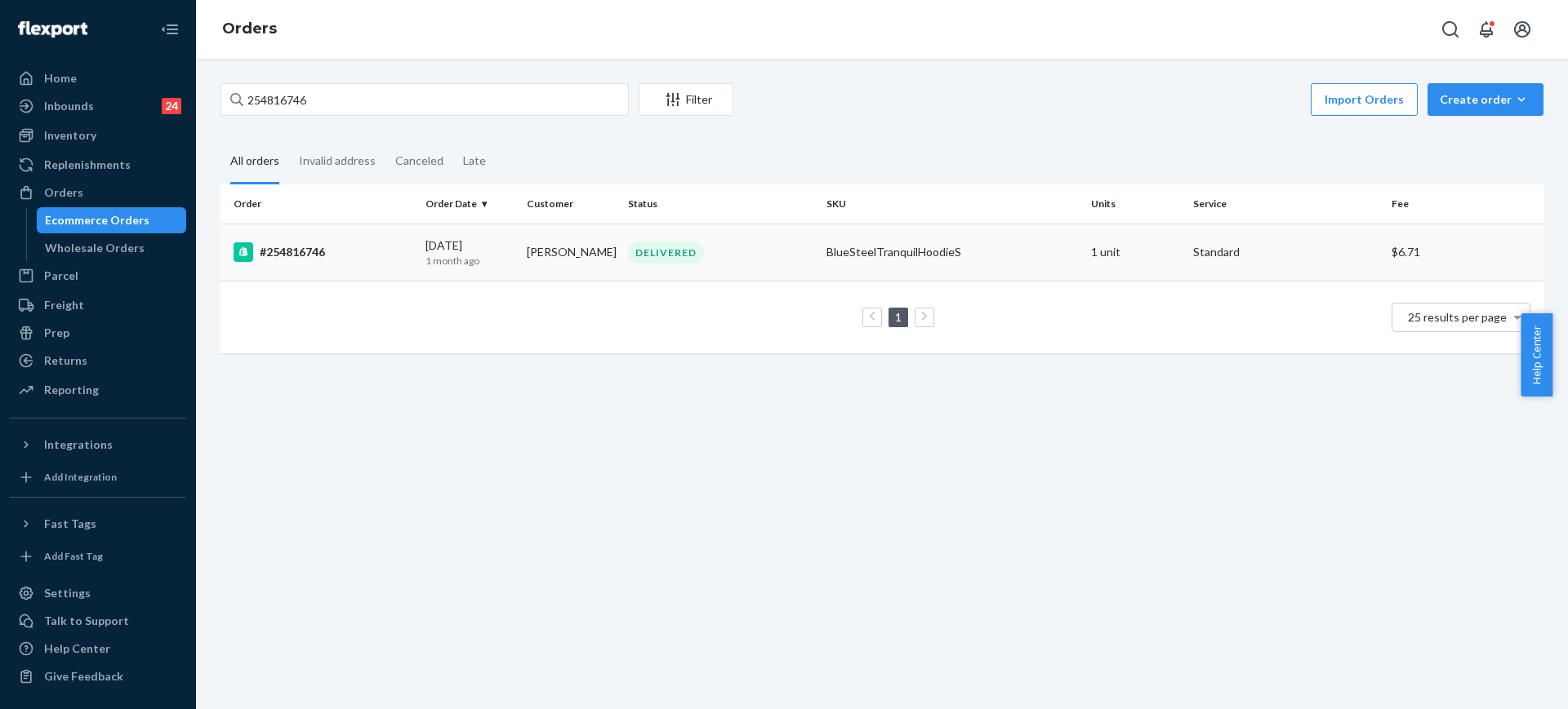
click at [932, 258] on div "BlueSteelTranquilHoodieS" at bounding box center [952, 252] width 252 height 16
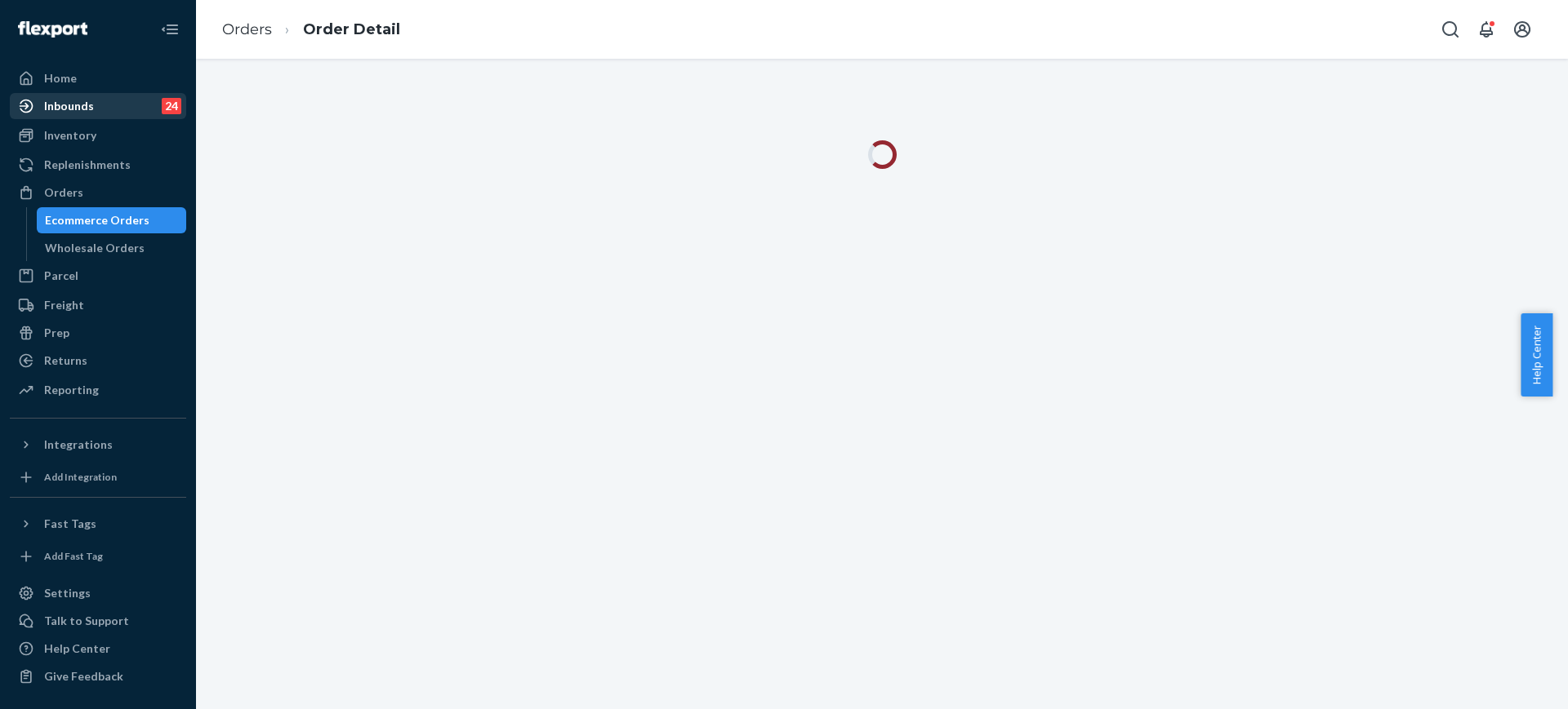
click at [71, 196] on div "Orders" at bounding box center [63, 193] width 39 height 16
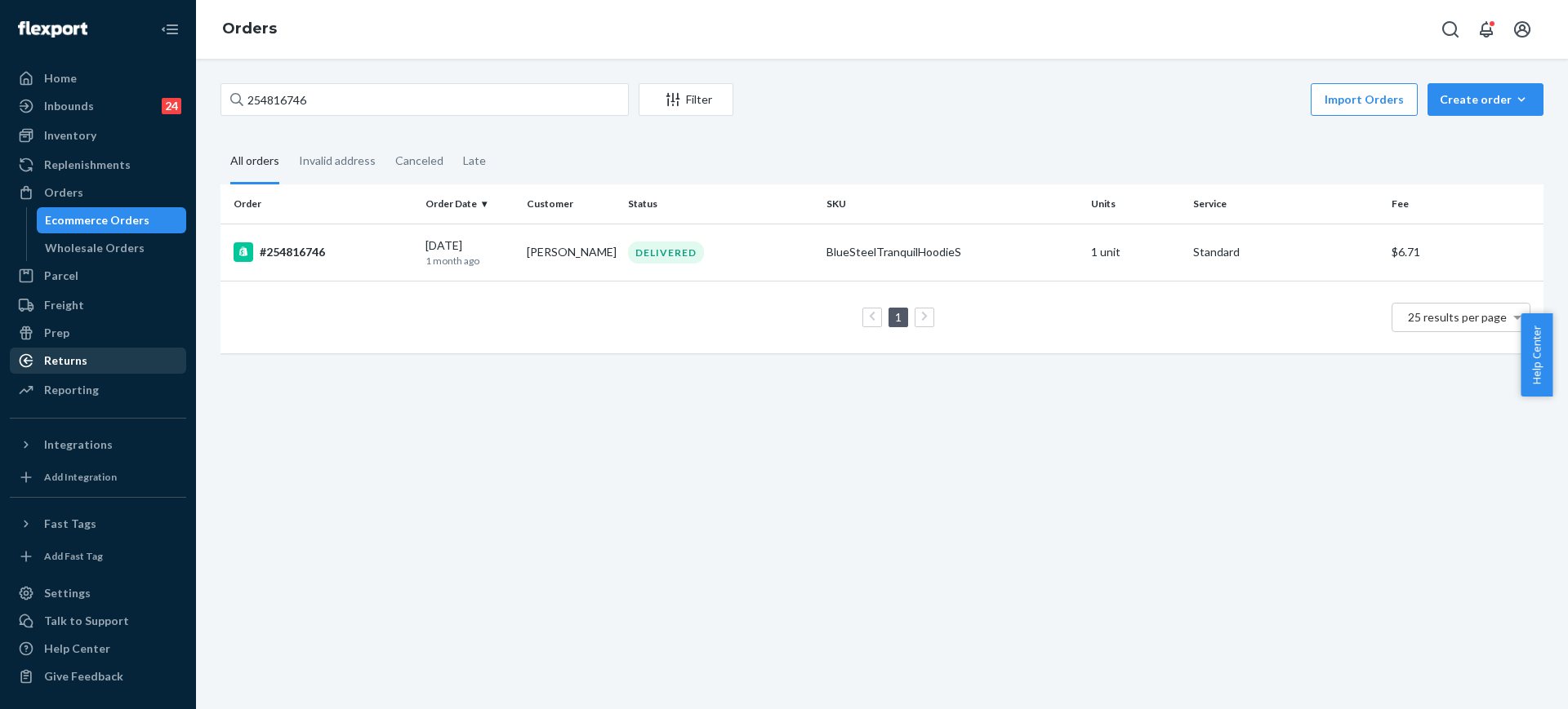
click at [83, 366] on div "Returns" at bounding box center [66, 360] width 43 height 16
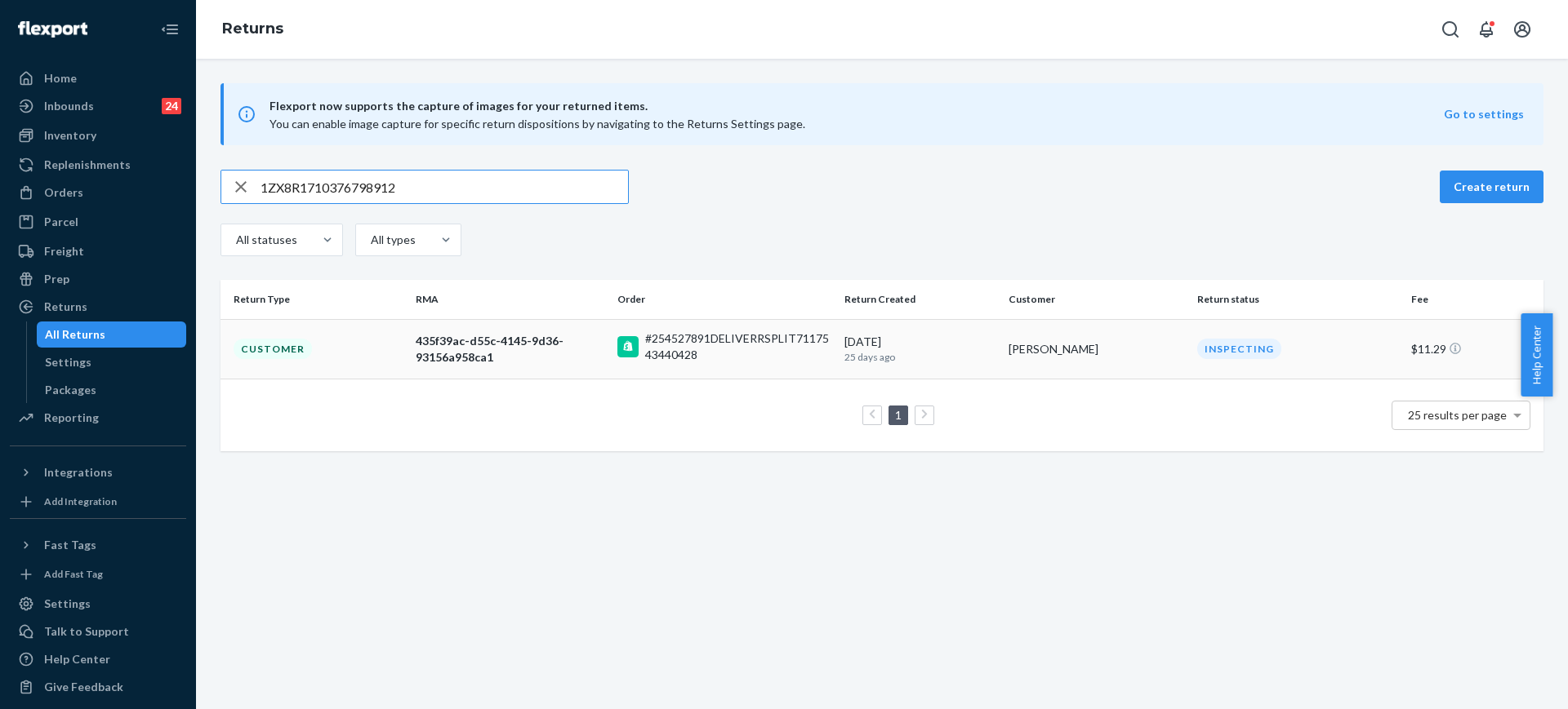
click at [991, 343] on td "8/27/2025 25 days ago" at bounding box center [919, 349] width 164 height 60
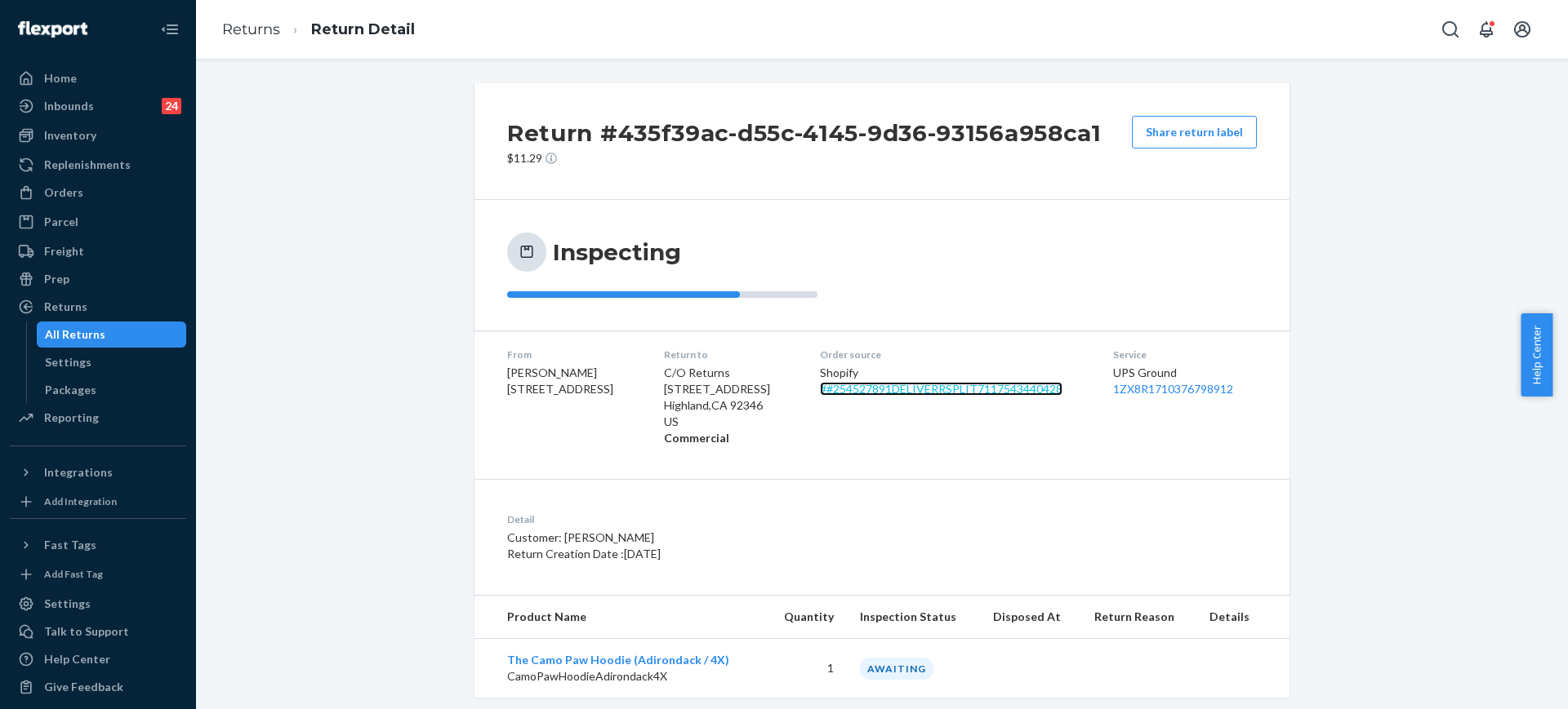
click at [972, 382] on link "# #254527891DELIVERRSPLIT7117543440428" at bounding box center [940, 389] width 242 height 14
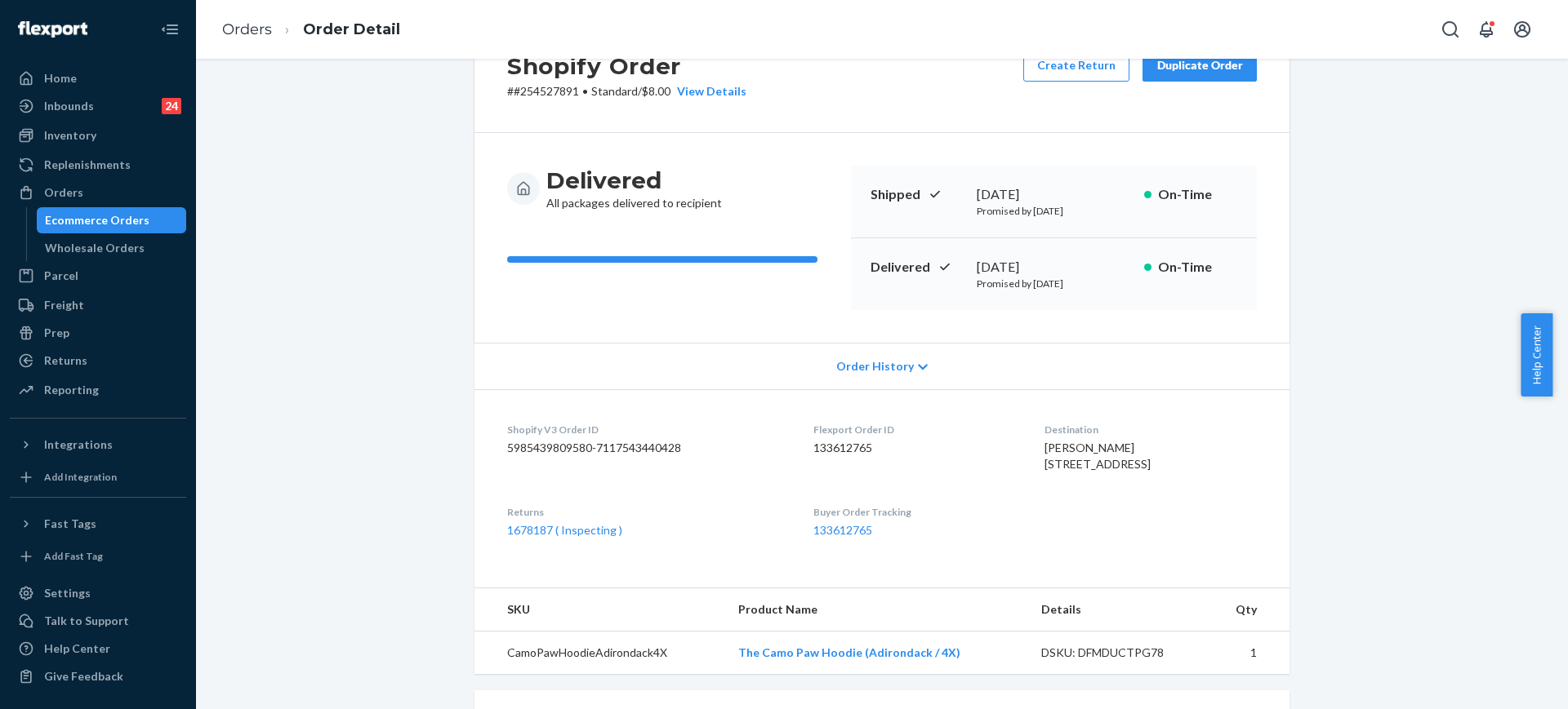
scroll to position [102, 0]
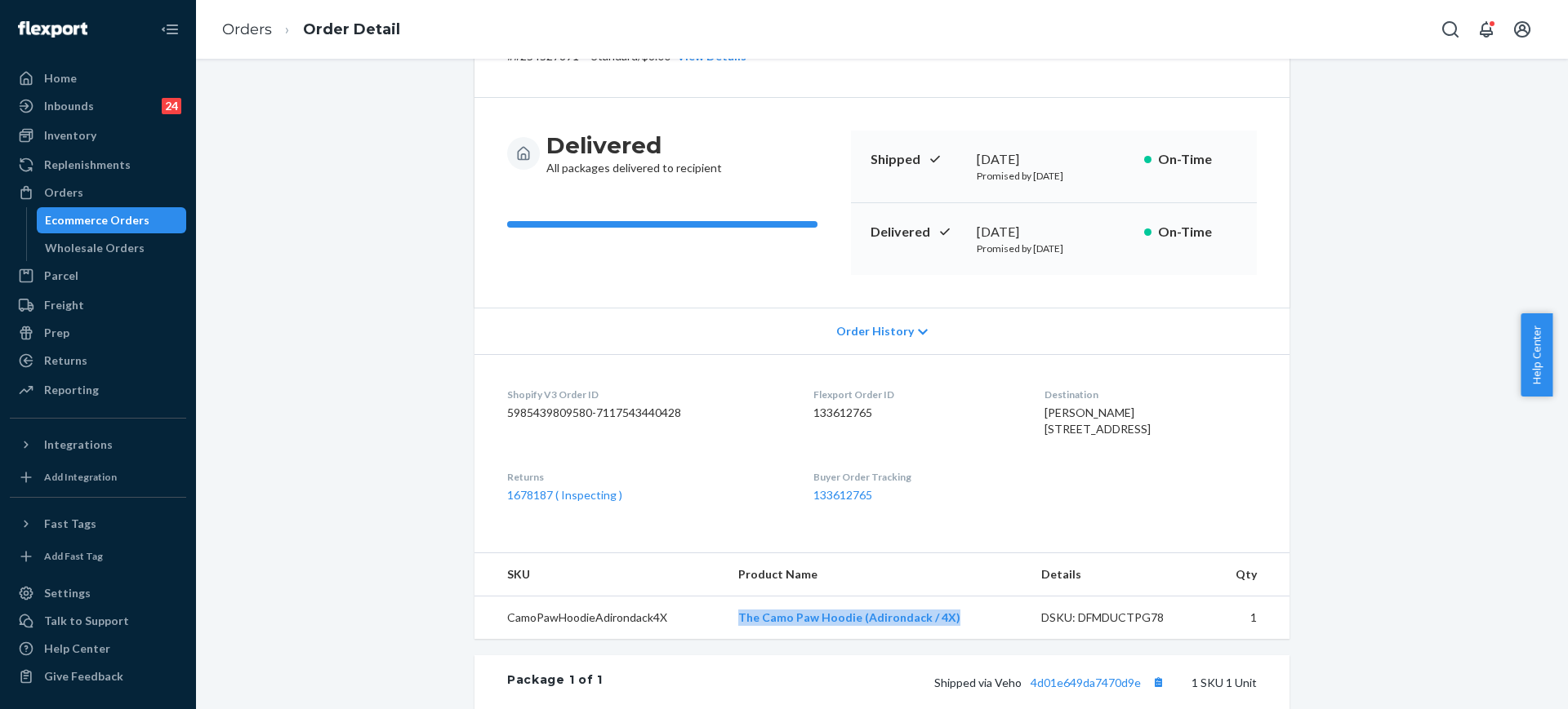
copy link "The Camo Paw Hoodie (Adirondack / 4X)"
drag, startPoint x: 972, startPoint y: 647, endPoint x: 737, endPoint y: 649, distance: 235.0
click at [737, 640] on td "The Camo Paw Hoodie (Adirondack / 4X)" at bounding box center [876, 618] width 303 height 43
click at [129, 194] on div "Orders" at bounding box center [97, 193] width 173 height 23
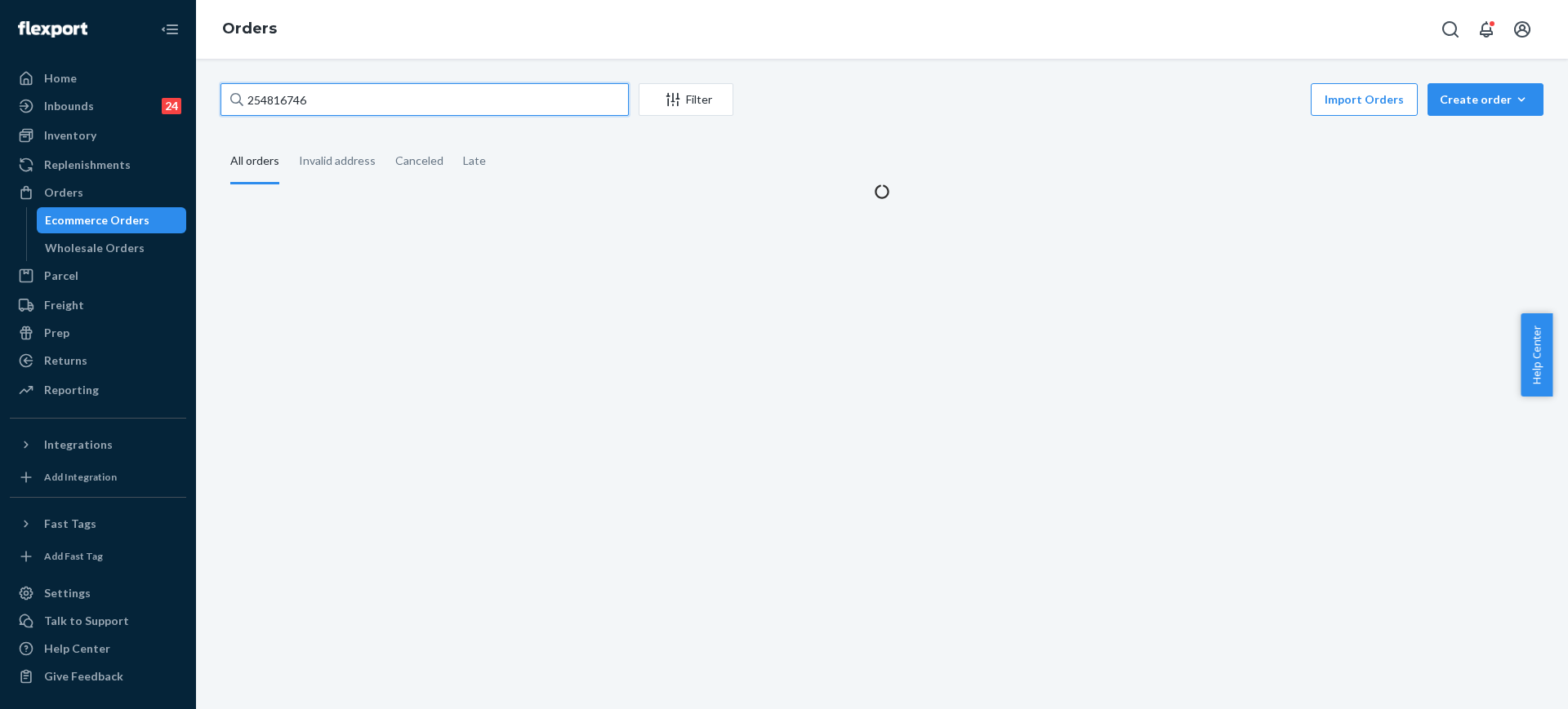
click at [407, 97] on input "254816746" at bounding box center [425, 100] width 408 height 33
paste input "#254502812"
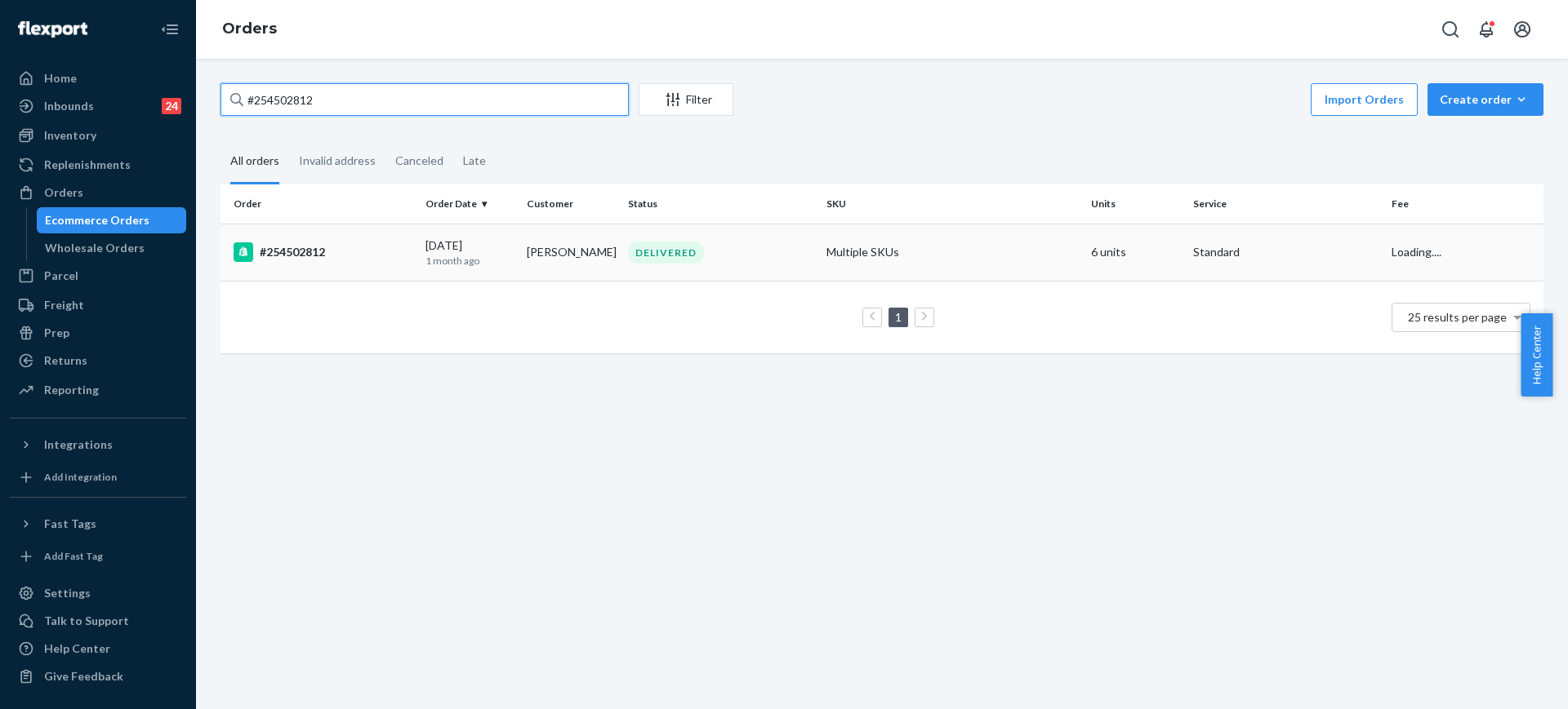
type input "#254502812"
click at [938, 256] on td "Multiple SKUs" at bounding box center [952, 253] width 265 height 57
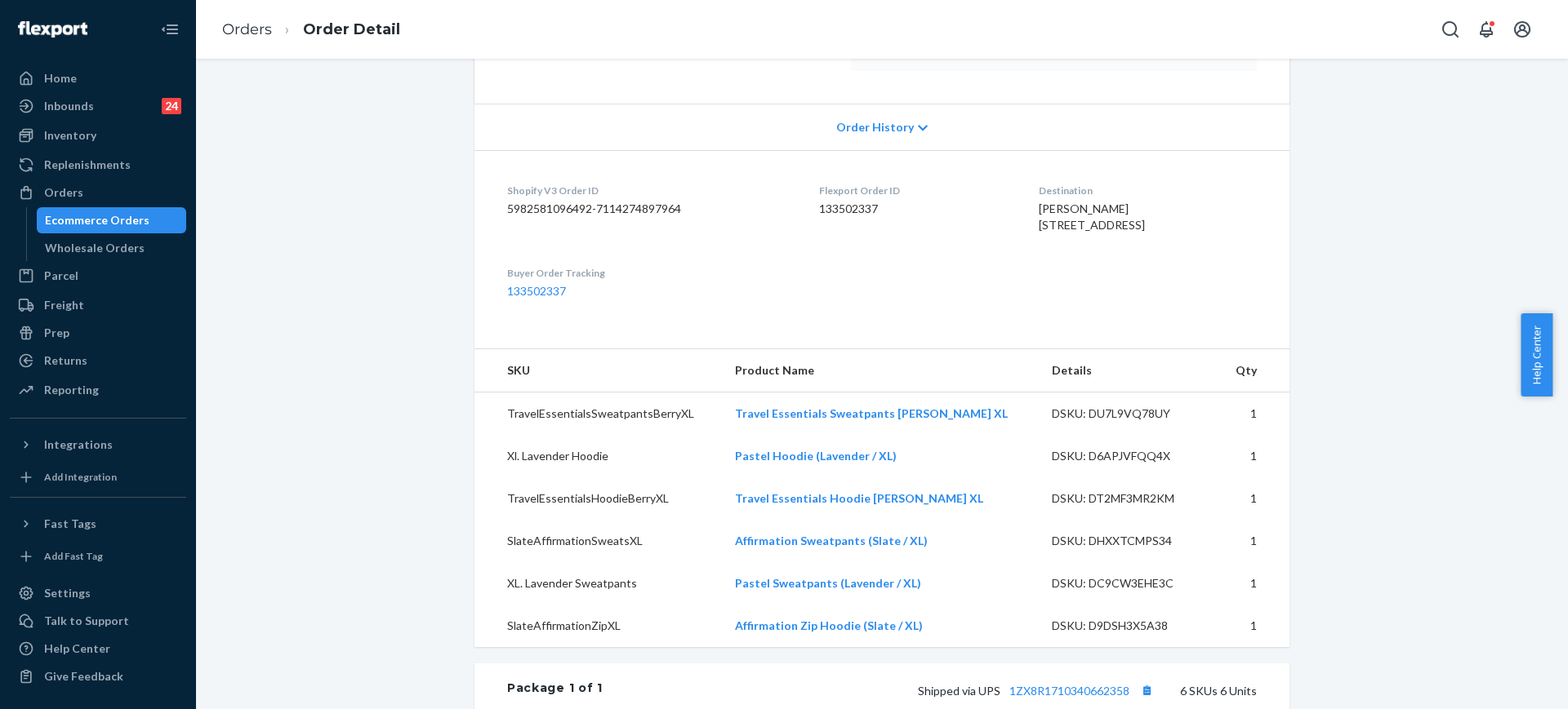
scroll to position [102, 0]
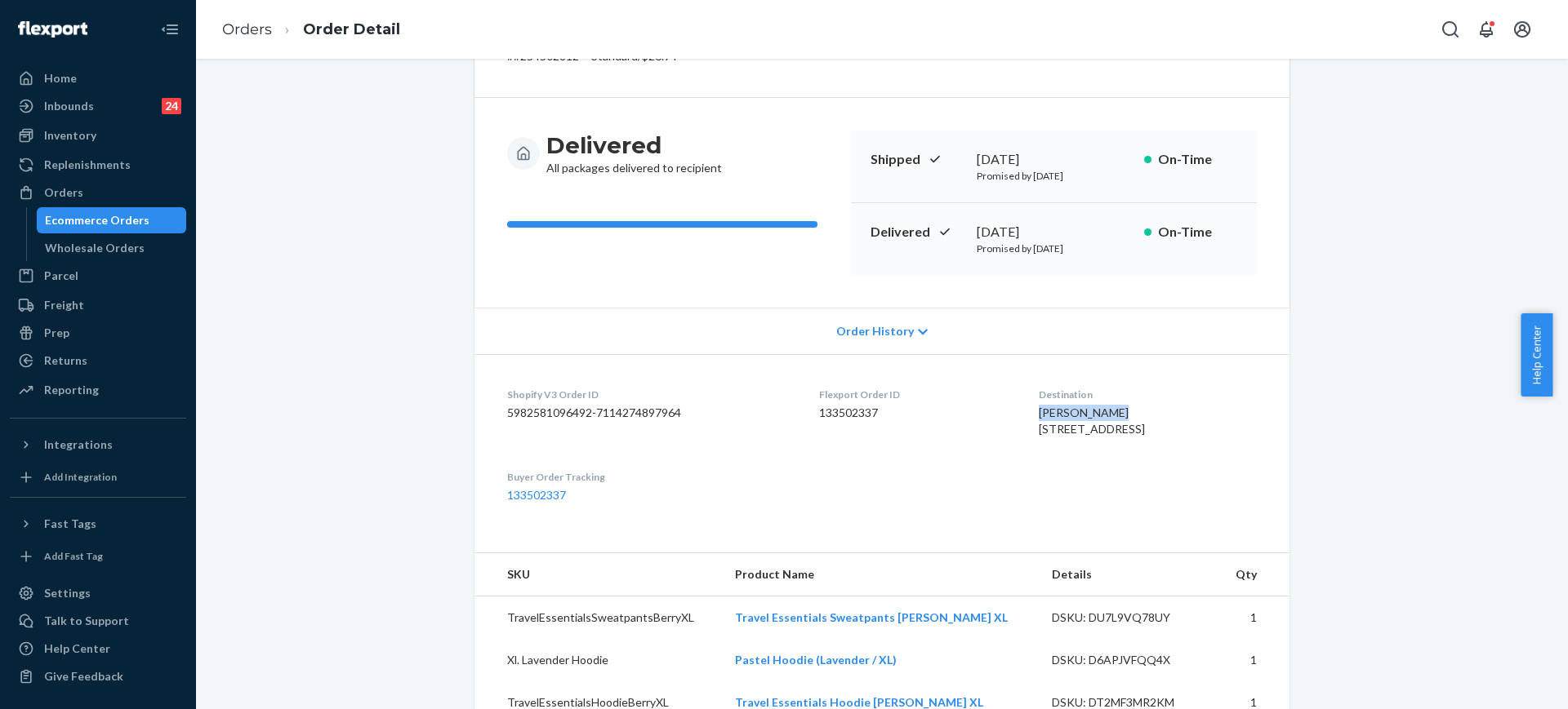
drag, startPoint x: 1068, startPoint y: 415, endPoint x: 1126, endPoint y: 415, distance: 58.0
click at [1126, 415] on div "Natalie Uhart 17225 W 93rd Pl Lenexa, KS 66219-2597 US" at bounding box center [1147, 421] width 218 height 33
copy span "Natalie Uhart"
click at [288, 12] on ol "Orders Order Detail" at bounding box center [311, 30] width 204 height 48
click at [257, 21] on link "Orders" at bounding box center [247, 30] width 49 height 18
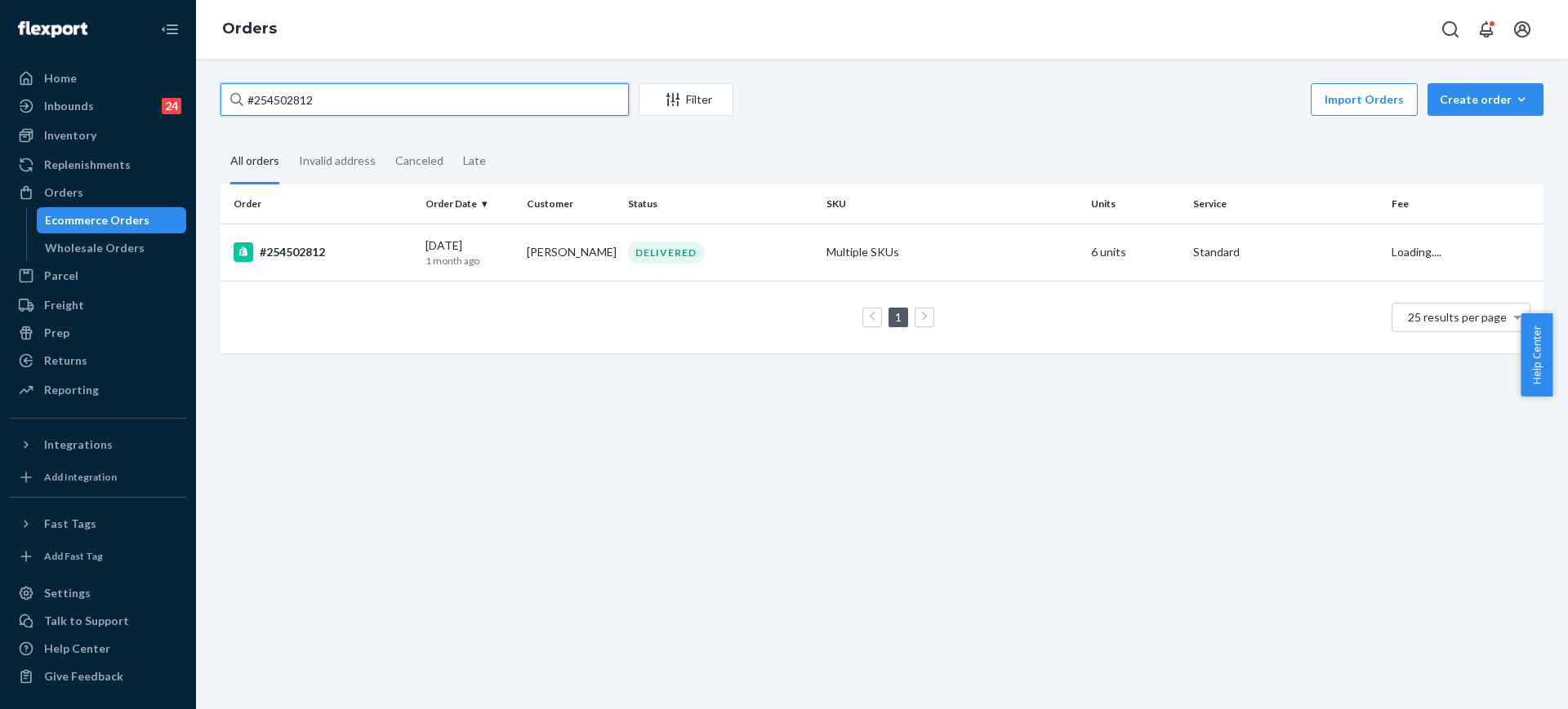
click at [564, 108] on input "#254502812" at bounding box center [425, 100] width 408 height 33
click at [564, 114] on input "#254502812" at bounding box center [425, 100] width 408 height 33
paste input "Natalie Uhart"
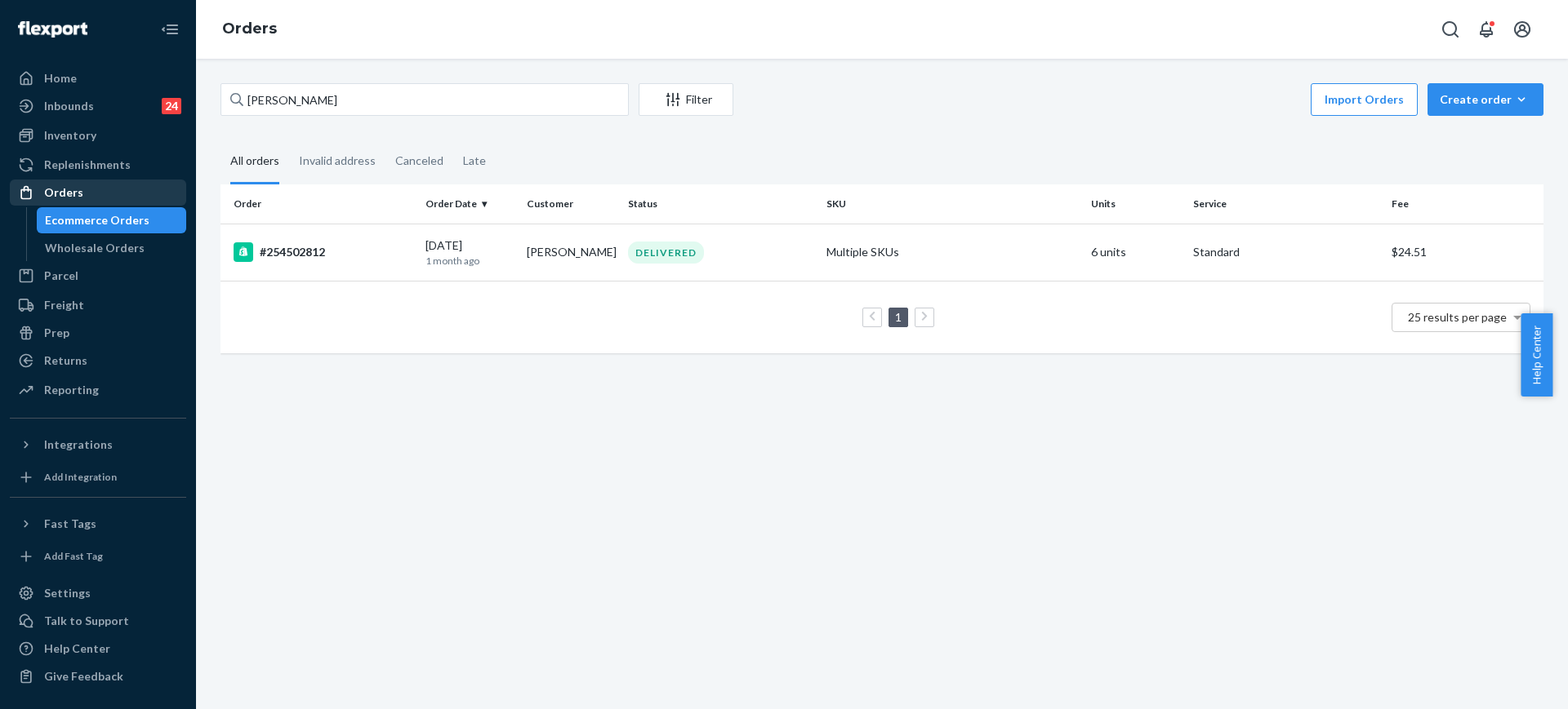
click at [109, 194] on div "Orders" at bounding box center [97, 193] width 173 height 23
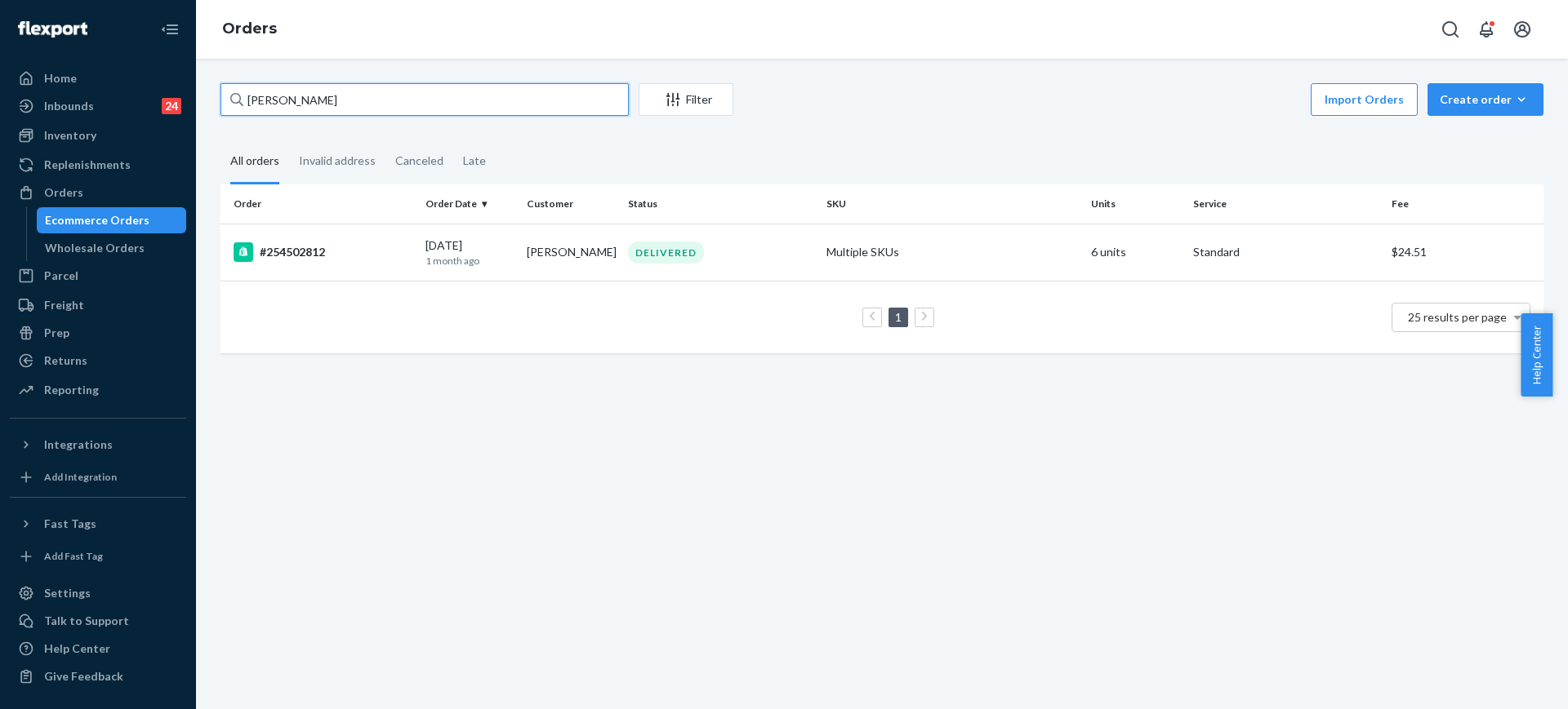
click at [401, 107] on input "Natalie Uhart" at bounding box center [425, 100] width 408 height 33
paste input "#251146634"
type input "#251146634"
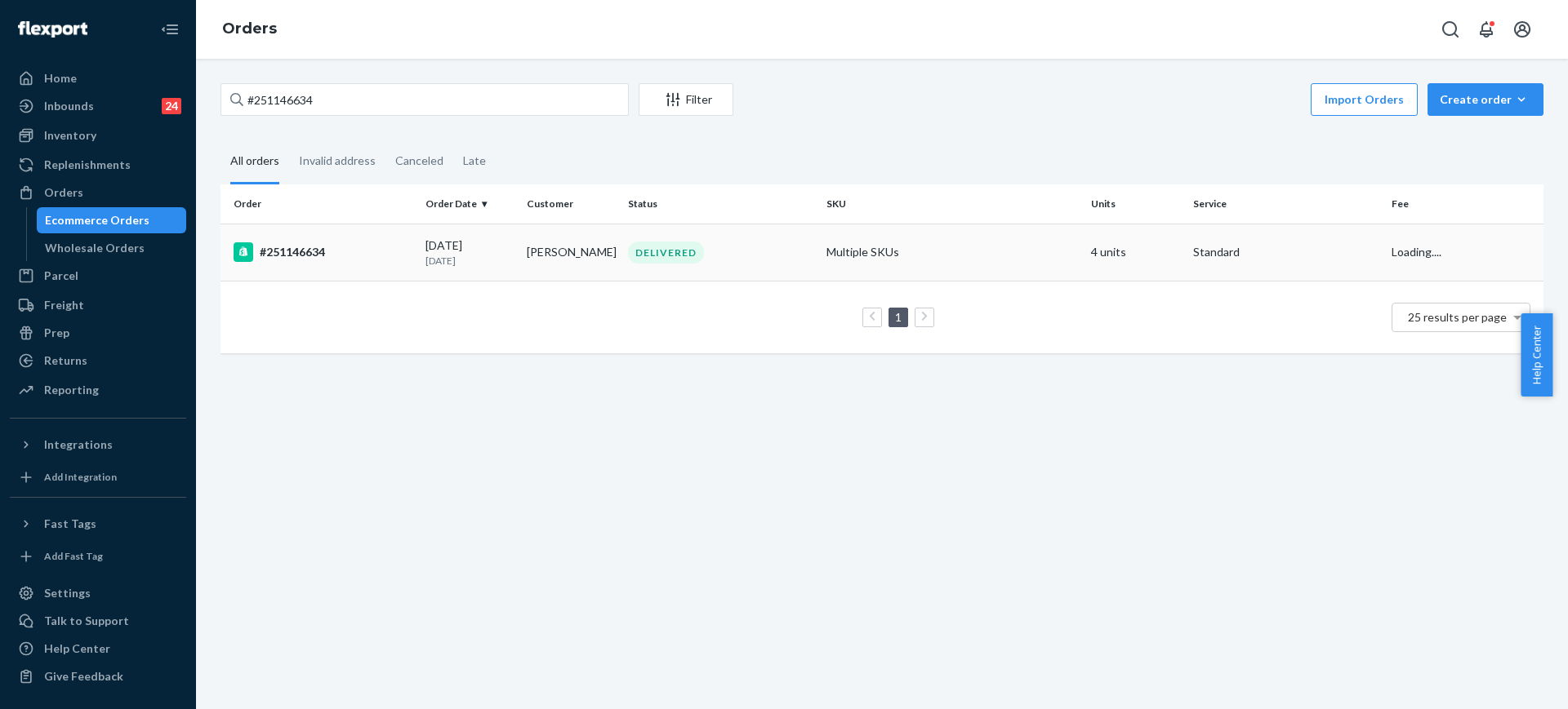
click at [882, 240] on td "Multiple SKUs" at bounding box center [952, 253] width 265 height 57
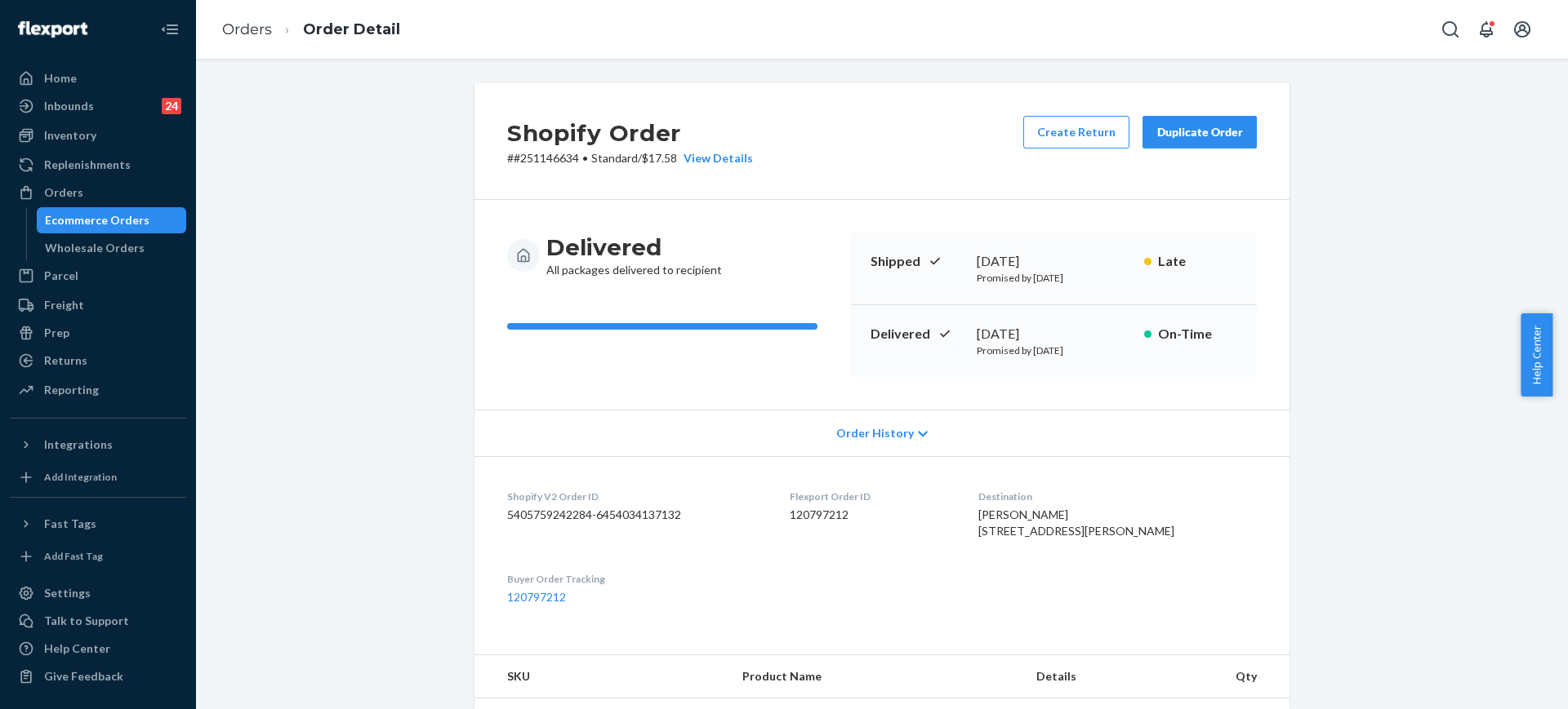
click at [1176, 138] on div "Duplicate Order" at bounding box center [1200, 132] width 87 height 16
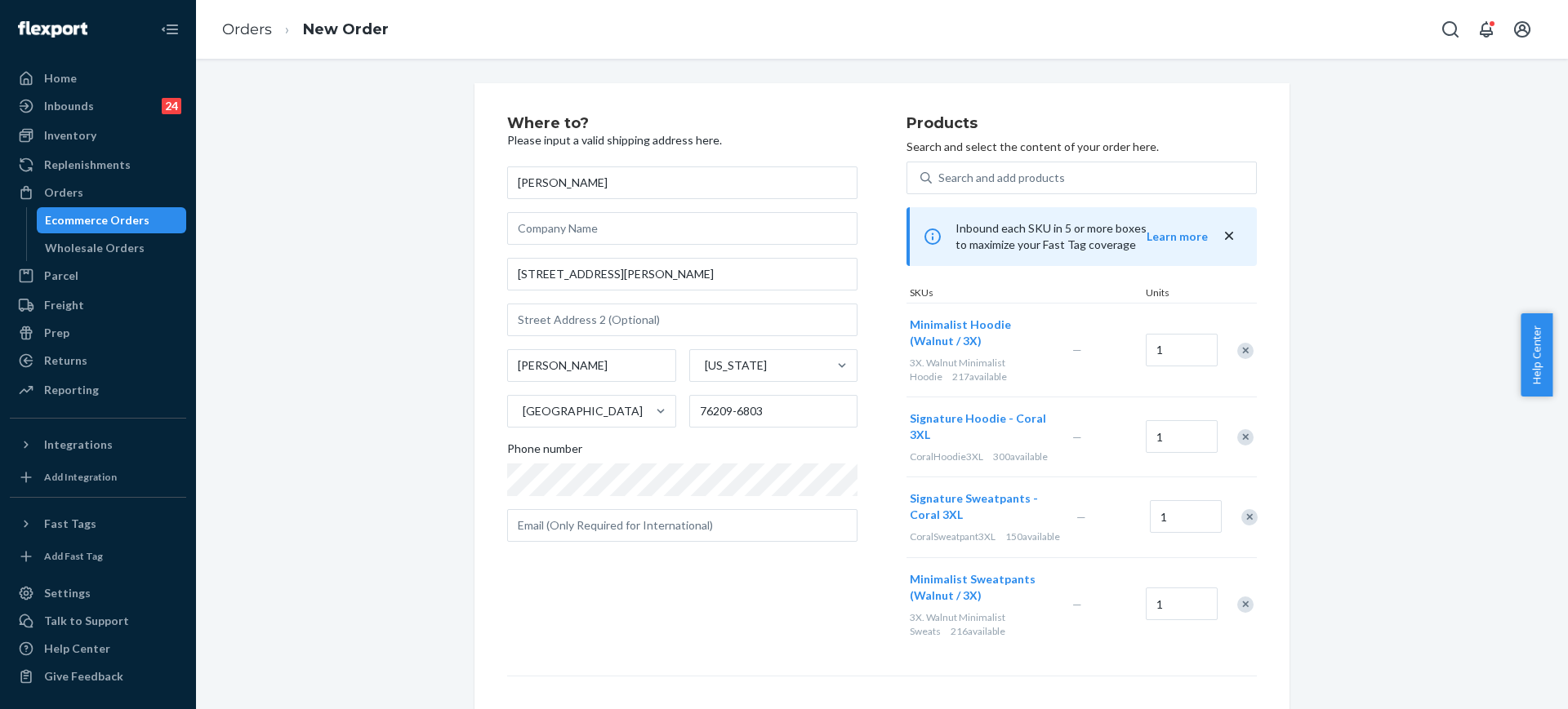
click at [1241, 434] on div "Remove Item" at bounding box center [1245, 437] width 16 height 16
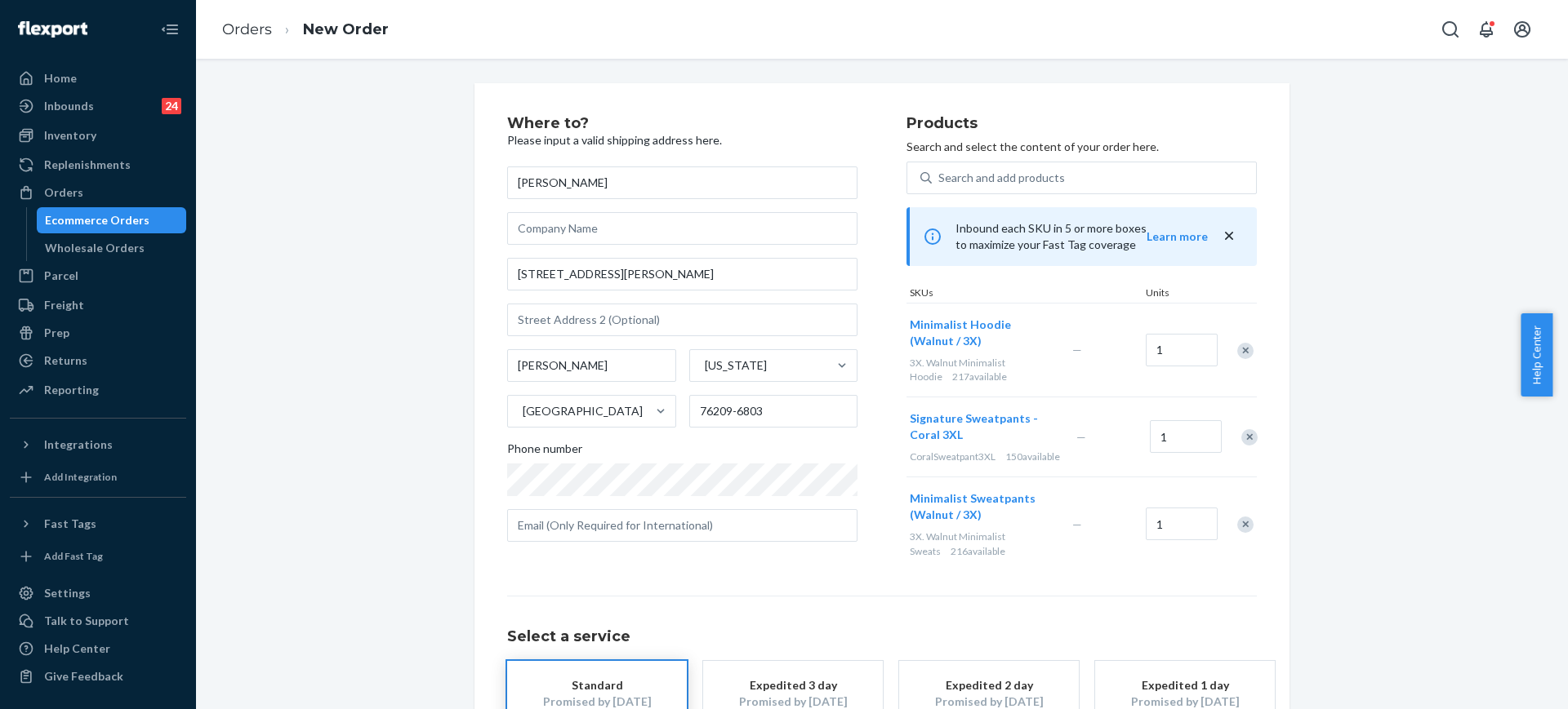
click at [1241, 434] on div at bounding box center [1240, 437] width 41 height 43
click at [1241, 439] on div "Remove Item" at bounding box center [1248, 437] width 16 height 16
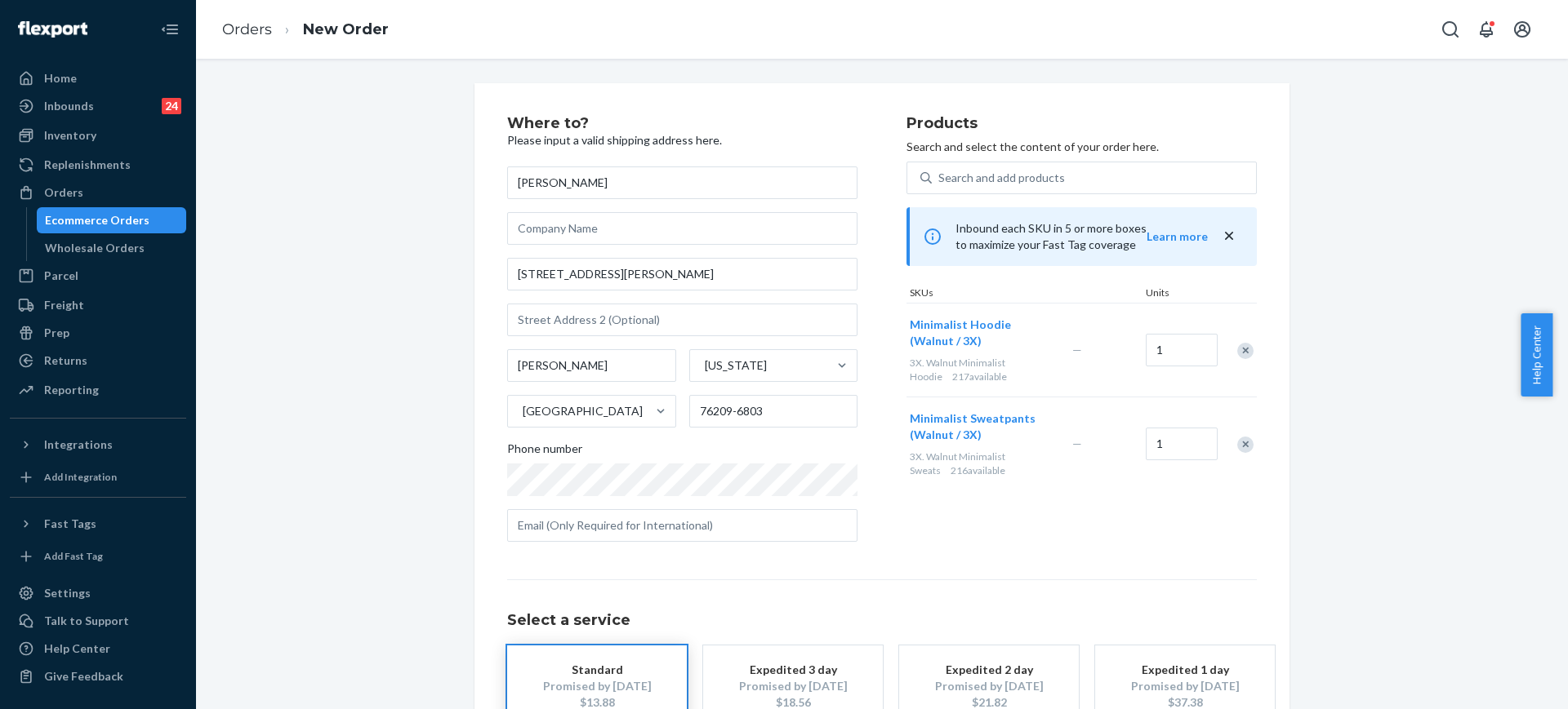
click at [1238, 445] on div "Remove Item" at bounding box center [1245, 444] width 16 height 16
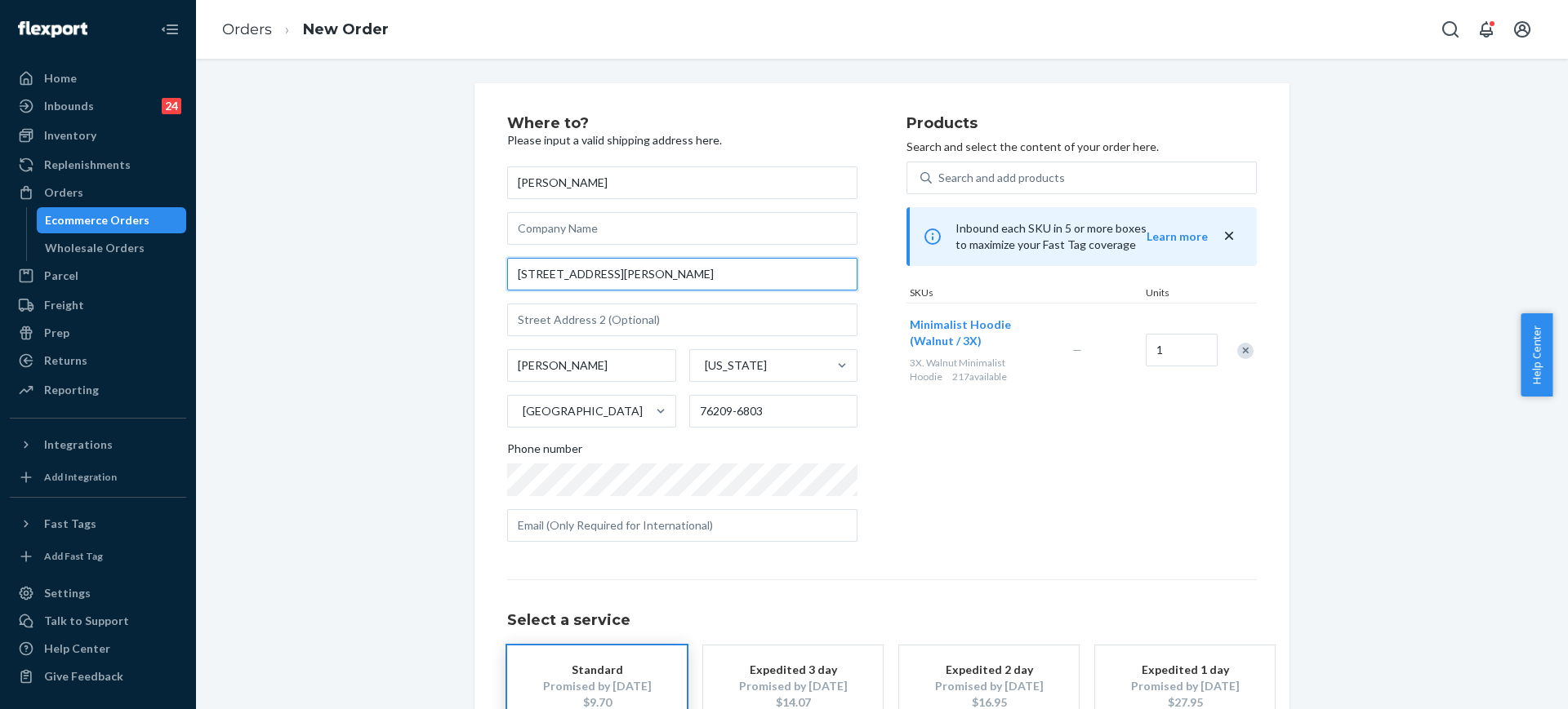
click at [736, 277] on input "2420 E McKinney St Apt 4102" at bounding box center [682, 274] width 350 height 33
click at [735, 277] on input "2420 E McKinney St Apt 4102" at bounding box center [682, 274] width 350 height 33
paste input ", Denton, TX 76209"
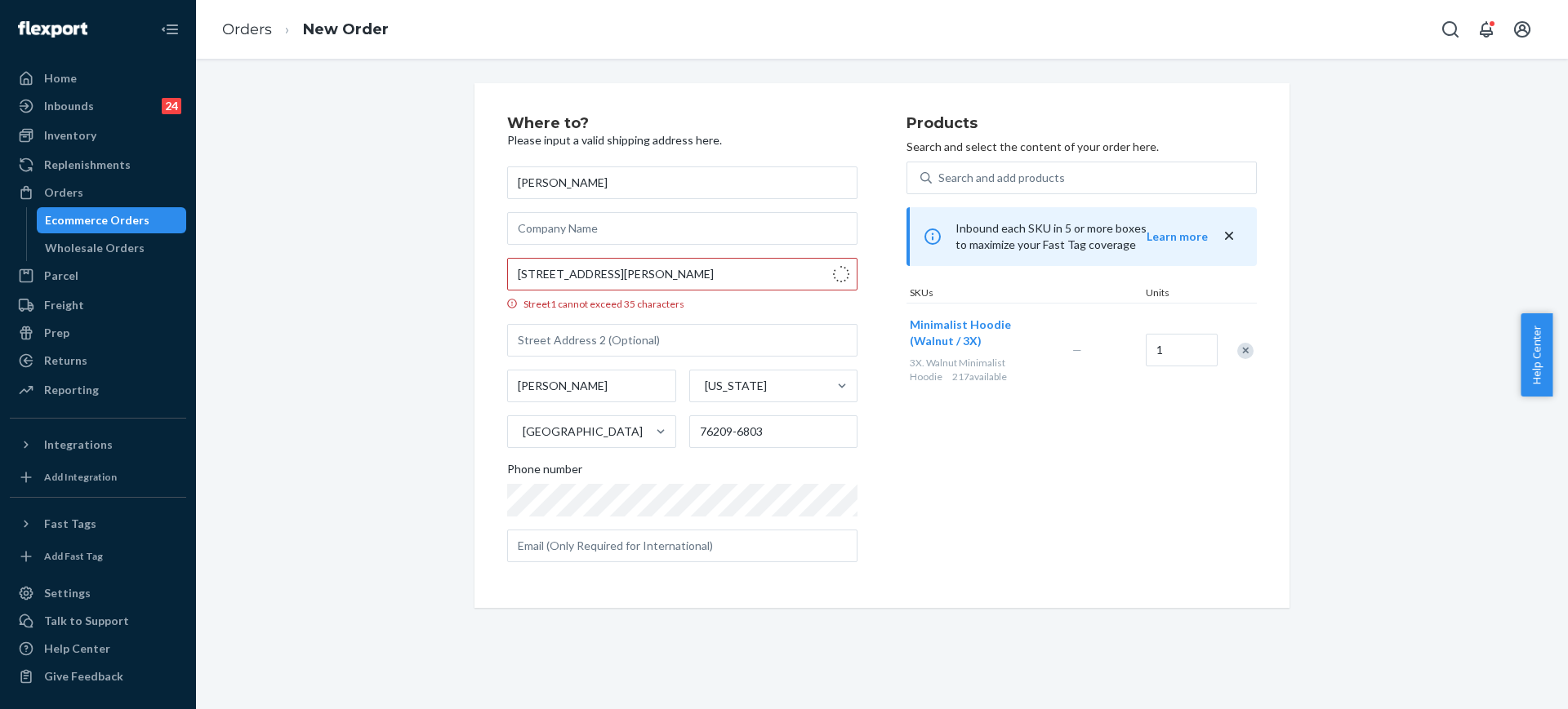
type input "2420 E McKinney St"
type input "76209"
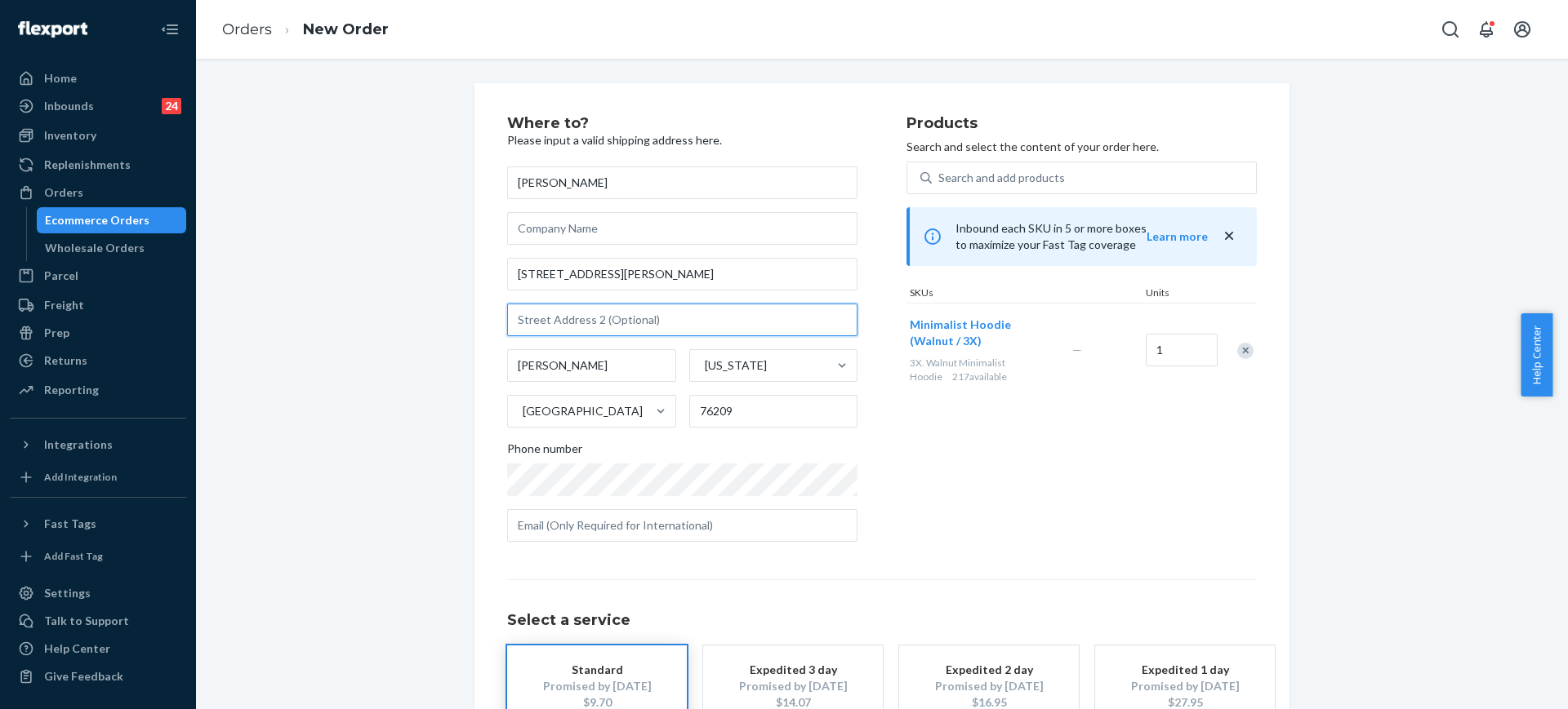
click at [544, 321] on input "text" at bounding box center [682, 320] width 350 height 33
paste input "4102"
click at [507, 313] on input "4102" at bounding box center [682, 320] width 350 height 33
type input "4102"
click at [474, 336] on div "Where to? Please input a valid shipping address here. Kandice Penny 2420 E McKi…" at bounding box center [881, 454] width 815 height 742
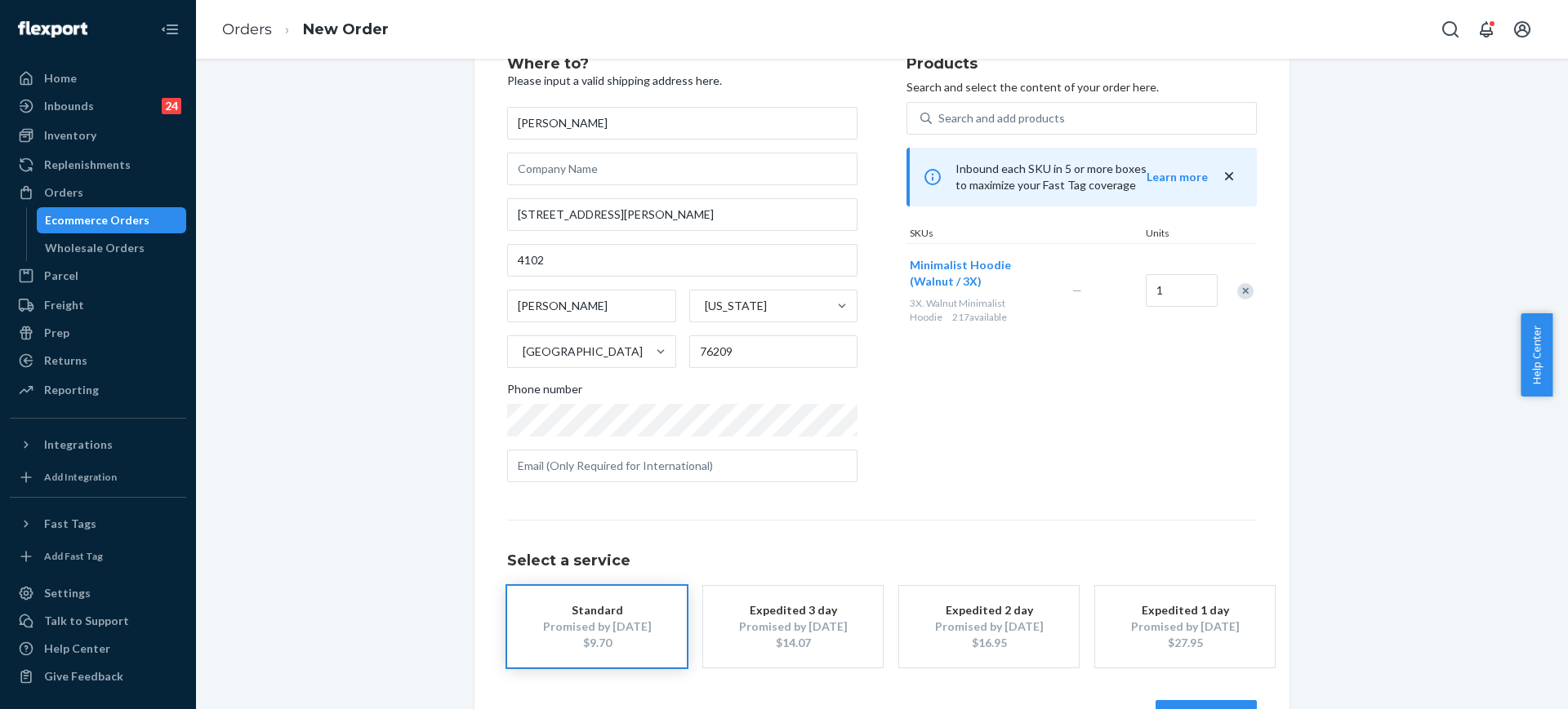
scroll to position [116, 0]
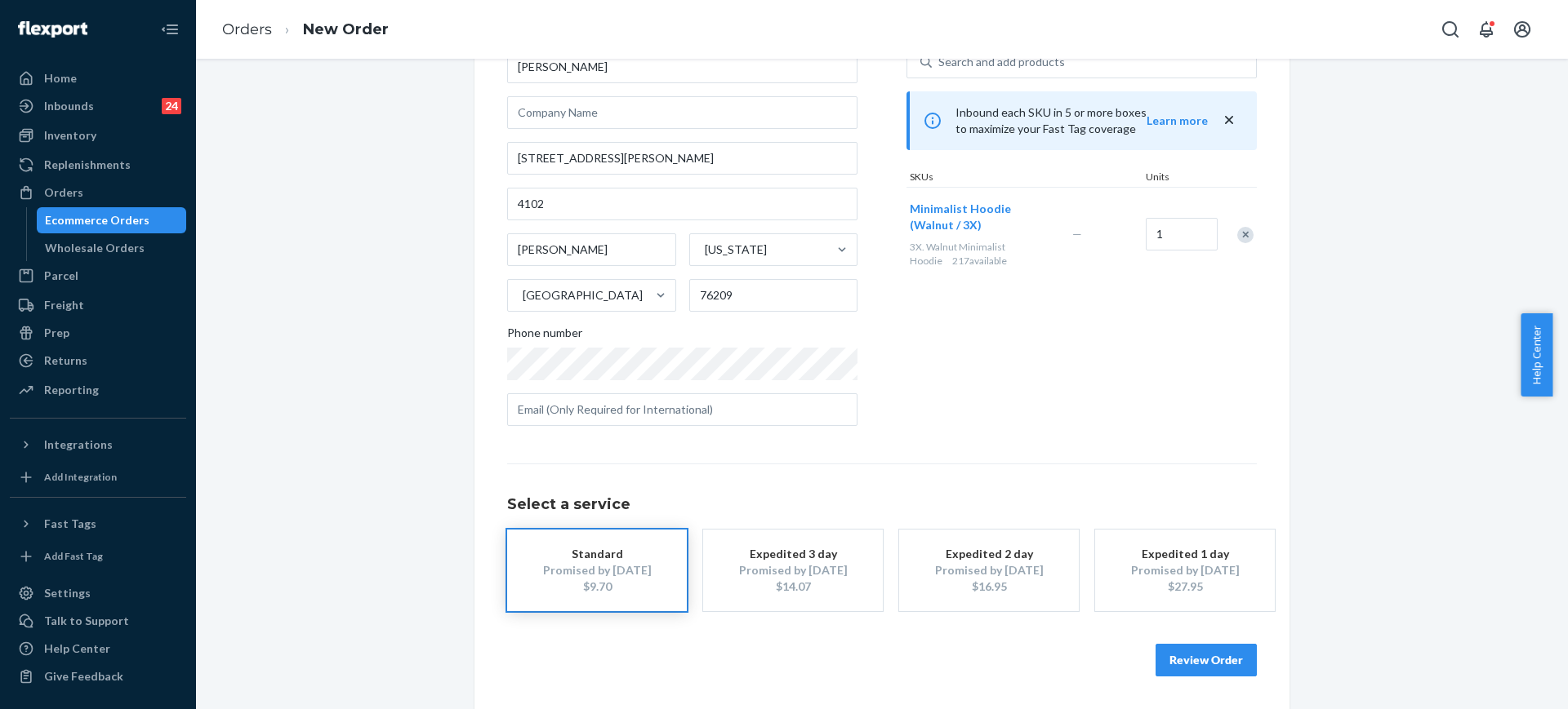
click at [1223, 678] on div "Where to? Please input a valid shipping address here. Kandice Penny 2420 E McKi…" at bounding box center [881, 338] width 815 height 742
click at [1214, 666] on button "Review Order" at bounding box center [1206, 660] width 102 height 33
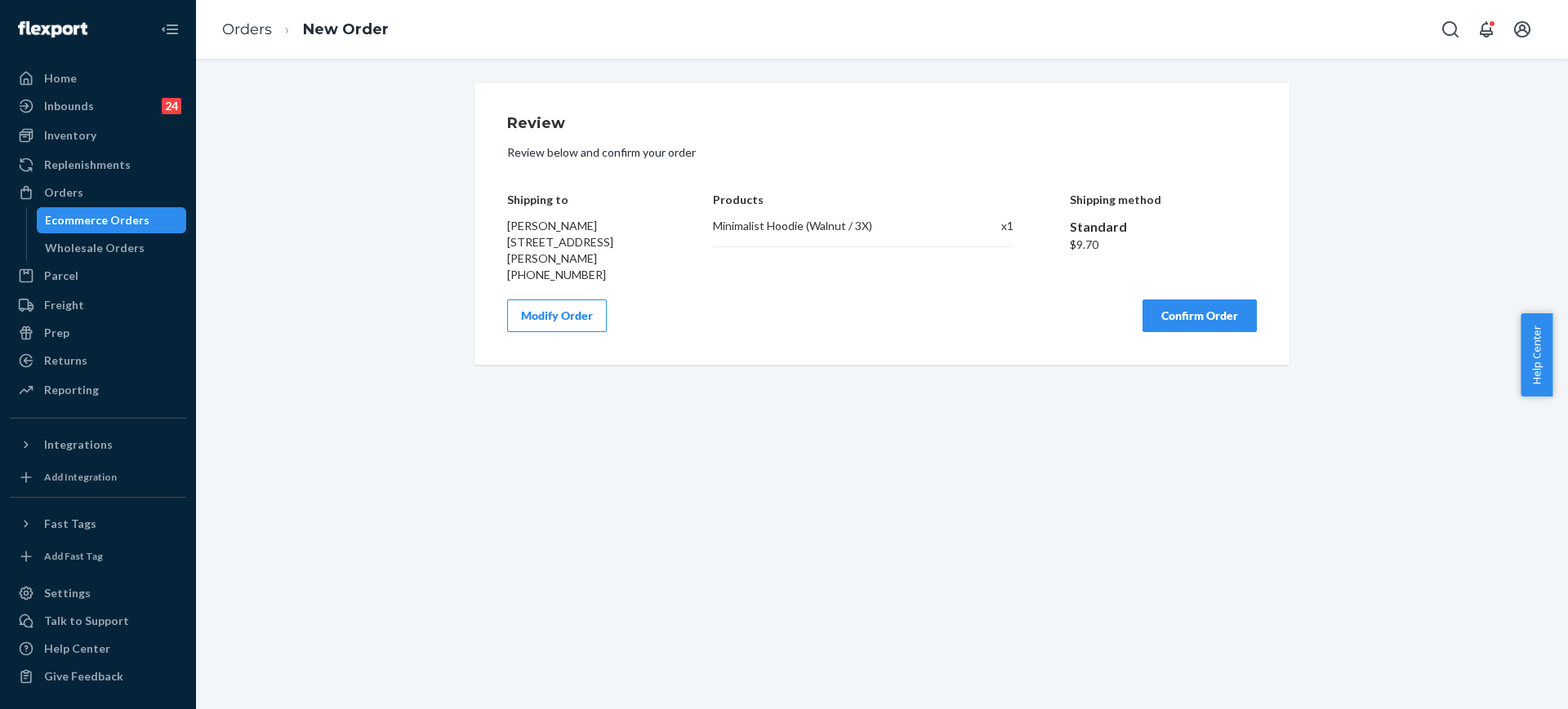
scroll to position [0, 0]
click at [1190, 364] on div "Review Review below and confirm your order Shipping to Kandice Penny 2420 E McK…" at bounding box center [881, 224] width 815 height 281
click at [1192, 332] on button "Confirm Order" at bounding box center [1200, 316] width 115 height 33
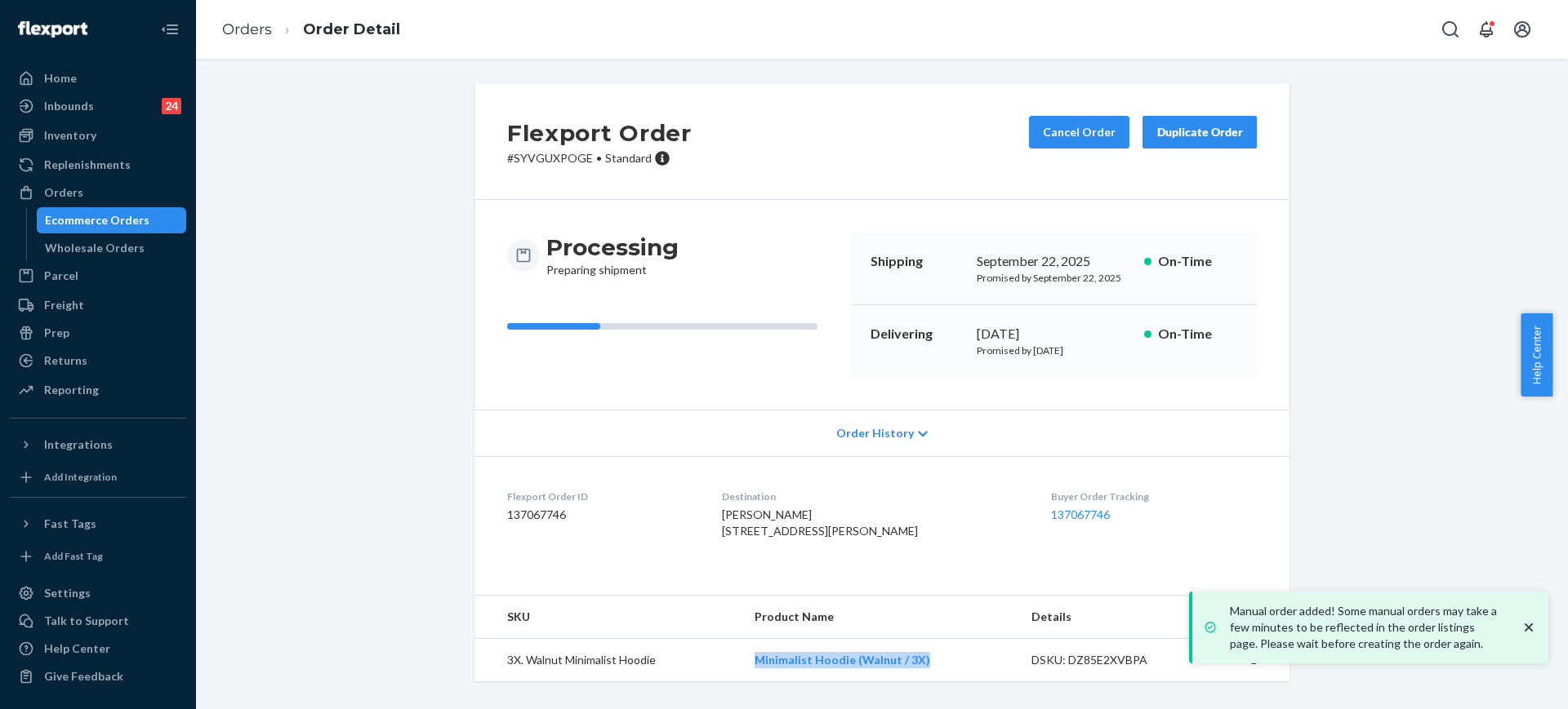
copy link "Minimalist Hoodie (Walnut / 3X)"
drag, startPoint x: 952, startPoint y: 691, endPoint x: 537, endPoint y: 316, distance: 559.3
click at [747, 682] on td "Minimalist Hoodie (Walnut / 3X)" at bounding box center [880, 660] width 277 height 43
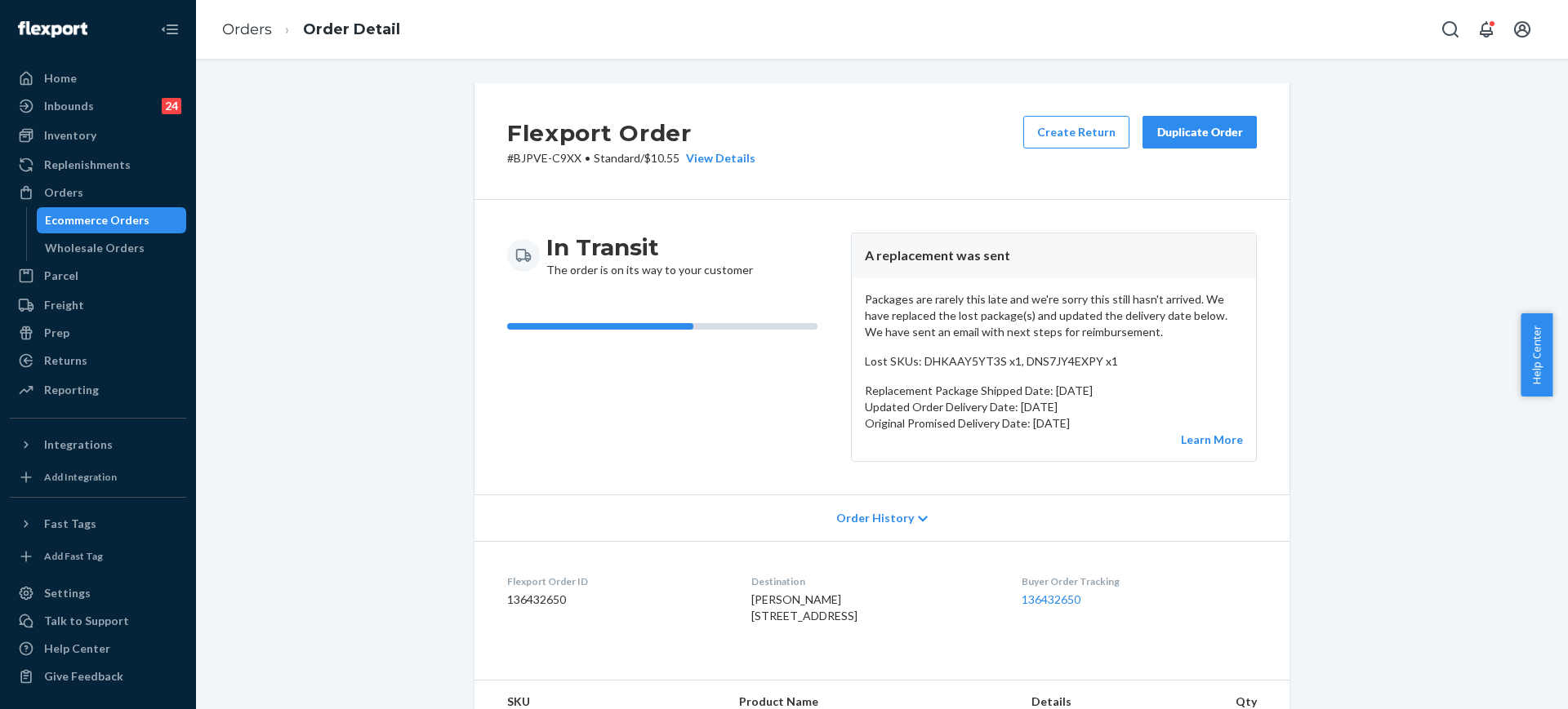
click at [1156, 135] on div "Duplicate Order" at bounding box center [1200, 132] width 87 height 16
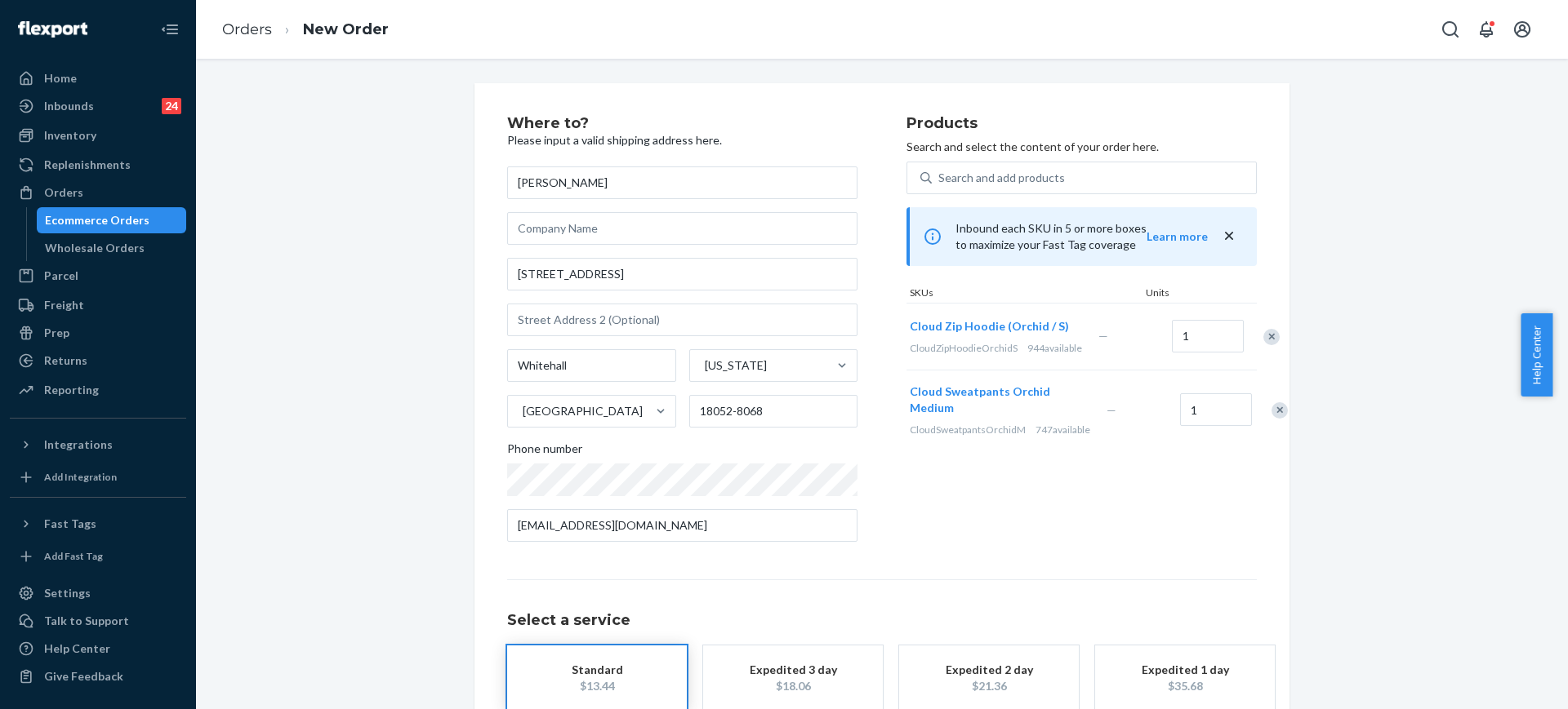
scroll to position [100, 0]
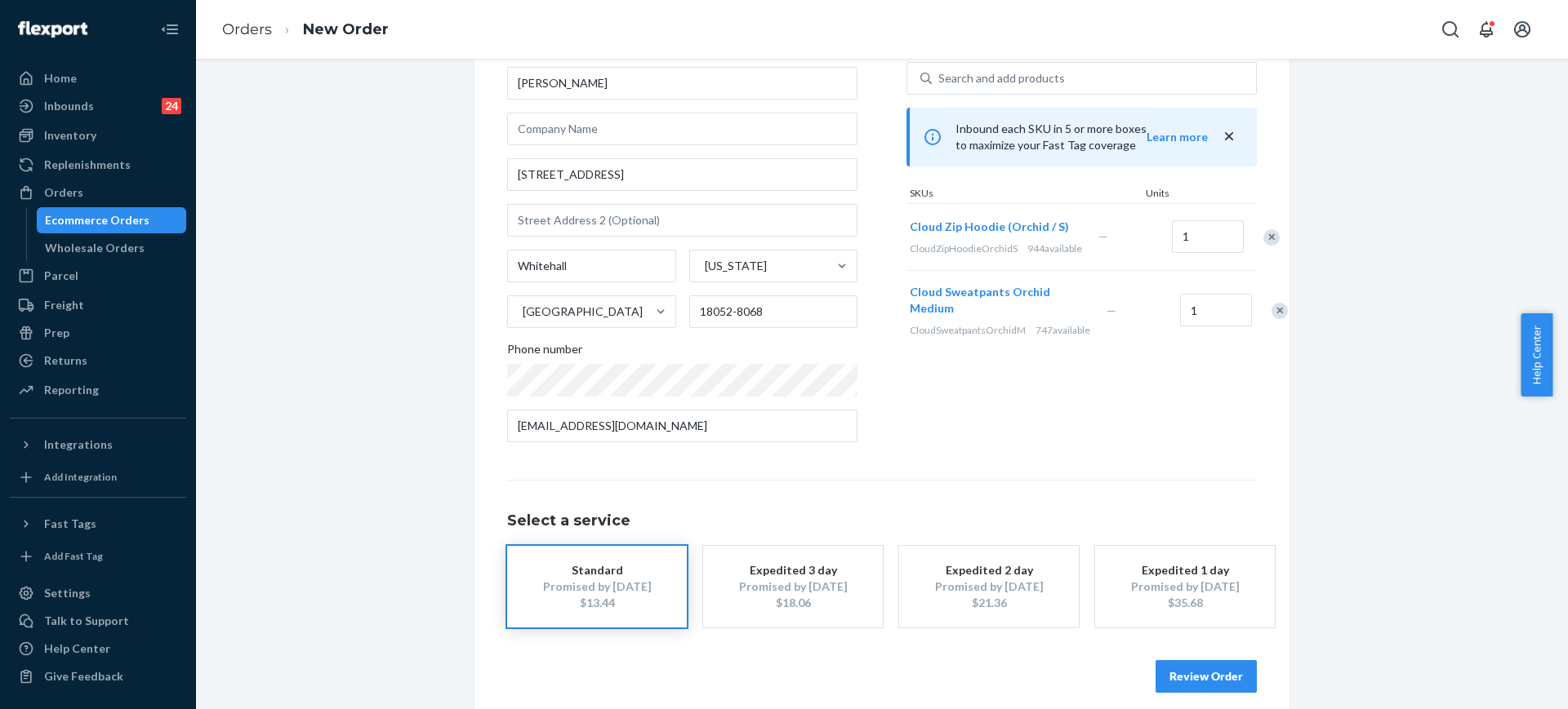
click at [1212, 677] on button "Review Order" at bounding box center [1206, 677] width 102 height 33
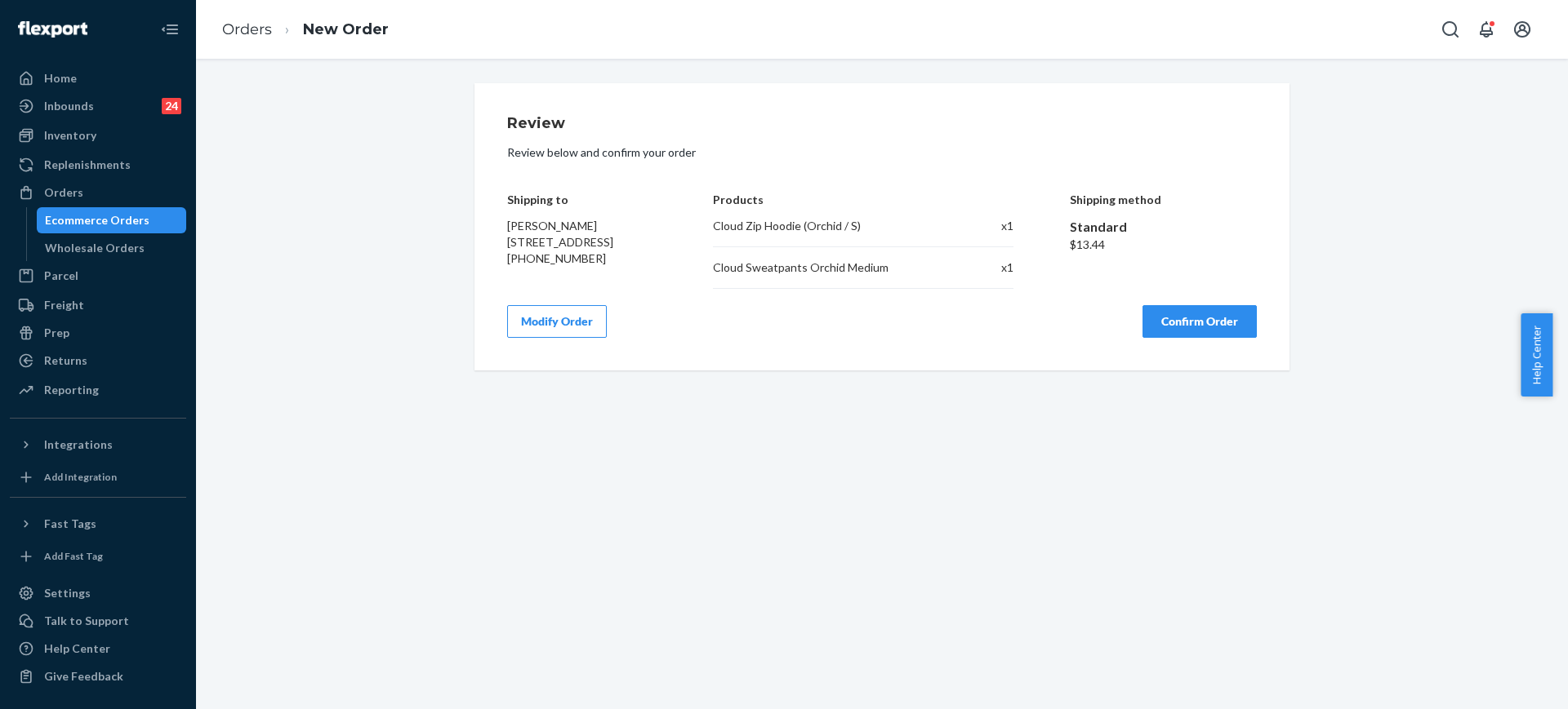
drag, startPoint x: 1165, startPoint y: 317, endPoint x: 1169, endPoint y: 326, distance: 9.8
click at [1165, 318] on button "Confirm Order" at bounding box center [1200, 322] width 115 height 33
